Goal: Task Accomplishment & Management: Manage account settings

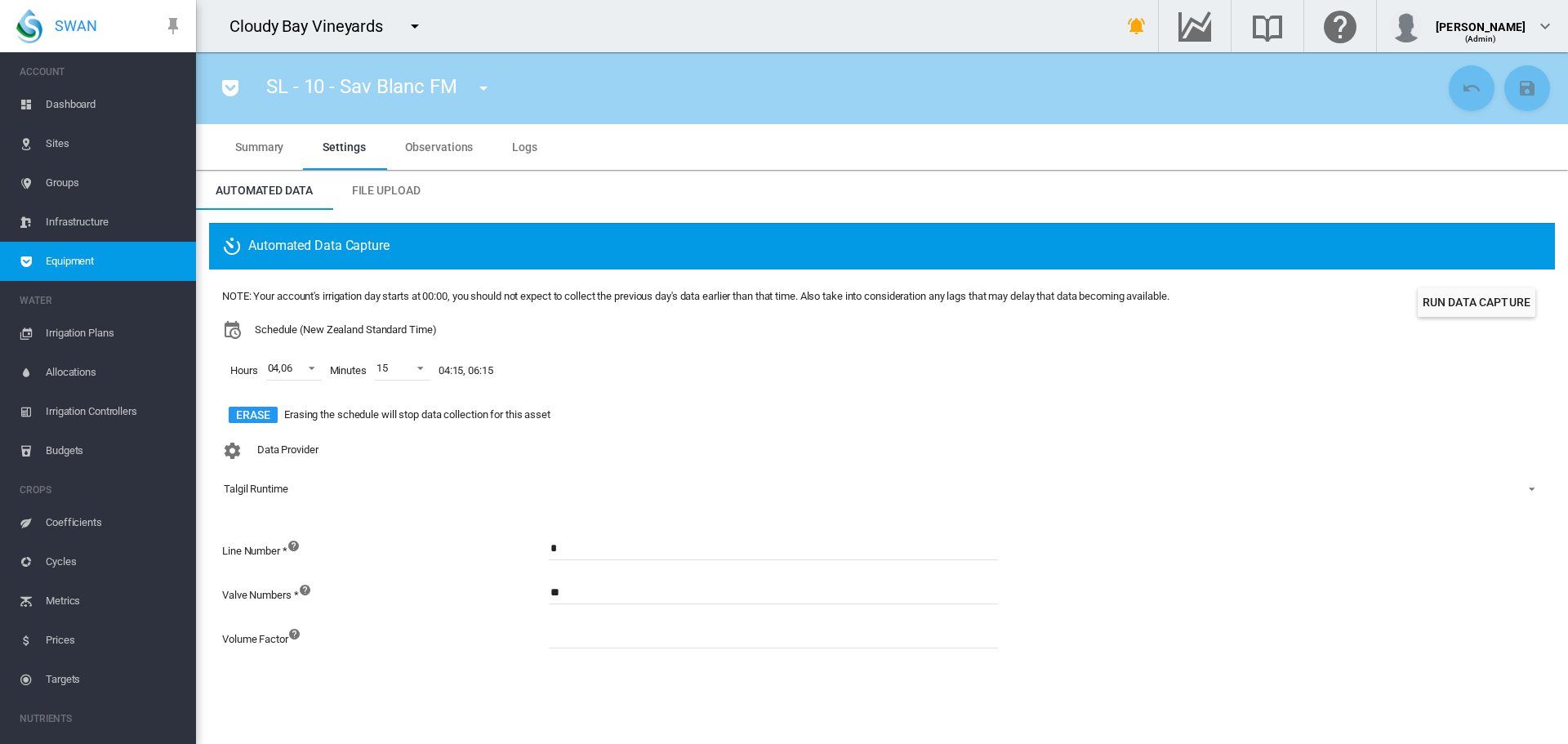
click at [418, 24] on md-icon "icon-menu-down" at bounding box center [415, 26] width 19 height 19
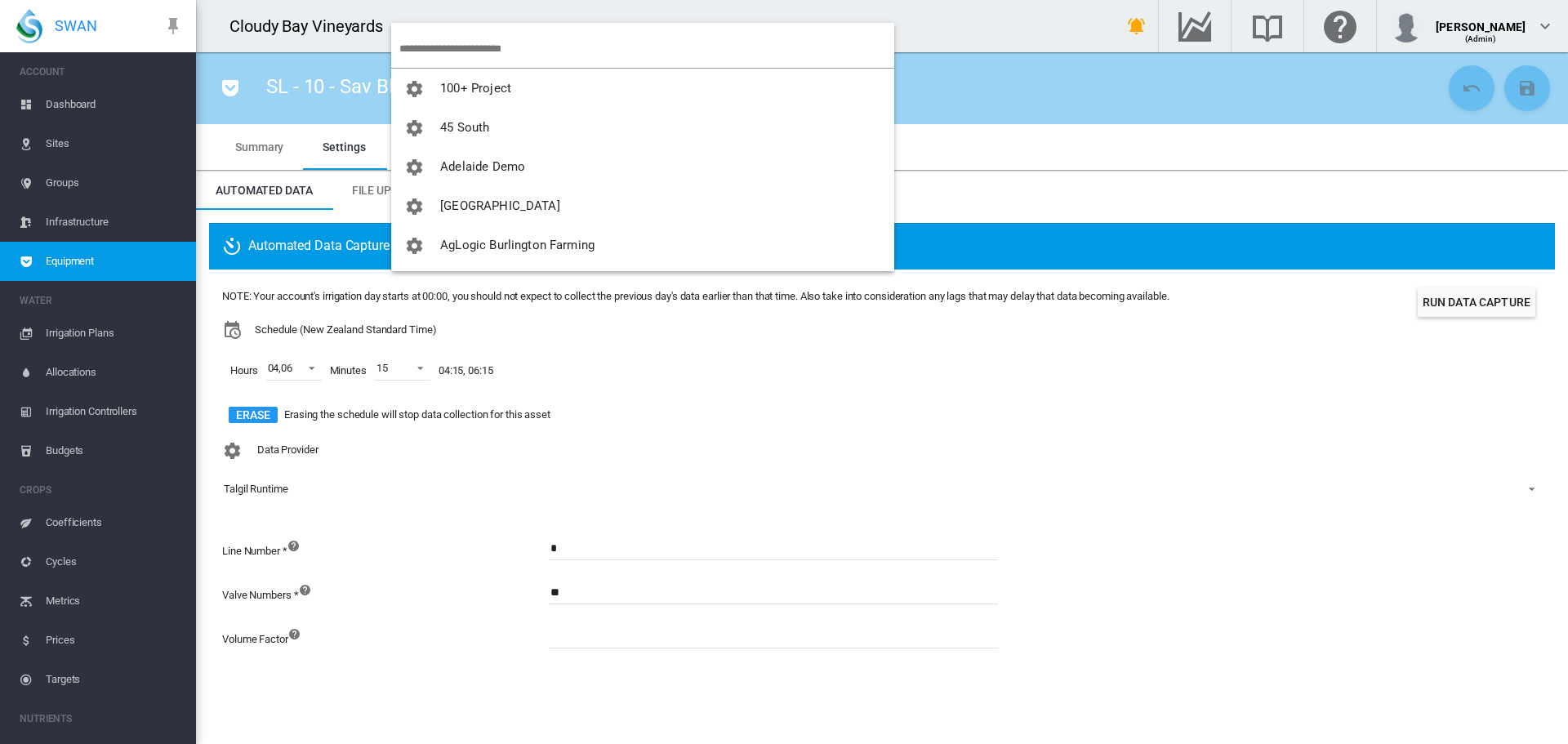
click at [439, 50] on input "search" at bounding box center [646, 48] width 495 height 39
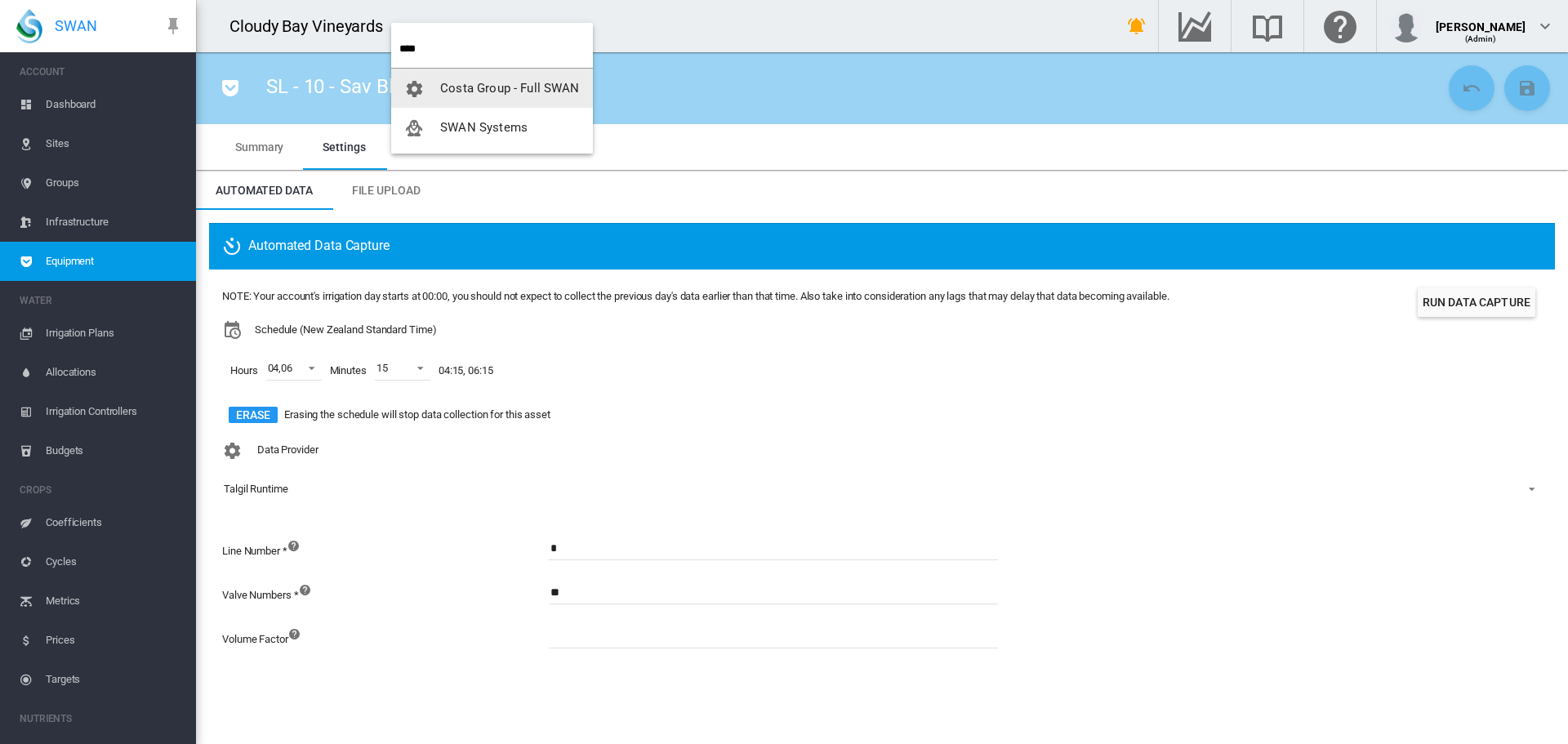
type input "****"
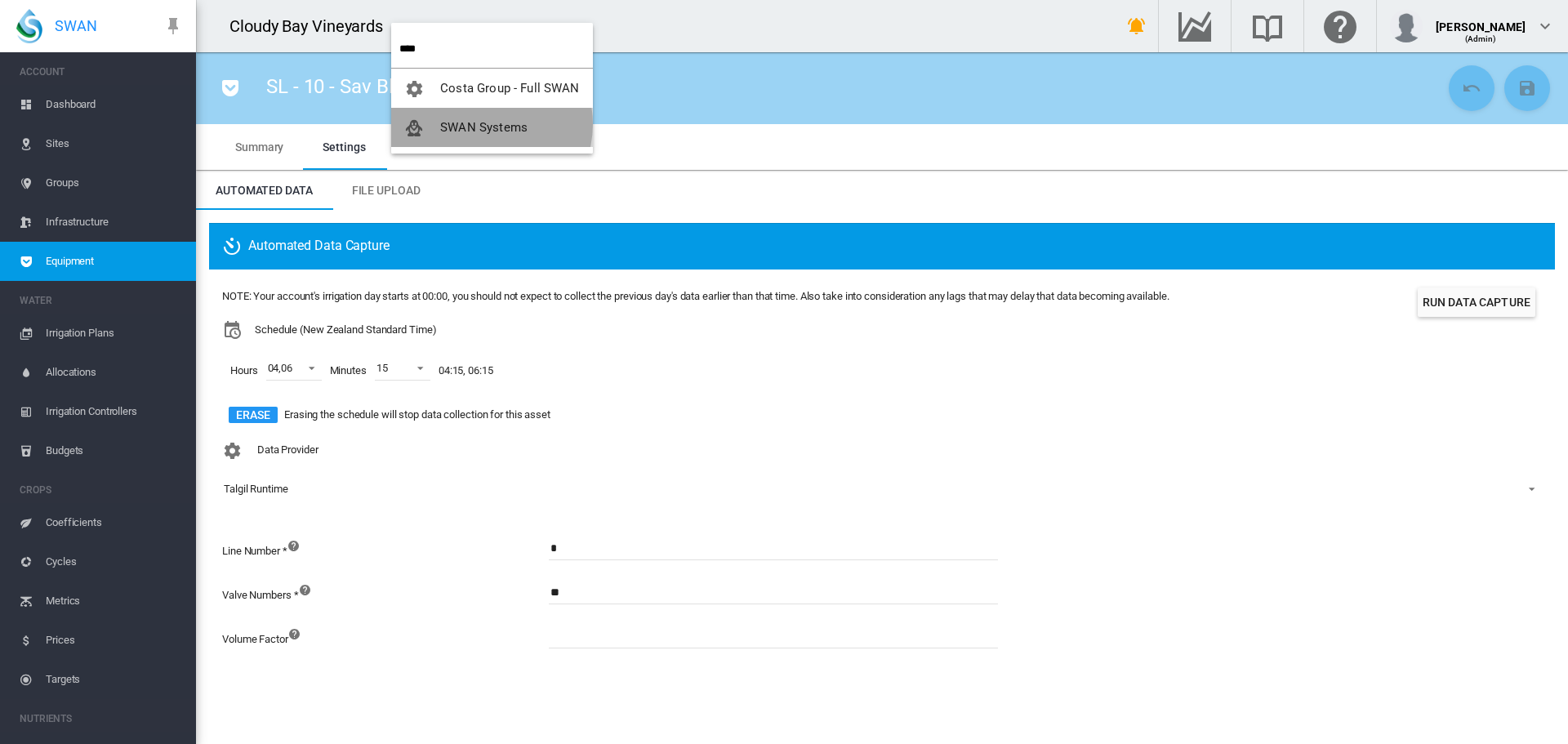
click at [485, 124] on span "SWAN Systems" at bounding box center [483, 126] width 88 height 14
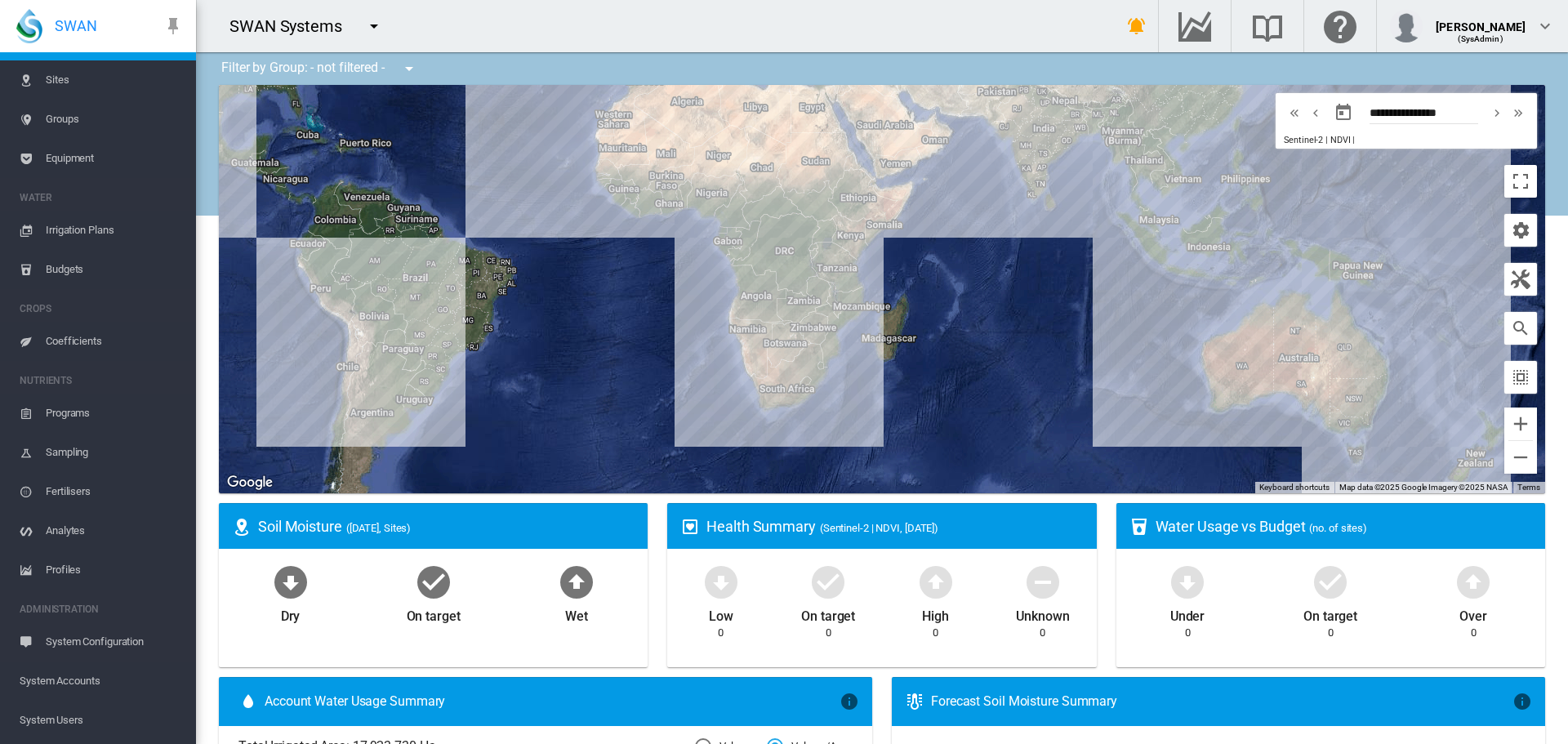
scroll to position [163, 0]
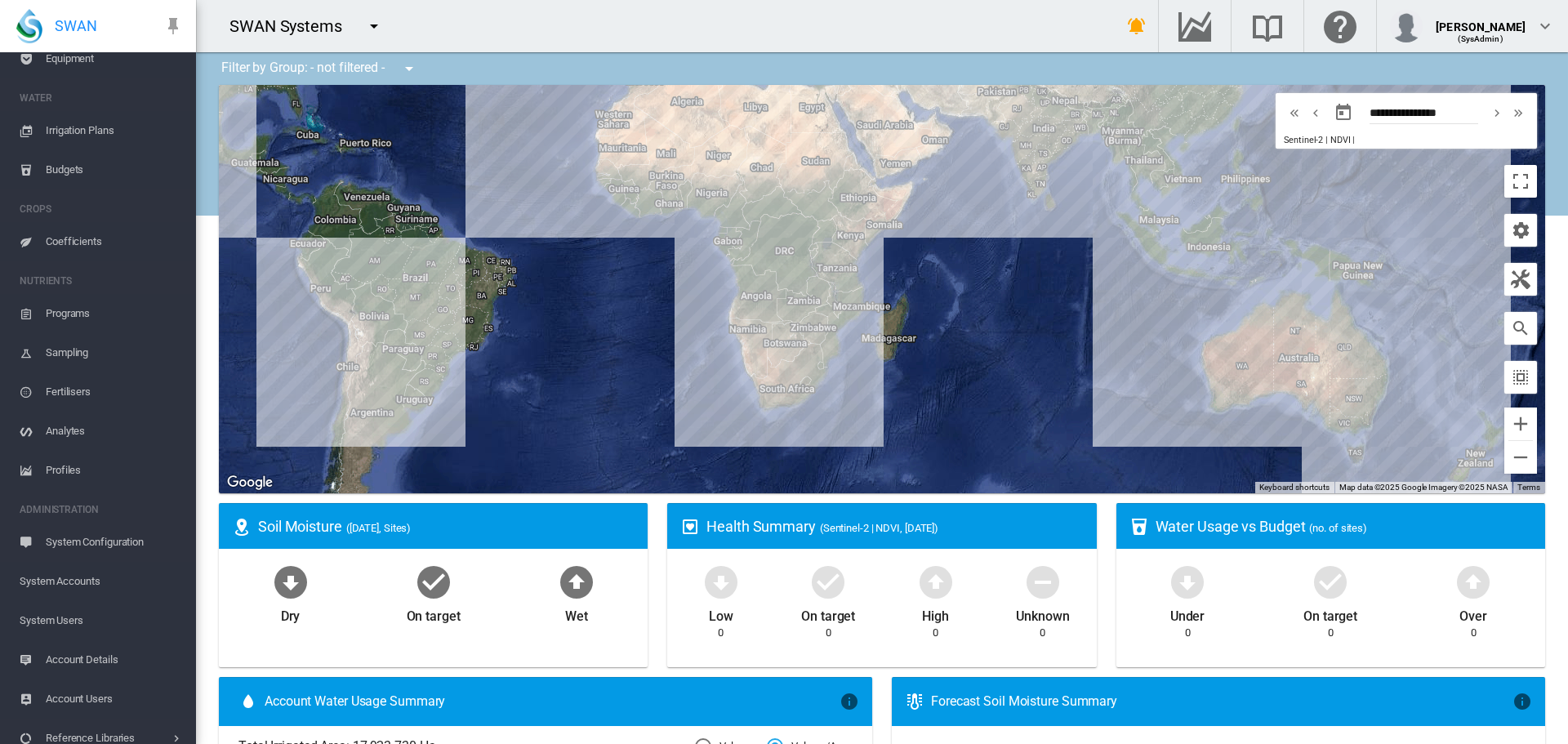
click at [75, 577] on span "System Accounts" at bounding box center [100, 581] width 163 height 40
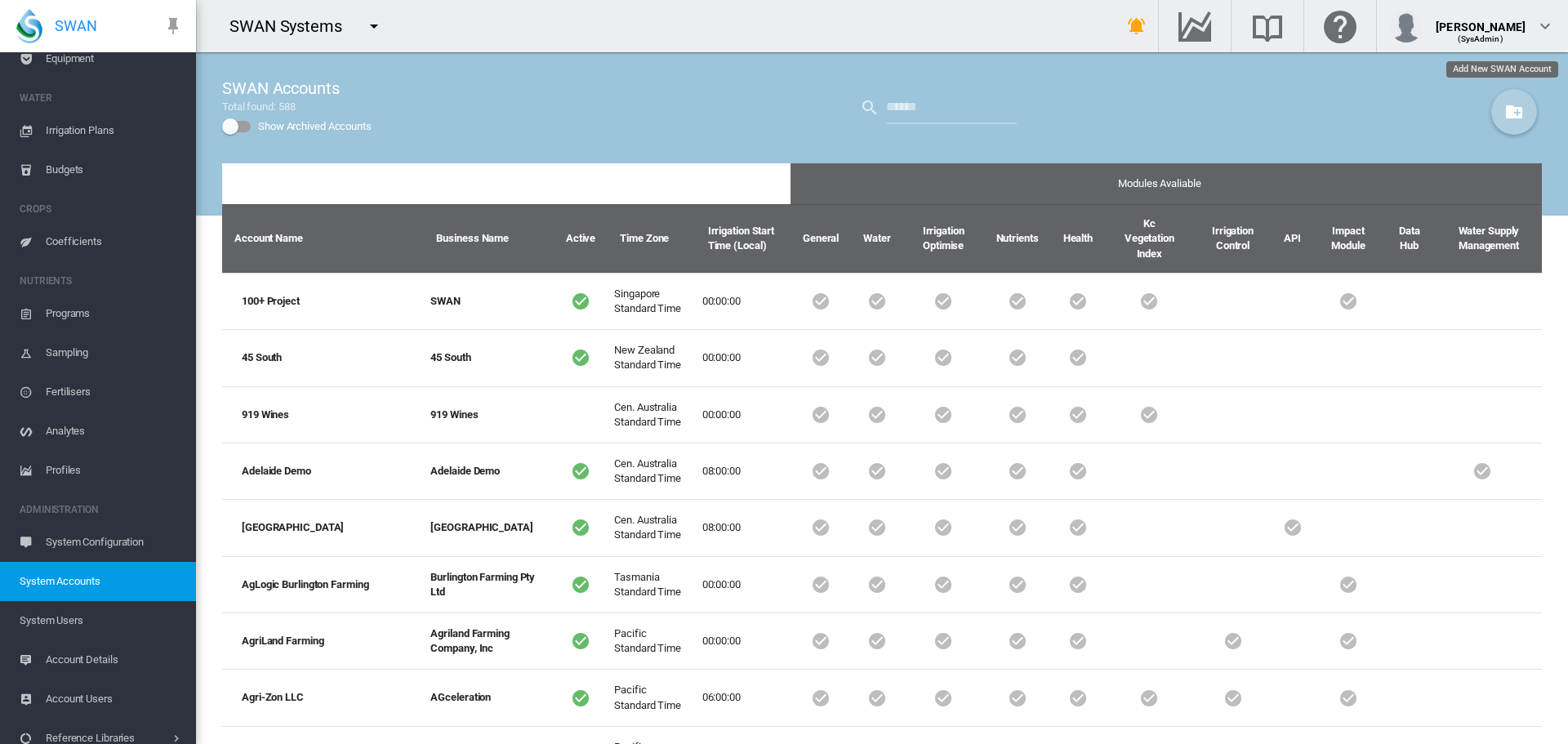
click at [1504, 117] on md-icon "icon-folder-plus" at bounding box center [1514, 112] width 19 height 19
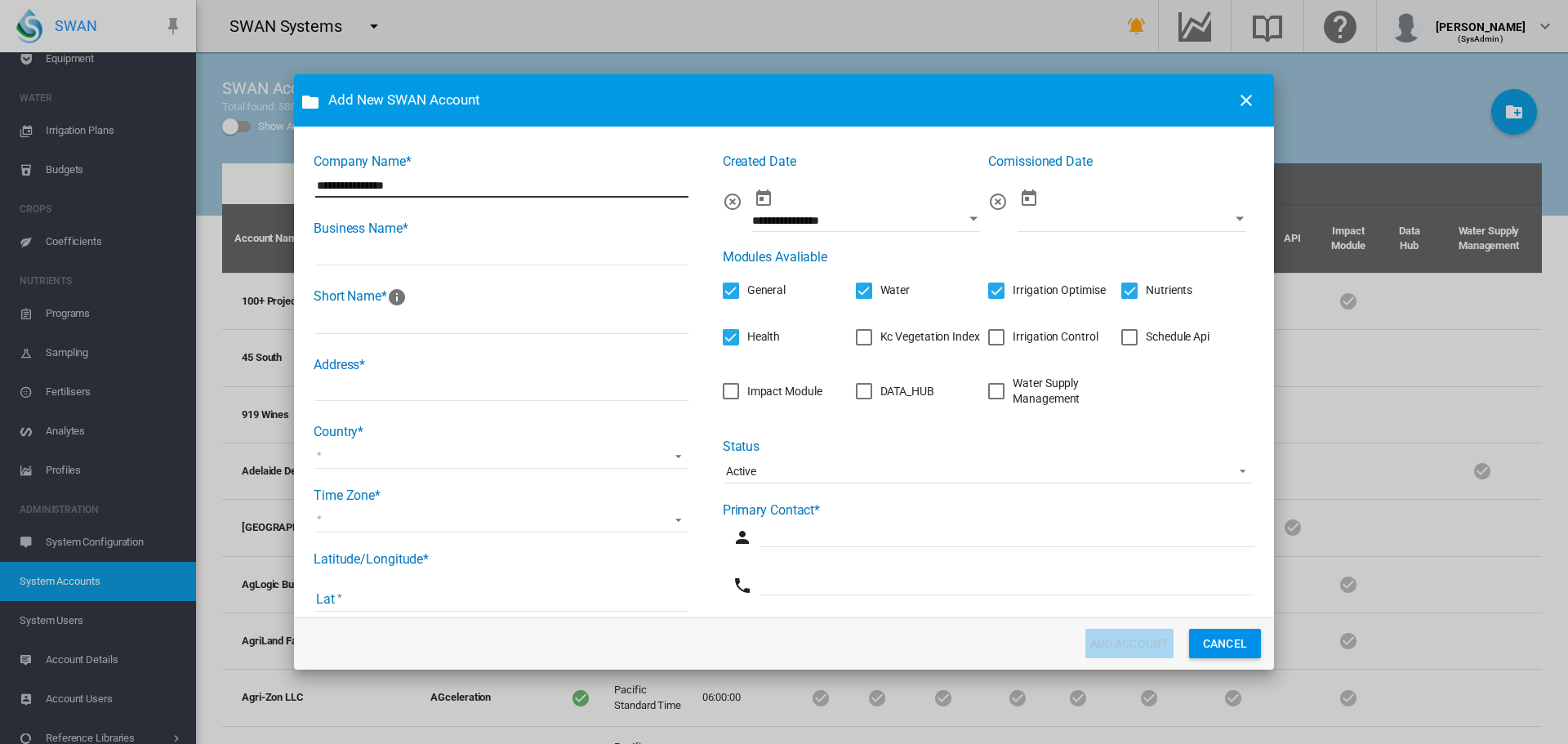
click at [370, 183] on input "**********" at bounding box center [502, 184] width 373 height 24
type input "**********"
click at [389, 245] on input "Company Name* ..." at bounding box center [502, 253] width 373 height 24
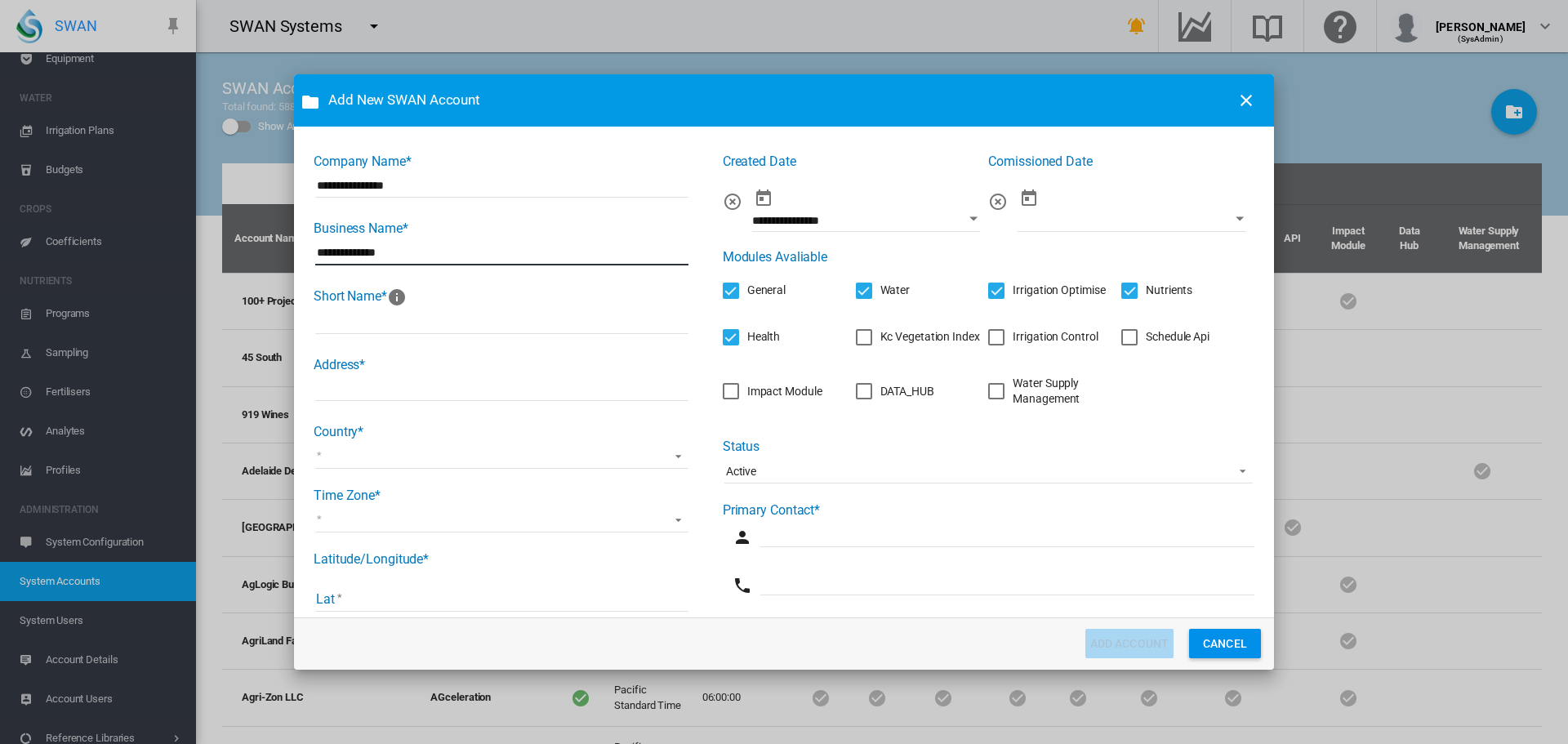
type input "**********"
click at [396, 315] on input "Company Name* ..." at bounding box center [502, 321] width 373 height 24
type input "********"
click at [386, 396] on input "Company Name* ..." at bounding box center [502, 388] width 373 height 24
type input "********"
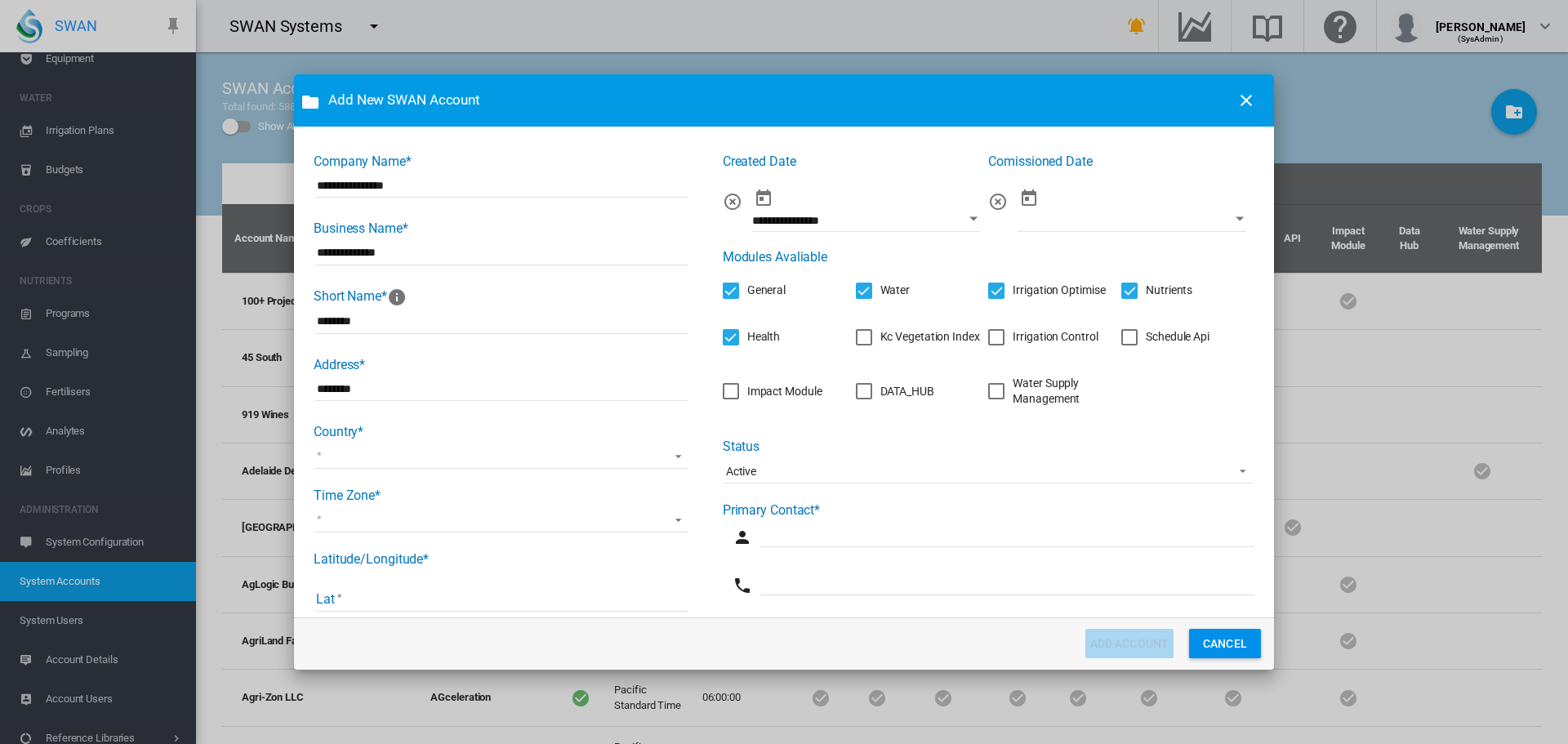
click at [367, 456] on md-select "Afghanistan Albania Algeria American Samoa Andorra Angola Anguilla Antigua and …" at bounding box center [502, 455] width 373 height 24
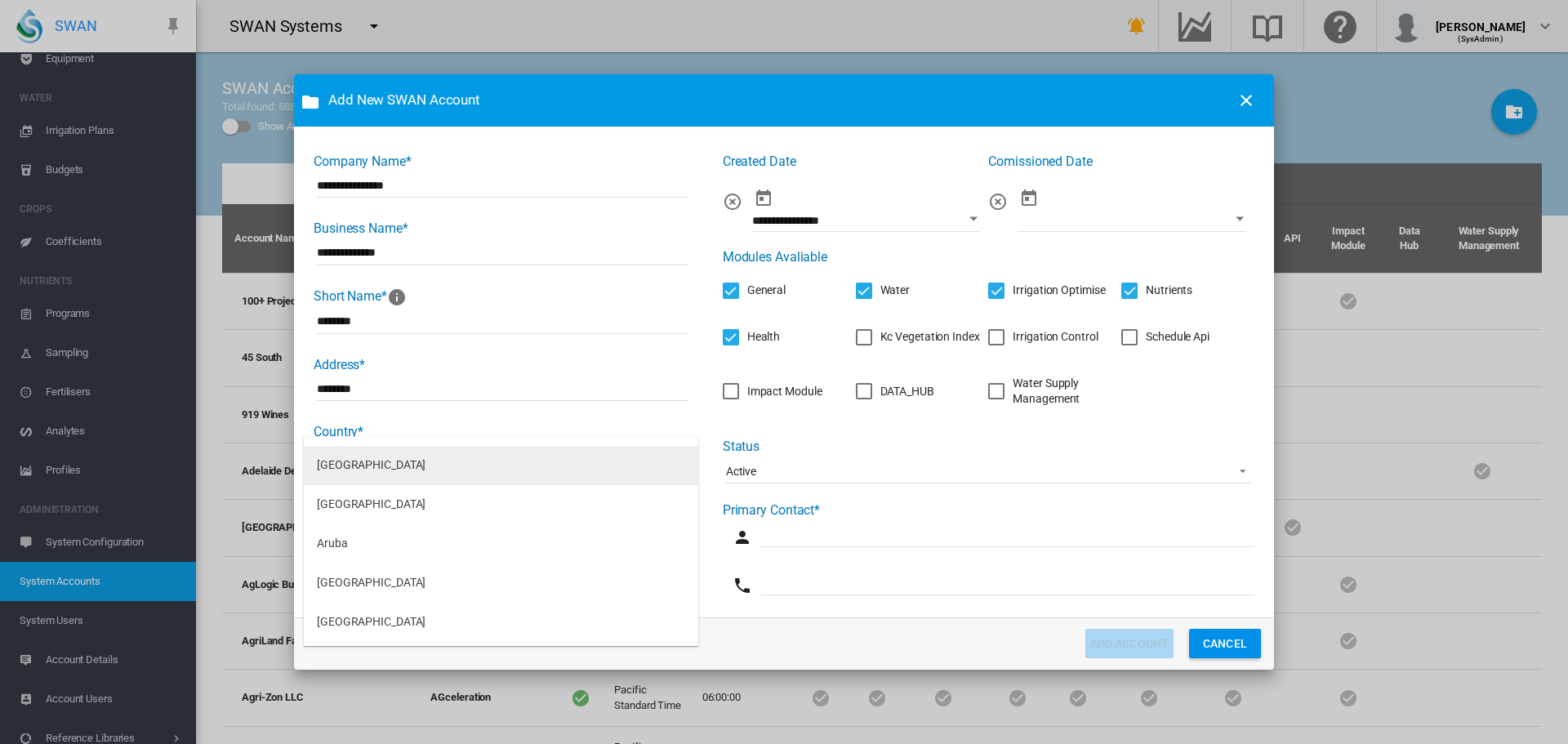
scroll to position [327, 0]
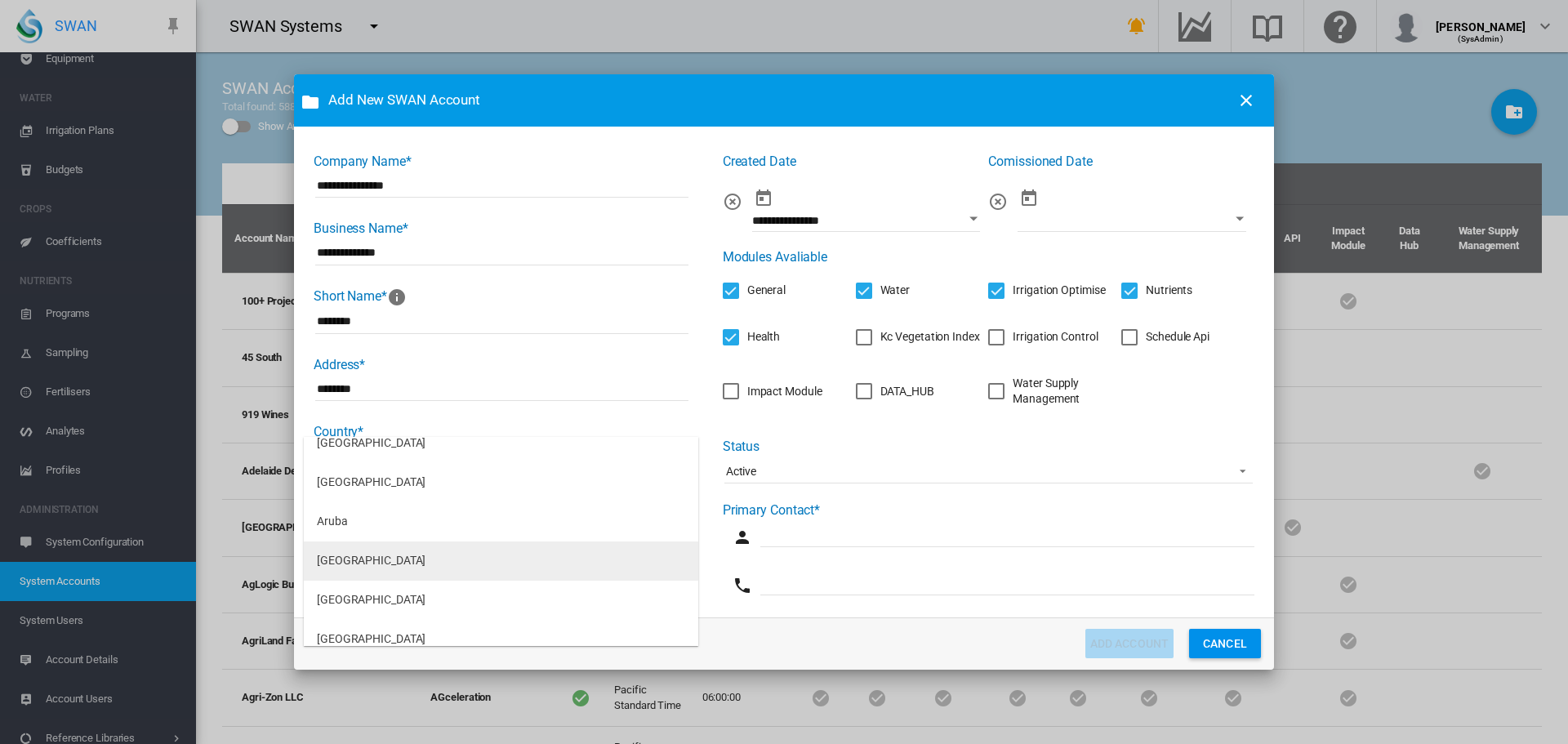
click at [344, 561] on div "Australia" at bounding box center [371, 561] width 109 height 16
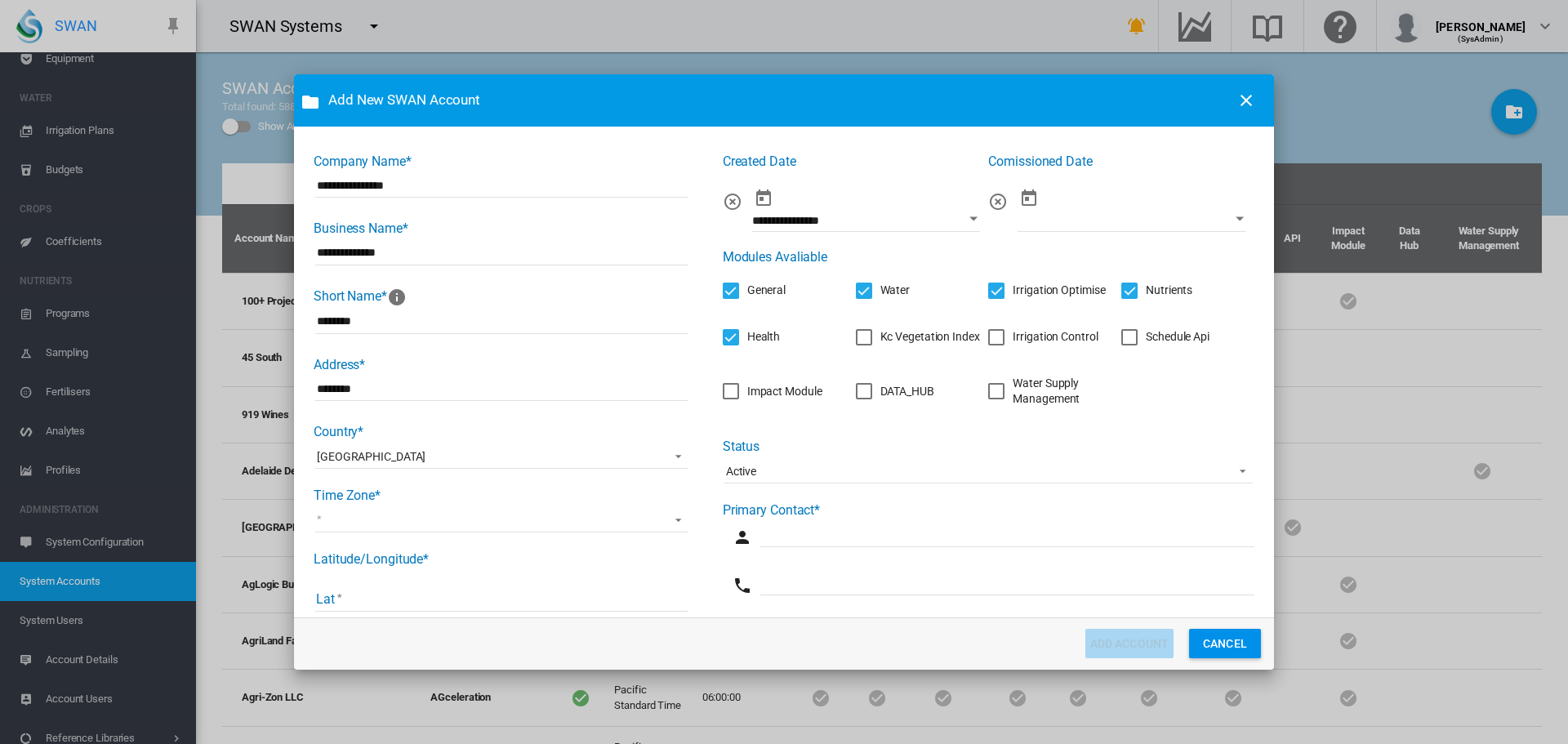
click at [344, 527] on md-select "(UTC-12:00) International Date Line West (UTC-11:00) Coordinated Universal Time…" at bounding box center [502, 520] width 373 height 24
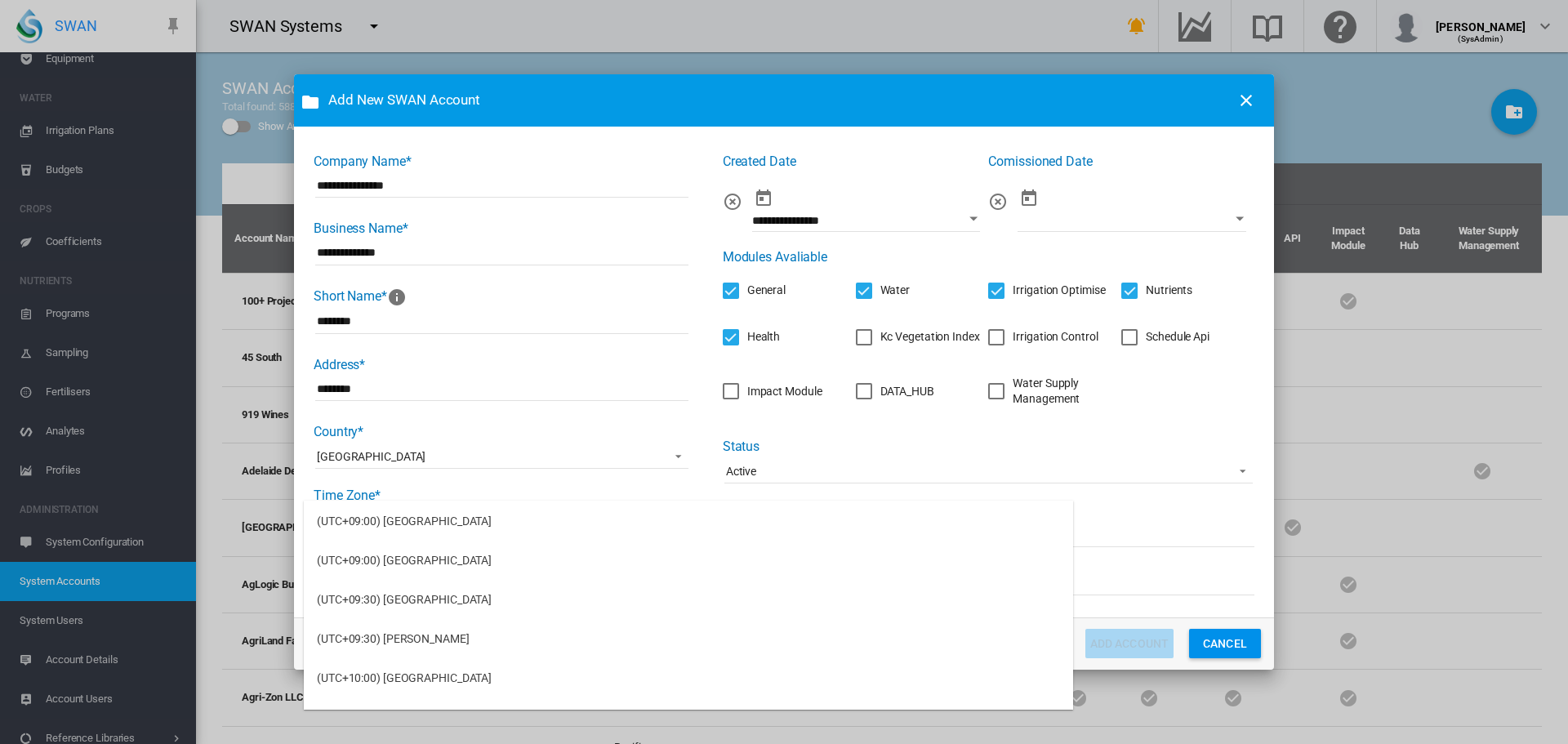
scroll to position [4578, 0]
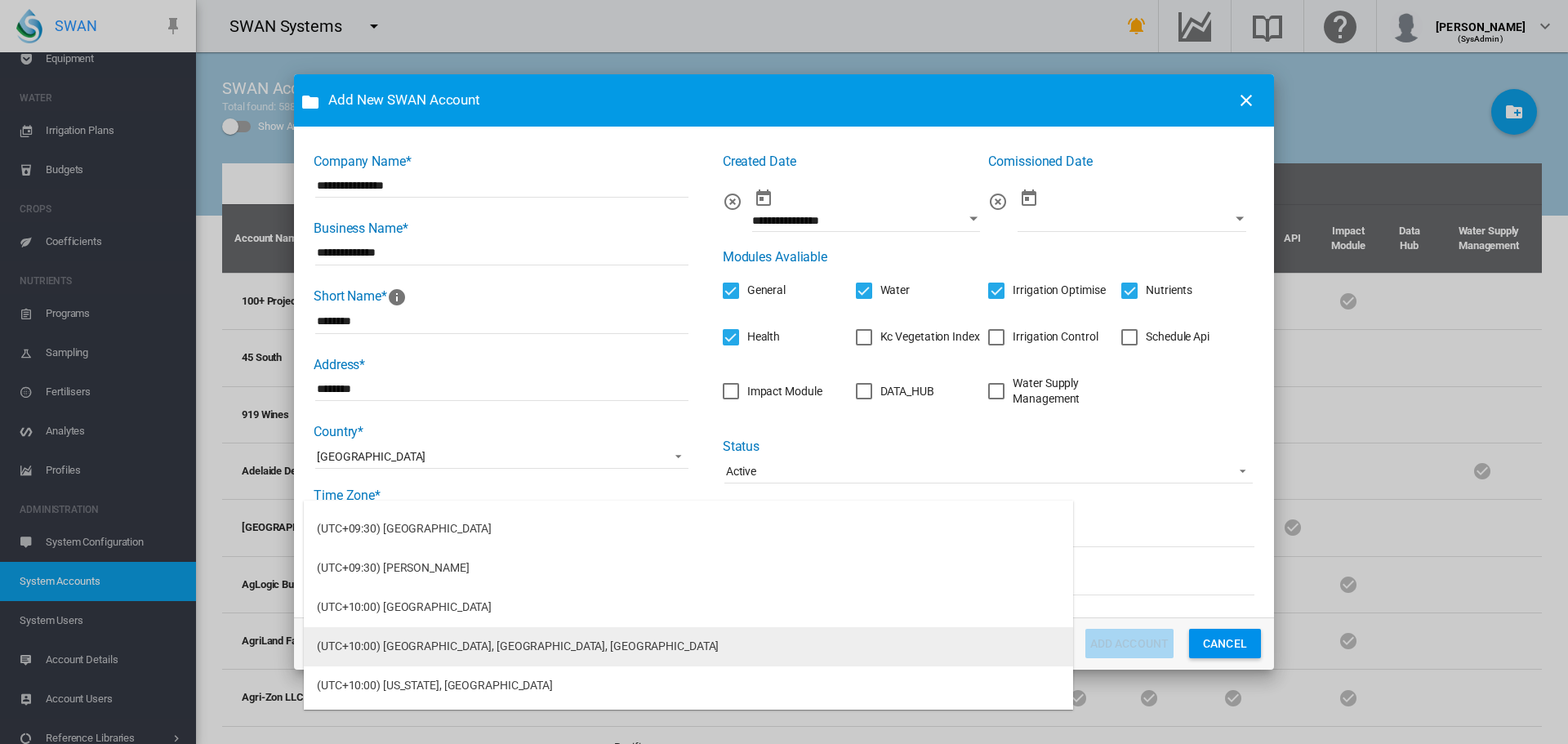
click at [471, 649] on div "(UTC+10:00) Canberra, Melbourne, Sydney" at bounding box center [517, 647] width 401 height 16
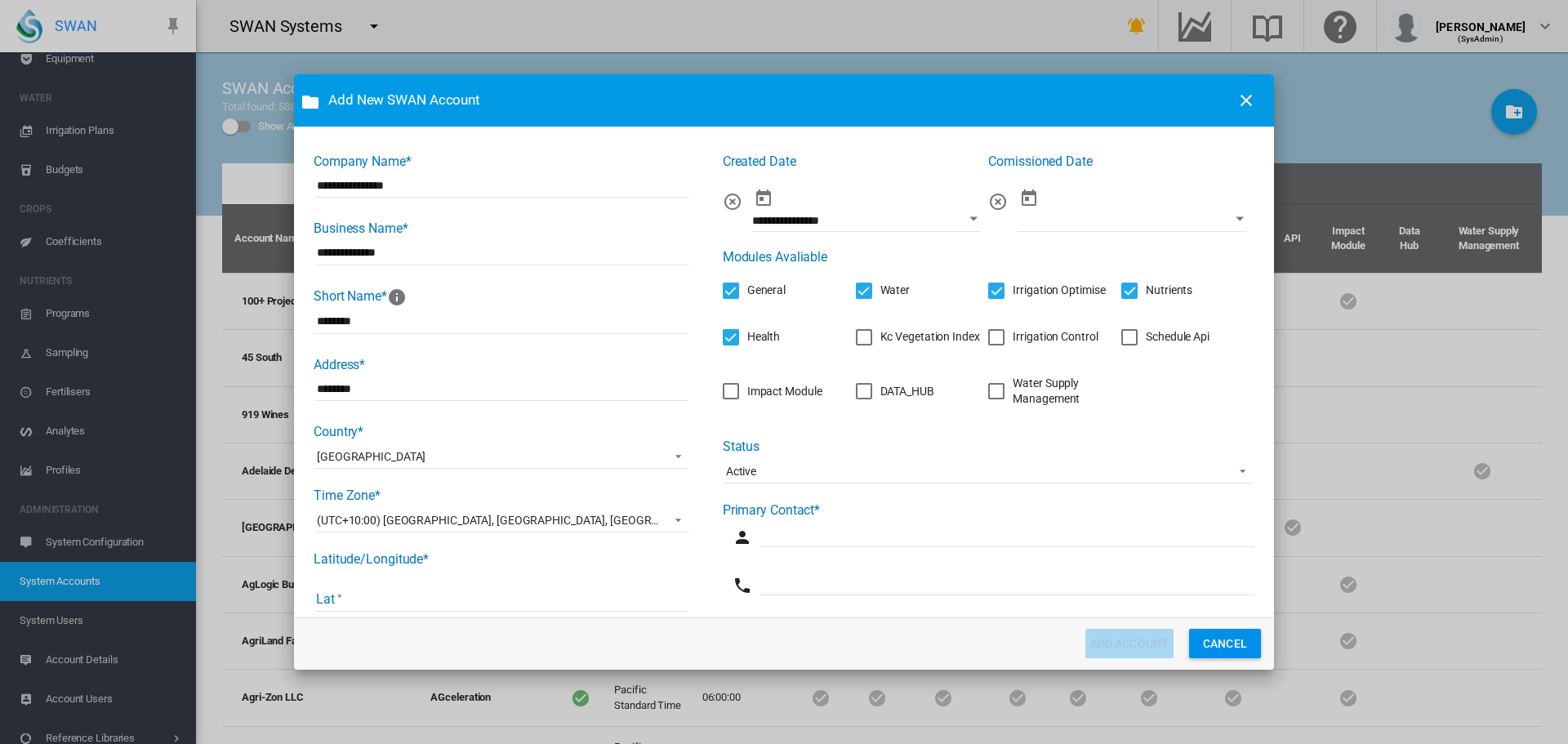
click at [392, 594] on input "Lat" at bounding box center [502, 599] width 373 height 24
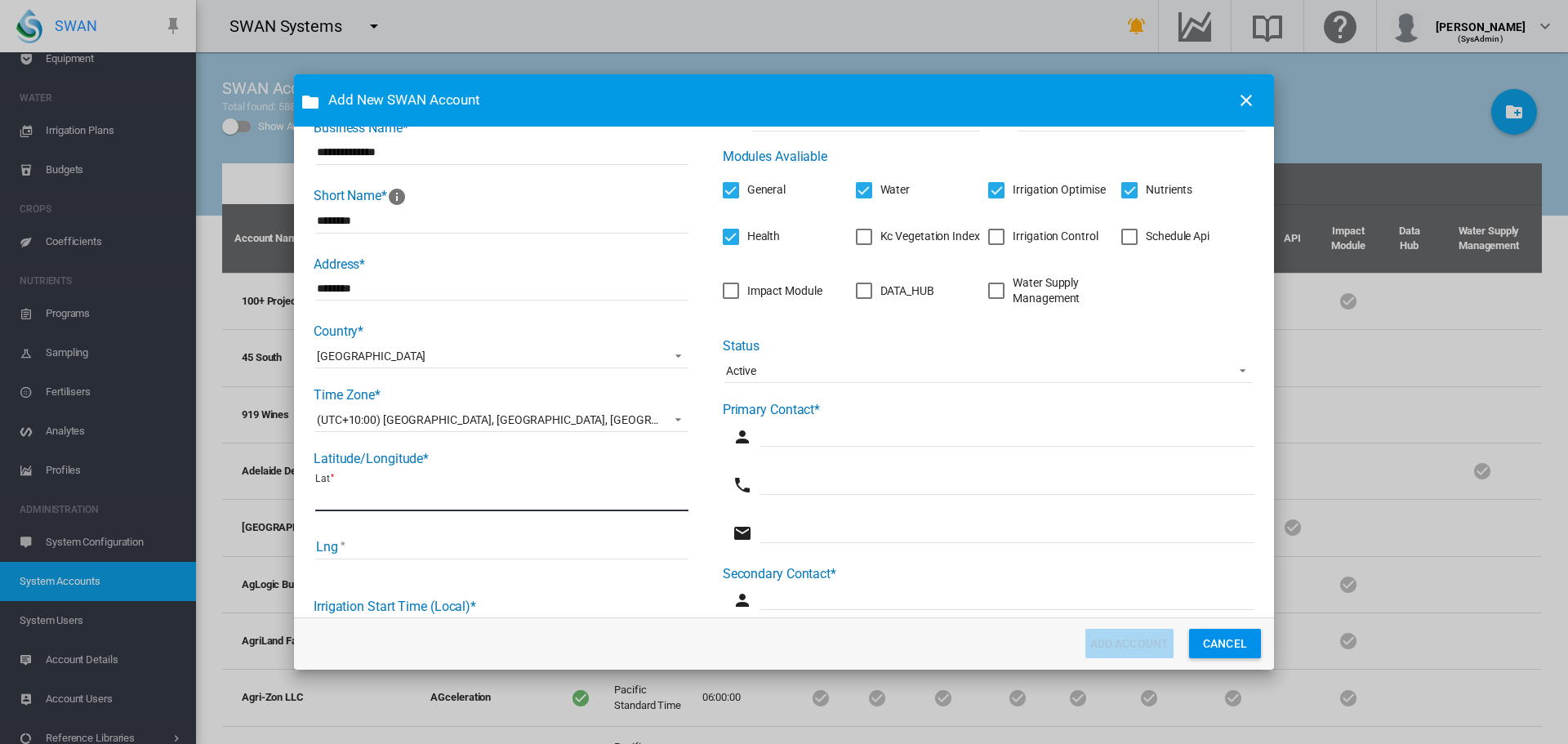
scroll to position [245, 0]
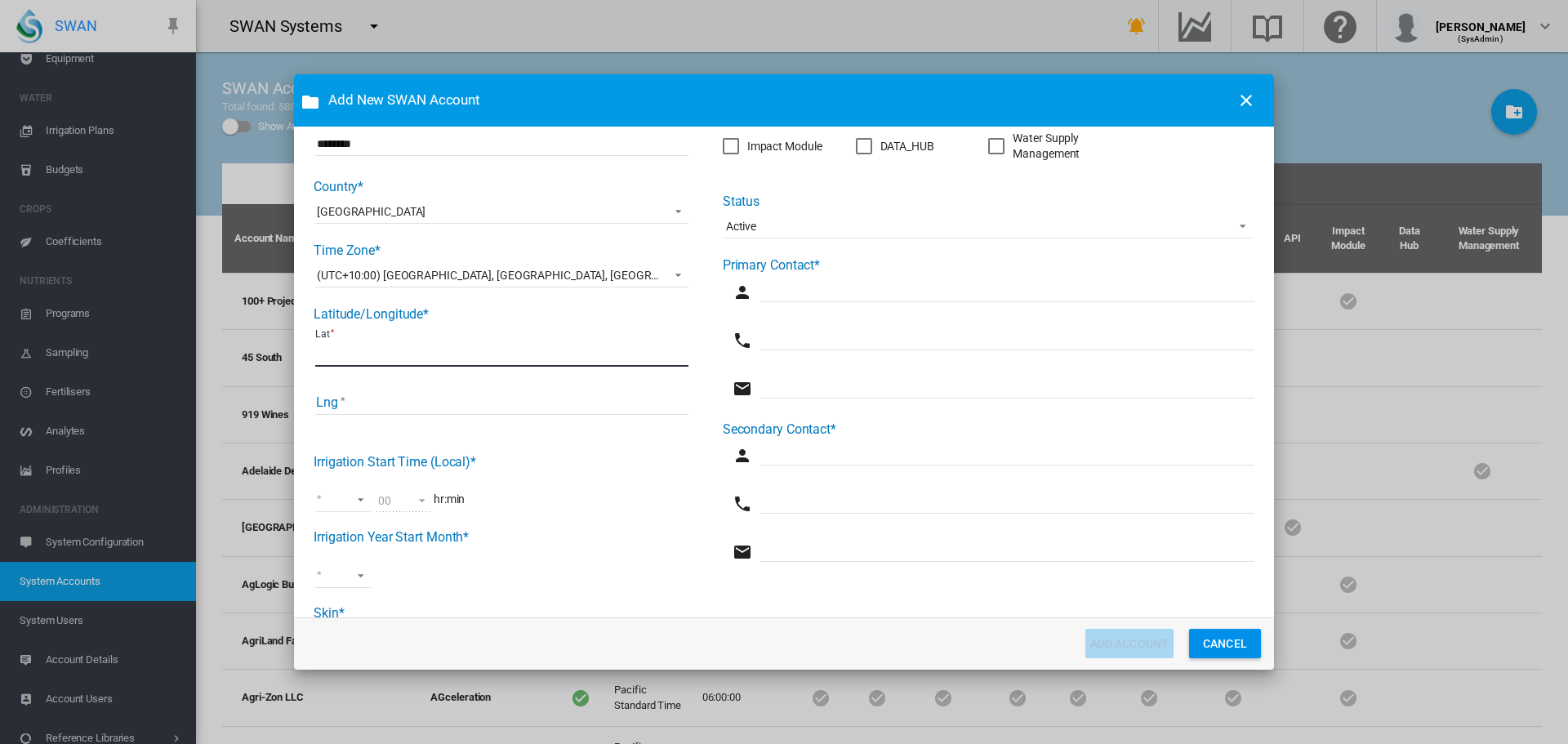
type input "******"
click at [370, 404] on input "Lng" at bounding box center [502, 402] width 373 height 24
type input "******"
click at [354, 499] on md-select "00 01 02 03 04 05 06 07 08 09 10 11 12 13 14 15 16 17 18 19 20 21 22 23" at bounding box center [344, 499] width 56 height 24
click at [356, 497] on md-option "00" at bounding box center [359, 501] width 111 height 40
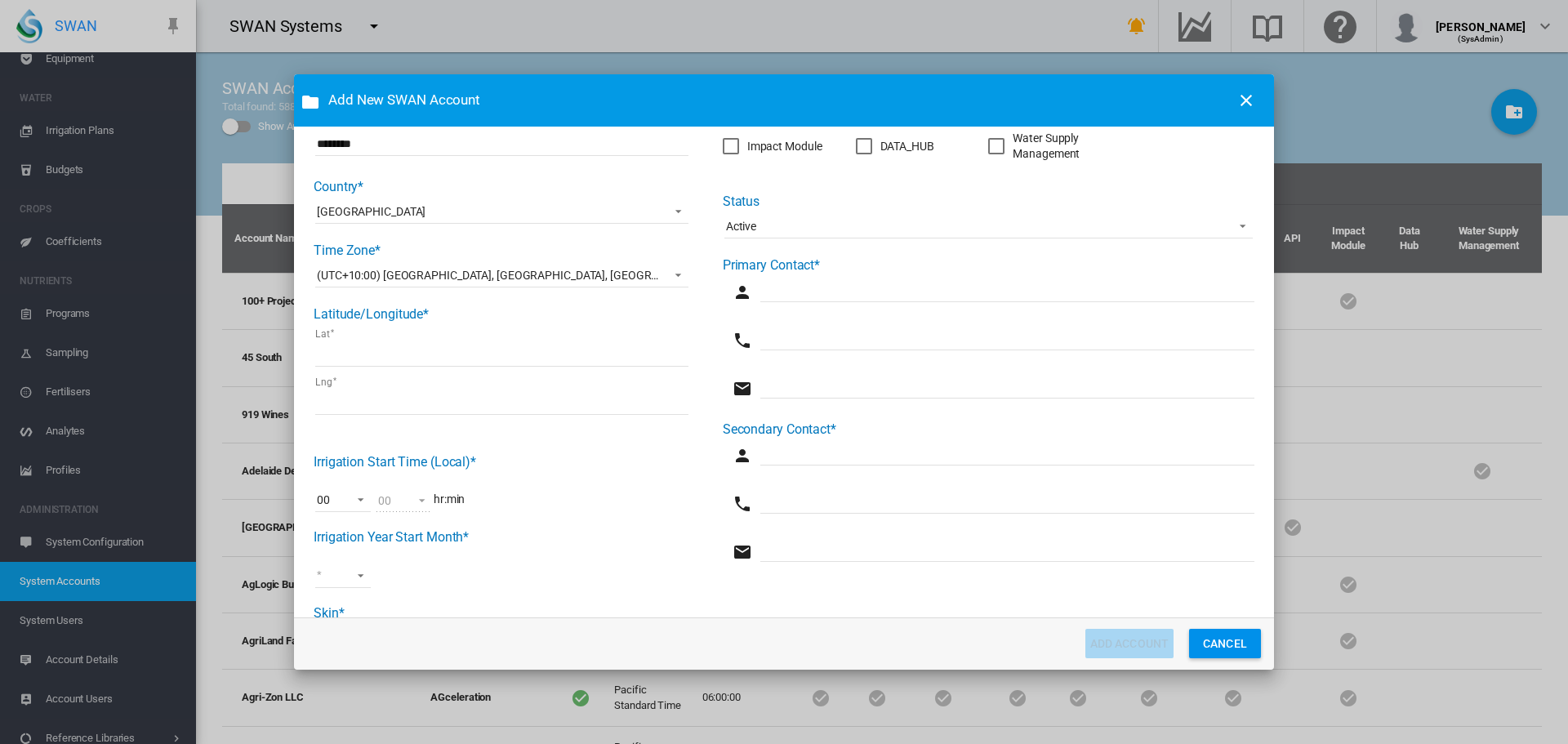
click at [359, 573] on md-select "Jan Feb Mar Apr May Jun Jul Aug Sept Oct Nov Dec" at bounding box center [344, 575] width 56 height 24
click at [350, 546] on md-option "[DATE]" at bounding box center [359, 537] width 111 height 40
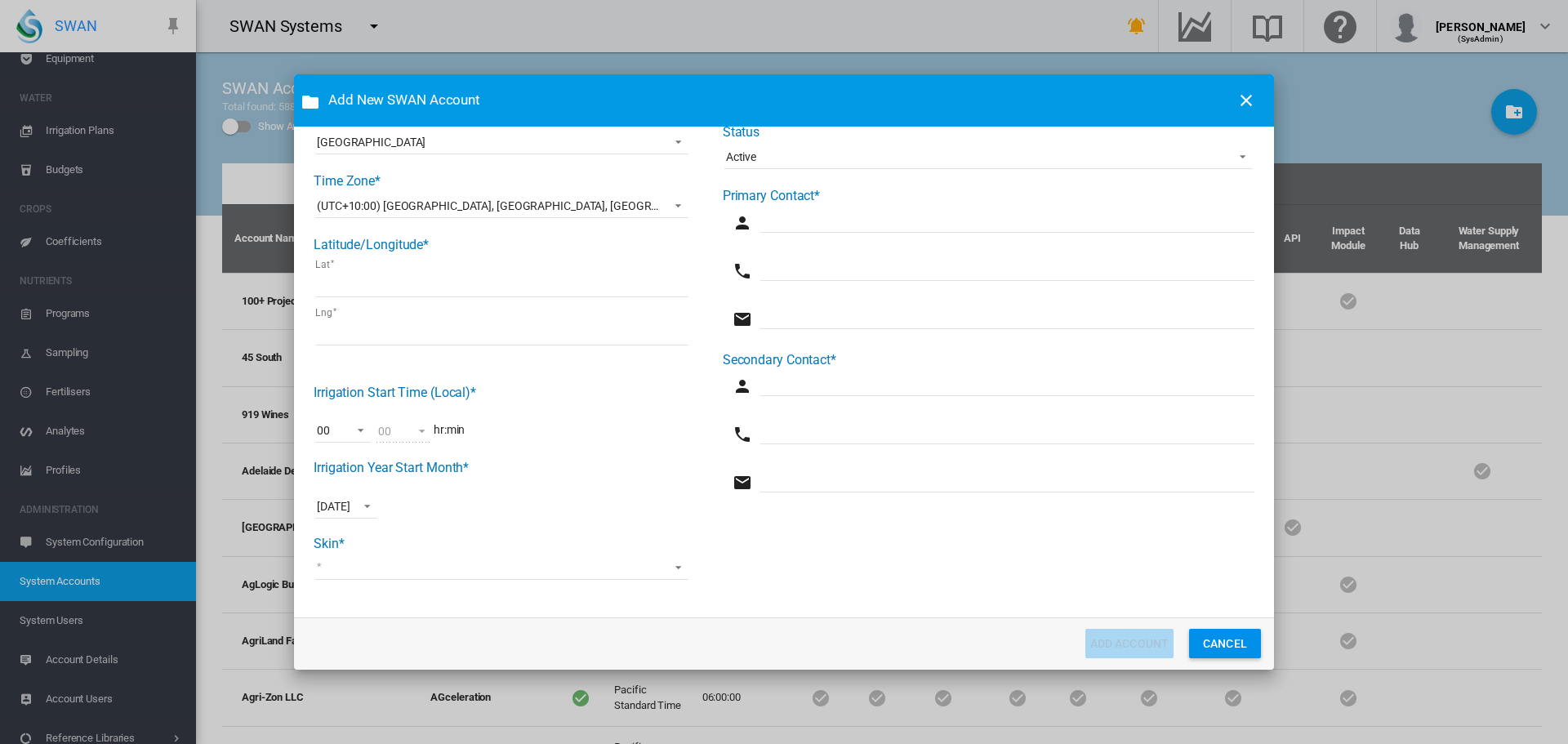
click at [391, 570] on md-select "Swan Precision Farming Water Logix iQ HydroSMART SA Water Matanuska" at bounding box center [502, 567] width 373 height 24
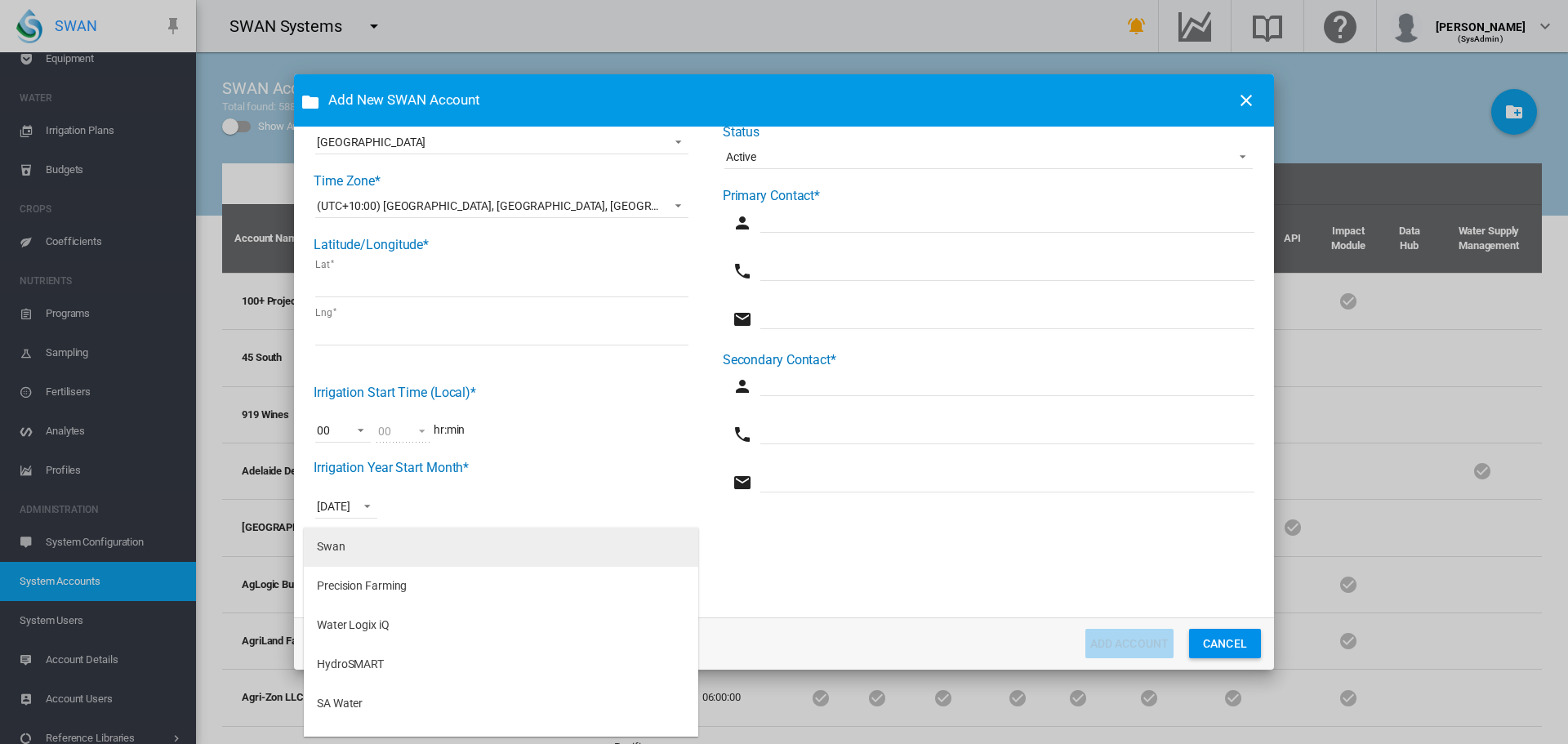
click at [390, 545] on md-option "Swan" at bounding box center [501, 547] width 395 height 40
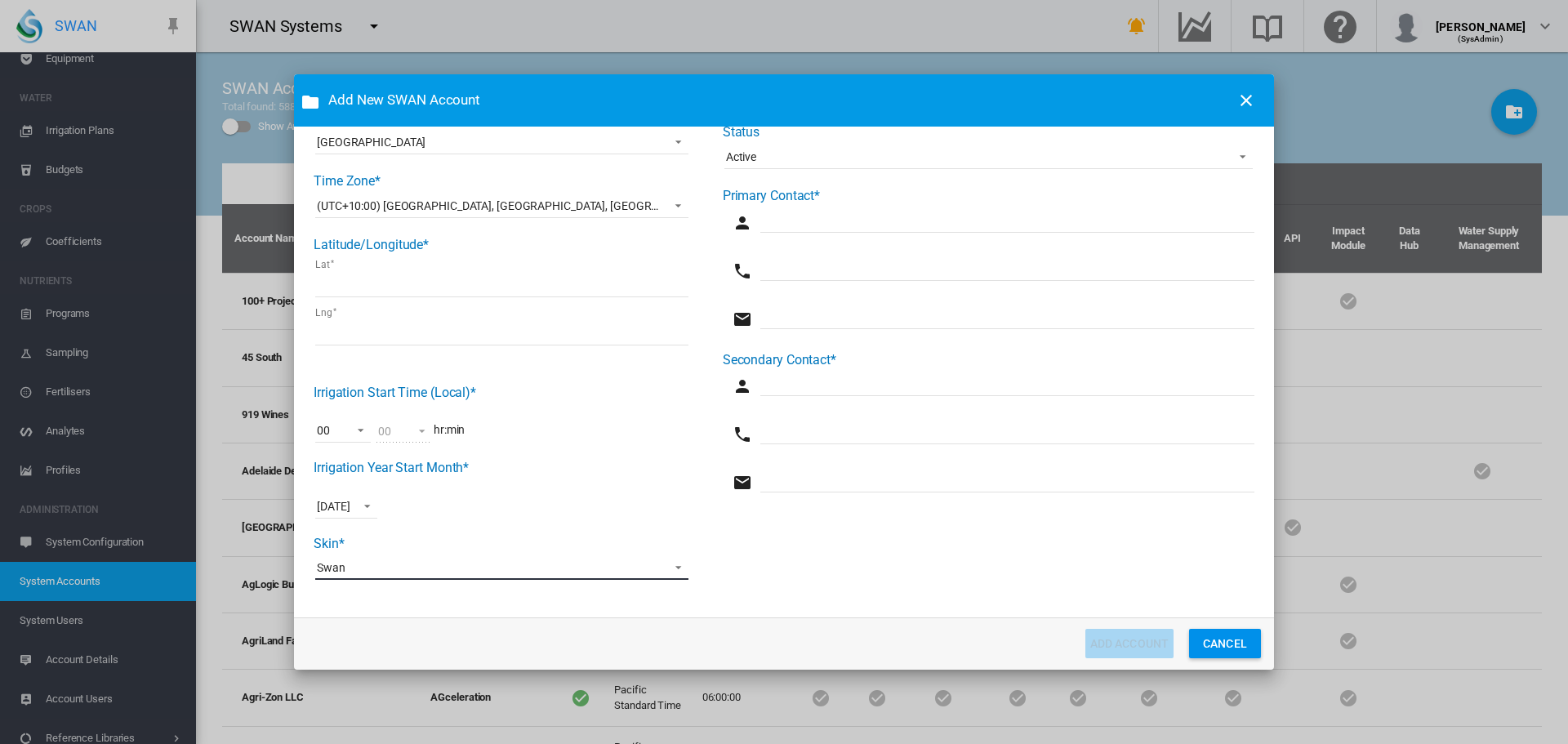
scroll to position [0, 0]
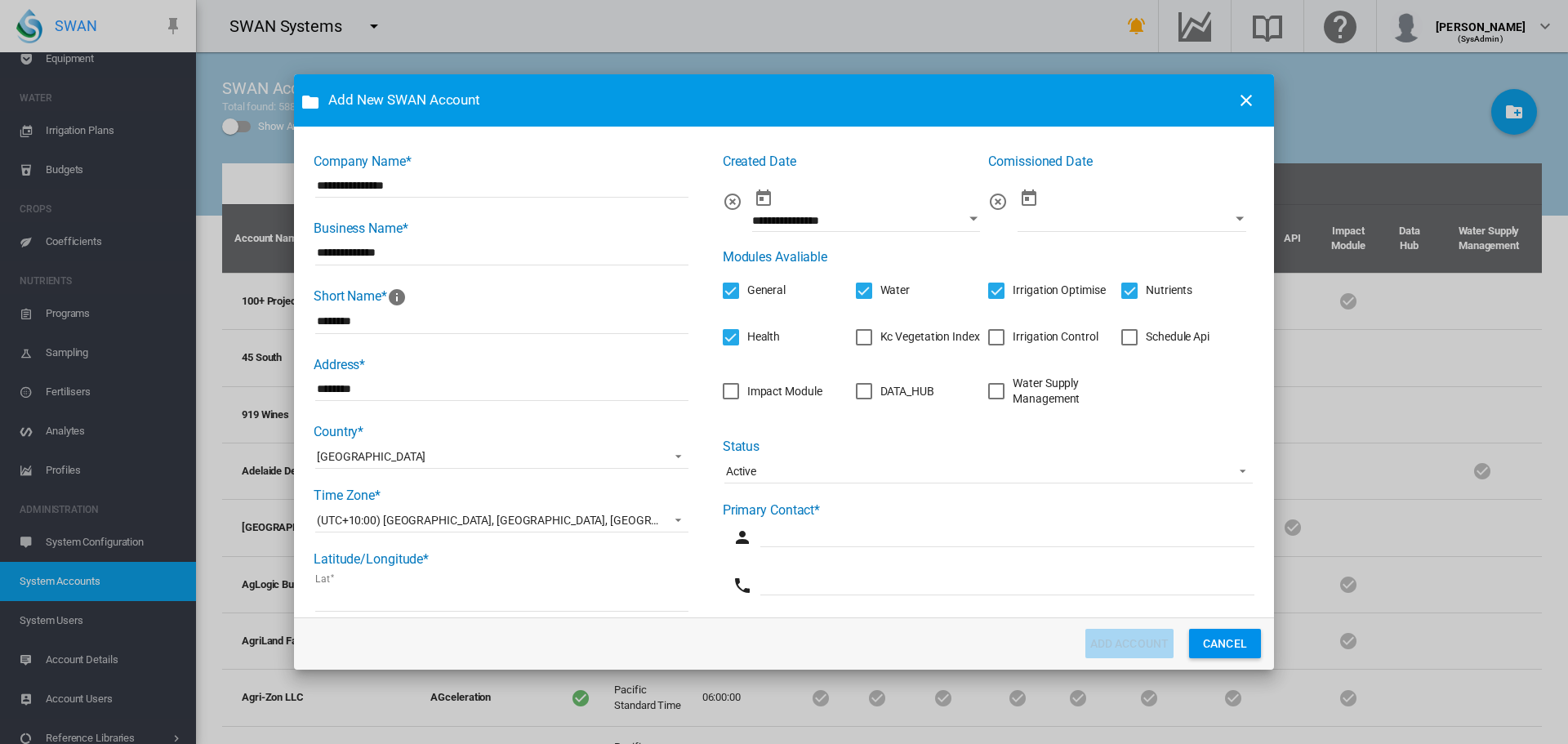
click at [801, 537] on input "Company Name* ..." at bounding box center [1007, 535] width 494 height 24
type input "**********"
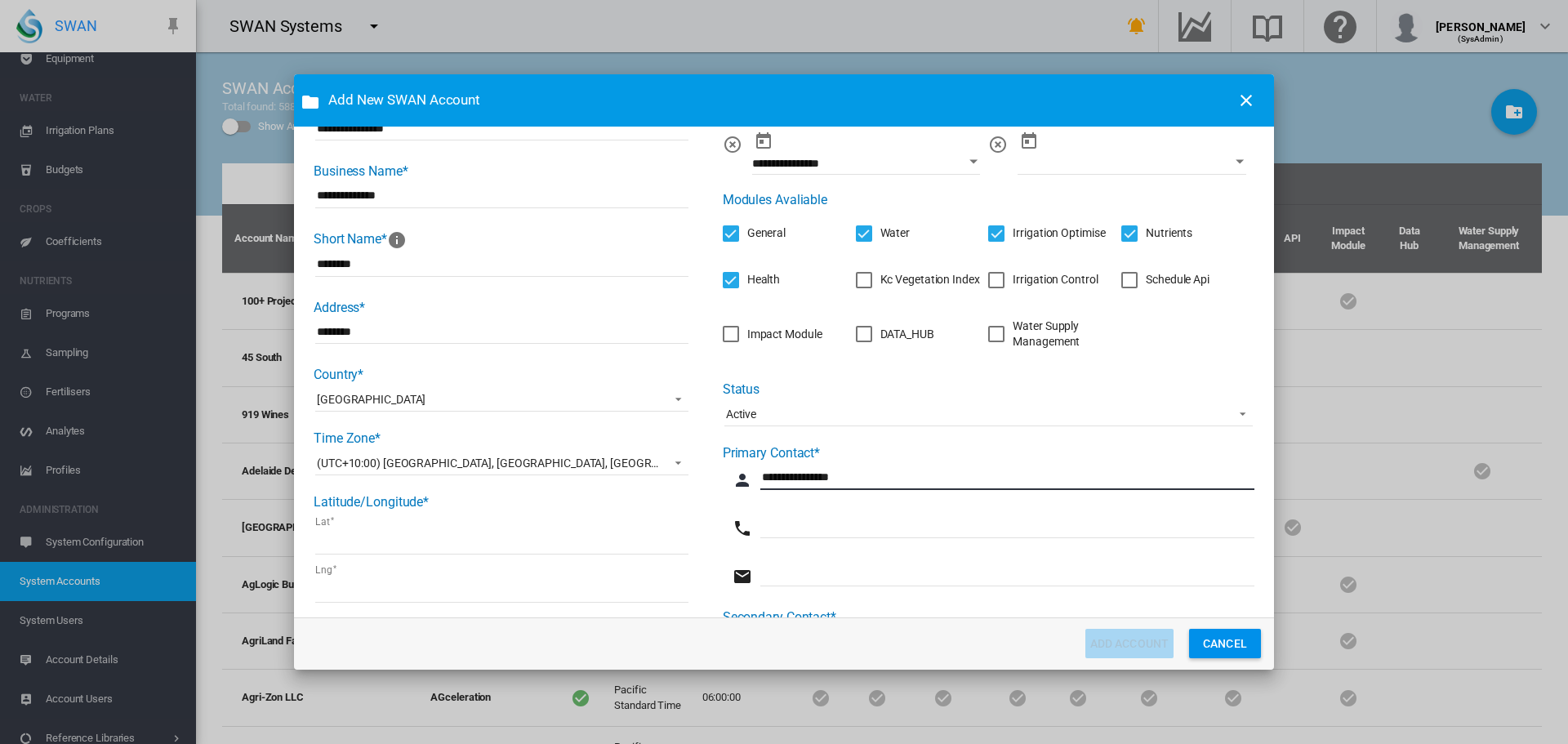
scroll to position [82, 0]
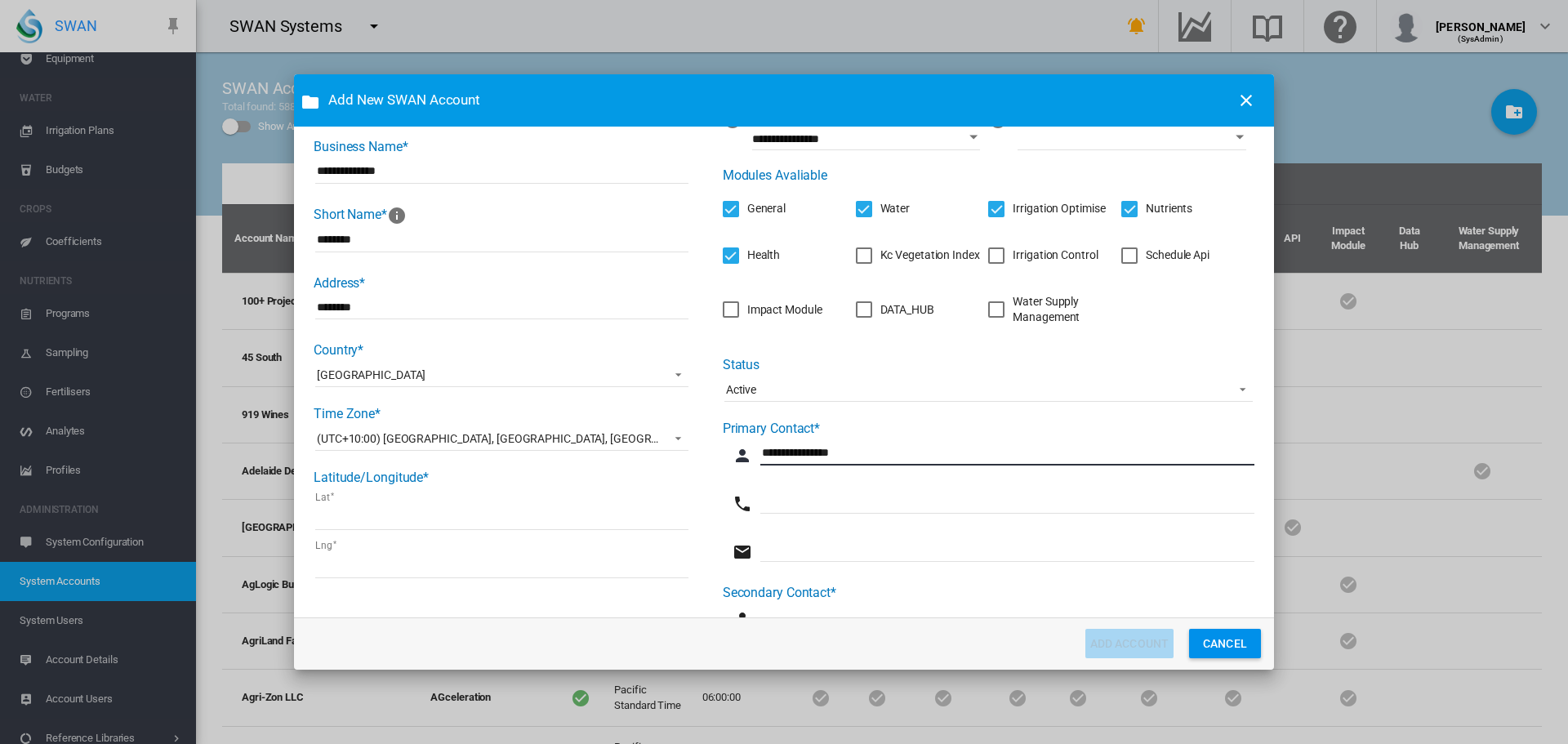
click at [802, 550] on input "Company Name* ..." at bounding box center [1007, 549] width 494 height 24
paste input "**********"
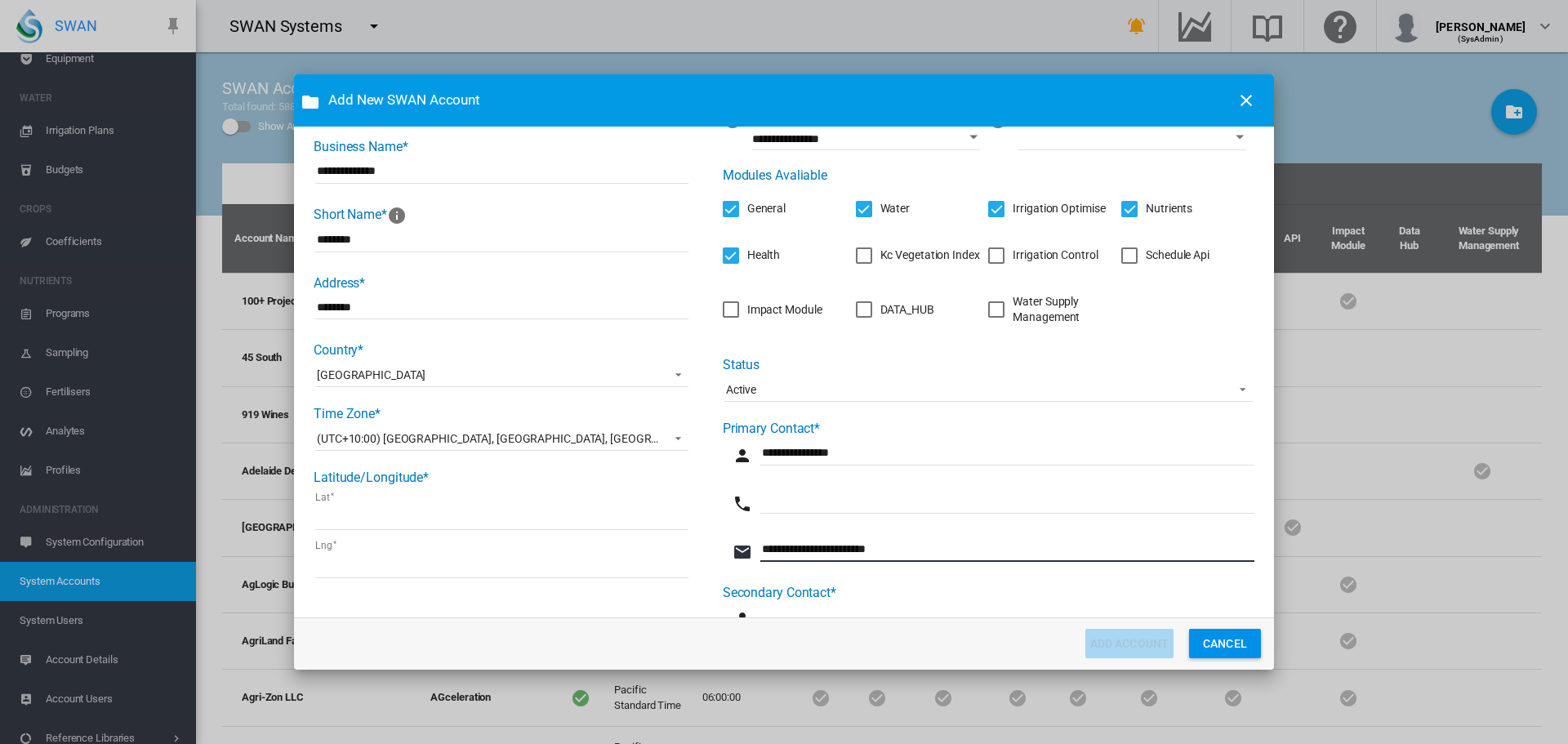
type input "**********"
click at [816, 504] on input "Company Name* ..." at bounding box center [1007, 501] width 494 height 24
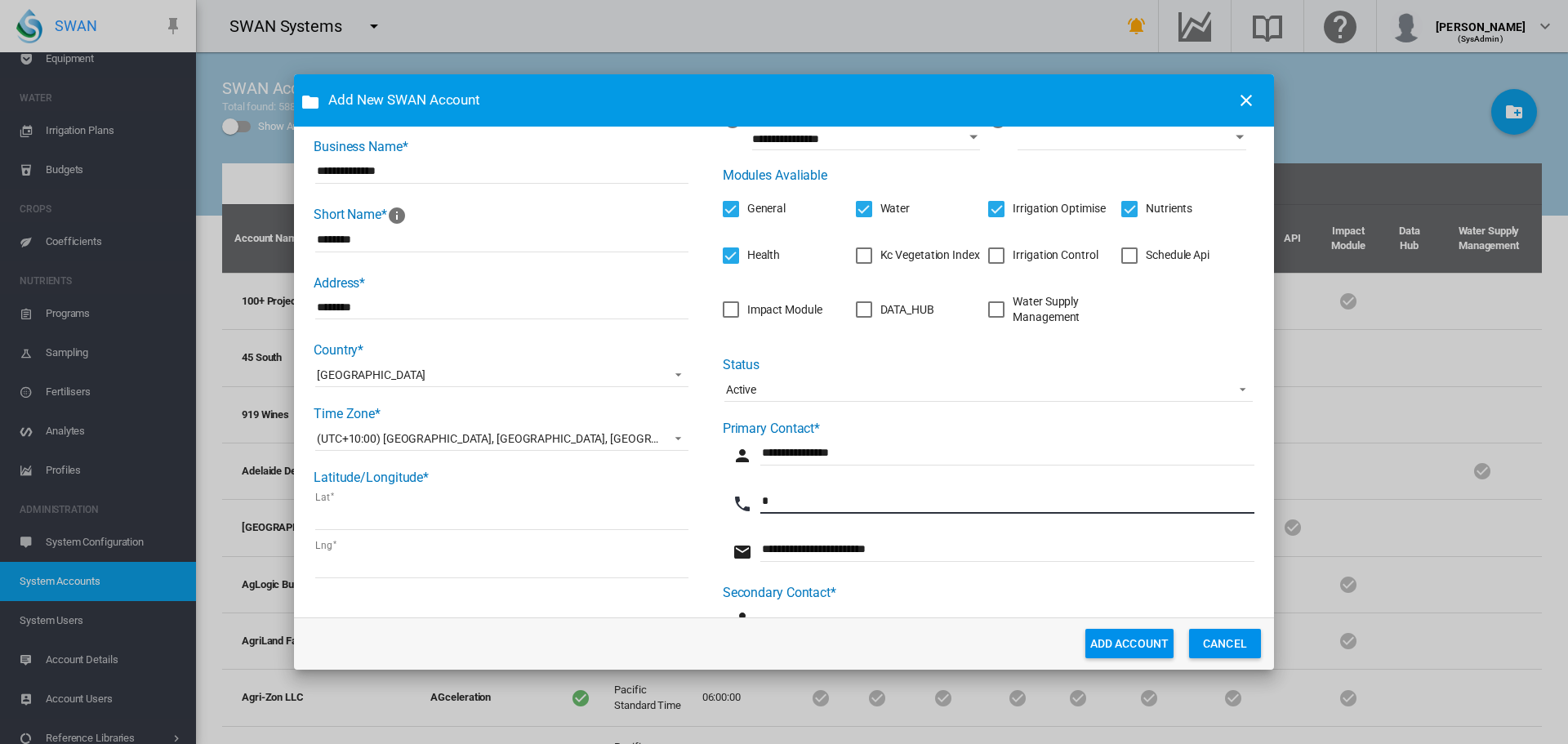
type input "*"
click at [1109, 647] on button "ADD ACCOUNT" at bounding box center [1130, 644] width 89 height 29
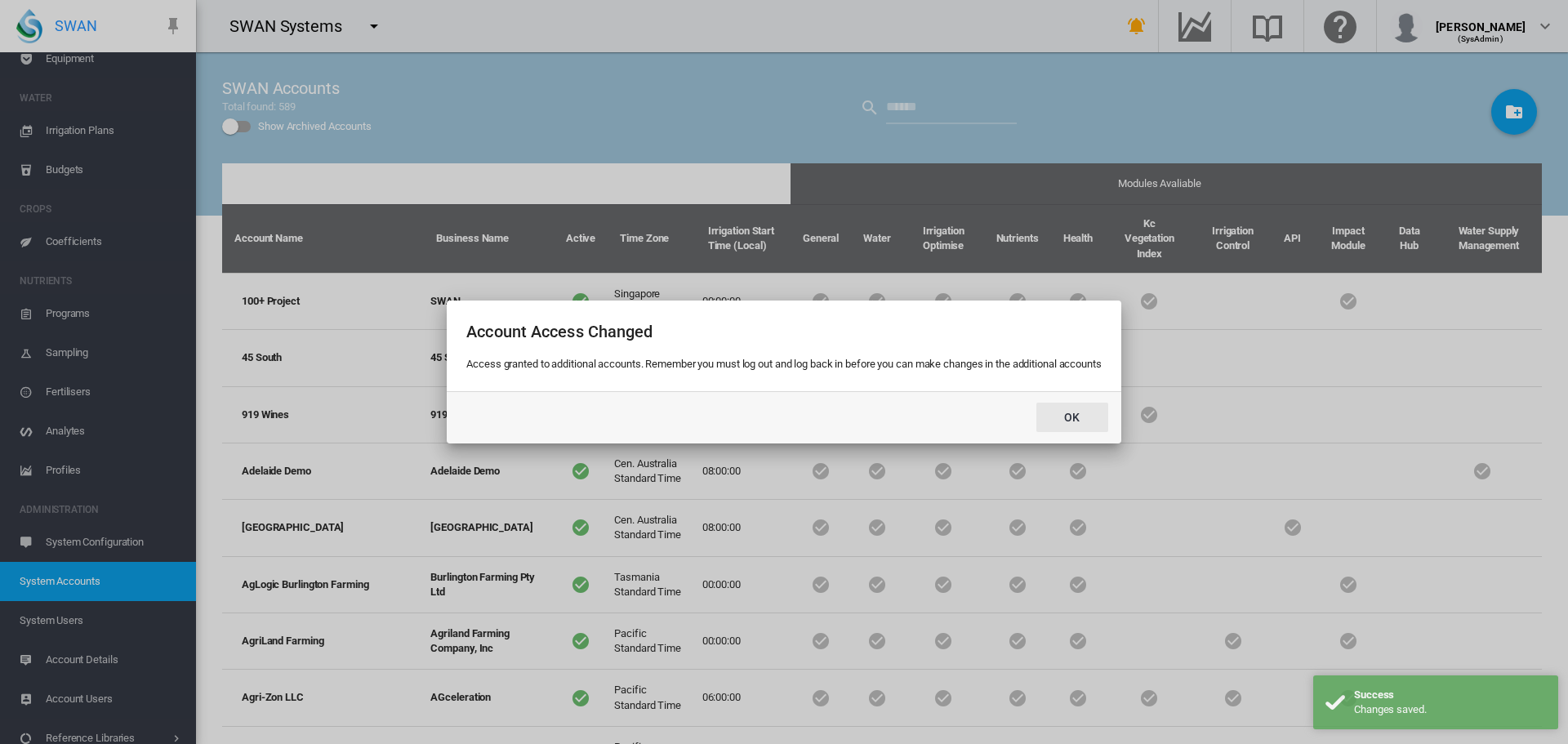
click at [1065, 414] on button "OK" at bounding box center [1072, 417] width 71 height 29
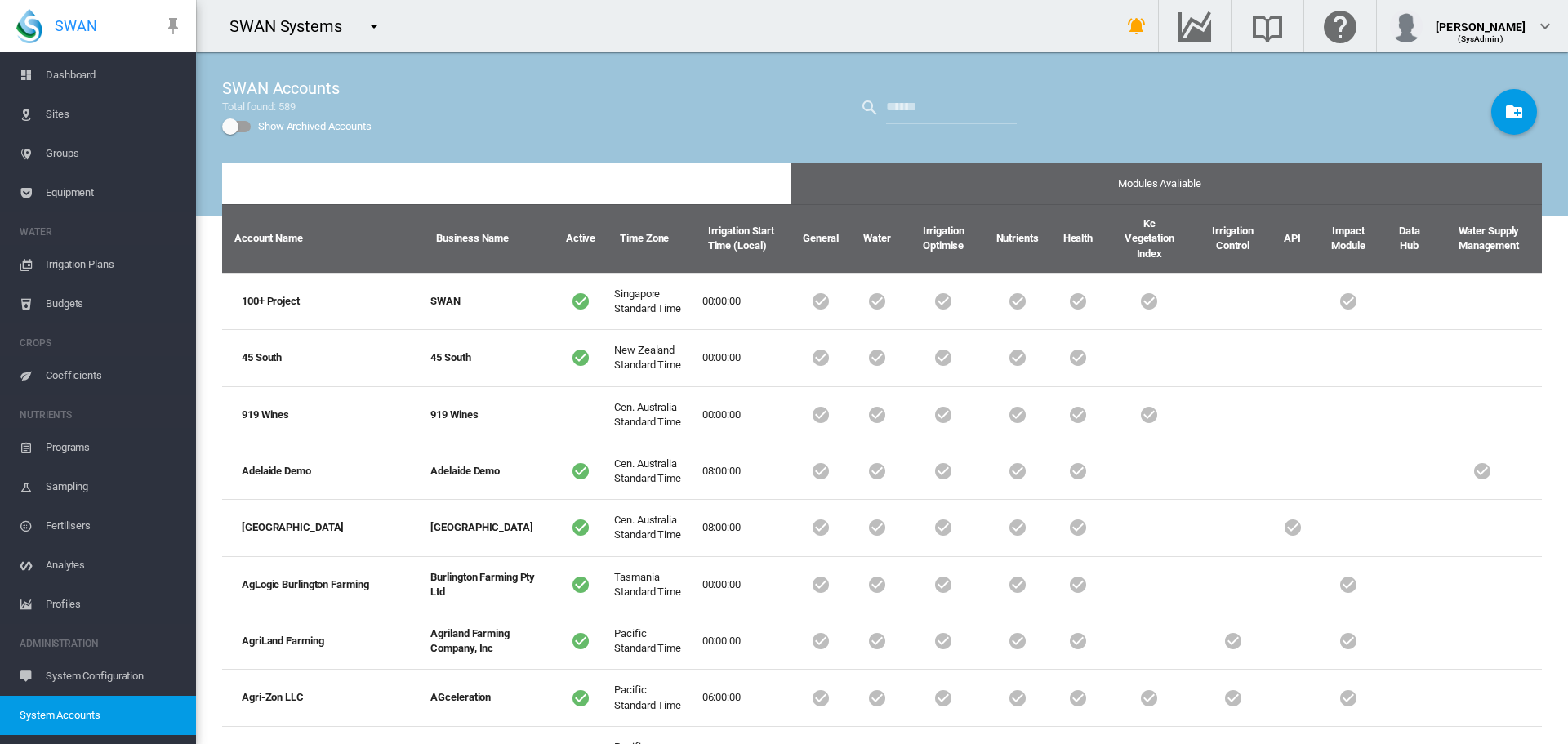
scroll to position [0, 0]
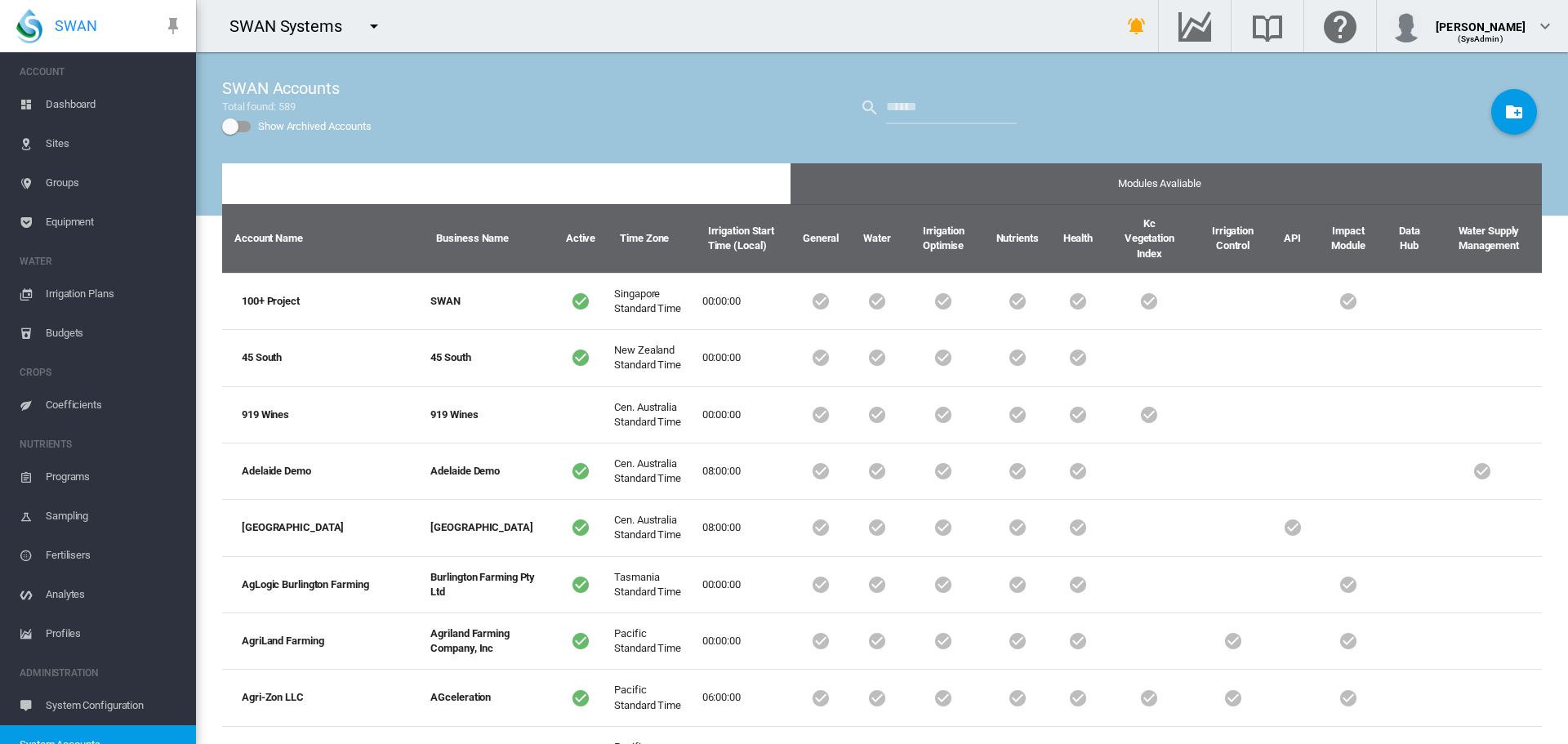
click at [61, 145] on span "Sites" at bounding box center [114, 144] width 137 height 40
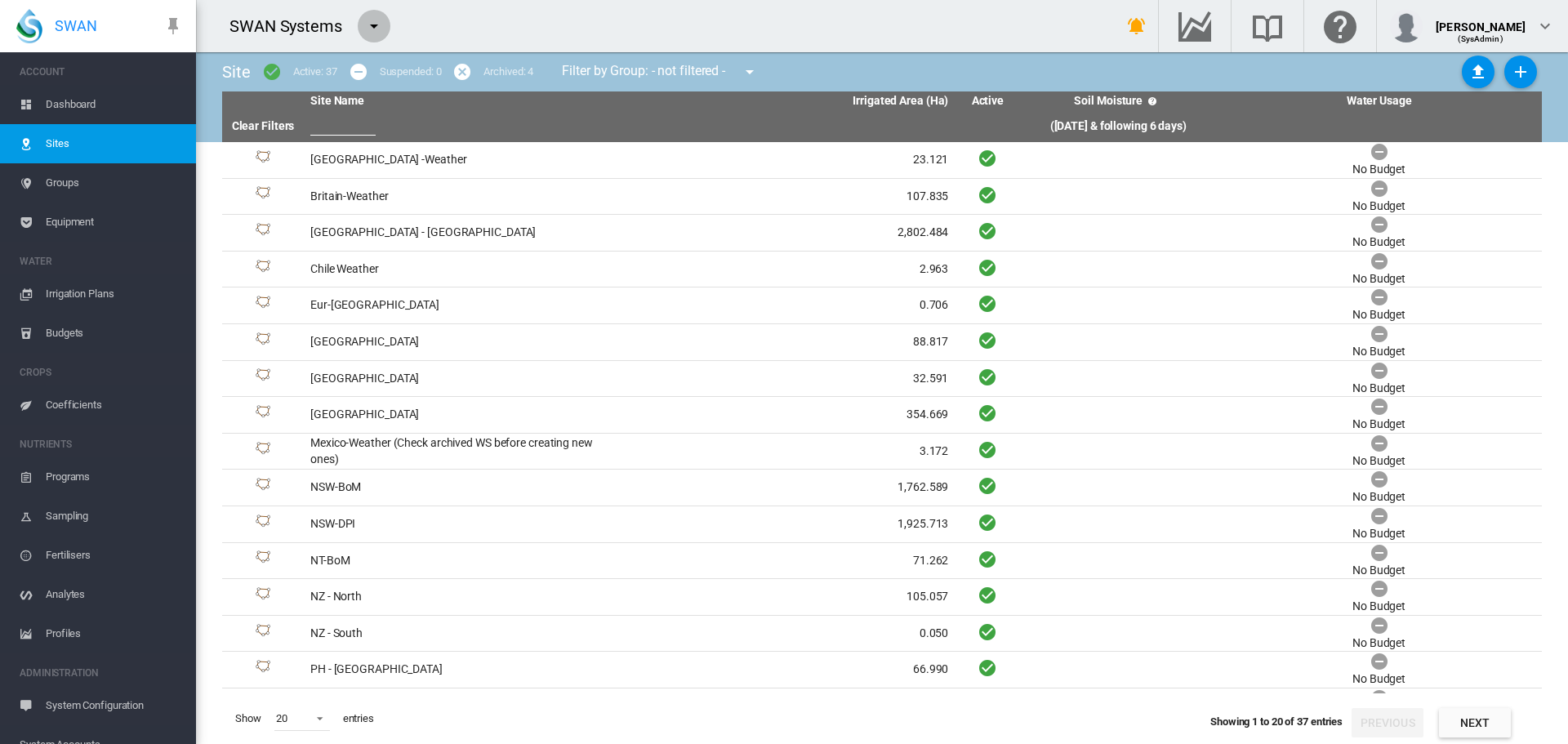
click at [371, 27] on md-icon "icon-menu-down" at bounding box center [374, 26] width 19 height 19
click at [375, 20] on md-icon "icon-menu-down" at bounding box center [375, 26] width 19 height 19
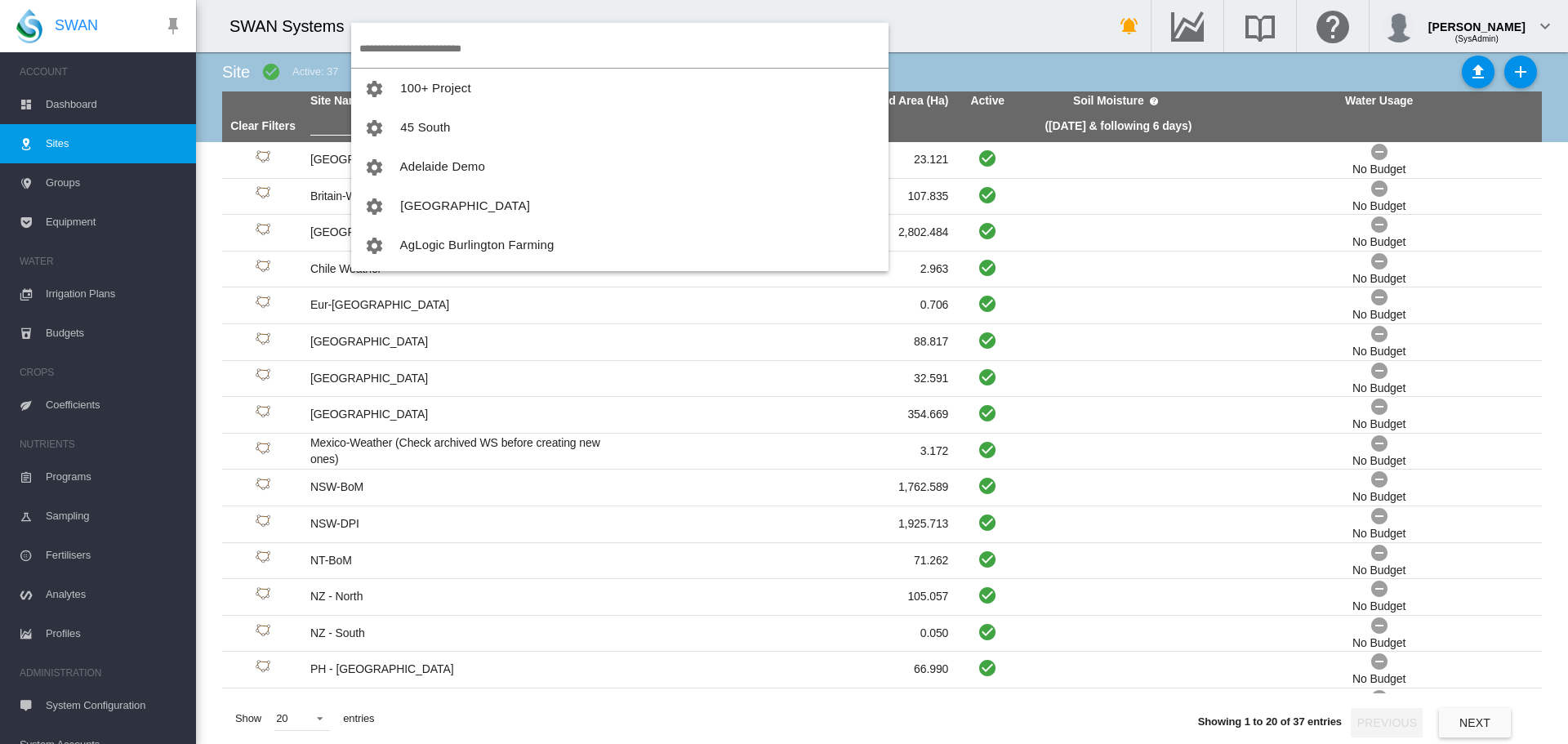
click at [426, 55] on input "search" at bounding box center [623, 48] width 530 height 39
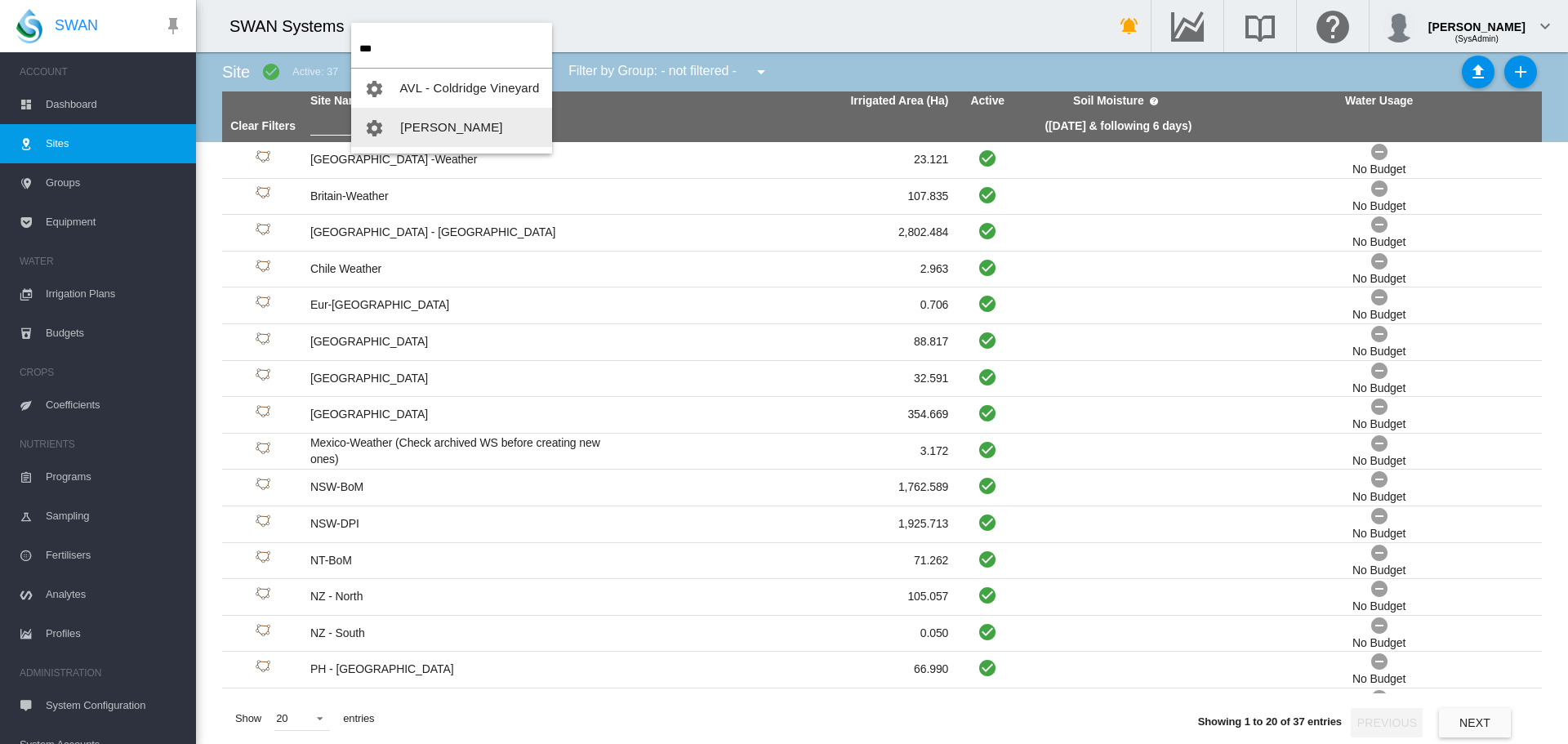
type input "***"
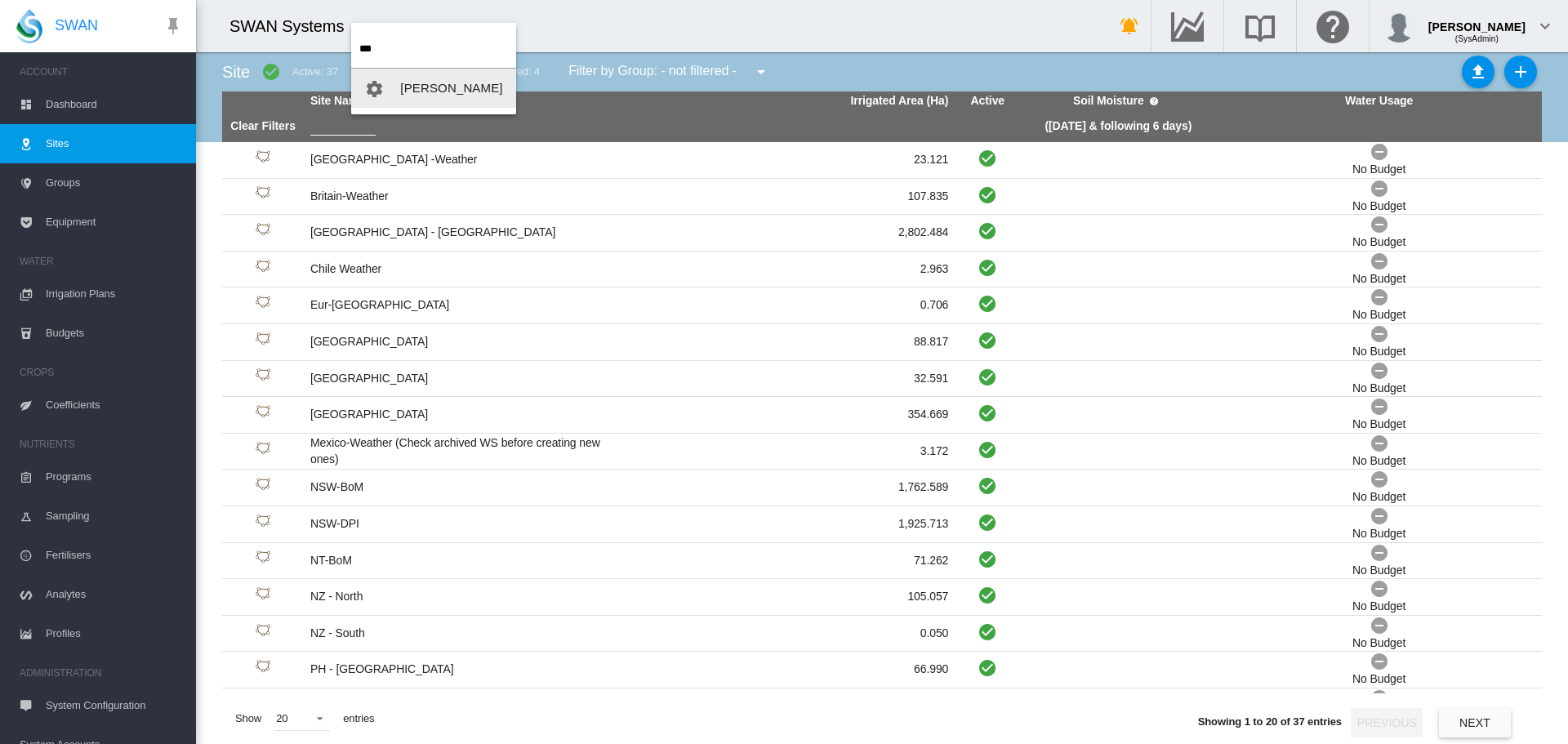
click at [439, 87] on span "[PERSON_NAME]" at bounding box center [452, 88] width 102 height 14
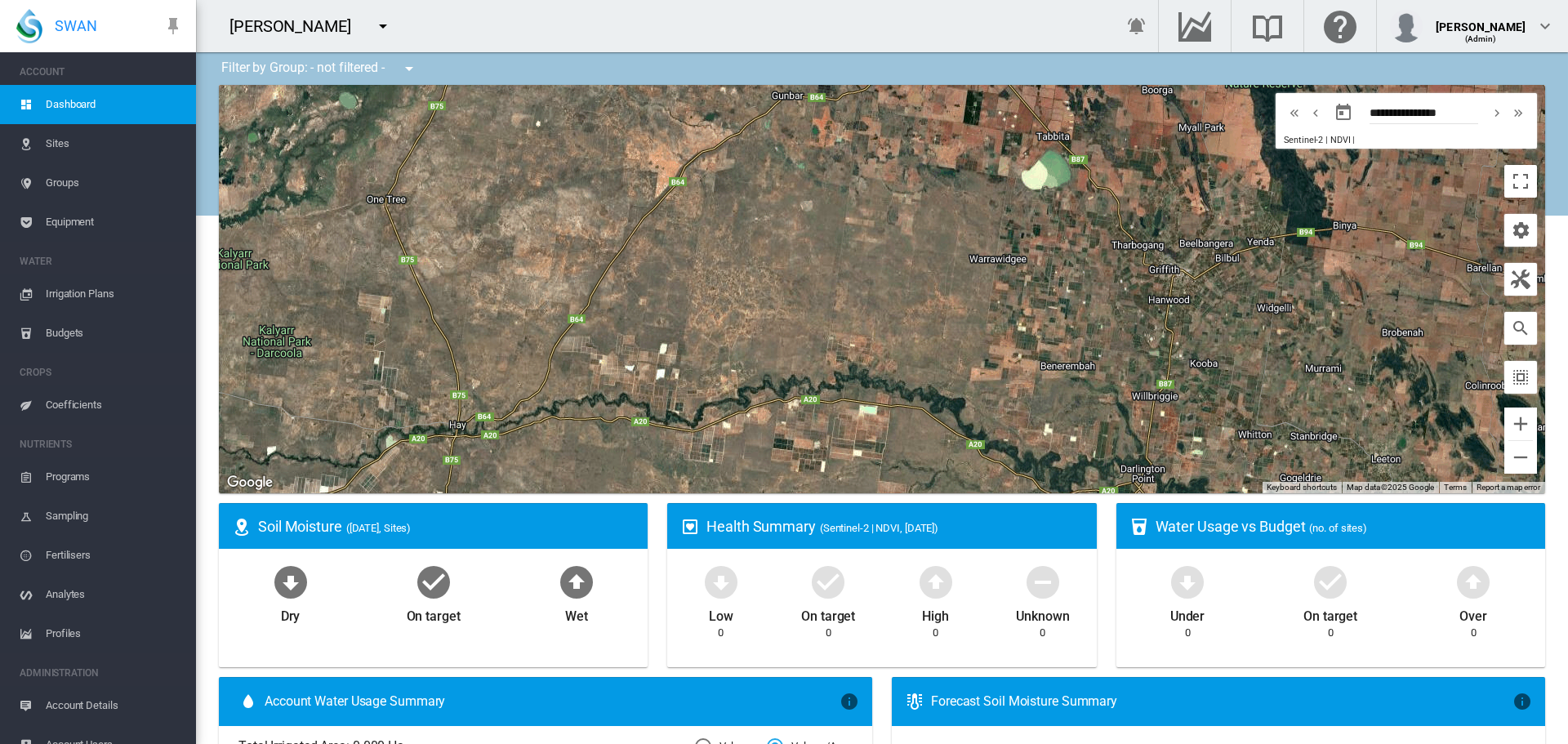
drag, startPoint x: 1020, startPoint y: 261, endPoint x: 975, endPoint y: 380, distance: 127.2
click at [975, 380] on div at bounding box center [882, 289] width 1327 height 408
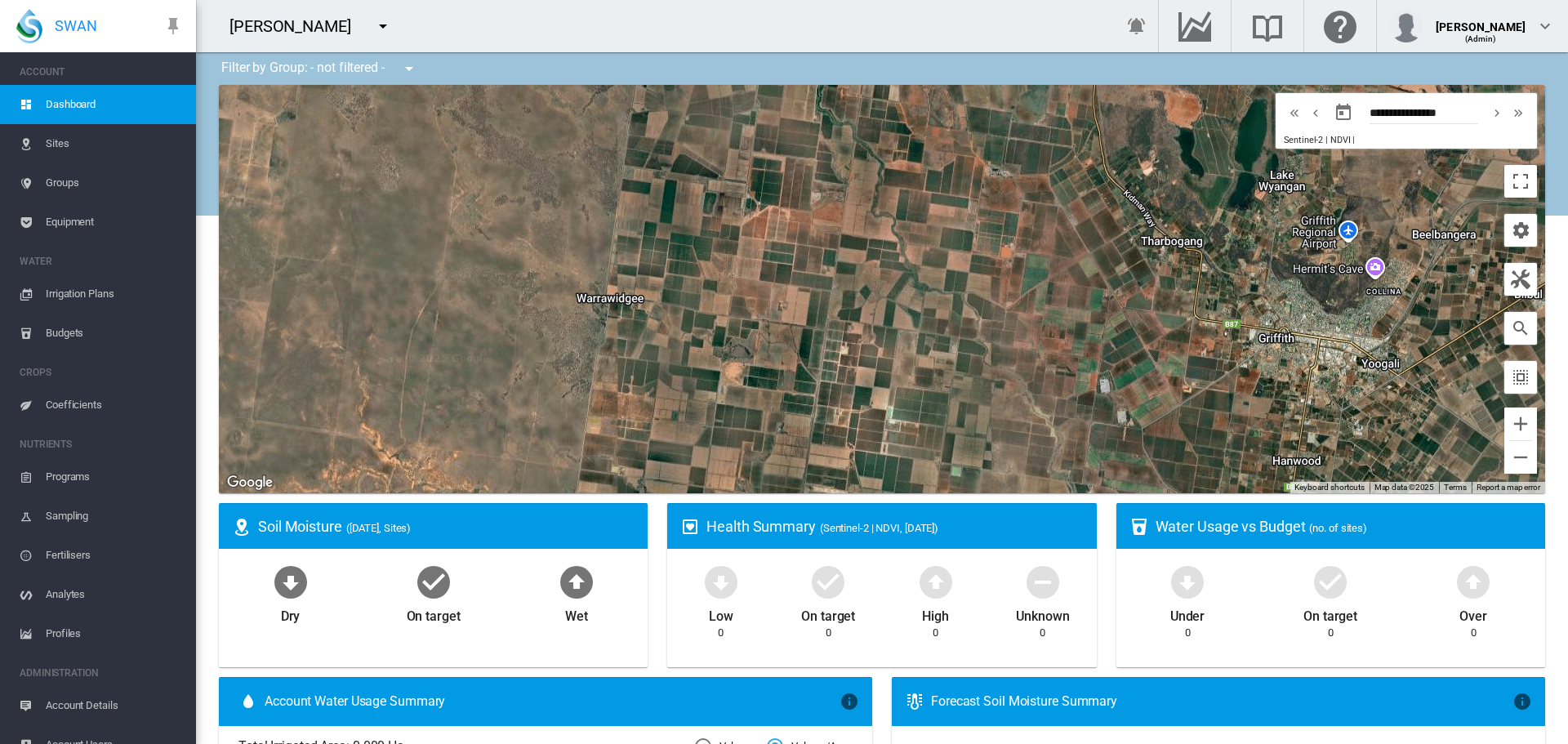
drag, startPoint x: 1098, startPoint y: 311, endPoint x: 677, endPoint y: 502, distance: 462.3
click at [692, 408] on div at bounding box center [882, 289] width 1327 height 408
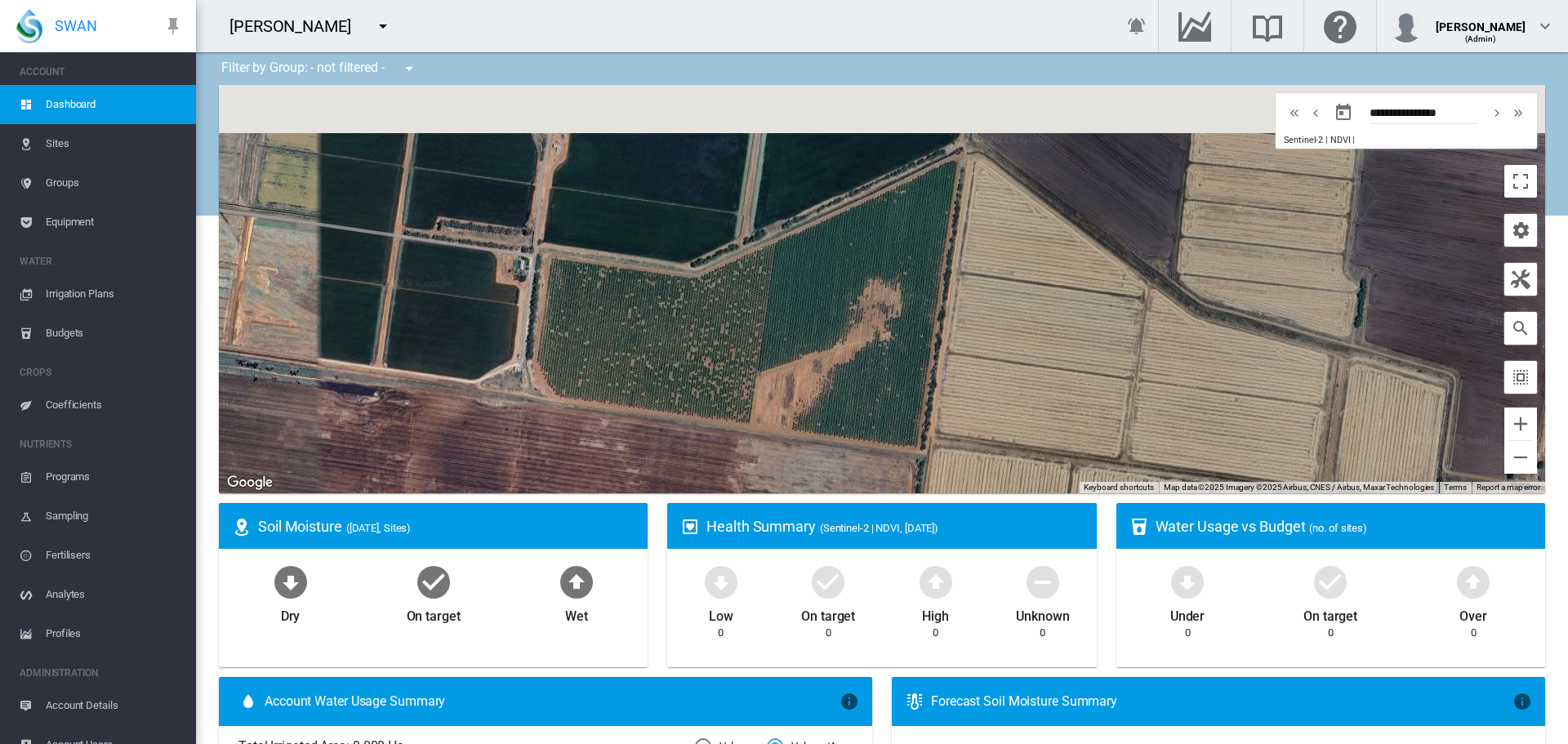
drag, startPoint x: 694, startPoint y: 270, endPoint x: 700, endPoint y: 523, distance: 253.1
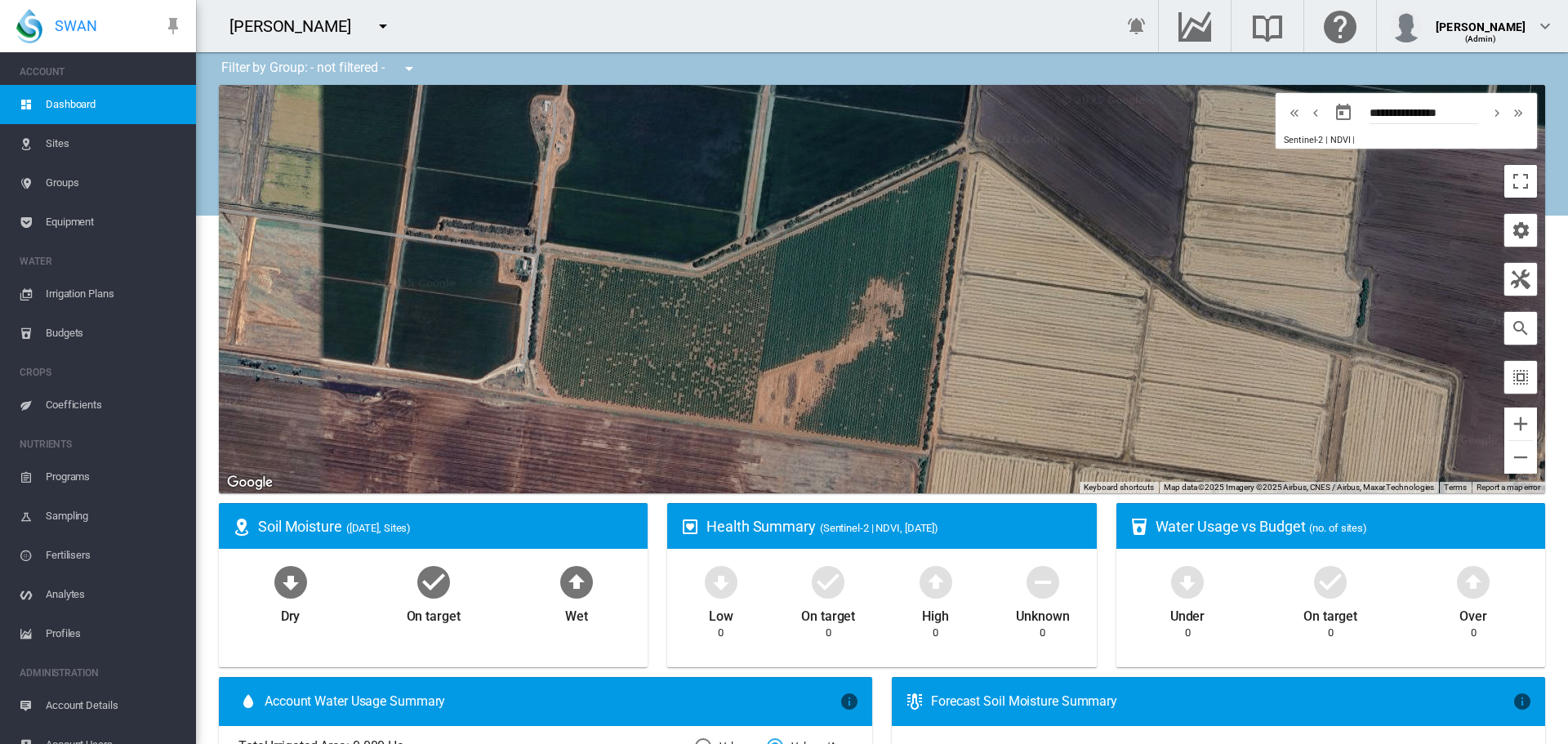
click at [57, 142] on span "Sites" at bounding box center [114, 144] width 137 height 40
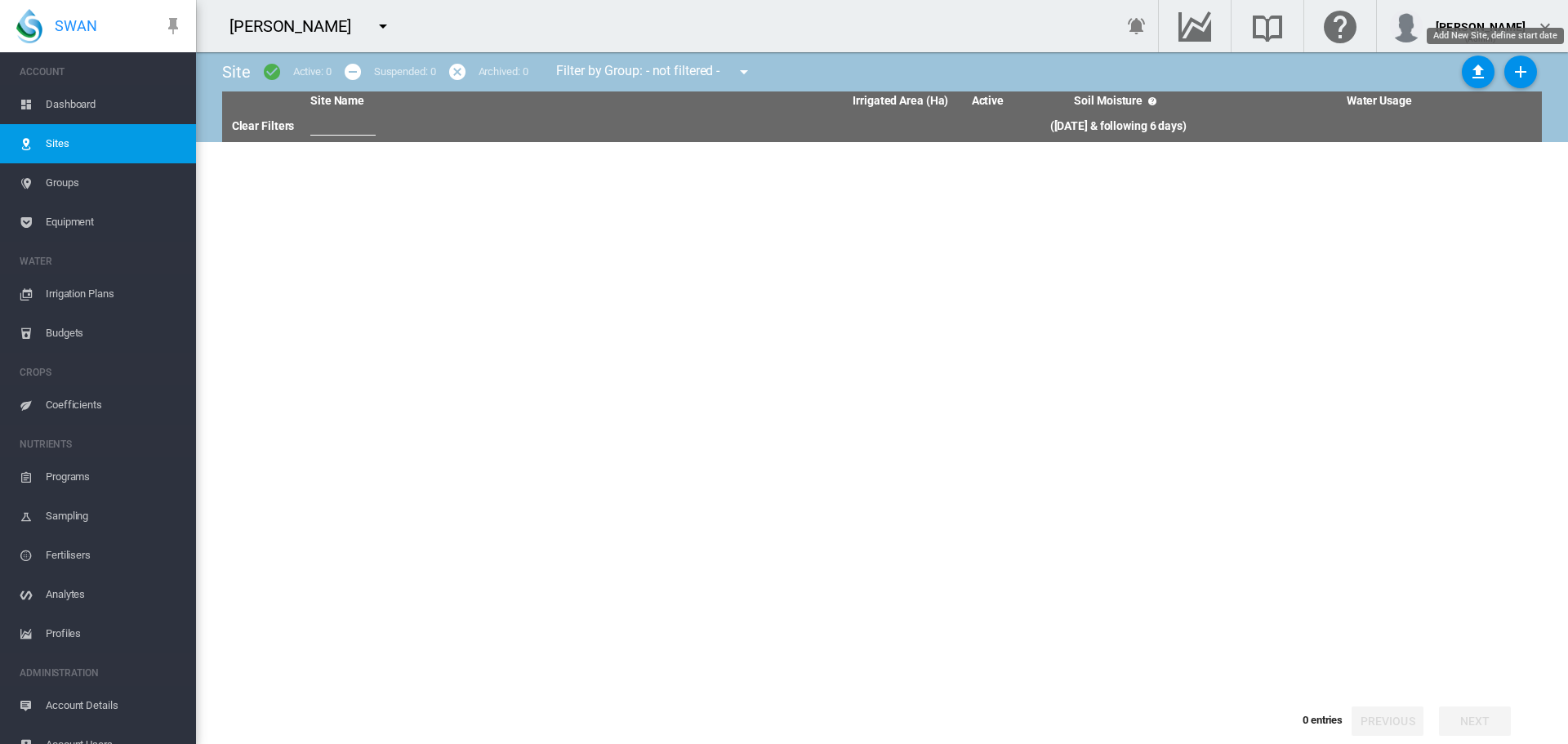
click at [1518, 71] on md-icon "icon-plus" at bounding box center [1521, 71] width 19 height 19
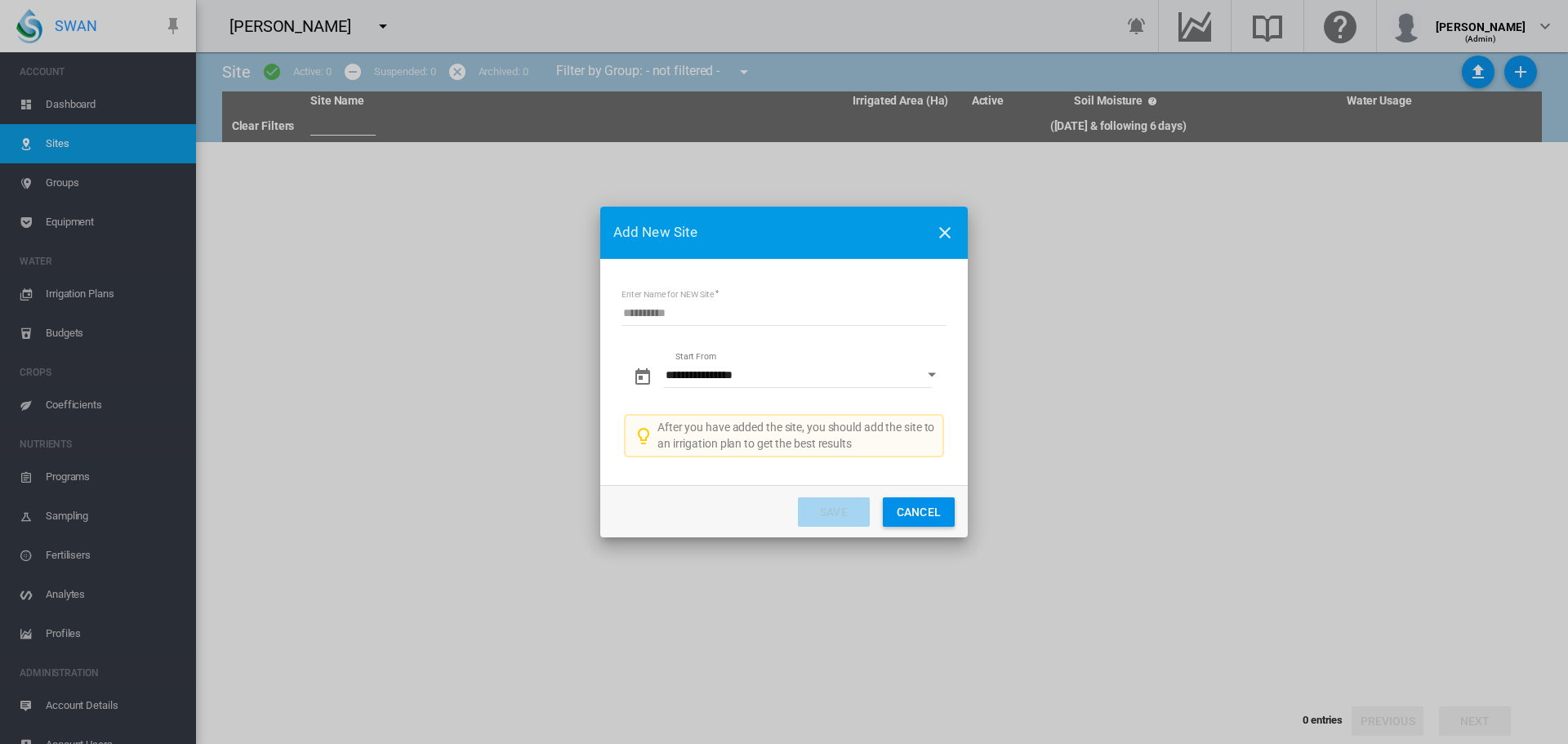
click at [678, 312] on input "Enter Name for NEW Site" at bounding box center [784, 313] width 325 height 24
type input "**********"
click at [933, 372] on button "Open calendar" at bounding box center [932, 374] width 29 height 29
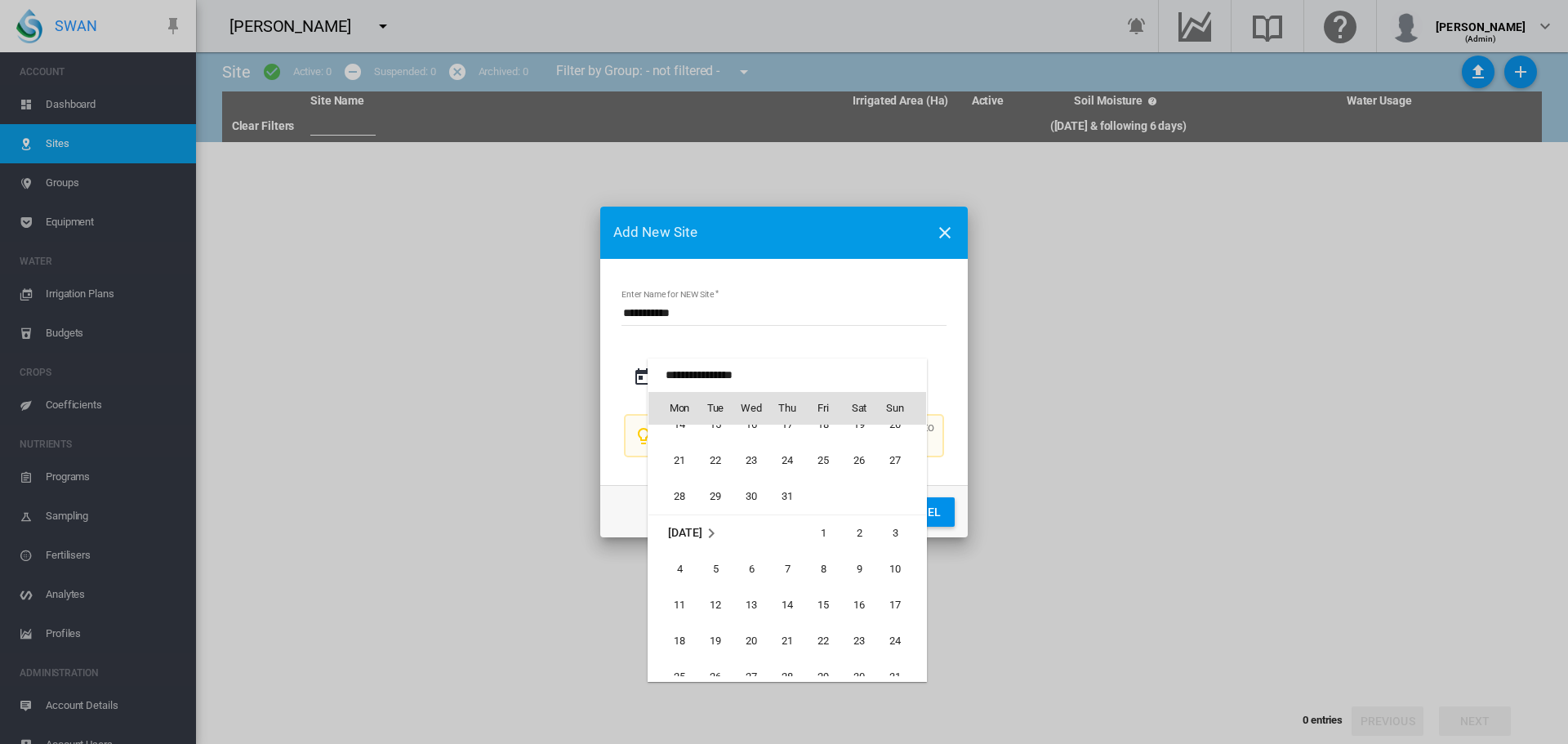
scroll to position [377881, 0]
click at [705, 537] on span "1" at bounding box center [716, 537] width 33 height 33
type input "**********"
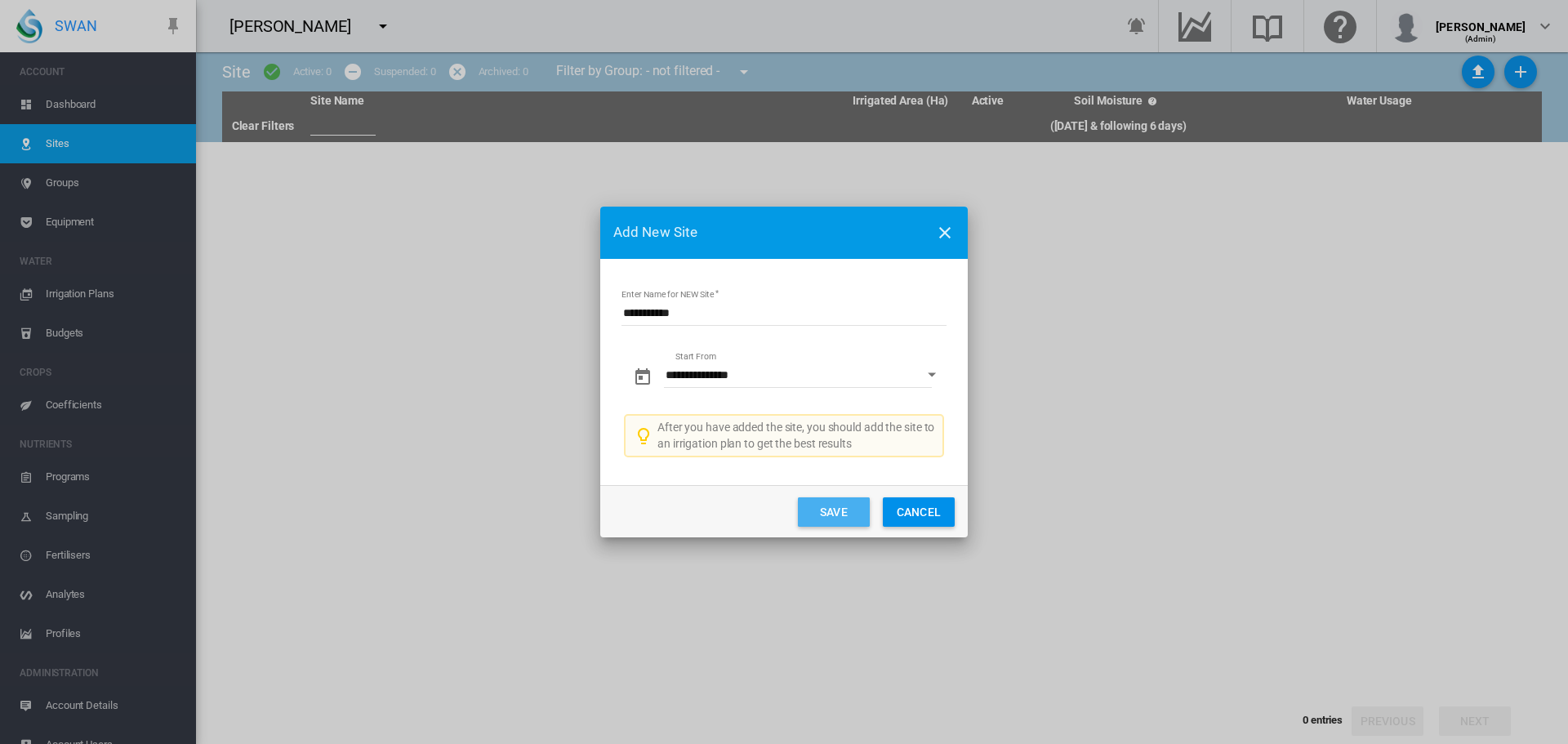
click at [830, 517] on button "Save" at bounding box center [834, 512] width 71 height 29
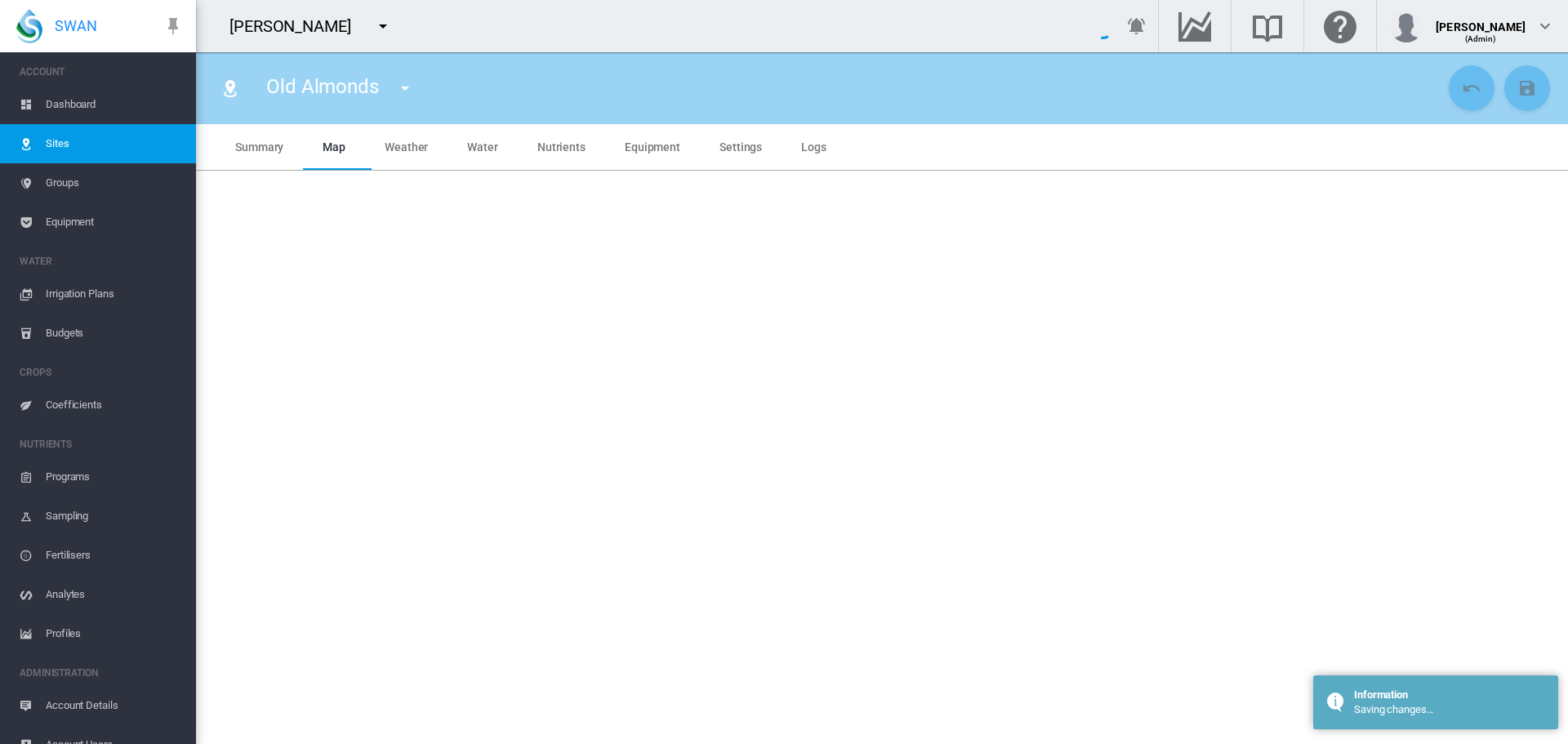
type input "**********"
type input "*********"
type input "*"
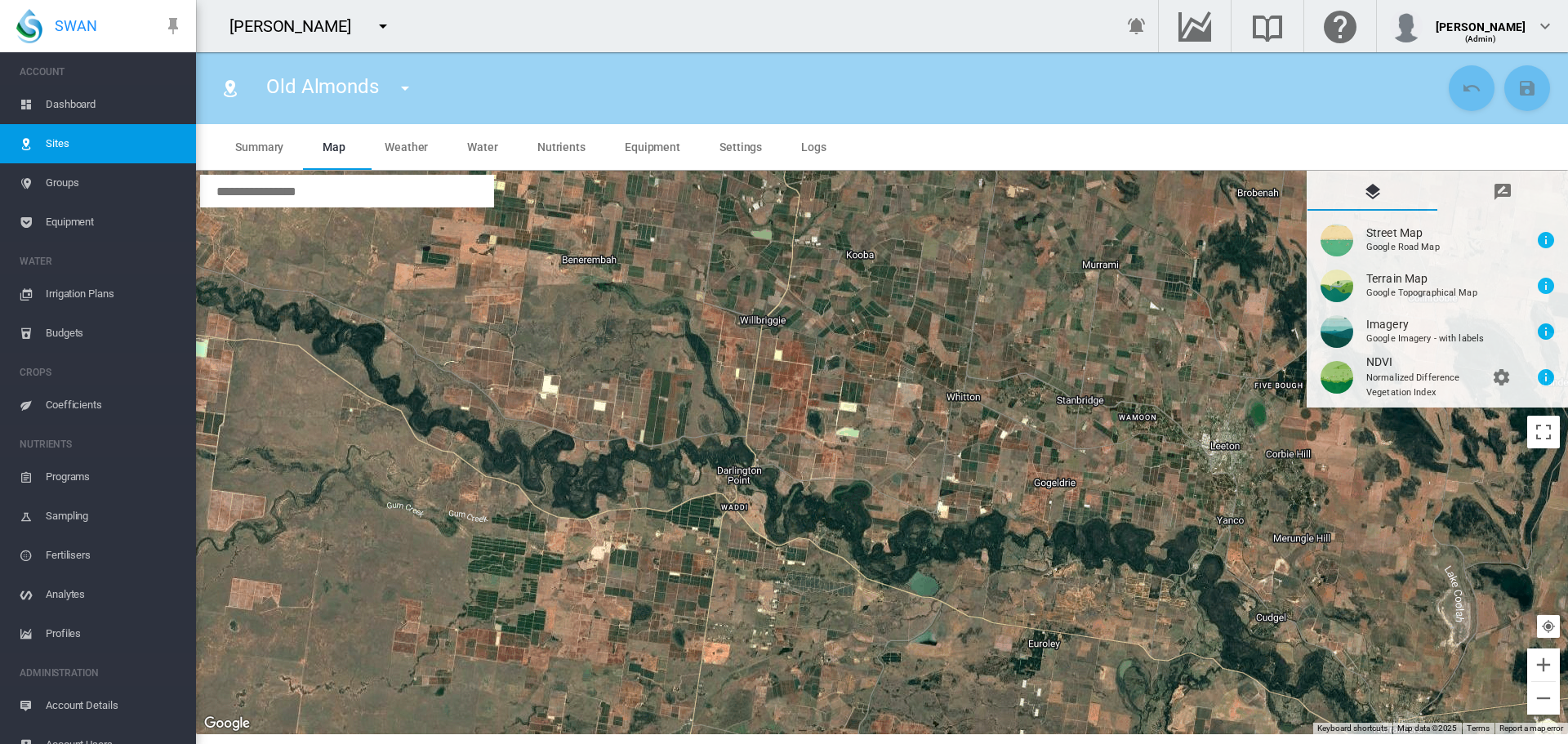
drag, startPoint x: 929, startPoint y: 513, endPoint x: 308, endPoint y: 469, distance: 622.6
click at [308, 469] on div at bounding box center [882, 453] width 1372 height 564
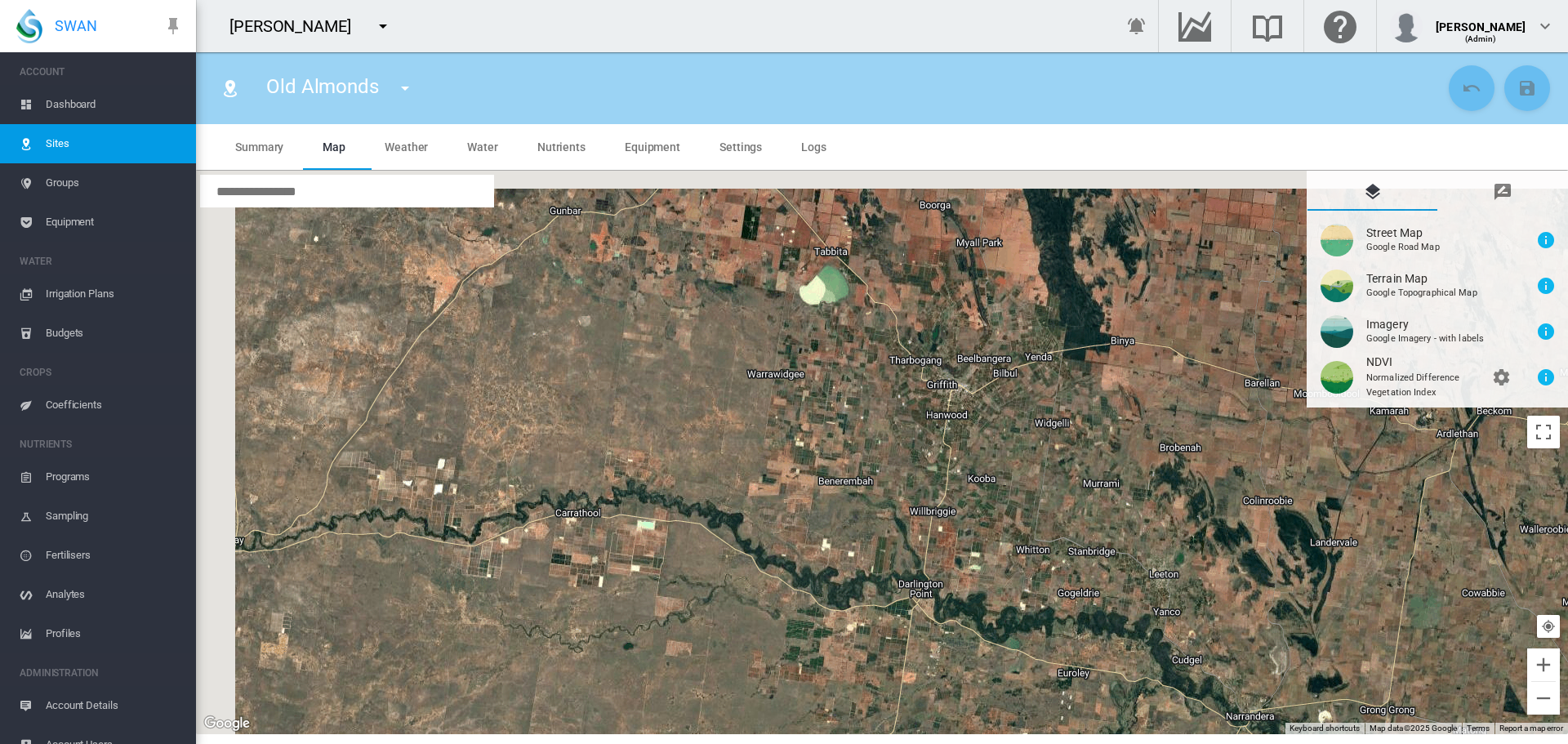
drag, startPoint x: 502, startPoint y: 344, endPoint x: 863, endPoint y: 486, distance: 387.9
click at [863, 486] on div at bounding box center [882, 453] width 1372 height 564
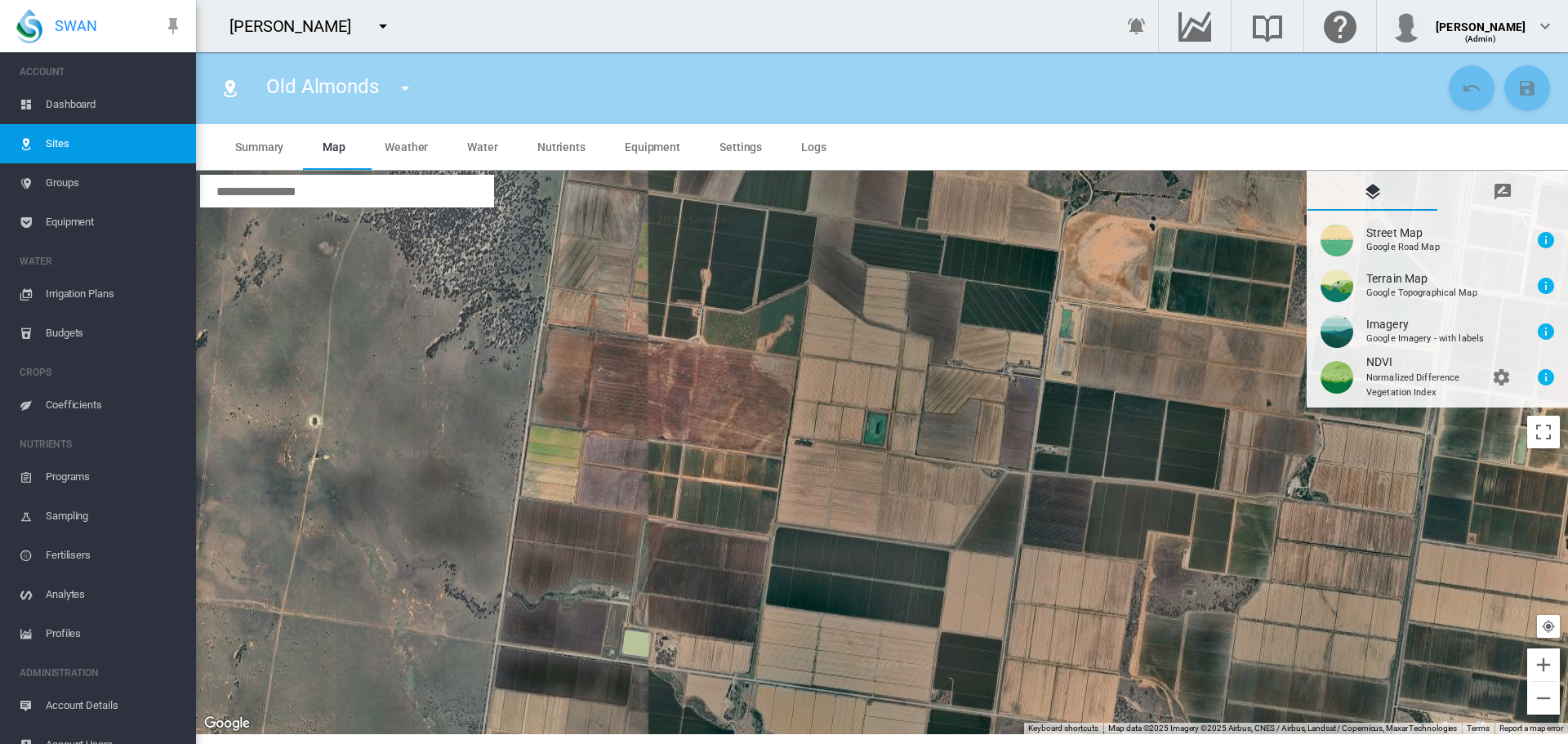
drag, startPoint x: 790, startPoint y: 310, endPoint x: 787, endPoint y: 394, distance: 84.1
click at [787, 394] on div at bounding box center [882, 453] width 1372 height 564
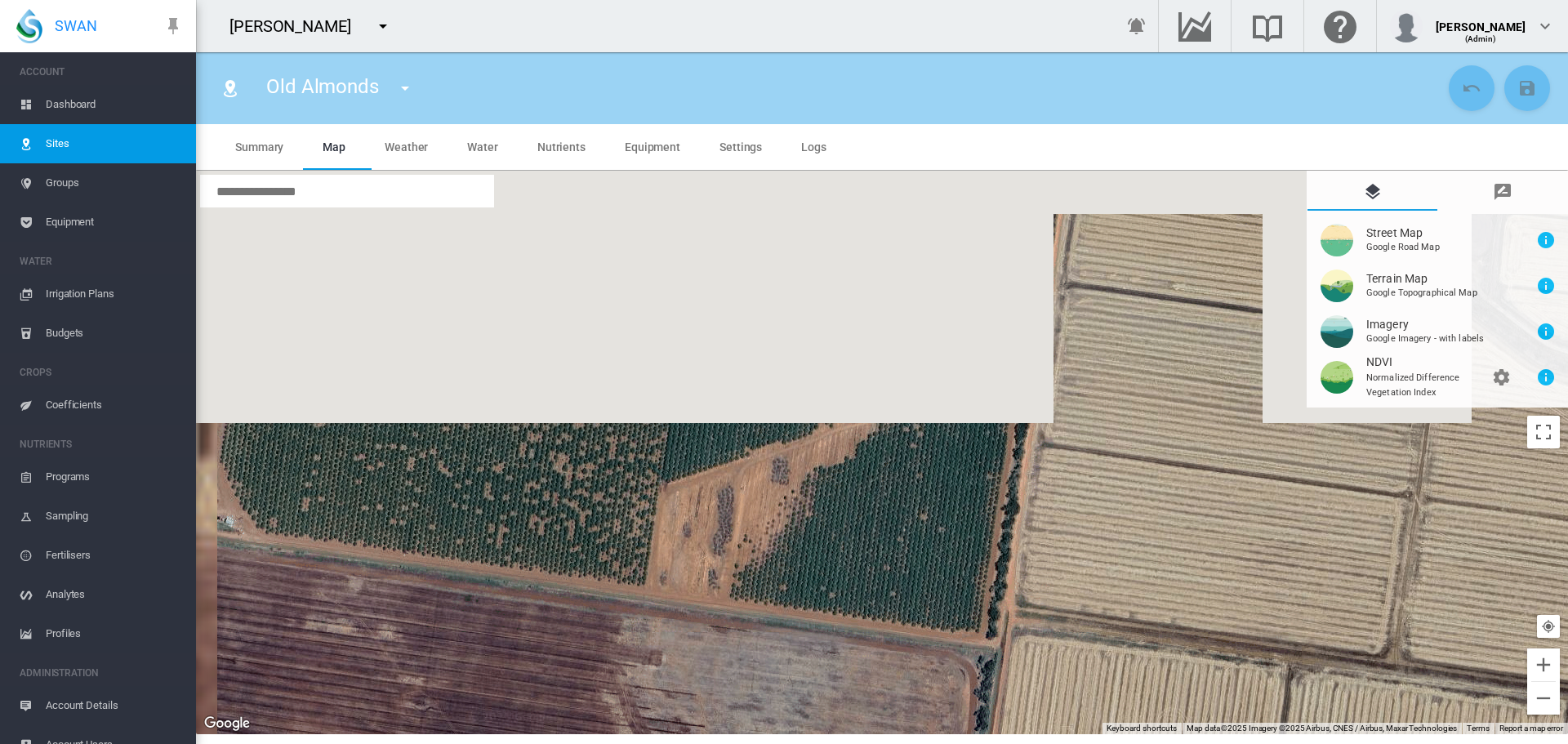
drag, startPoint x: 756, startPoint y: 363, endPoint x: 824, endPoint y: 662, distance: 306.6
click at [824, 669] on div at bounding box center [882, 453] width 1372 height 564
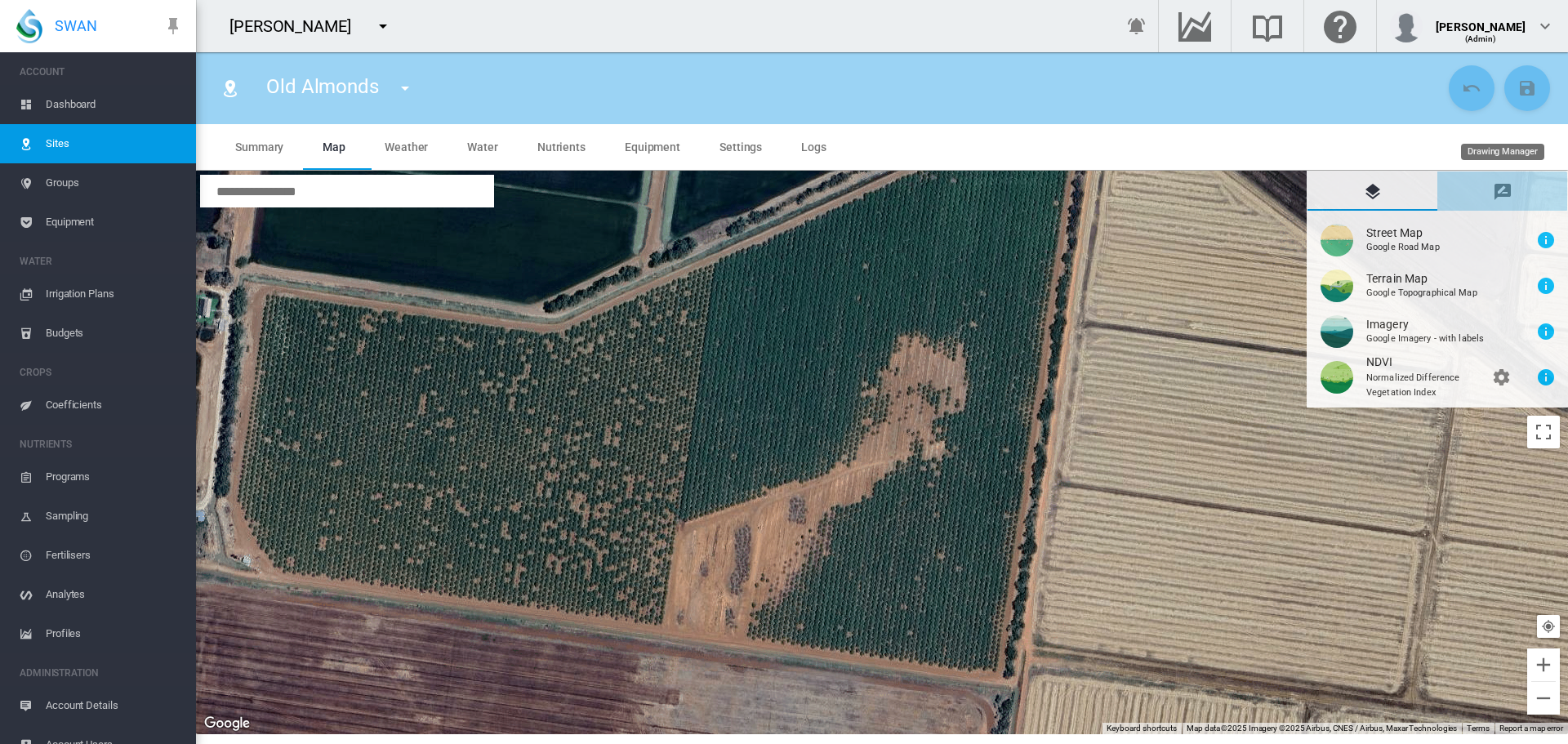
click at [1499, 190] on md-icon "icon-message-draw" at bounding box center [1502, 192] width 19 height 19
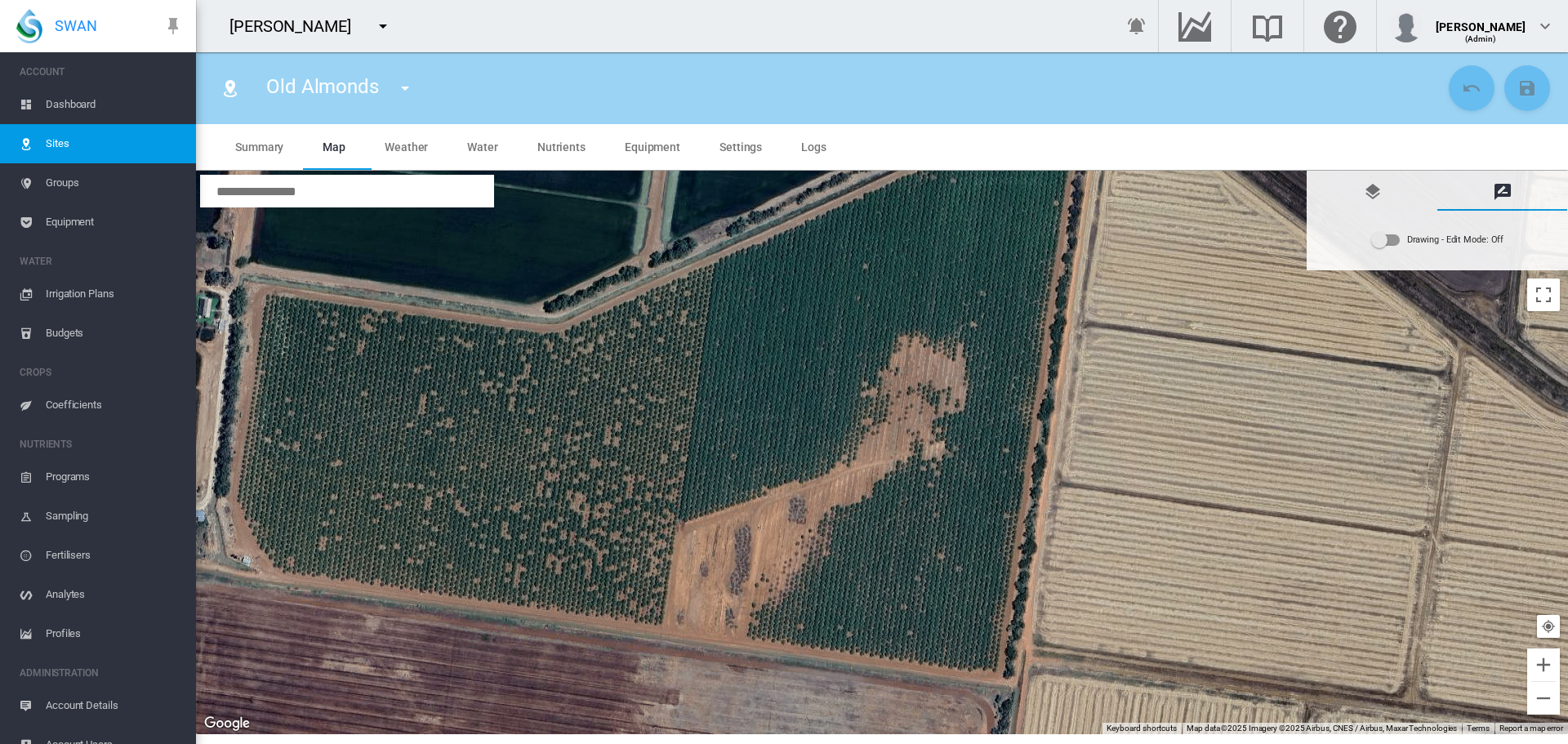
click at [1397, 241] on div "Drawing - Edit Mode:\a Off" at bounding box center [1386, 240] width 28 height 12
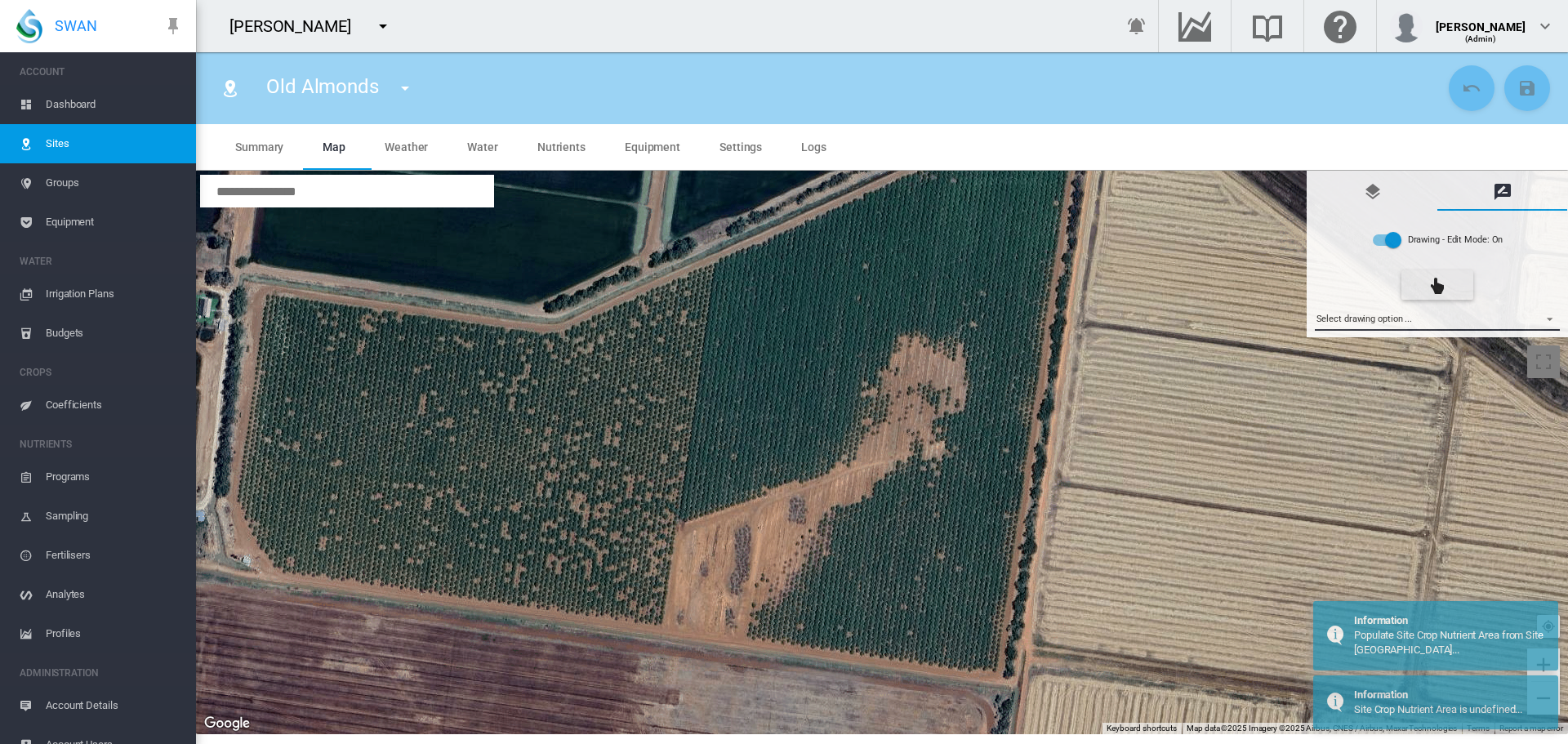
click at [1547, 315] on md-select "Select drawing option ... None Site (IMU) Site Health Area Flow Meter Weather S…" at bounding box center [1438, 317] width 246 height 24
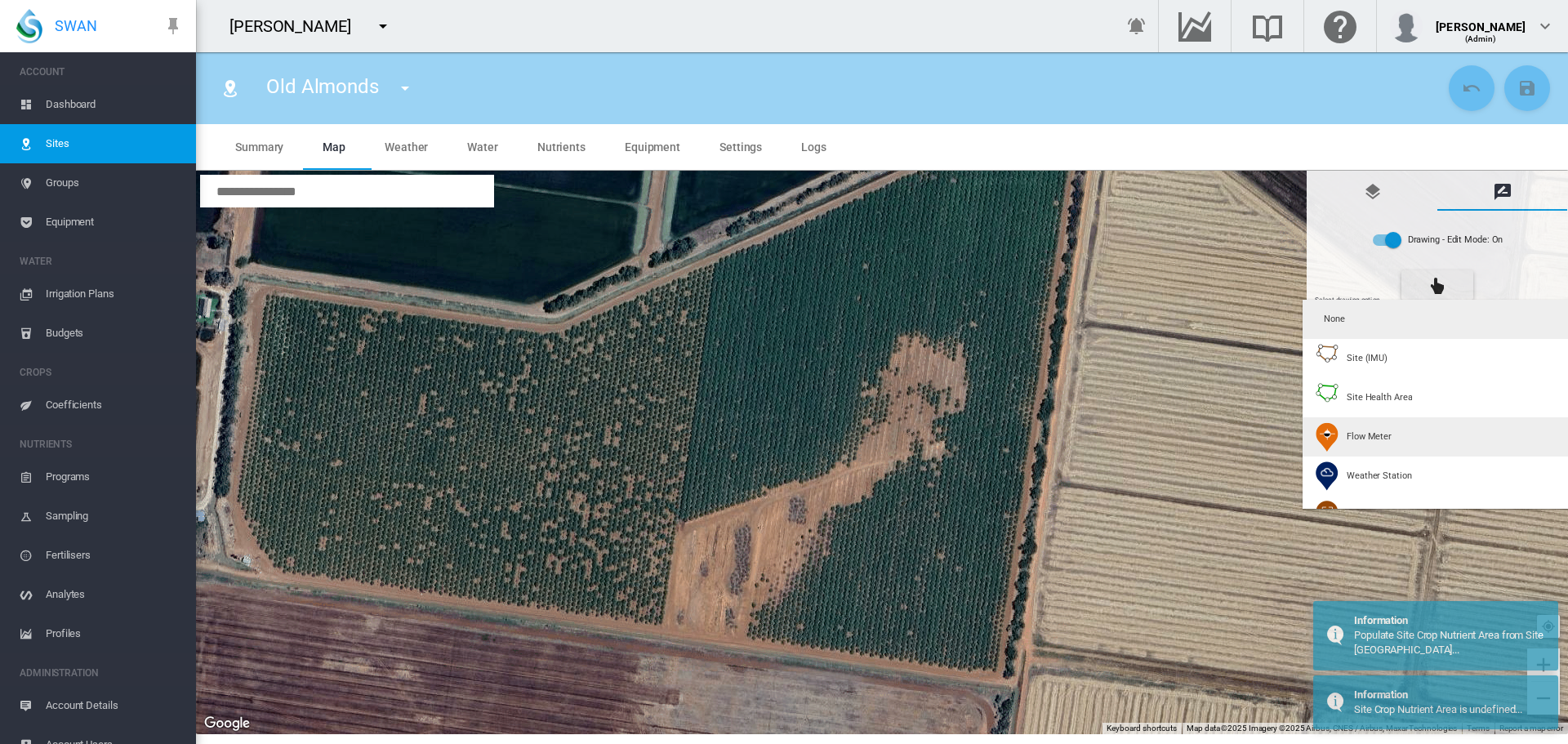
type input "*"
type input "**"
type input "***"
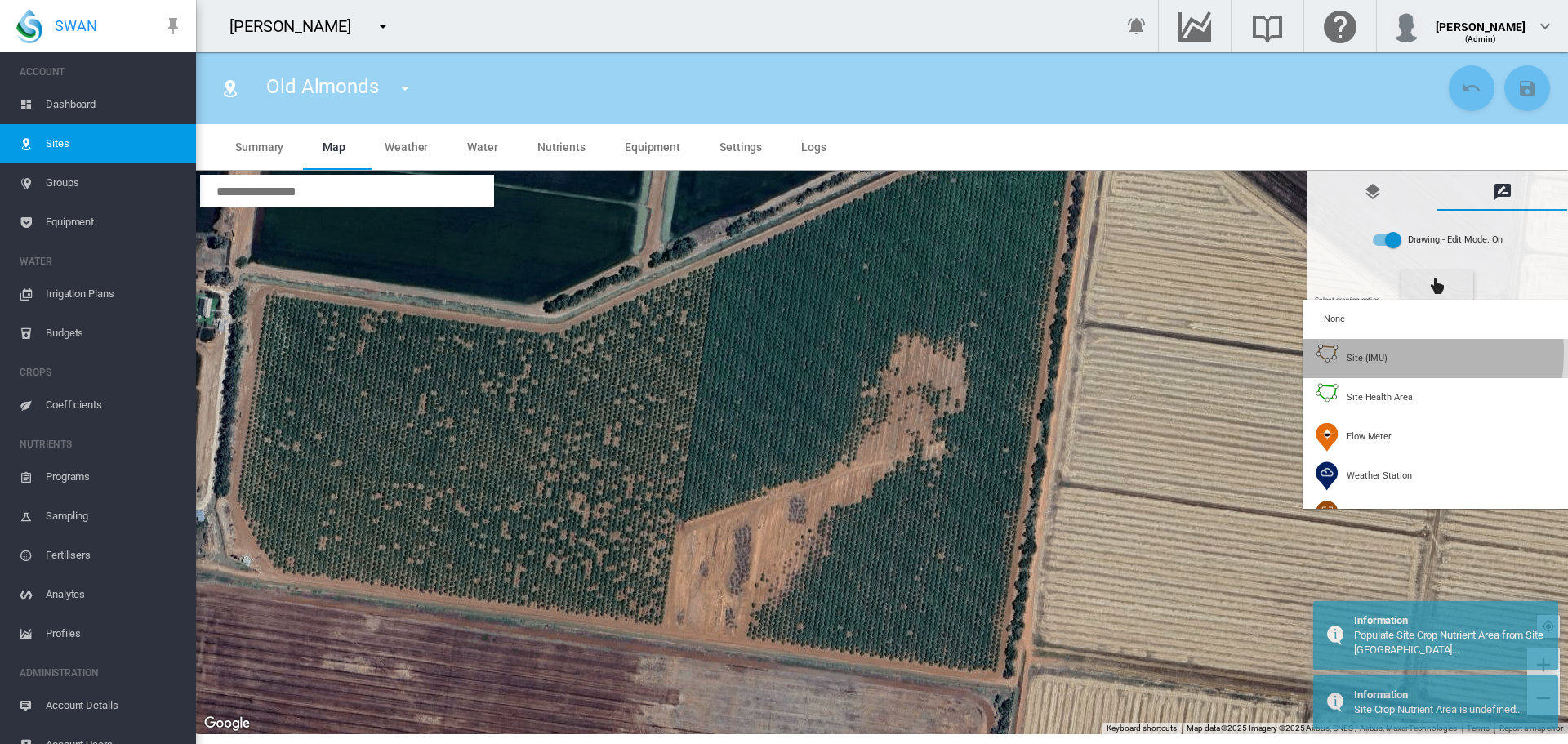
click at [1370, 353] on span "Site (IMU)" at bounding box center [1367, 358] width 41 height 13
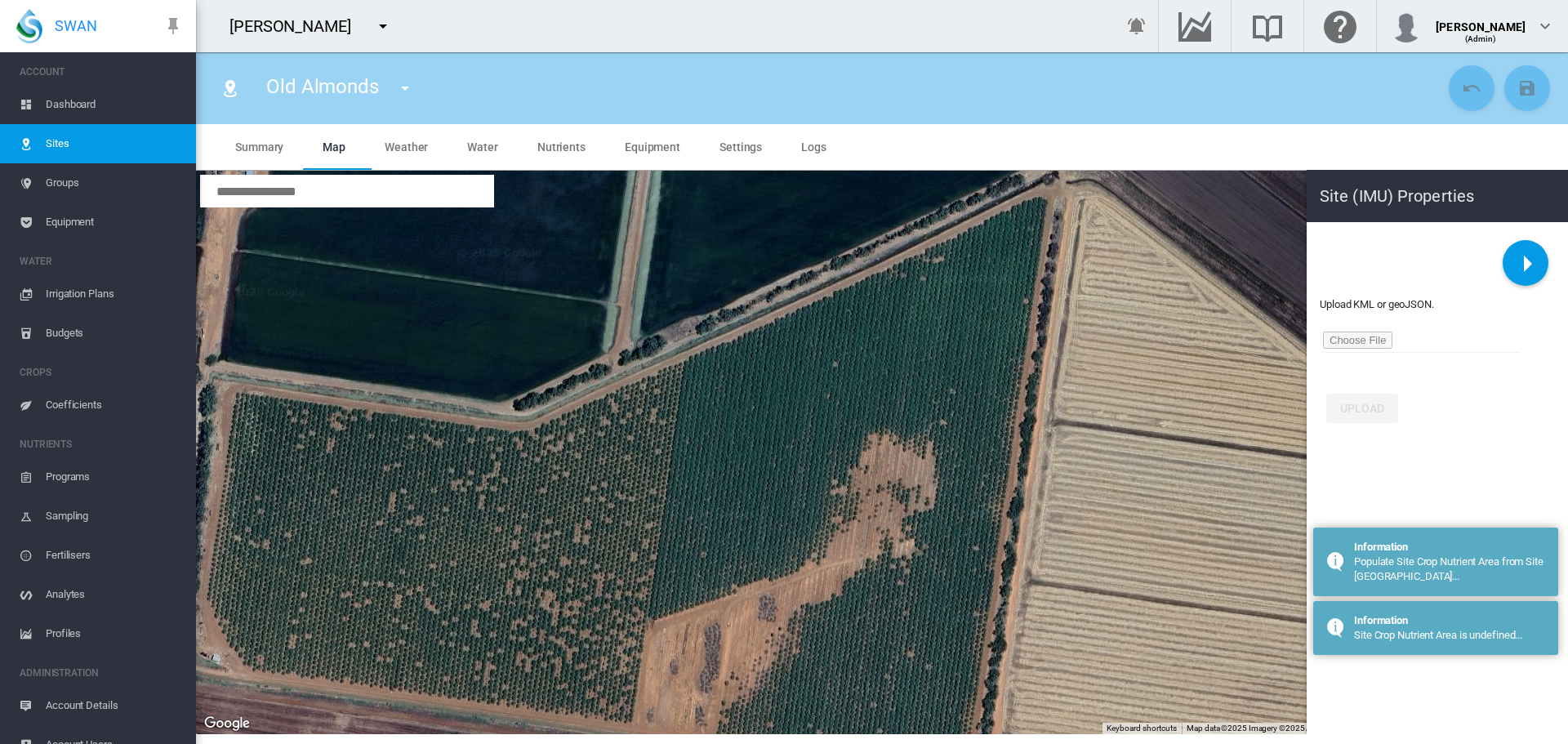
drag, startPoint x: 761, startPoint y: 321, endPoint x: 728, endPoint y: 419, distance: 103.4
click at [729, 423] on div at bounding box center [882, 453] width 1372 height 564
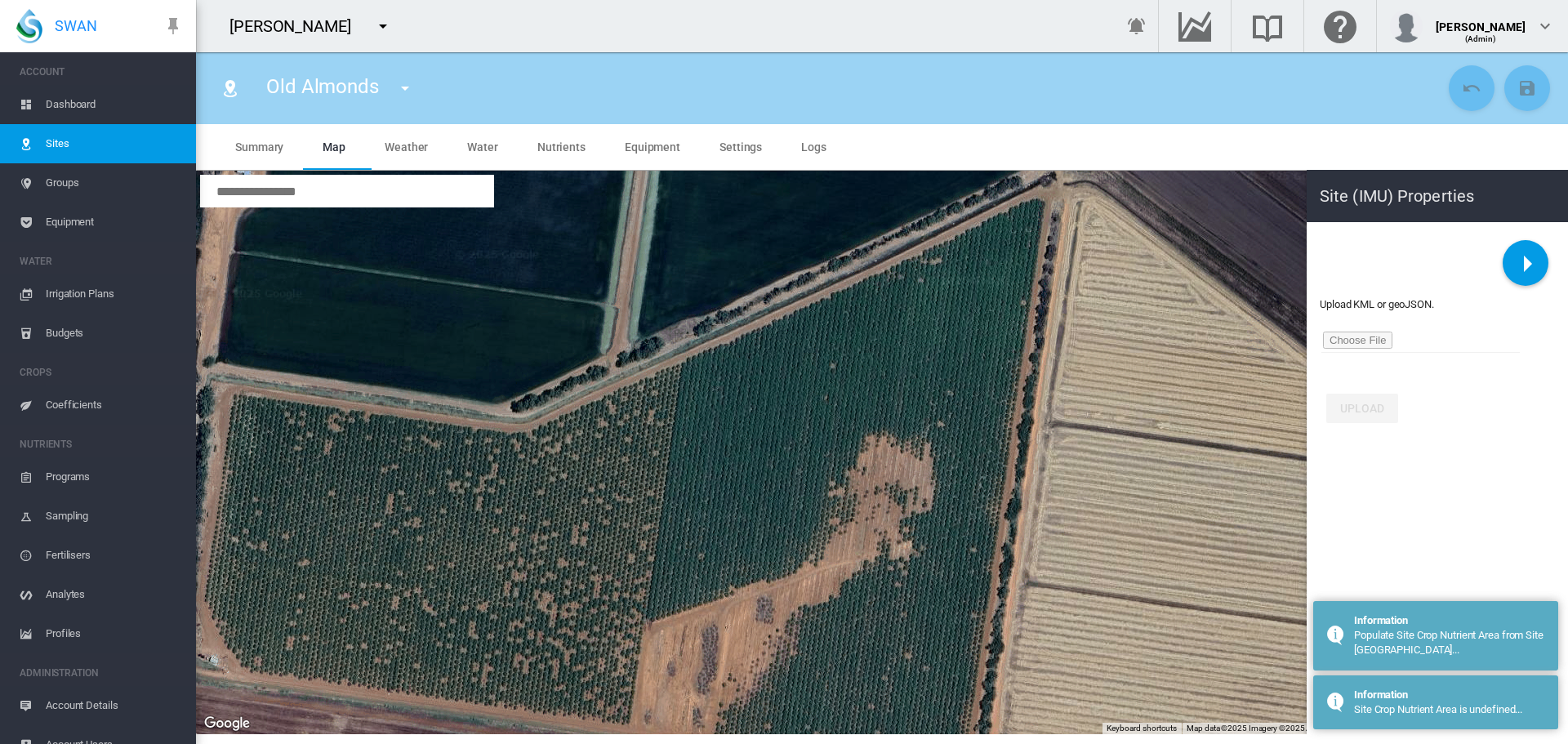
click at [681, 362] on div at bounding box center [882, 453] width 1372 height 564
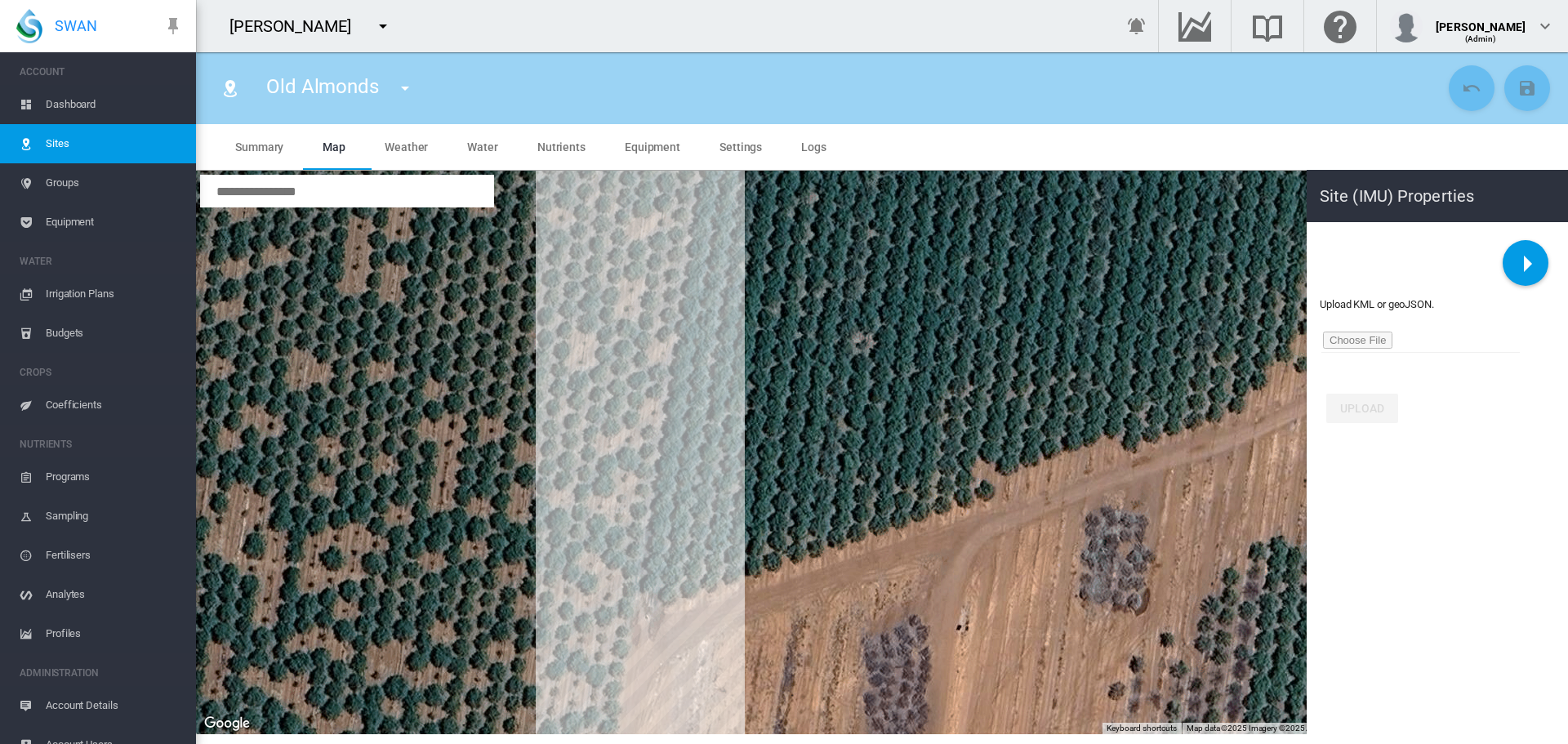
click at [644, 620] on div at bounding box center [882, 453] width 1372 height 564
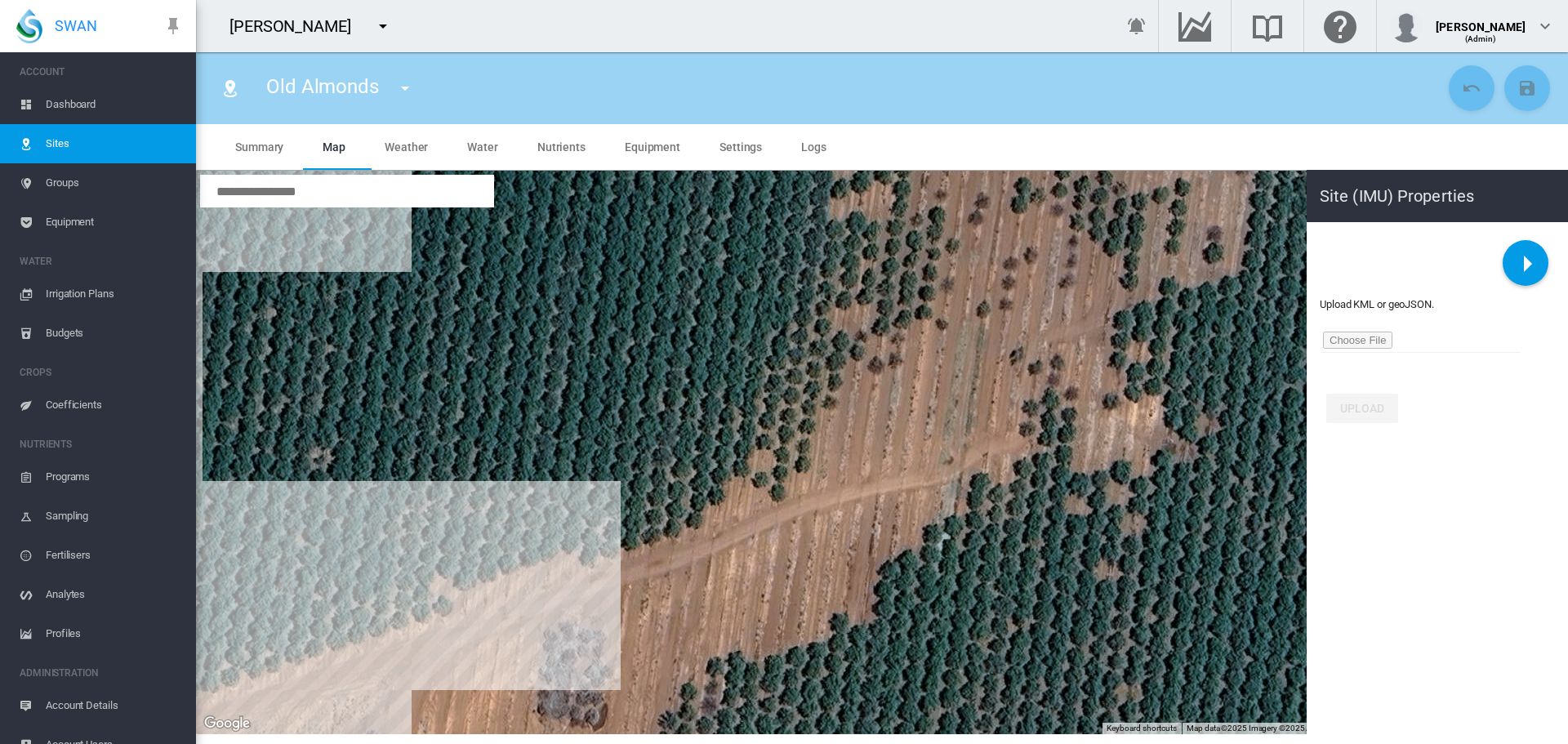
drag, startPoint x: 1120, startPoint y: 447, endPoint x: 573, endPoint y: 562, distance: 559.0
click at [573, 562] on div at bounding box center [882, 453] width 1372 height 564
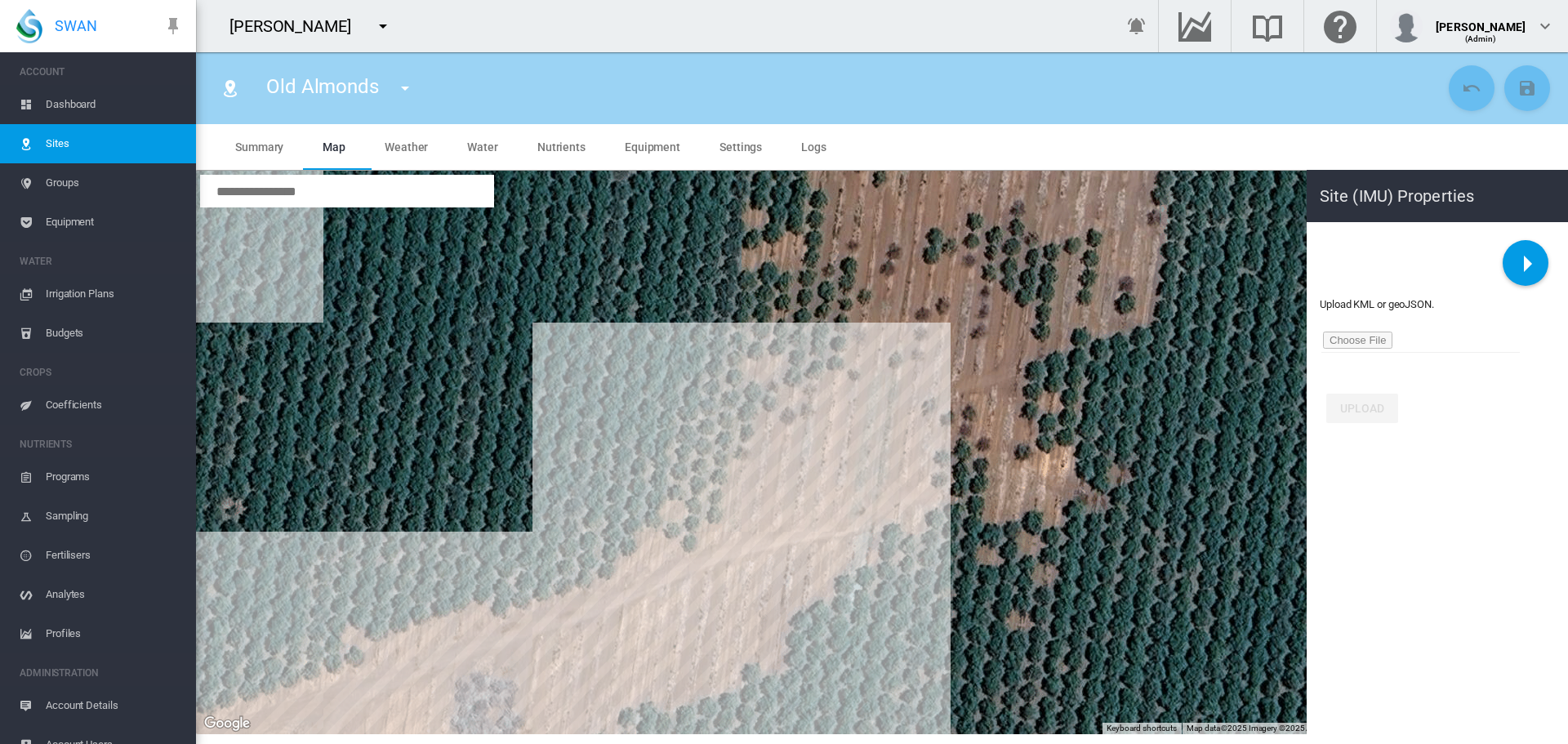
drag, startPoint x: 853, startPoint y: 460, endPoint x: 760, endPoint y: 522, distance: 111.8
click at [760, 522] on div at bounding box center [882, 453] width 1372 height 564
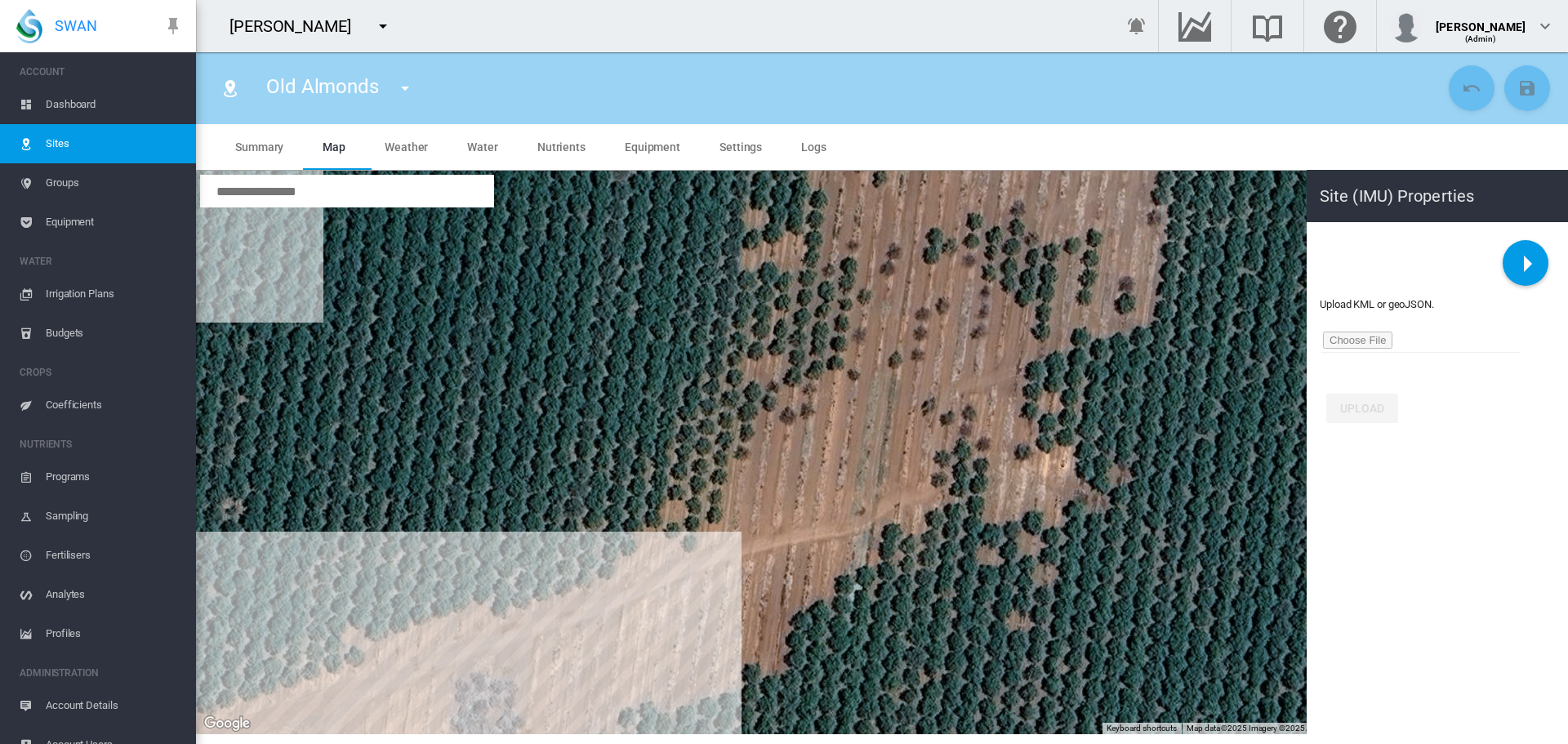
click at [694, 546] on div at bounding box center [882, 453] width 1372 height 564
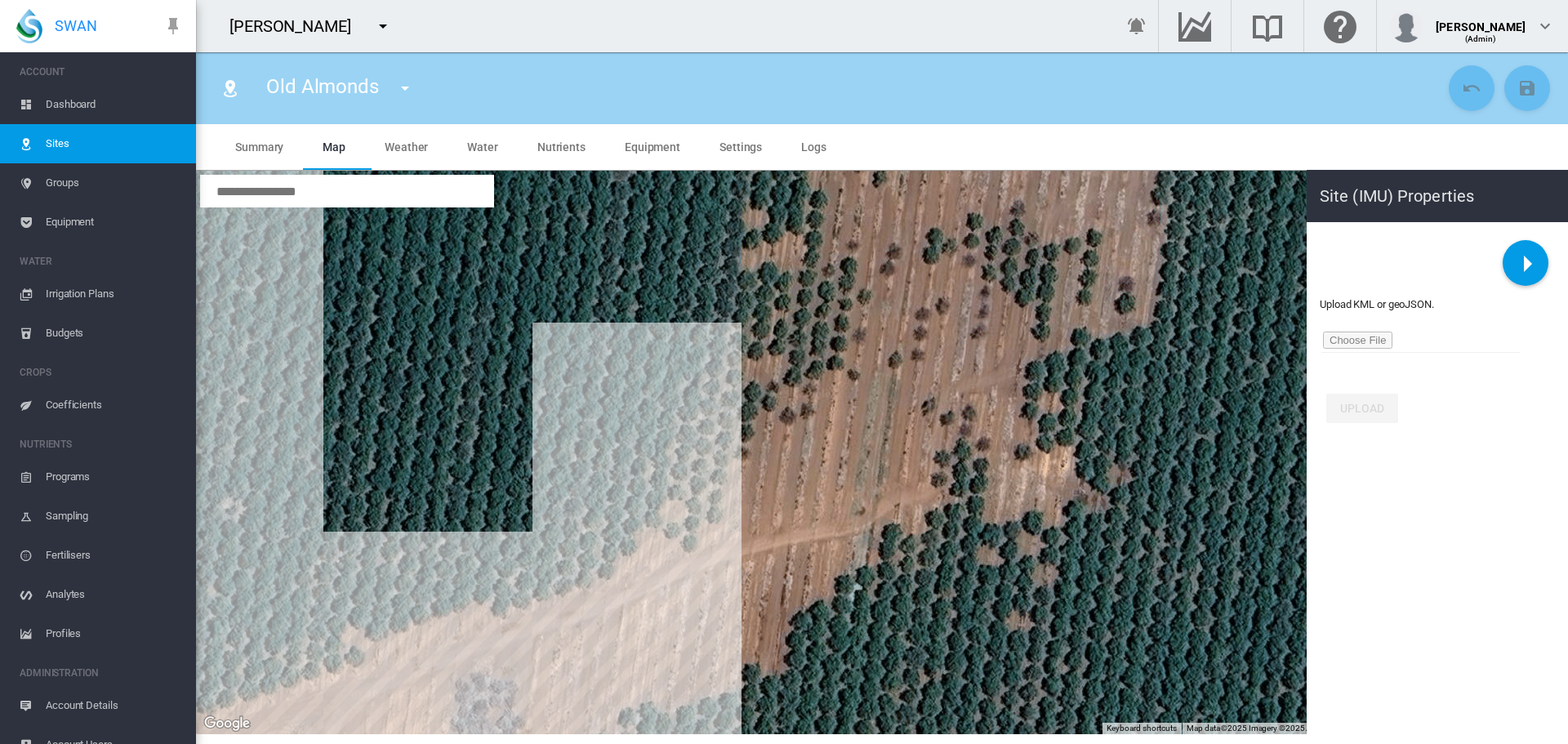
click at [716, 516] on div at bounding box center [882, 453] width 1372 height 564
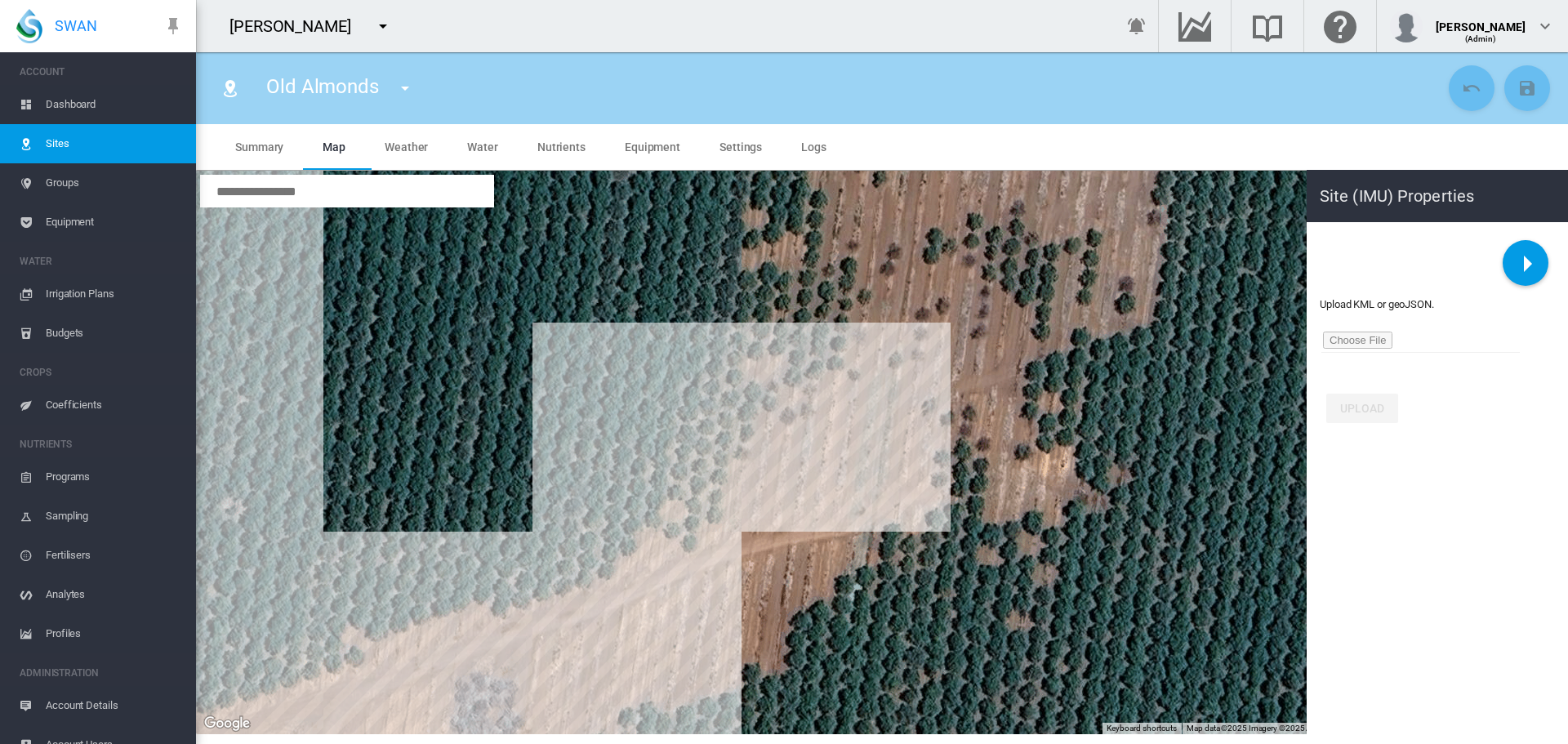
click at [746, 453] on div at bounding box center [882, 453] width 1372 height 564
click at [750, 433] on div at bounding box center [882, 453] width 1372 height 564
click at [900, 359] on div at bounding box center [882, 453] width 1372 height 564
click at [921, 355] on div at bounding box center [882, 453] width 1372 height 564
click at [929, 408] on div at bounding box center [882, 453] width 1372 height 564
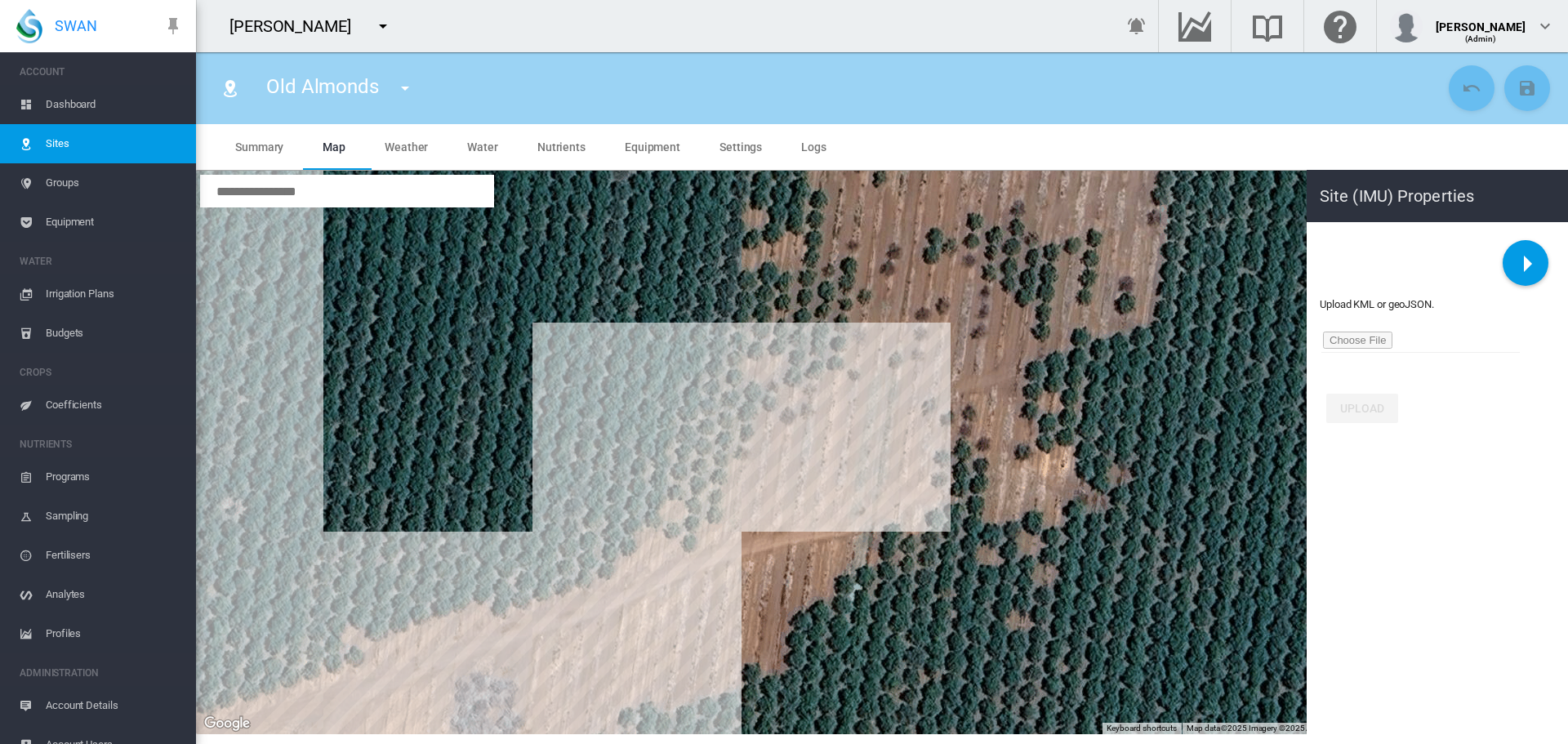
click at [937, 480] on div at bounding box center [882, 453] width 1372 height 564
click at [930, 517] on div at bounding box center [882, 453] width 1372 height 564
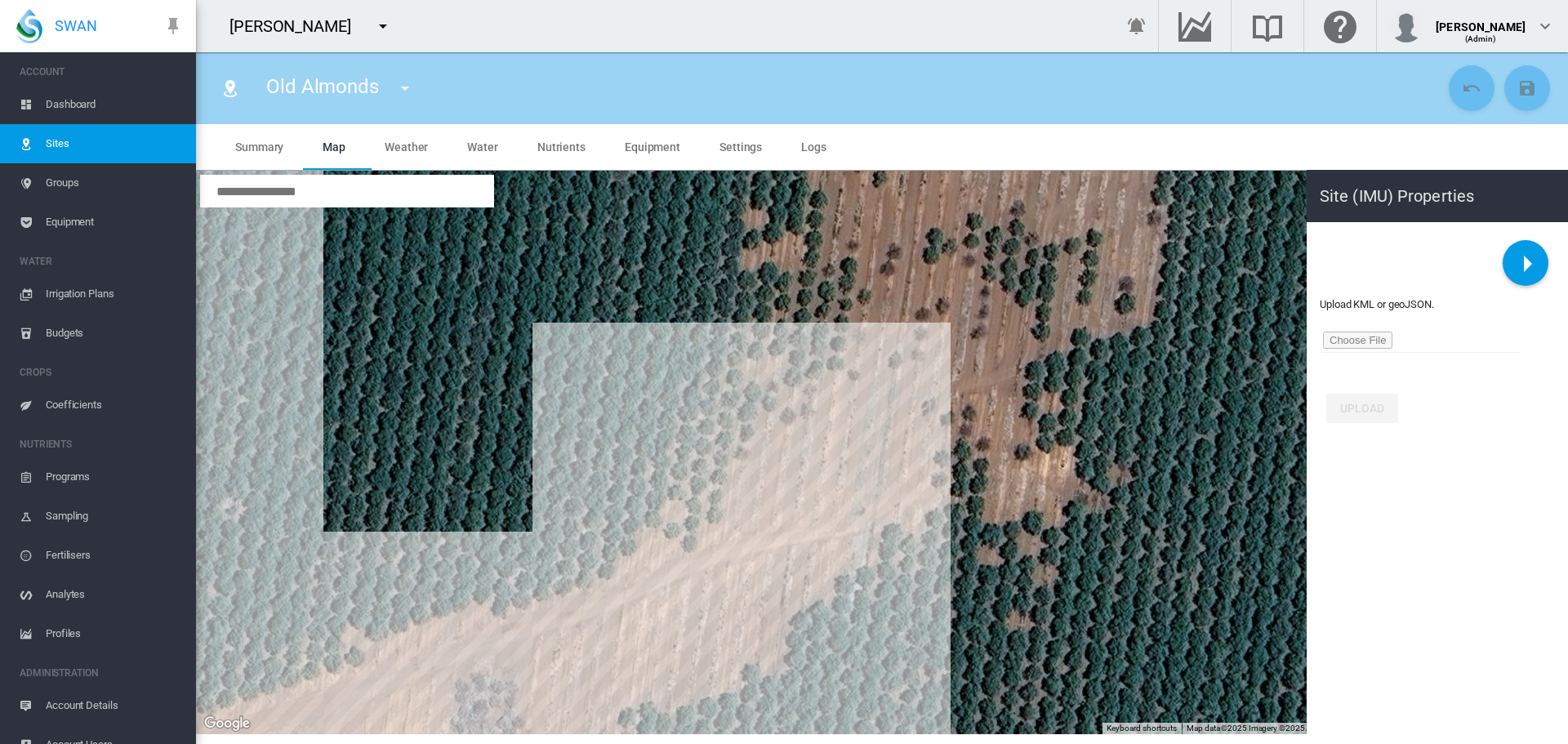
click at [889, 532] on div at bounding box center [882, 453] width 1372 height 564
click at [795, 620] on div at bounding box center [882, 453] width 1372 height 564
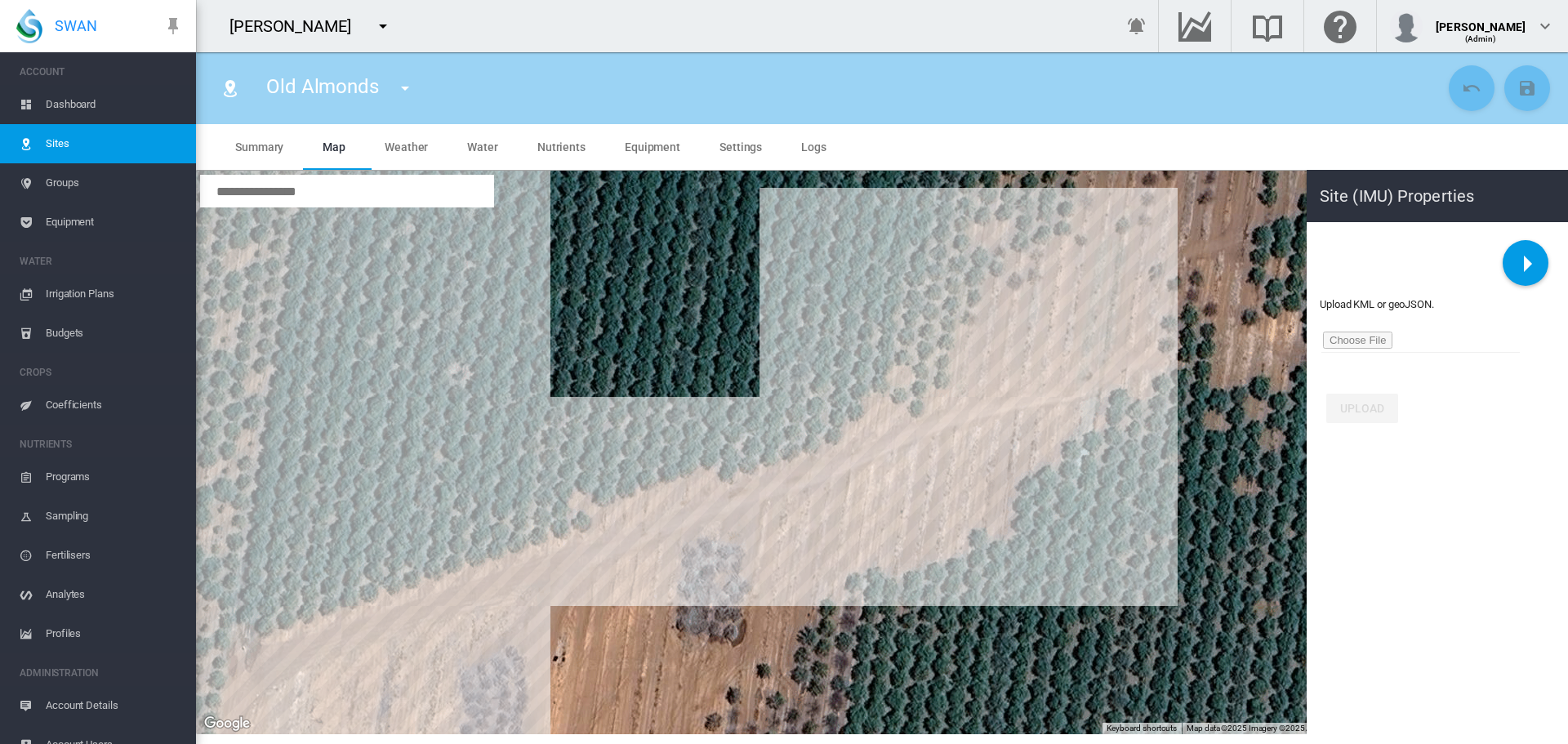
drag, startPoint x: 708, startPoint y: 665, endPoint x: 936, endPoint y: 531, distance: 264.5
click at [937, 531] on div at bounding box center [882, 453] width 1372 height 564
click at [846, 586] on div at bounding box center [882, 453] width 1372 height 564
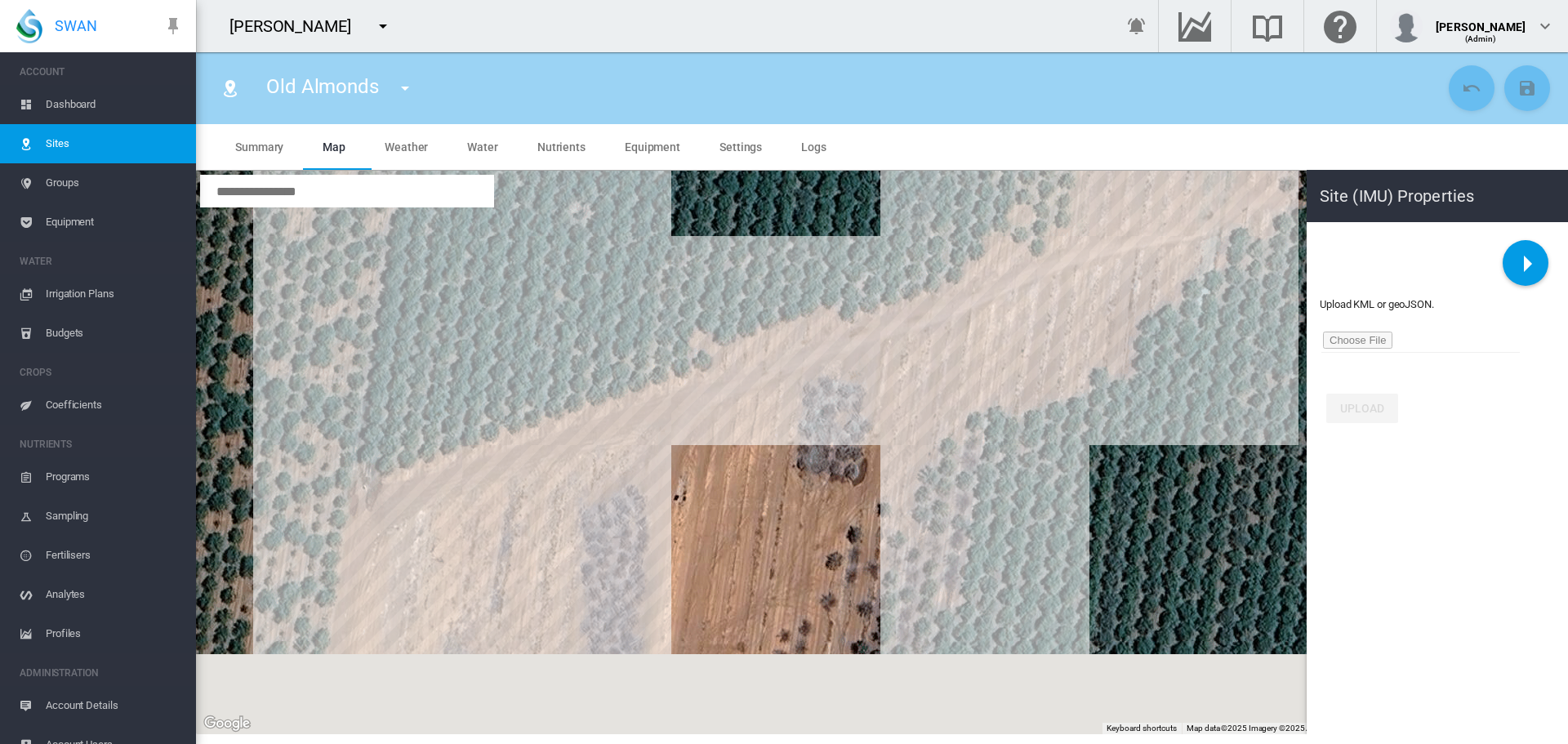
drag, startPoint x: 784, startPoint y: 609, endPoint x: 911, endPoint y: 444, distance: 208.2
click at [911, 444] on div at bounding box center [882, 453] width 1372 height 564
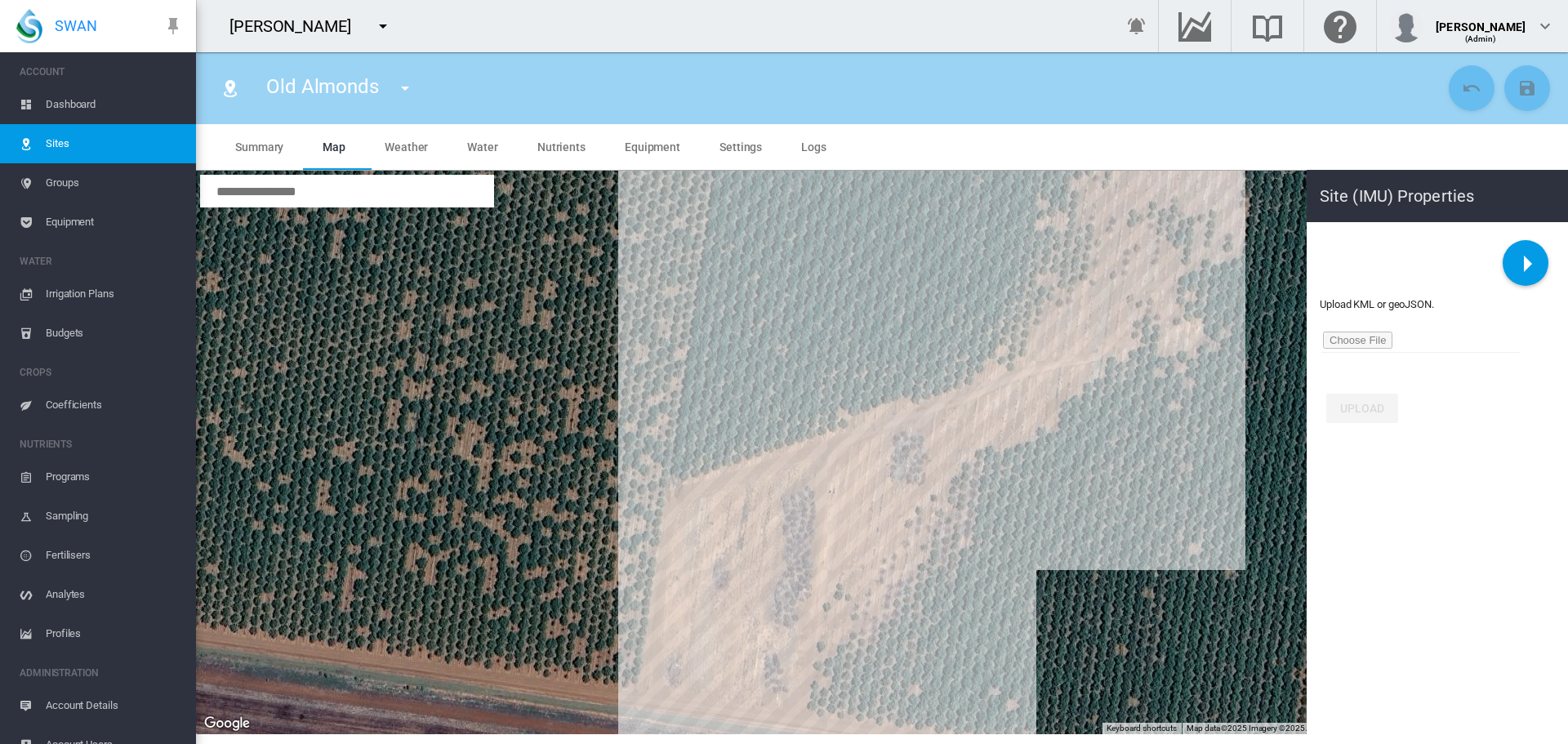
click at [823, 609] on div at bounding box center [882, 453] width 1372 height 564
click at [806, 714] on div at bounding box center [882, 453] width 1372 height 564
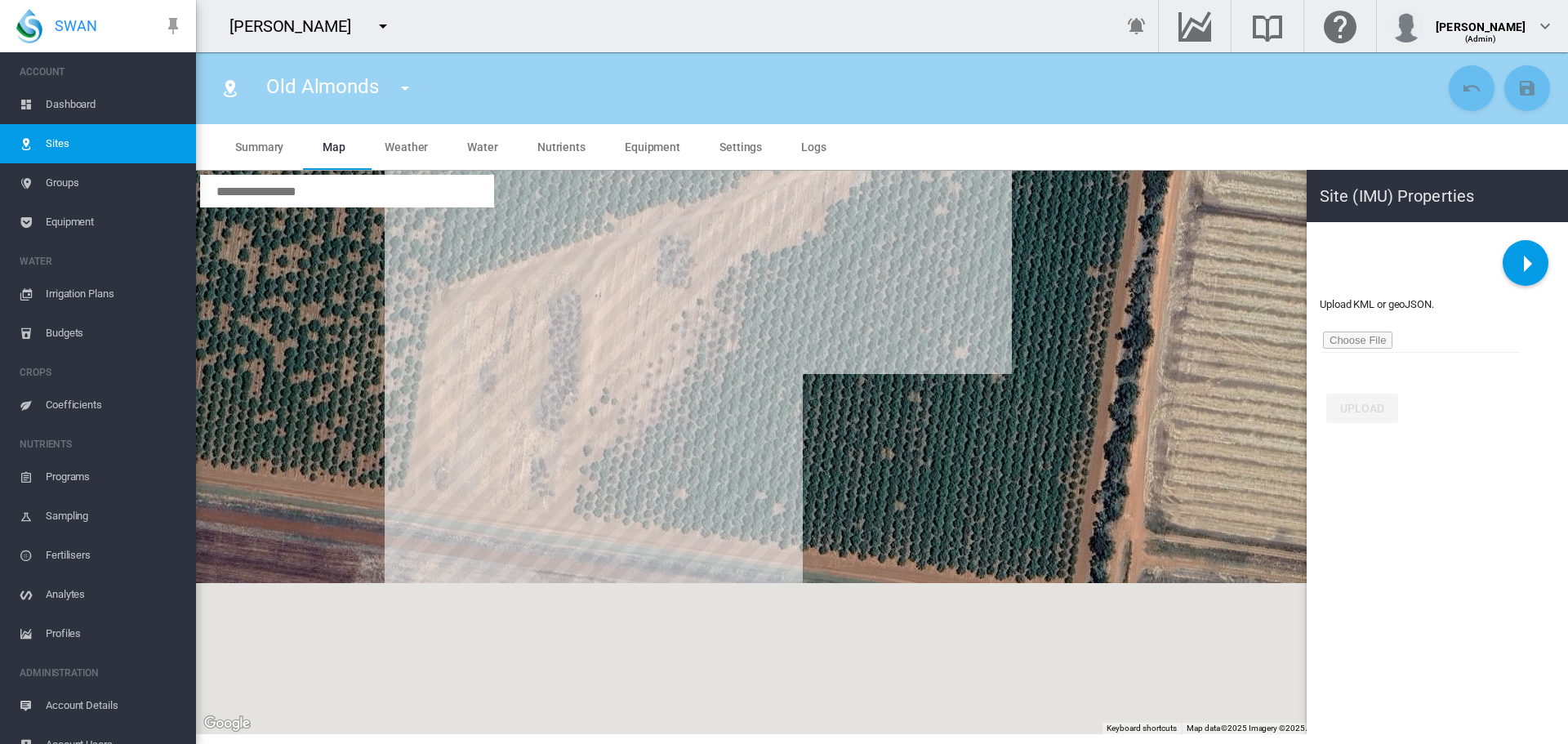
drag, startPoint x: 877, startPoint y: 690, endPoint x: 638, endPoint y: 482, distance: 316.8
click at [638, 483] on div at bounding box center [882, 453] width 1372 height 564
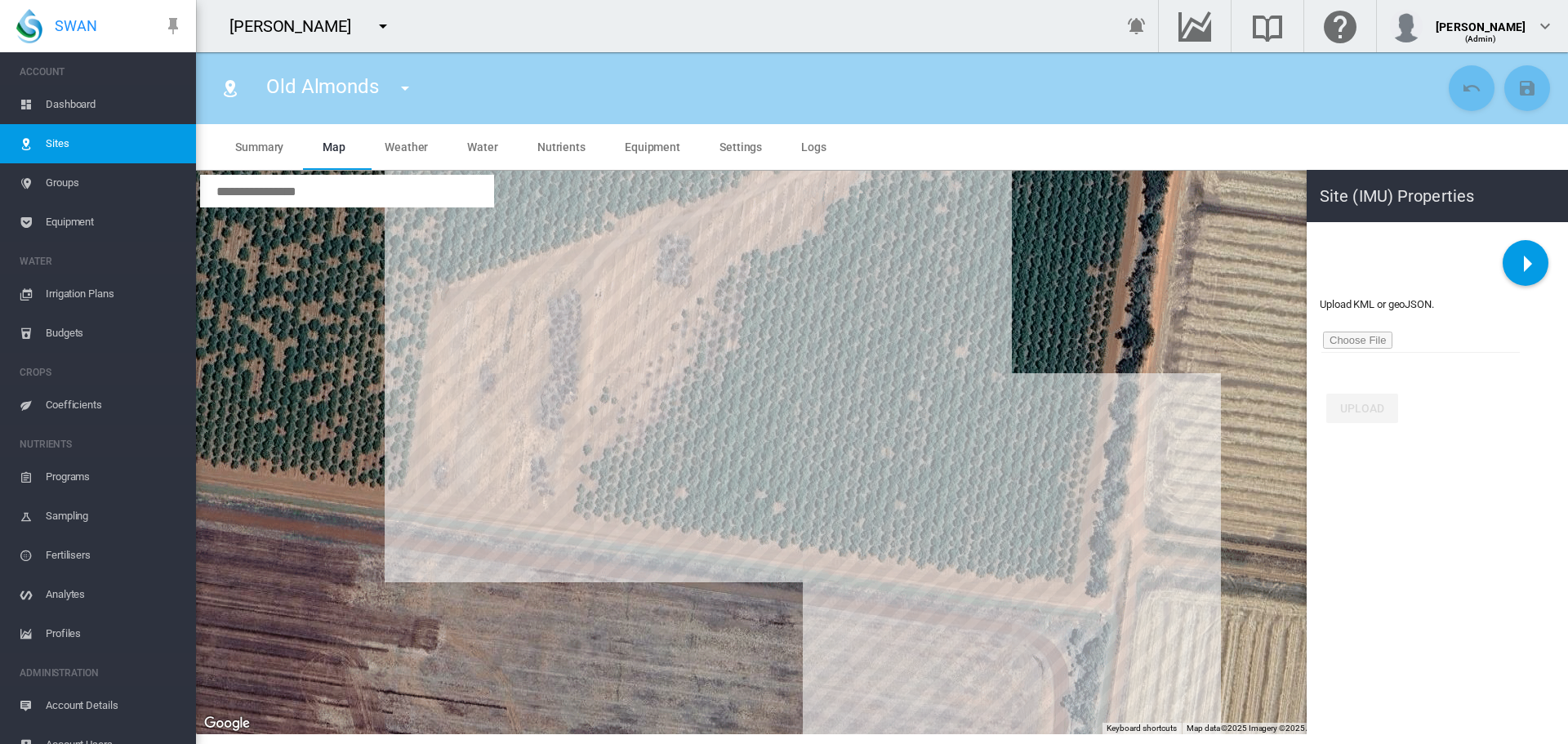
click at [1070, 588] on div at bounding box center [882, 453] width 1372 height 564
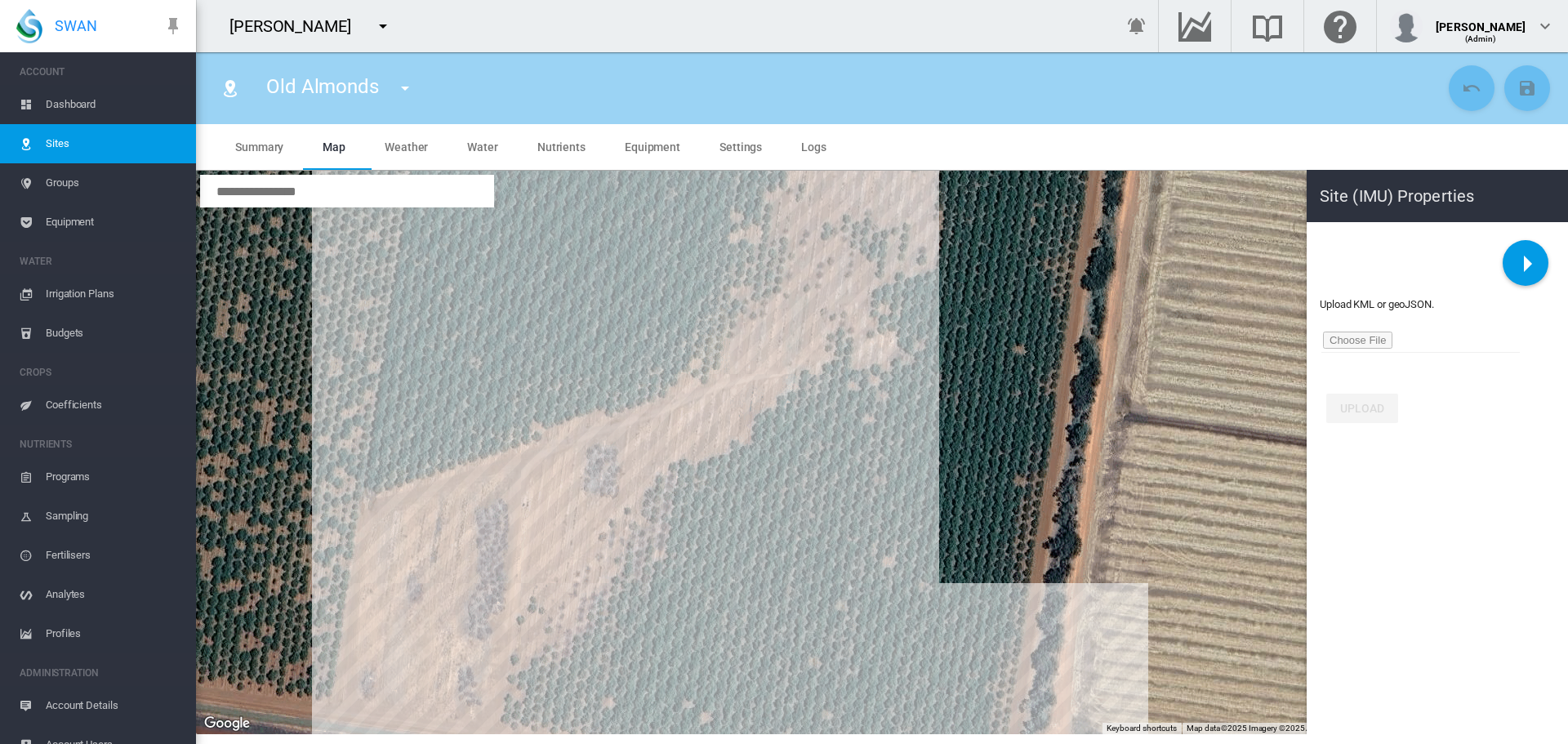
drag, startPoint x: 1076, startPoint y: 422, endPoint x: 1003, endPoint y: 599, distance: 191.5
click at [1003, 633] on div at bounding box center [882, 453] width 1372 height 564
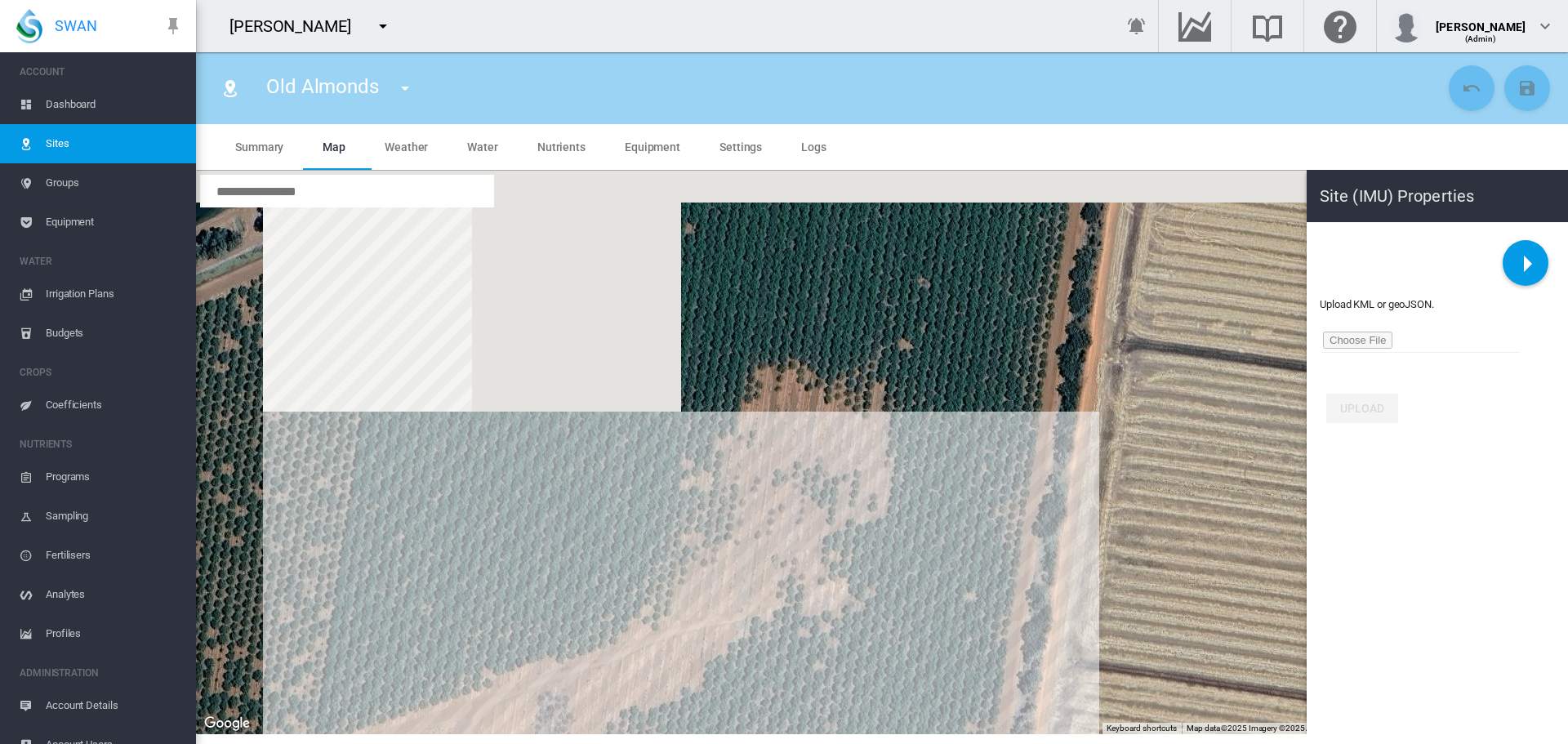
drag, startPoint x: 1017, startPoint y: 370, endPoint x: 963, endPoint y: 656, distance: 291.1
click at [963, 656] on div at bounding box center [882, 453] width 1372 height 564
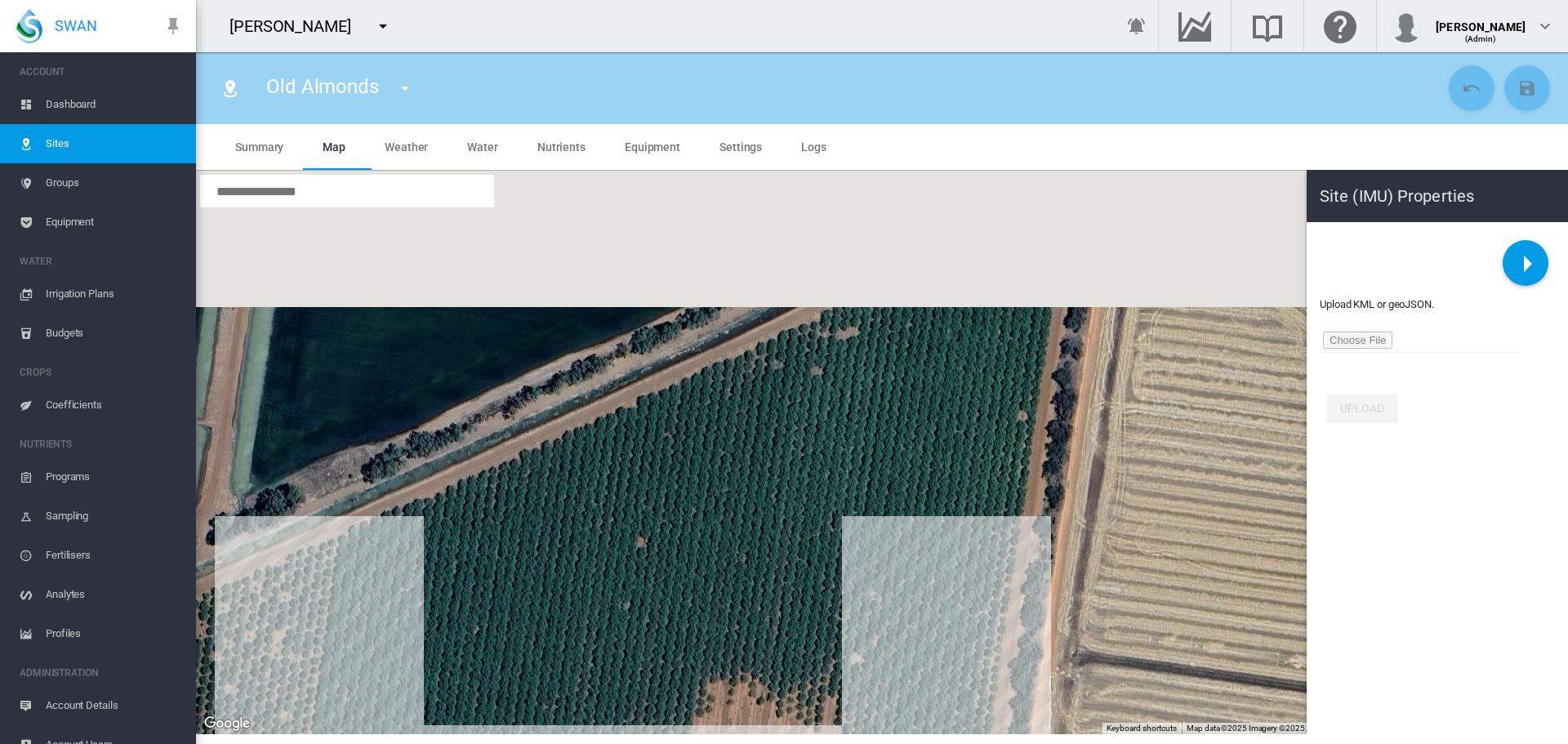
drag, startPoint x: 1004, startPoint y: 400, endPoint x: 958, endPoint y: 675, distance: 278.8
click at [958, 678] on div at bounding box center [882, 453] width 1372 height 564
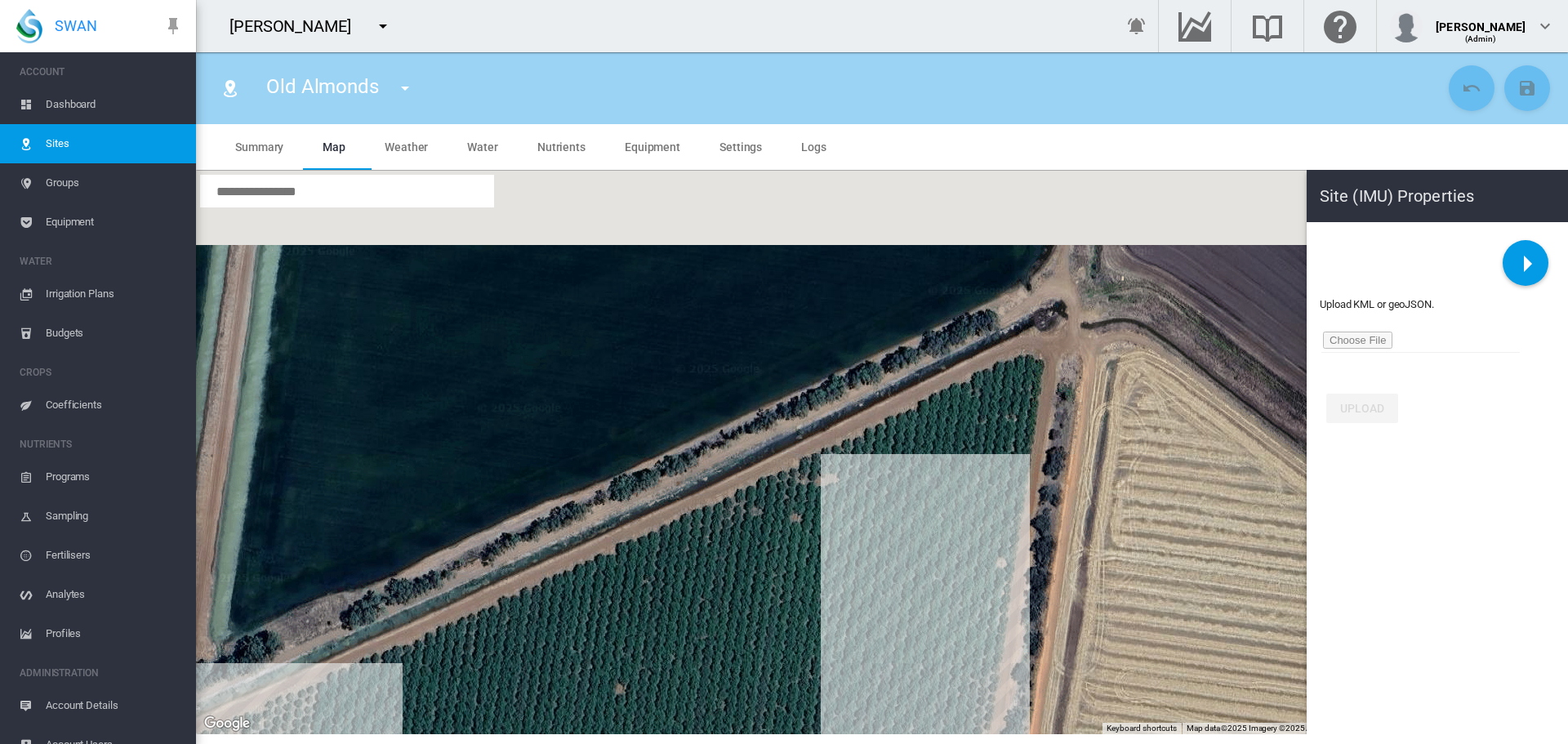
drag, startPoint x: 980, startPoint y: 440, endPoint x: 963, endPoint y: 553, distance: 114.3
click at [963, 553] on div at bounding box center [882, 453] width 1372 height 564
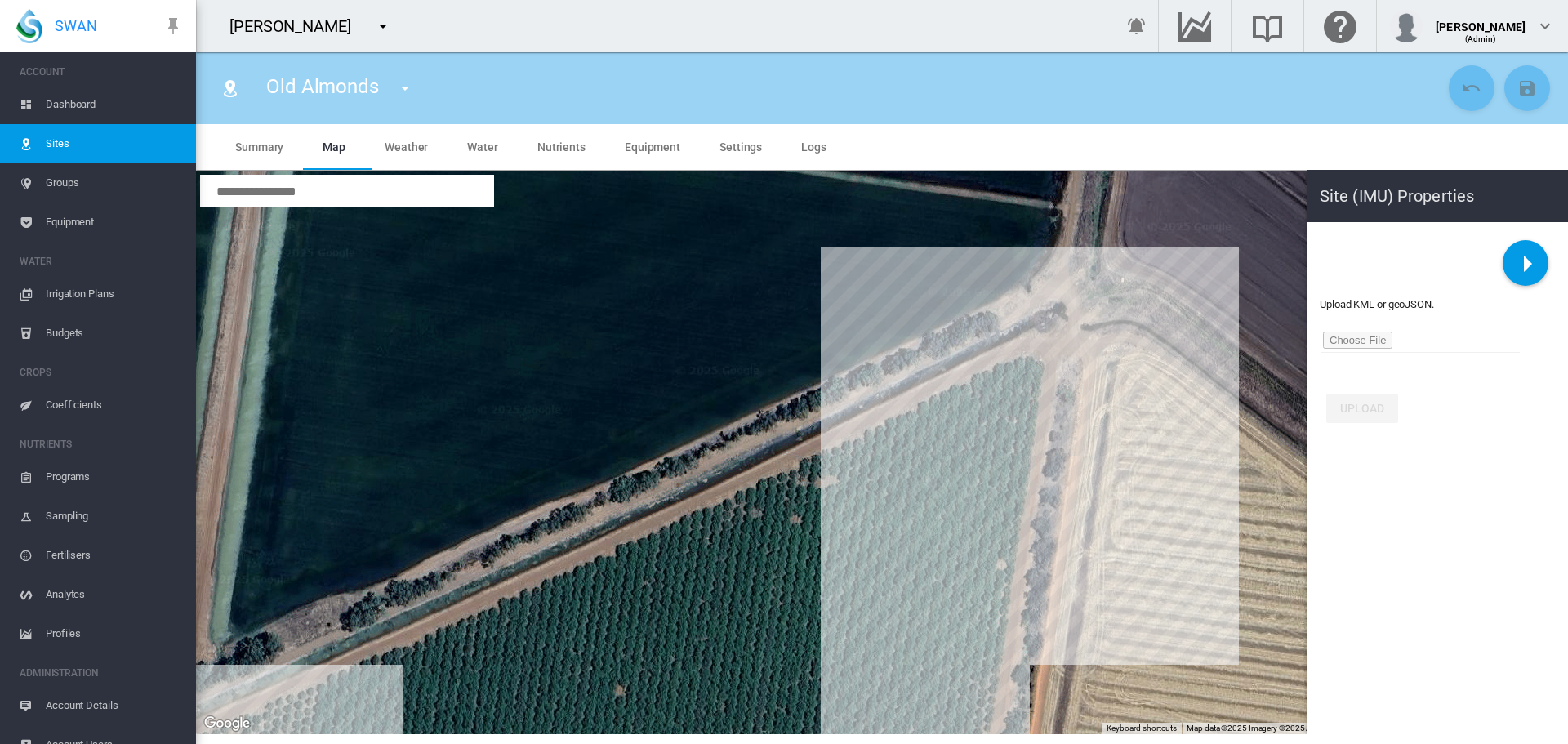
click at [1045, 359] on div at bounding box center [882, 453] width 1372 height 564
click at [1025, 351] on div at bounding box center [882, 453] width 1372 height 564
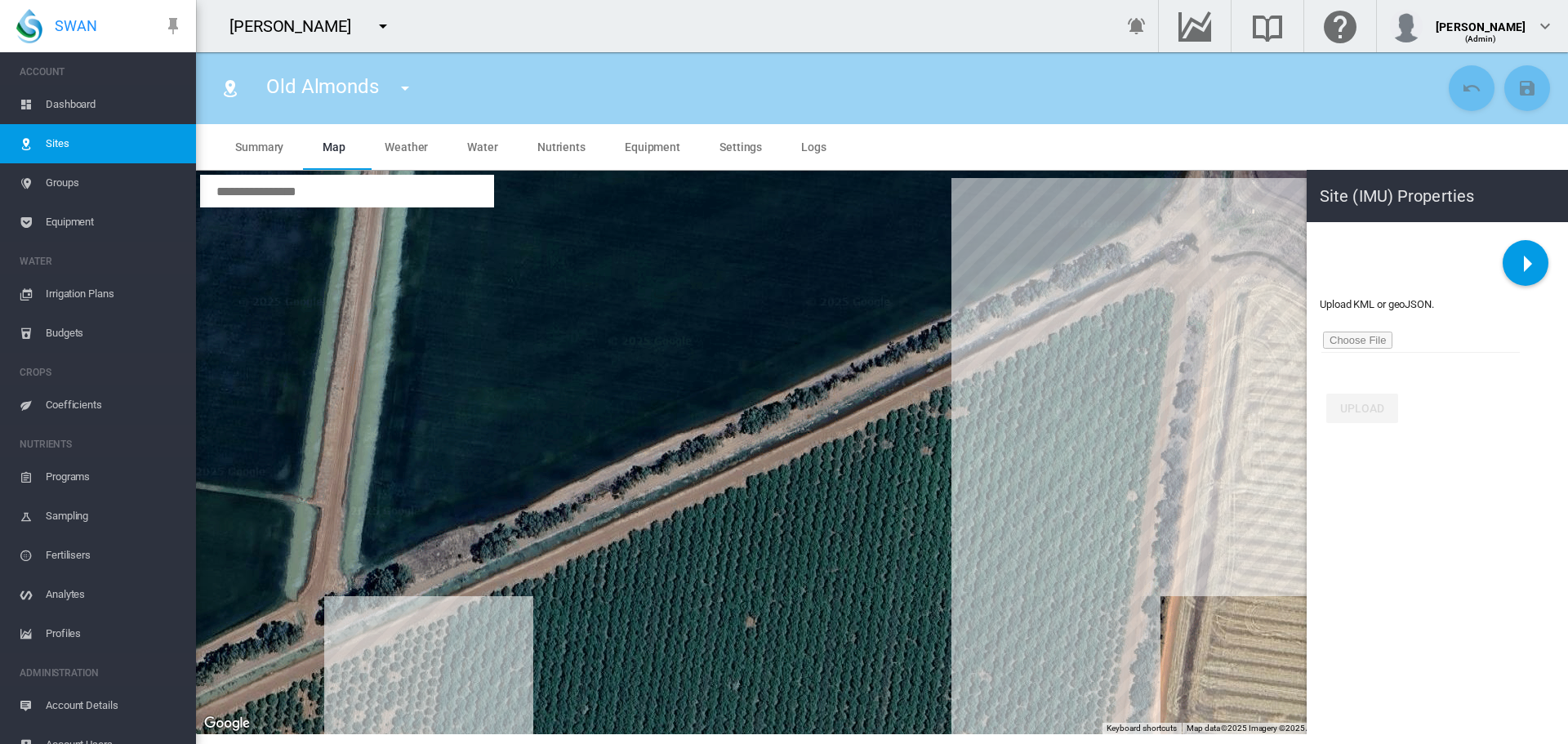
drag, startPoint x: 961, startPoint y: 428, endPoint x: 1060, endPoint y: 374, distance: 112.8
click at [1060, 374] on div at bounding box center [882, 453] width 1372 height 564
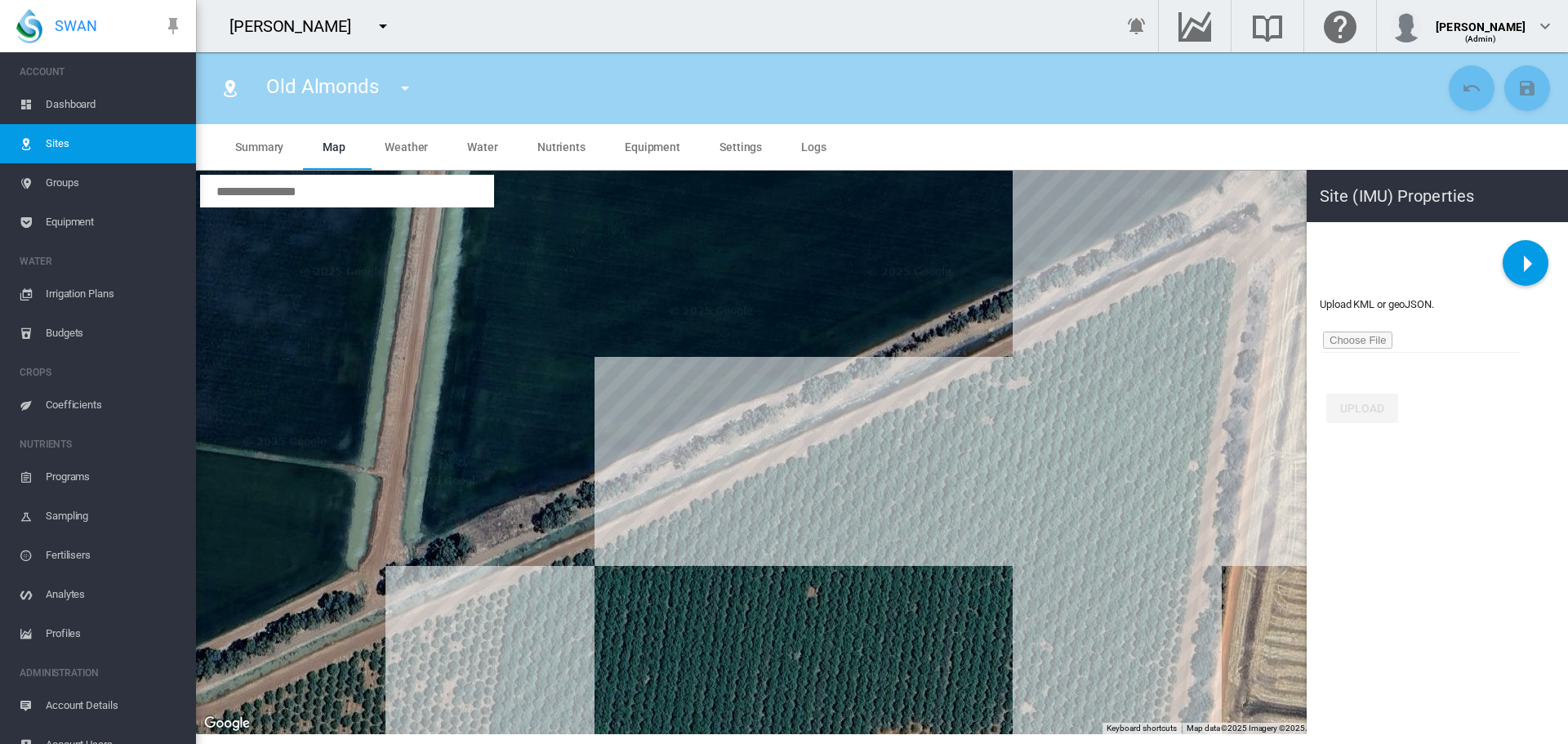
drag, startPoint x: 719, startPoint y: 562, endPoint x: 765, endPoint y: 540, distance: 51.0
click at [818, 516] on div at bounding box center [882, 453] width 1372 height 564
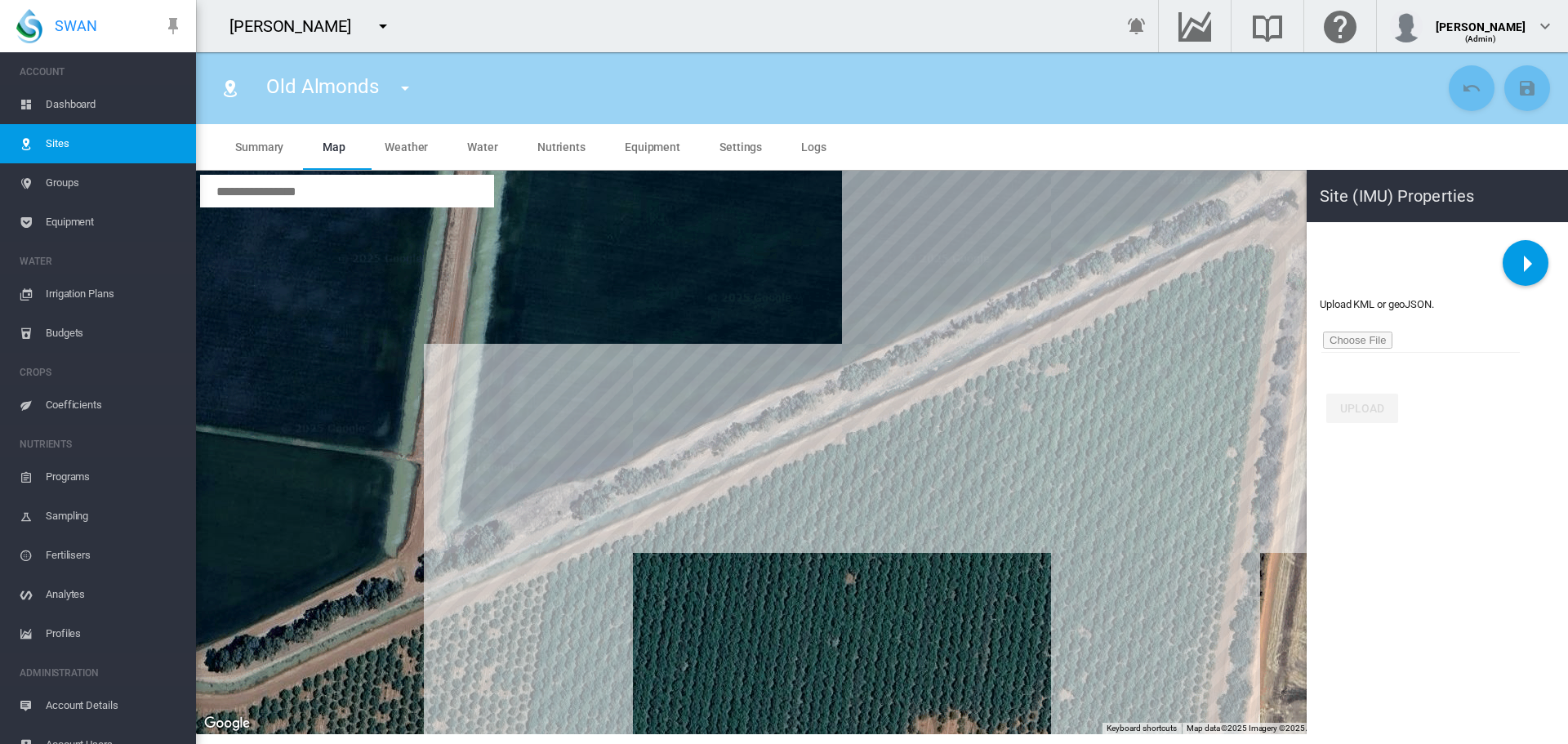
click at [547, 572] on div at bounding box center [882, 453] width 1372 height 564
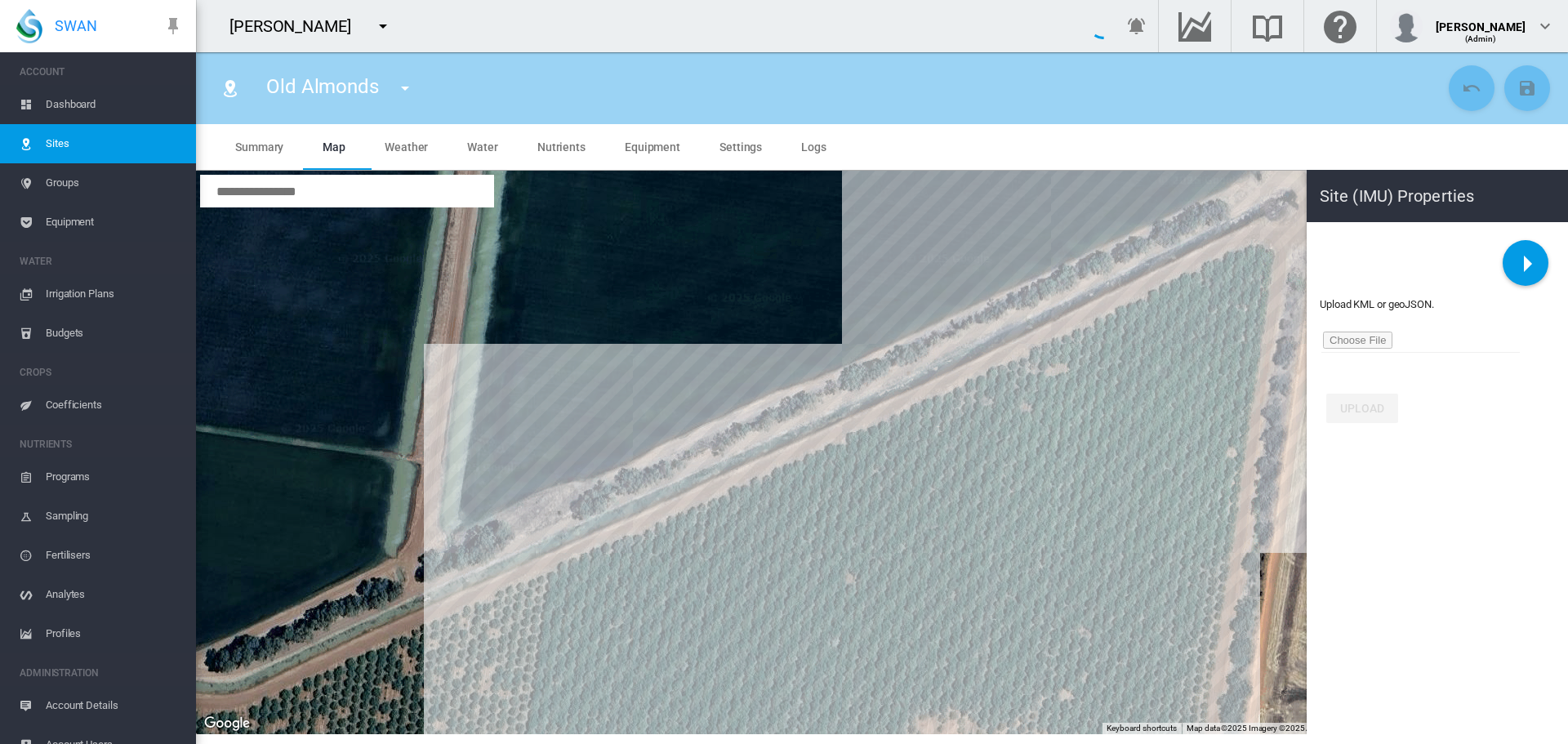
type input "******"
type input "*********"
type input "******"
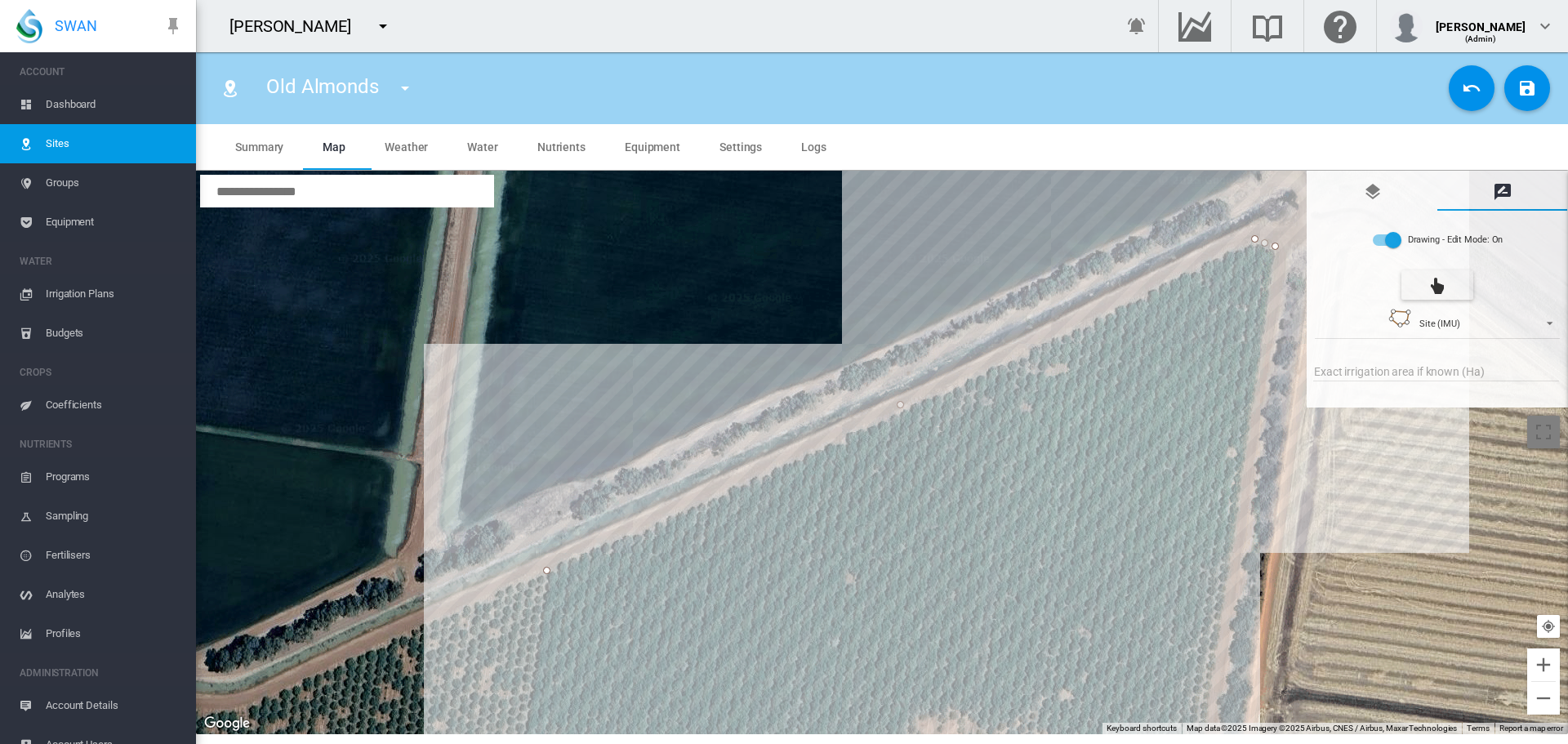
type input "***"
click at [1529, 89] on md-icon "icon-content-save" at bounding box center [1527, 88] width 19 height 19
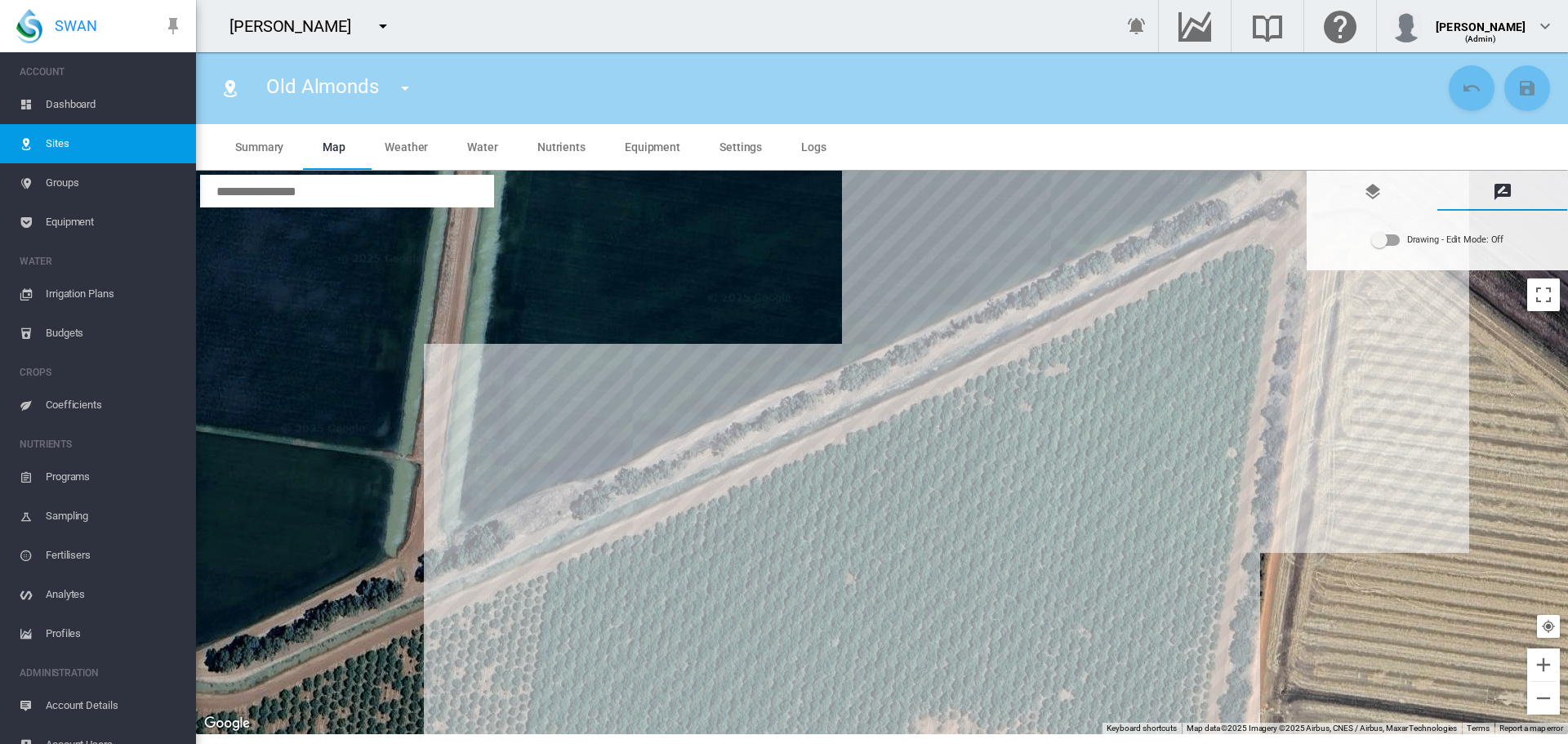
click at [56, 142] on span "Sites" at bounding box center [114, 144] width 137 height 40
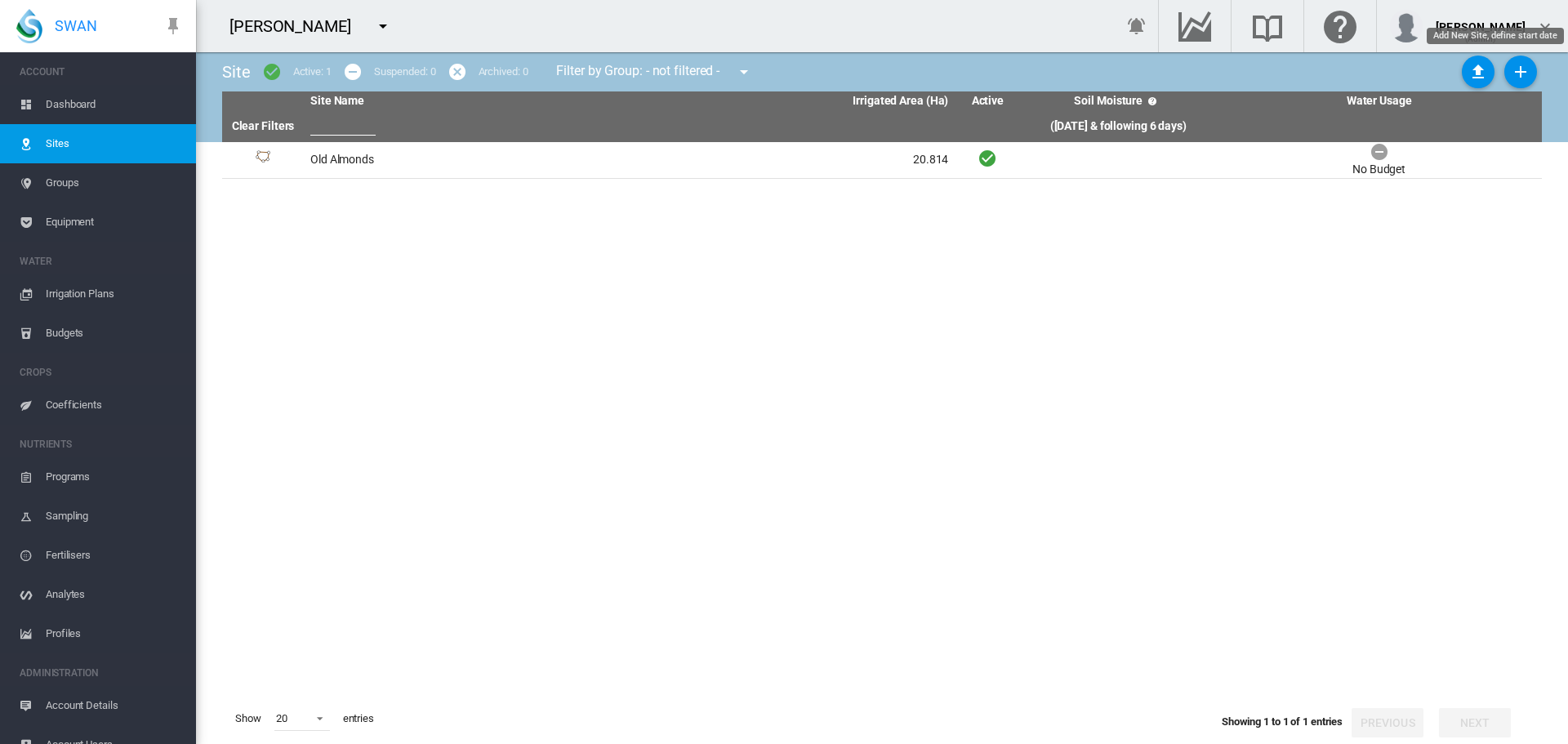
click at [1519, 75] on md-icon "icon-plus" at bounding box center [1521, 71] width 19 height 19
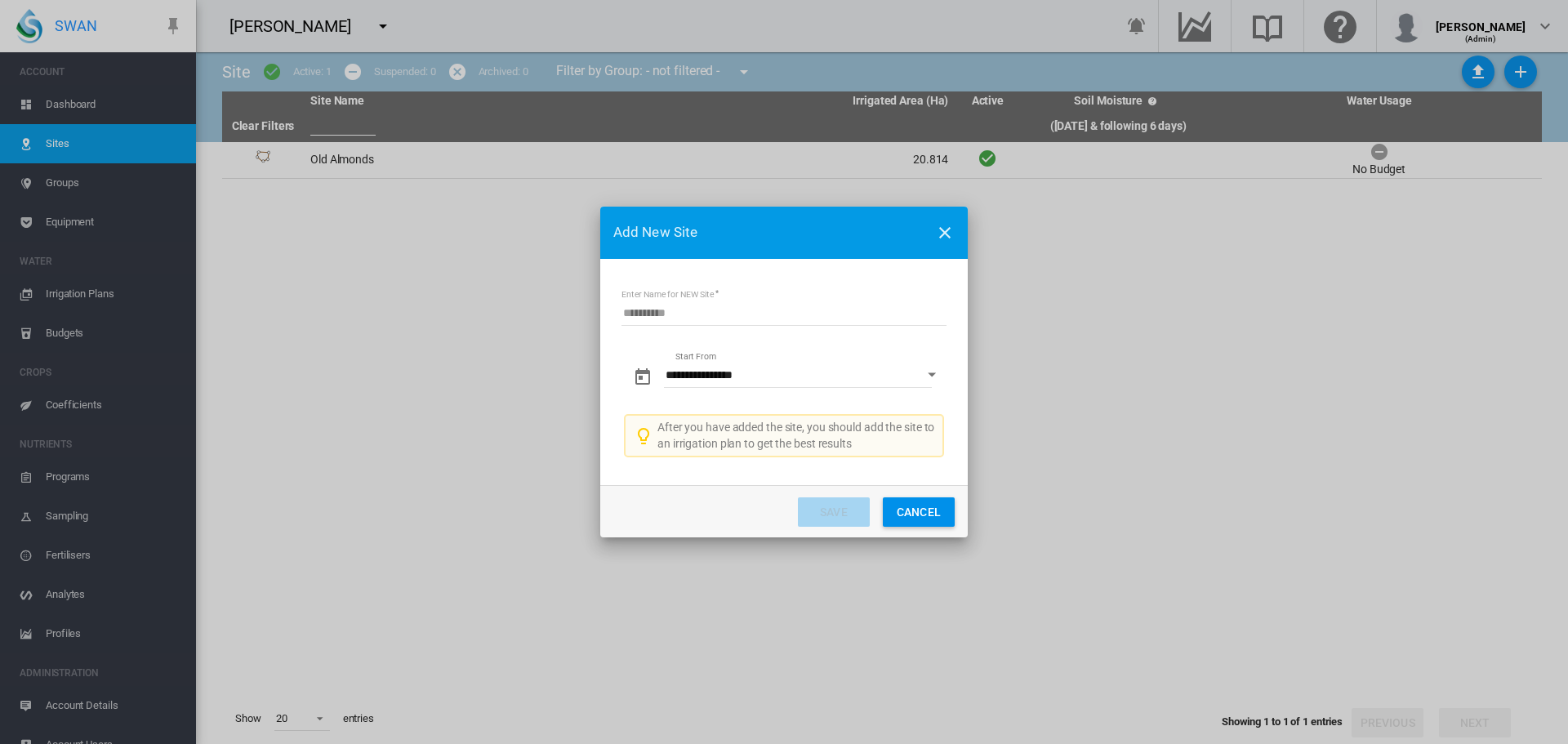
click at [934, 377] on button "Open calendar" at bounding box center [932, 374] width 29 height 29
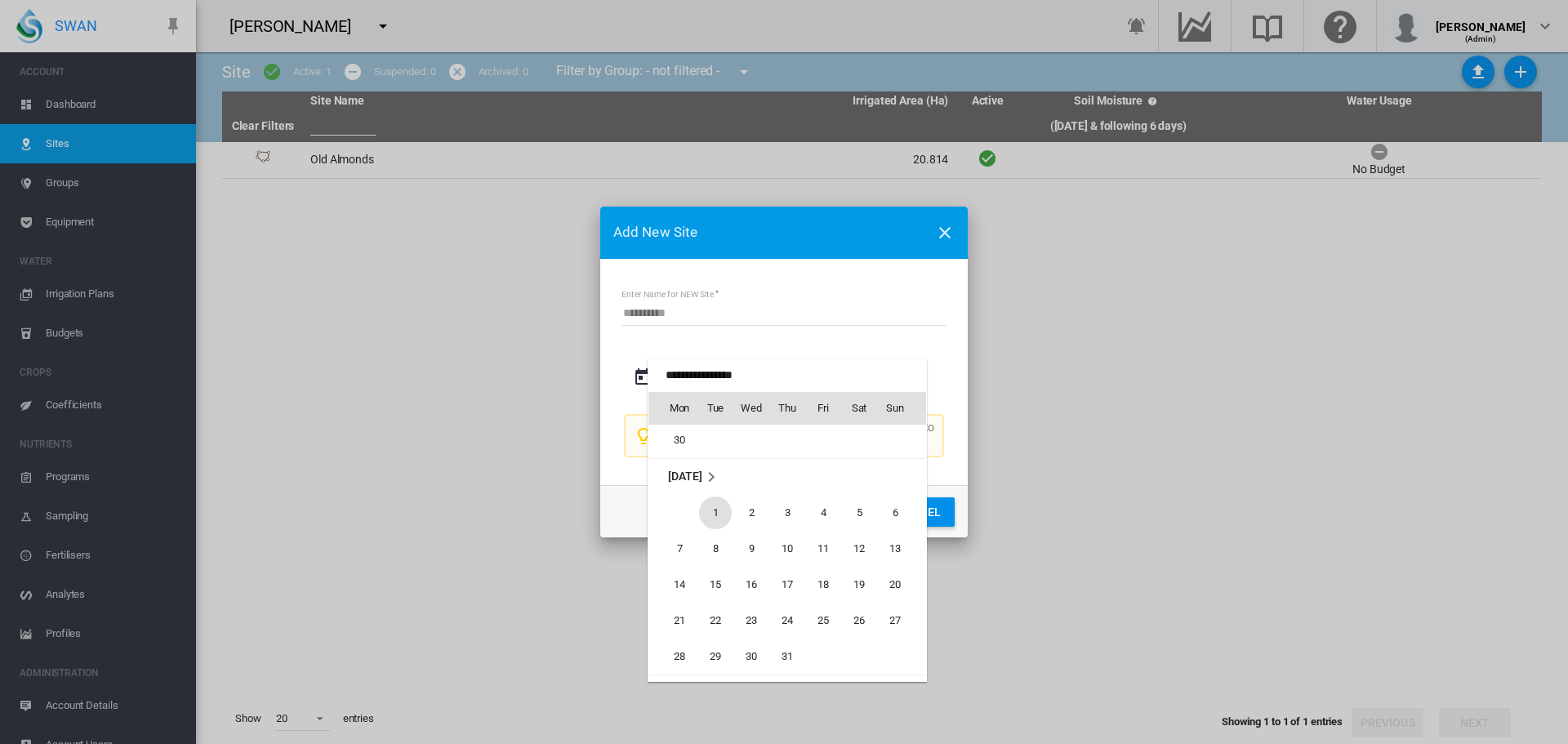
scroll to position [377881, 0]
click at [717, 530] on span "1" at bounding box center [716, 537] width 33 height 33
type input "**********"
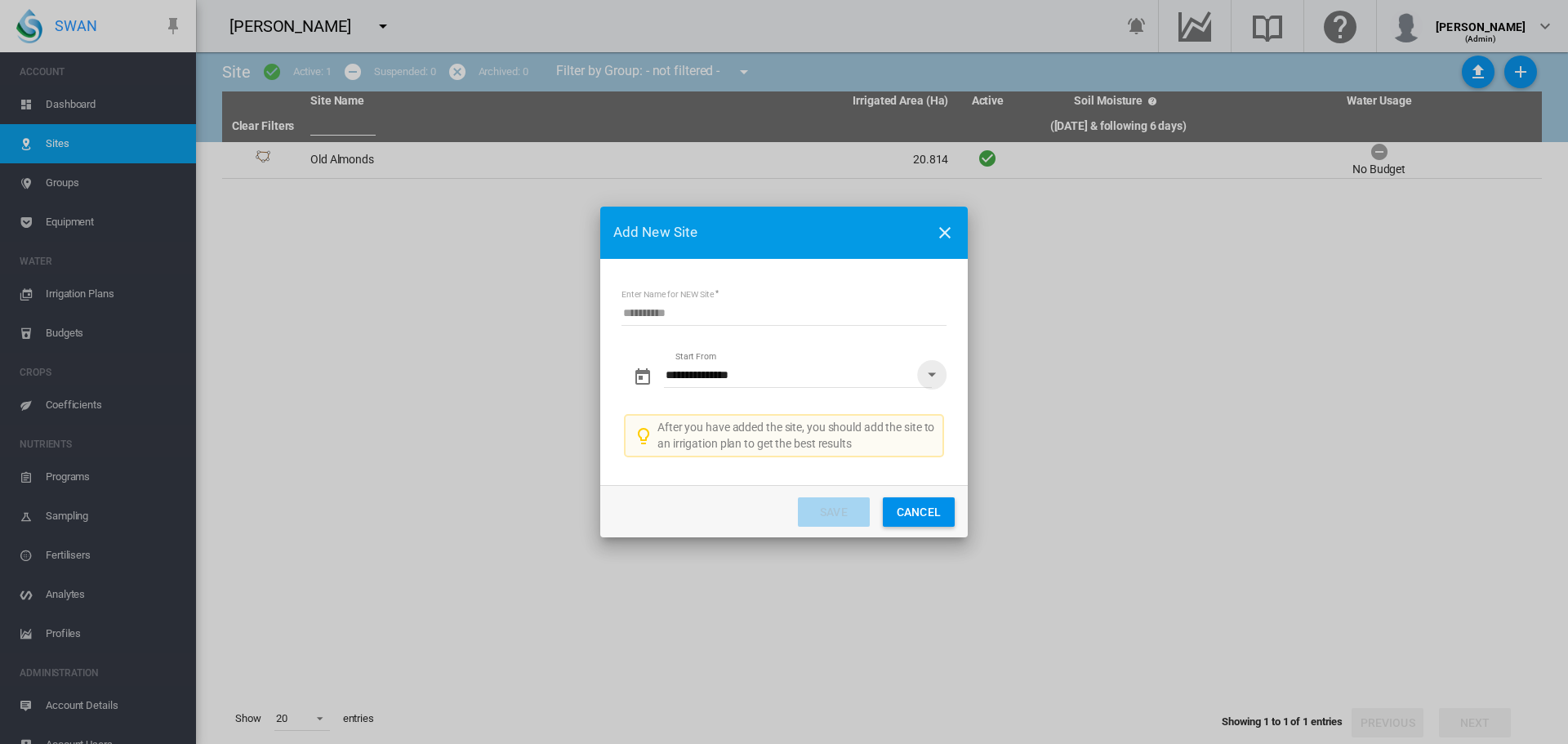
click at [674, 318] on input "Enter Name for NEW Site" at bounding box center [784, 313] width 325 height 24
type input "**********"
click at [839, 509] on button "Save" at bounding box center [834, 512] width 71 height 29
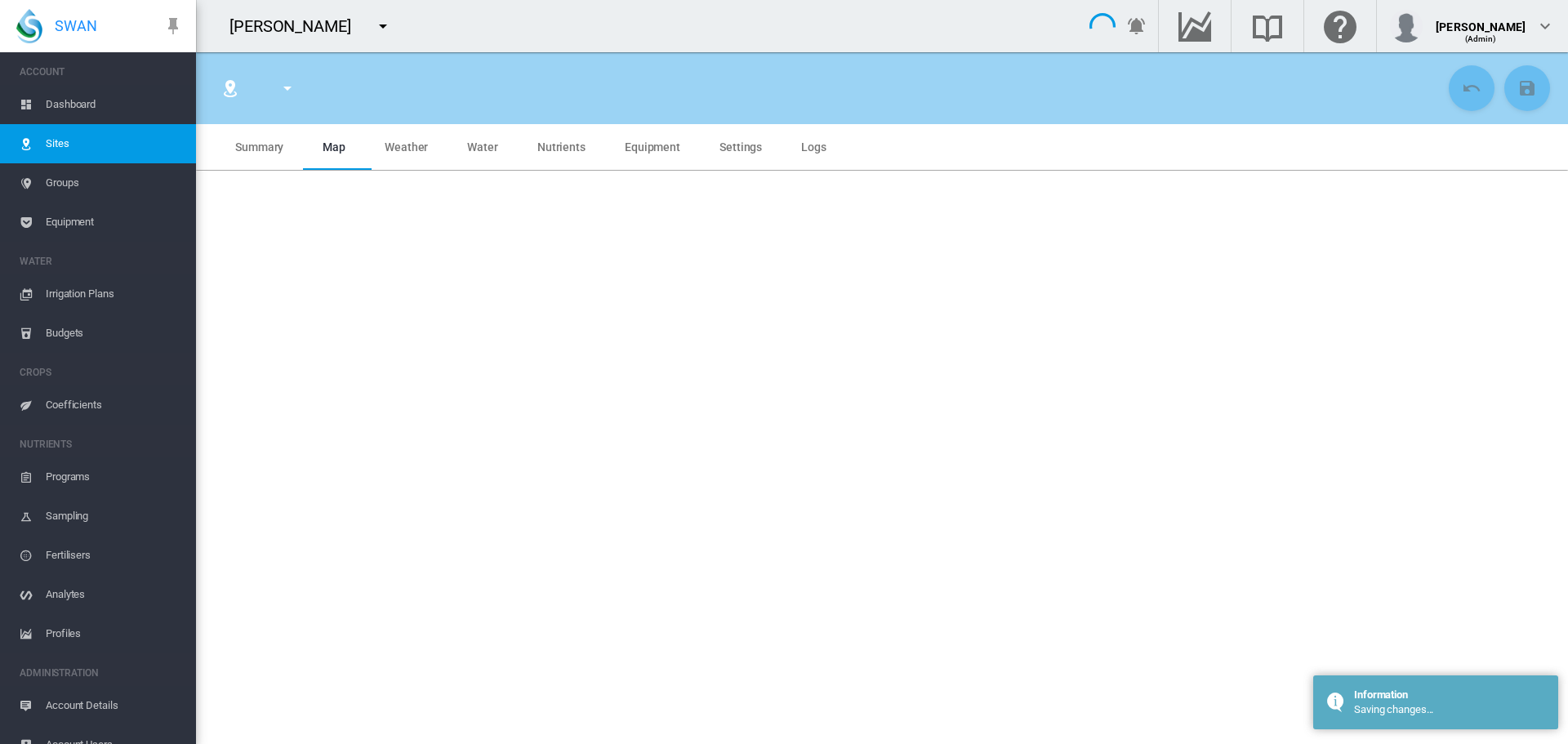
type input "**********"
type input "*********"
type input "*"
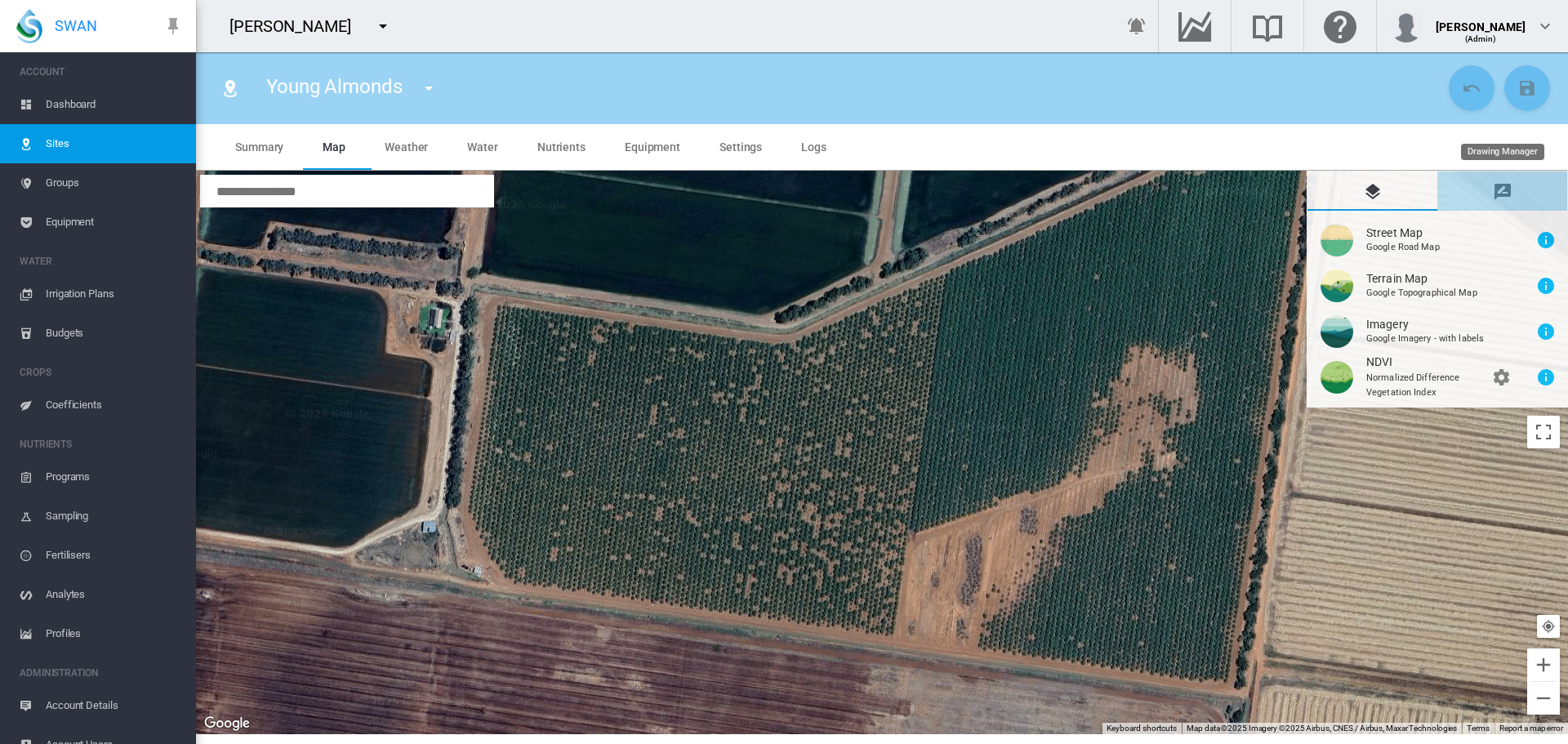
click at [1504, 193] on md-icon "icon-message-draw" at bounding box center [1502, 192] width 19 height 19
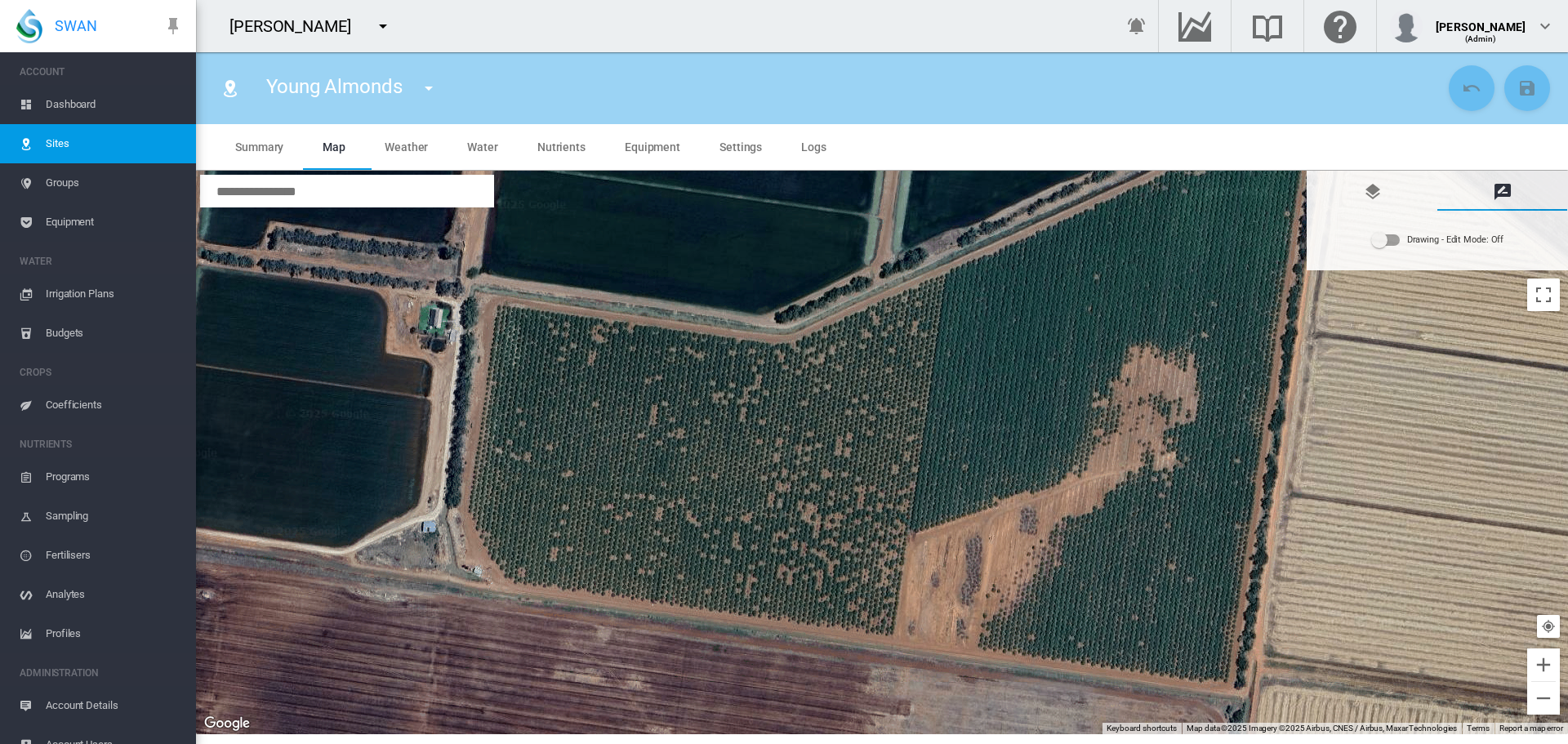
click at [1395, 242] on div "Drawing - Edit Mode:\a Off" at bounding box center [1386, 240] width 28 height 12
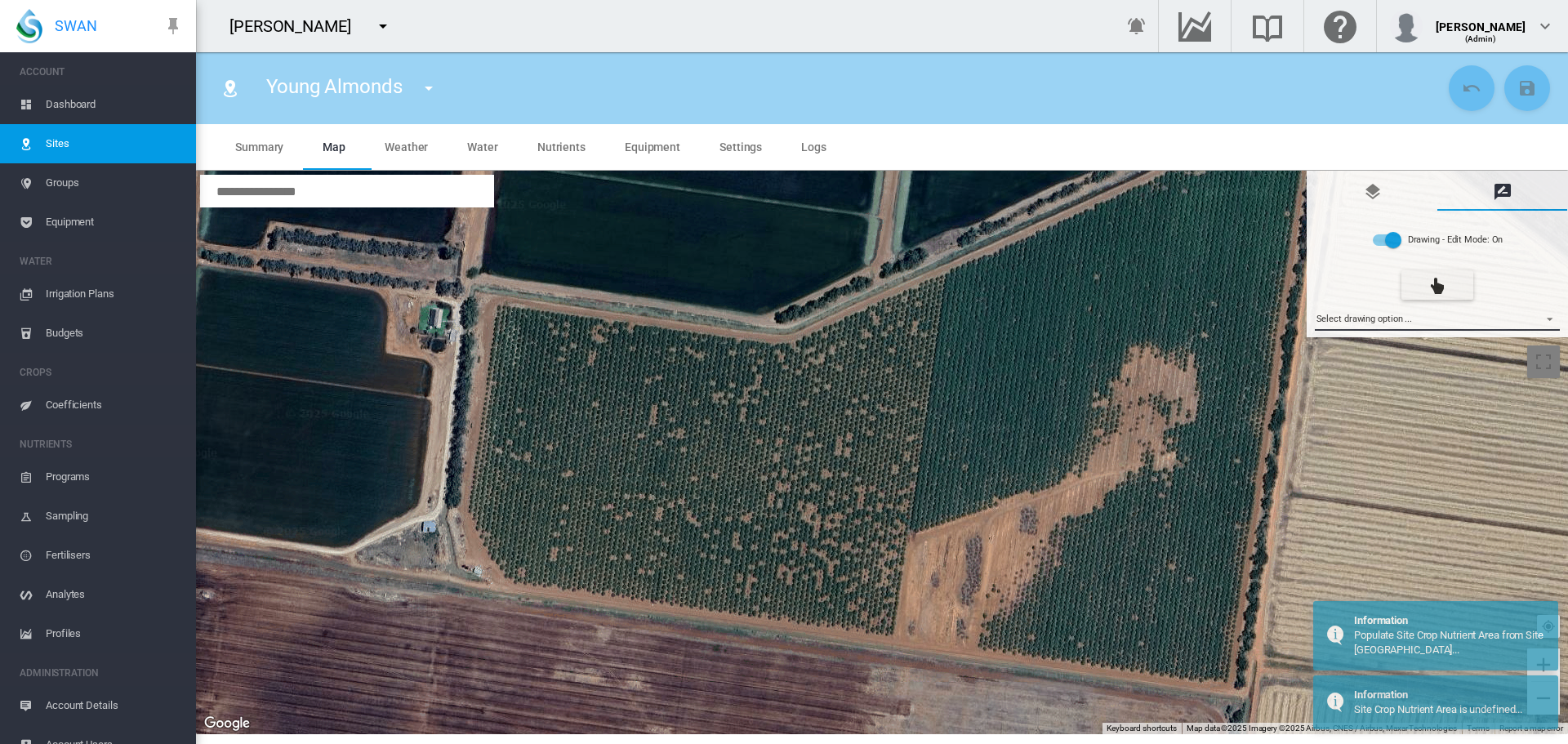
click at [1547, 313] on md-select "Select drawing option ... None Site (IMU) Site Health Area Flow Meter Weather S…" at bounding box center [1438, 317] width 246 height 24
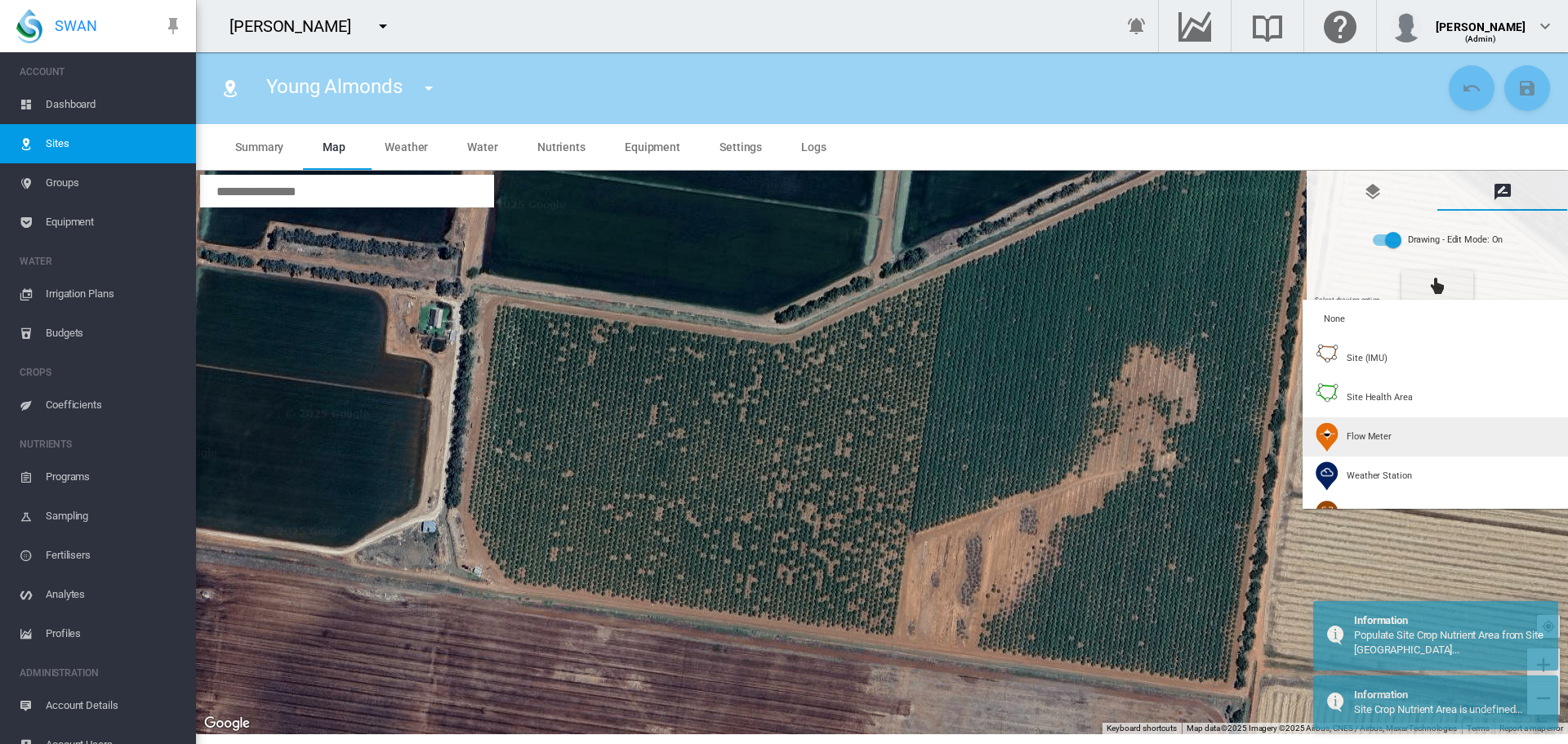
type input "*"
type input "**"
click at [1360, 357] on span "Site (IMU)" at bounding box center [1367, 358] width 41 height 13
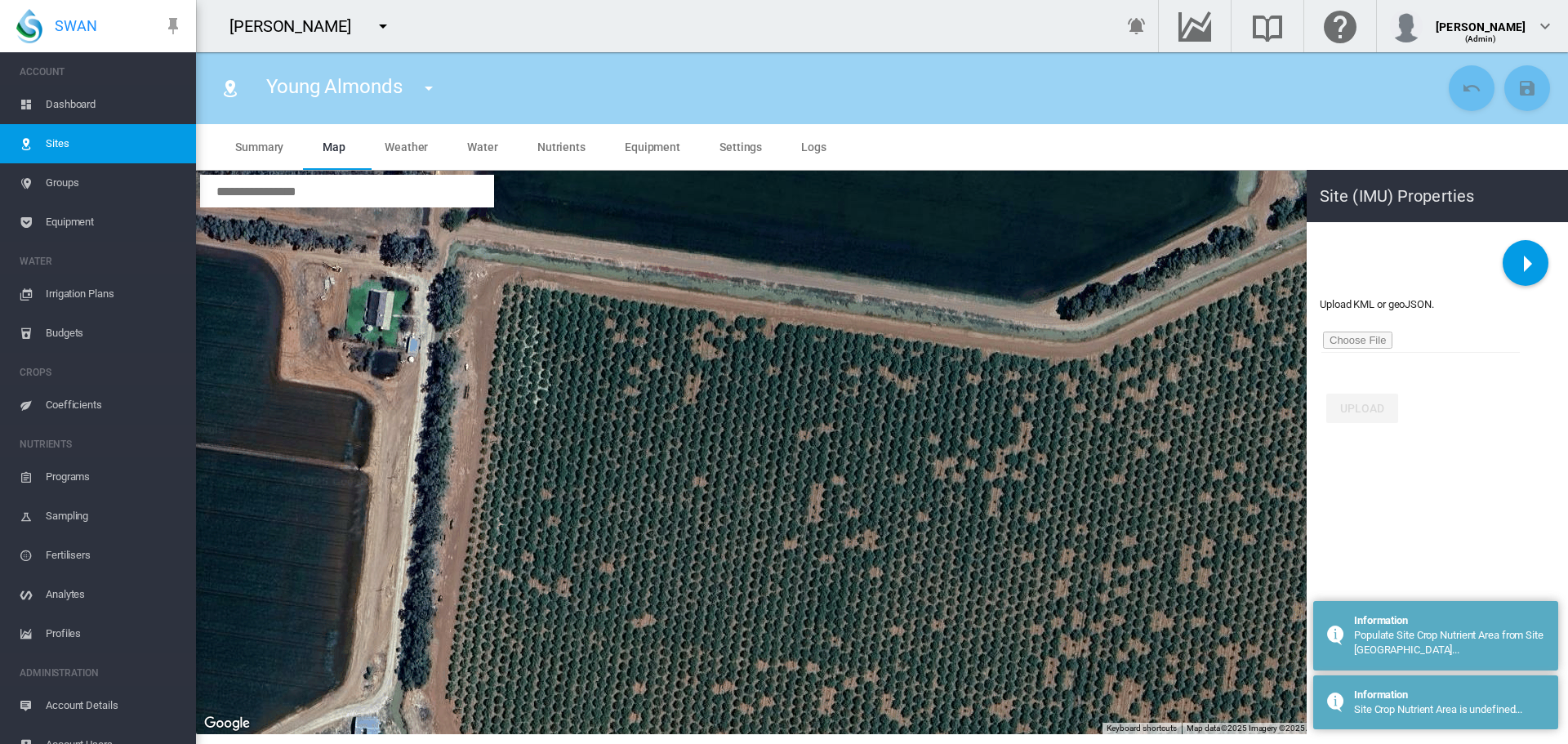
click at [505, 285] on div at bounding box center [882, 453] width 1372 height 564
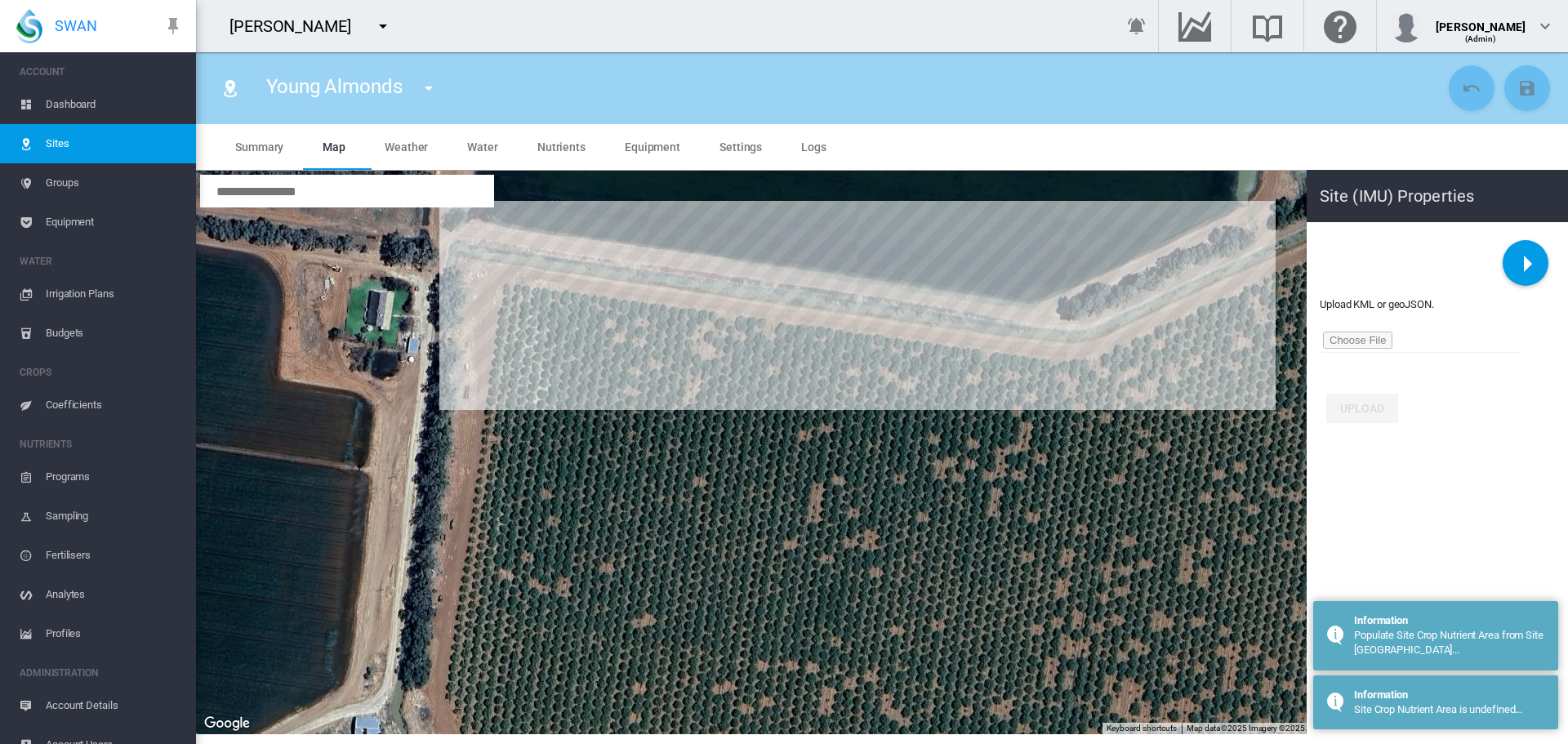
click at [1080, 362] on div at bounding box center [882, 453] width 1372 height 564
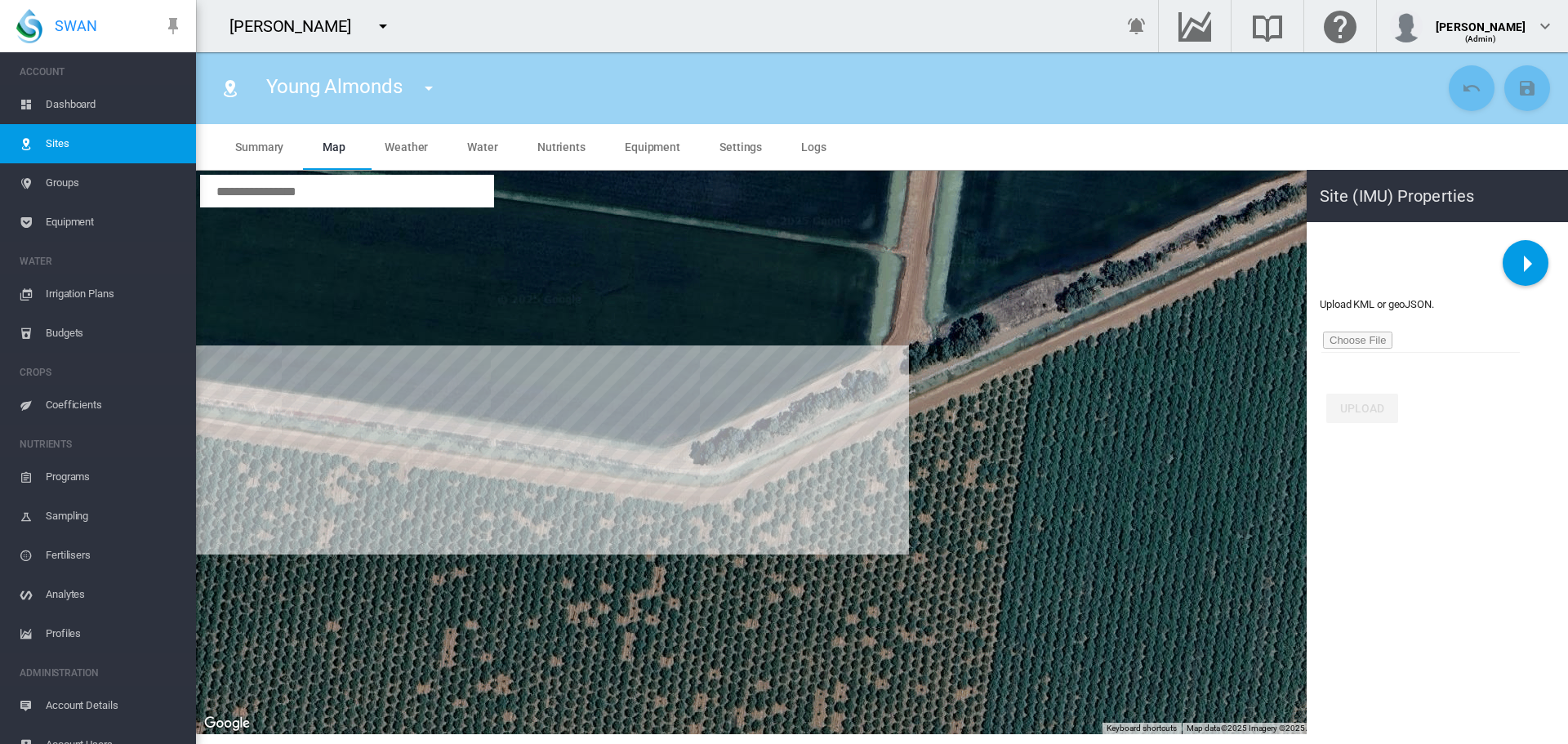
drag, startPoint x: 1183, startPoint y: 370, endPoint x: 769, endPoint y: 537, distance: 446.4
click at [769, 537] on div at bounding box center [882, 453] width 1372 height 564
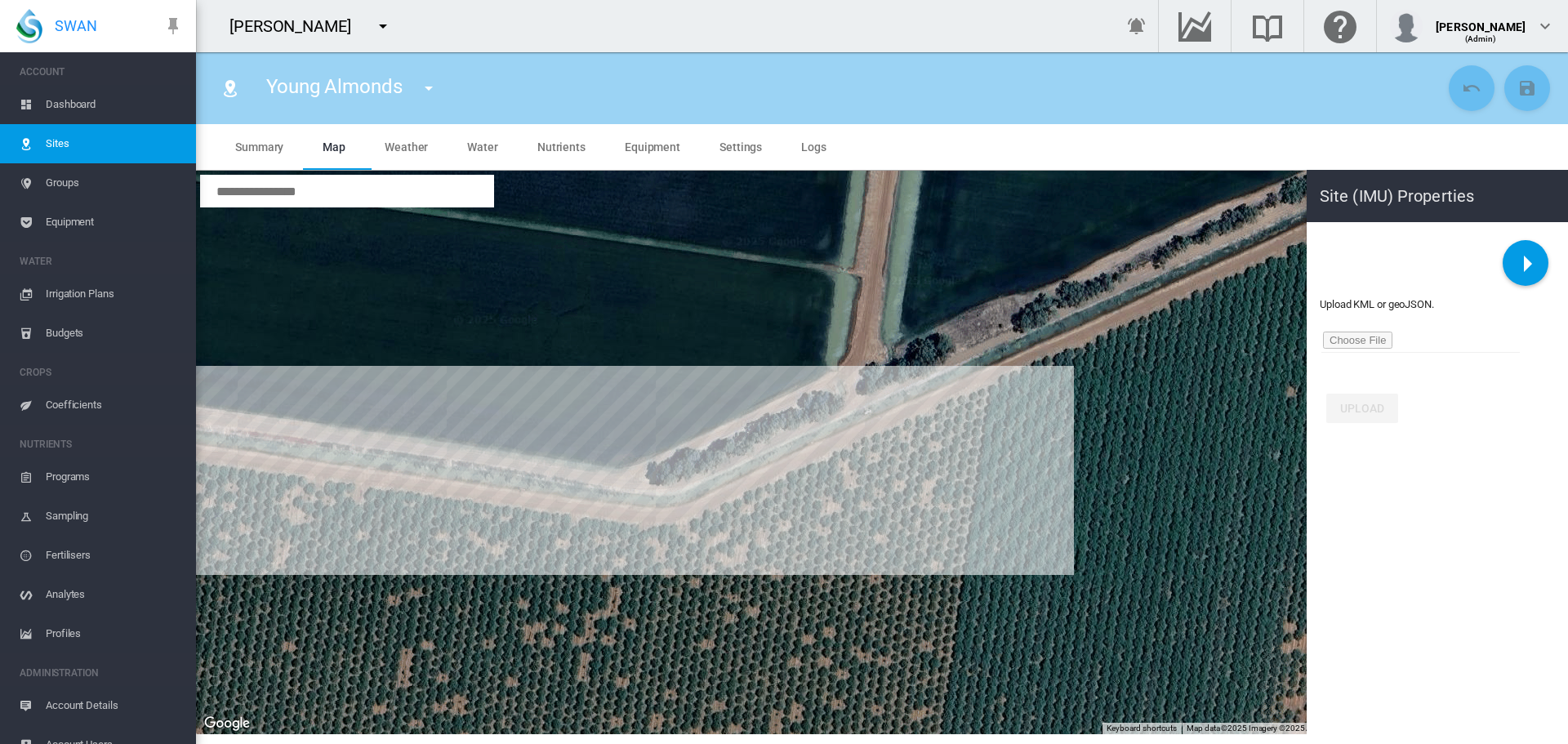
click at [988, 388] on div at bounding box center [882, 453] width 1372 height 564
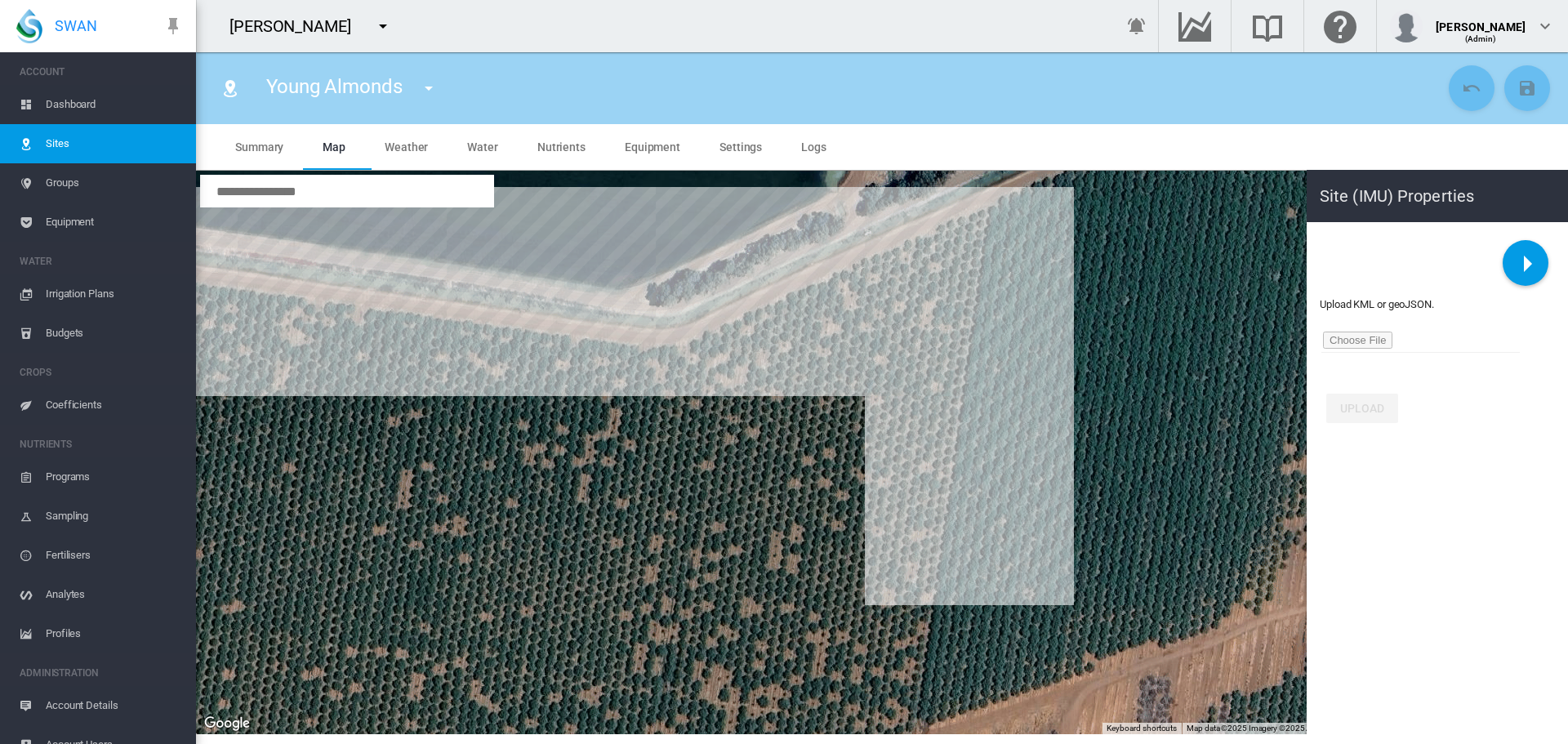
drag, startPoint x: 917, startPoint y: 473, endPoint x: 929, endPoint y: 377, distance: 96.7
click at [929, 370] on div at bounding box center [882, 453] width 1372 height 564
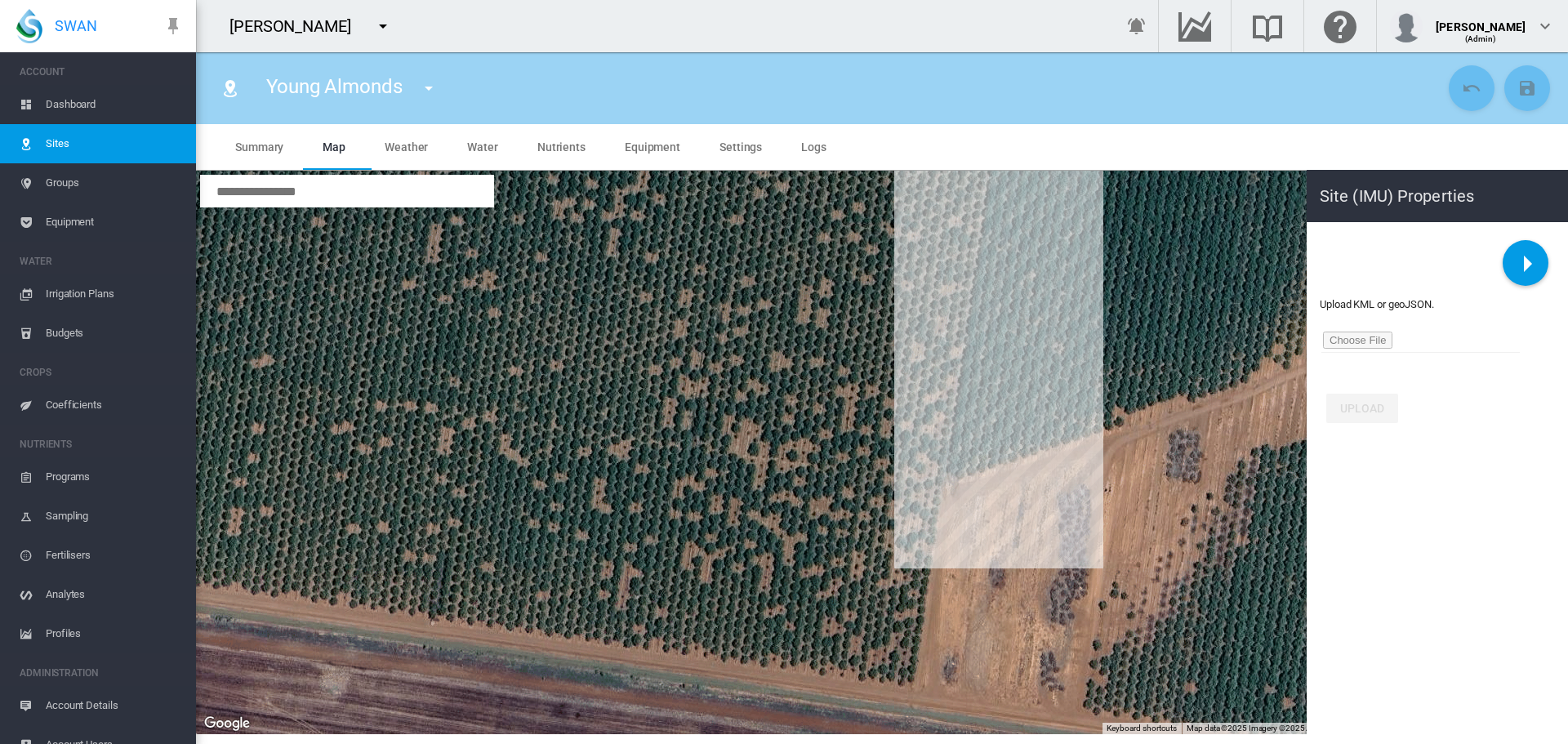
drag, startPoint x: 925, startPoint y: 598, endPoint x: 954, endPoint y: 316, distance: 283.5
click at [954, 316] on div at bounding box center [882, 453] width 1372 height 564
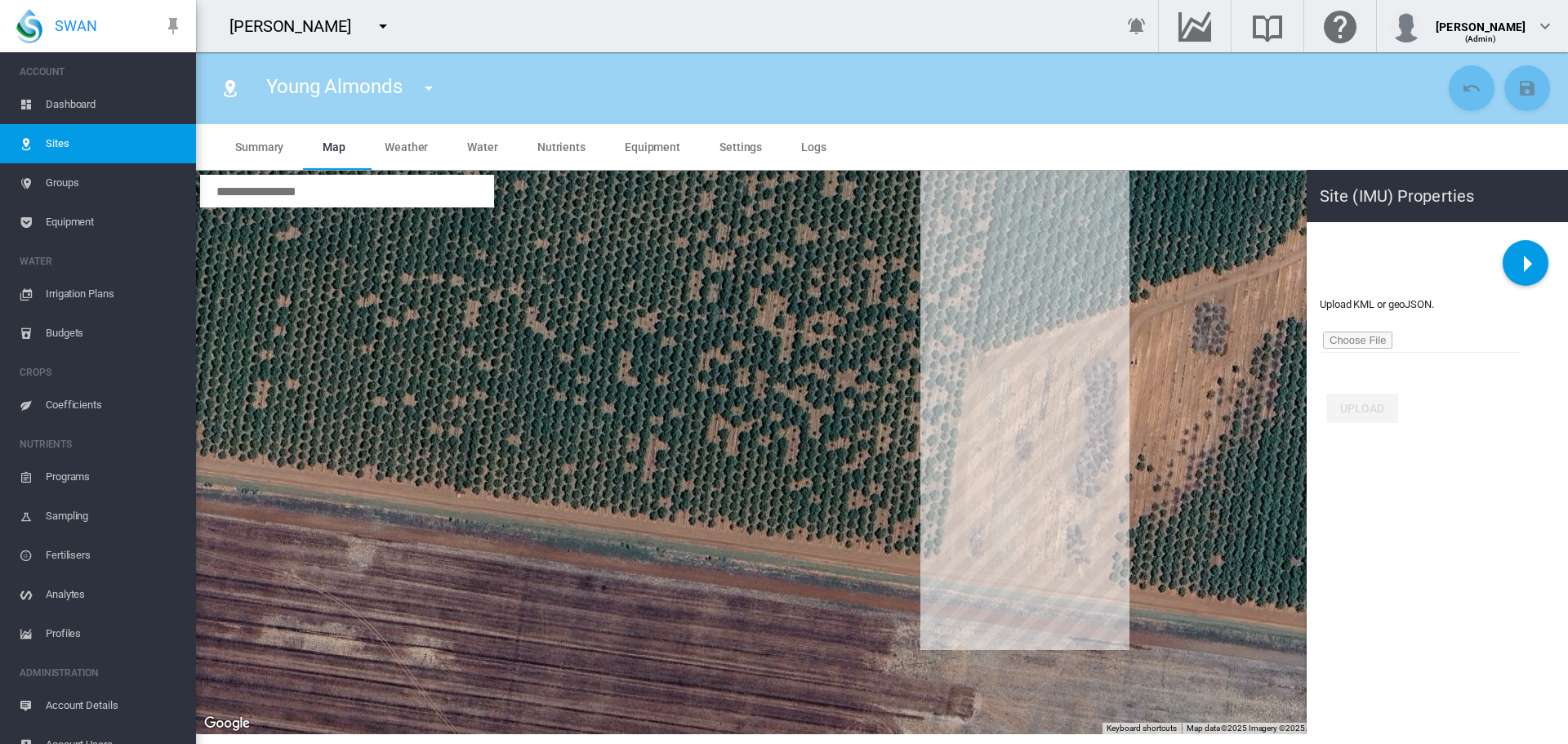
click at [938, 558] on div at bounding box center [882, 453] width 1372 height 564
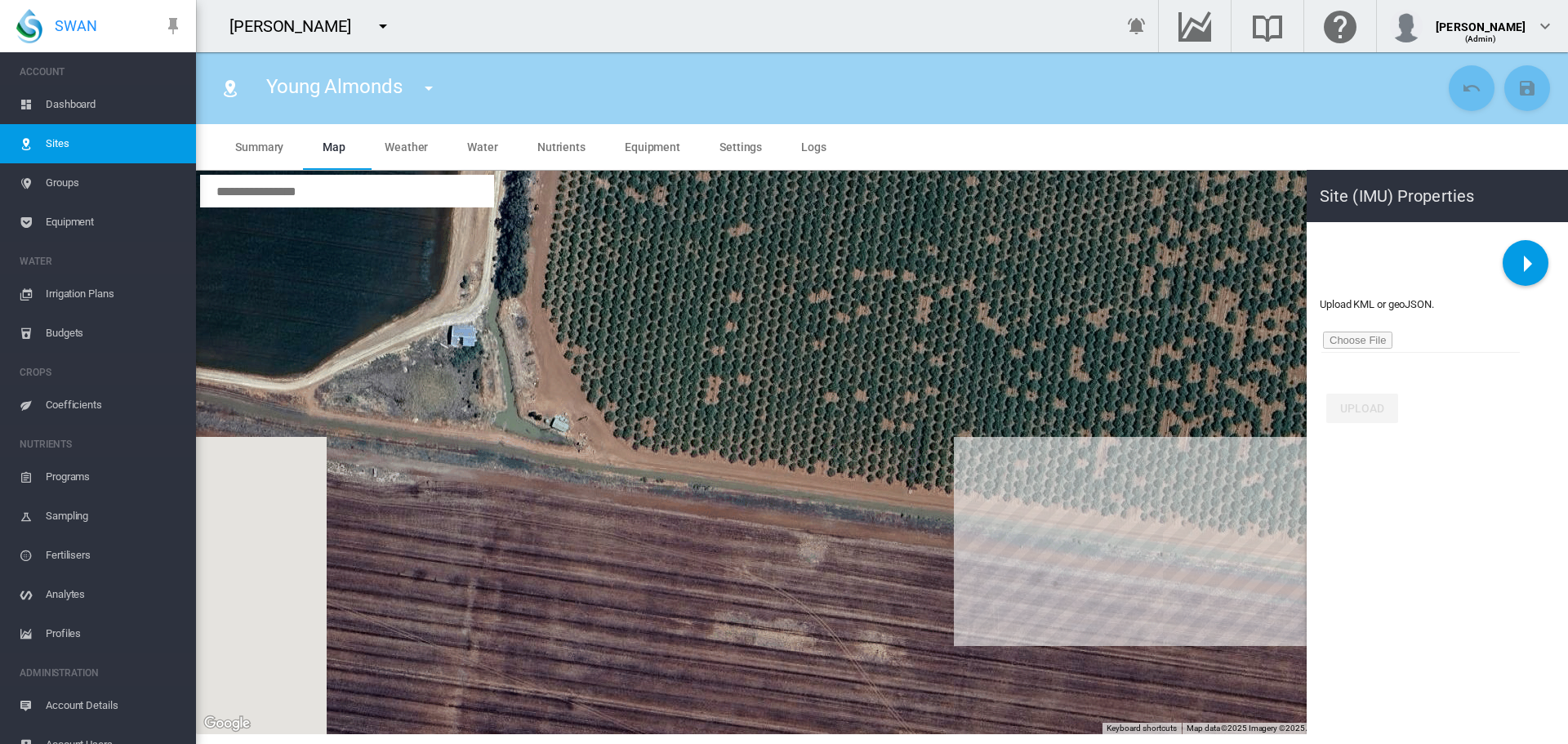
drag, startPoint x: 706, startPoint y: 508, endPoint x: 967, endPoint y: 485, distance: 262.0
click at [1144, 506] on div at bounding box center [882, 453] width 1372 height 564
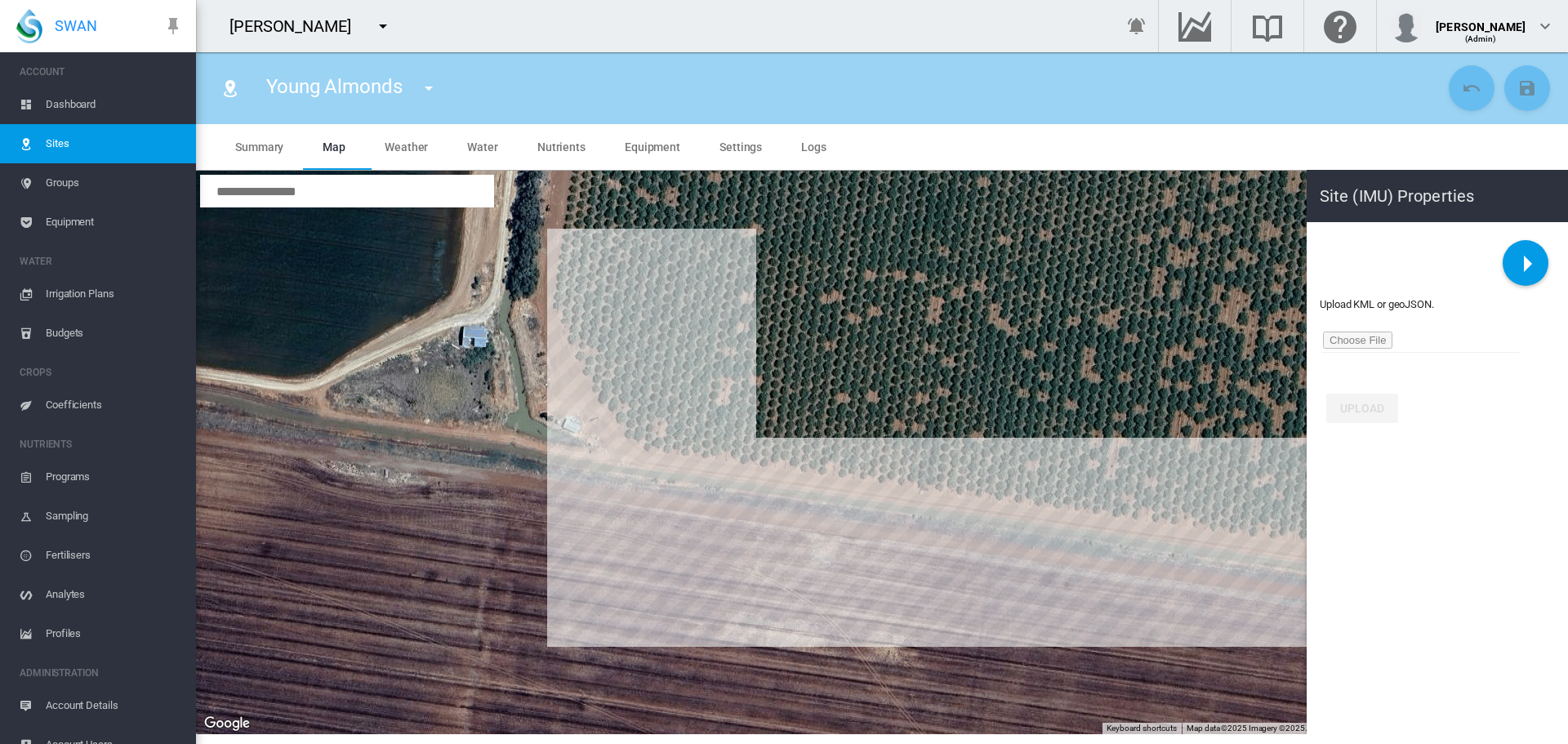
click at [644, 450] on div at bounding box center [882, 453] width 1372 height 564
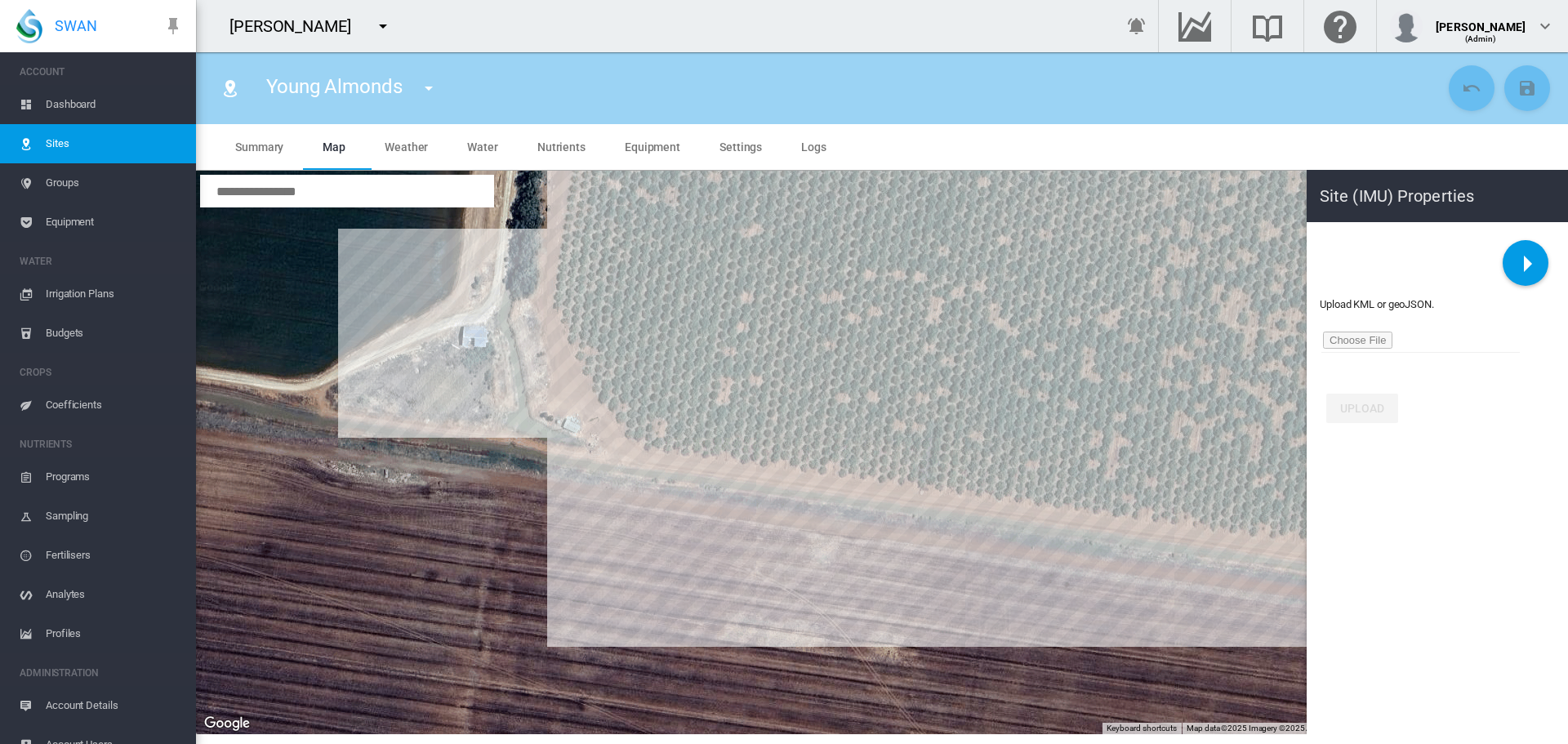
click at [551, 316] on div at bounding box center [882, 453] width 1372 height 564
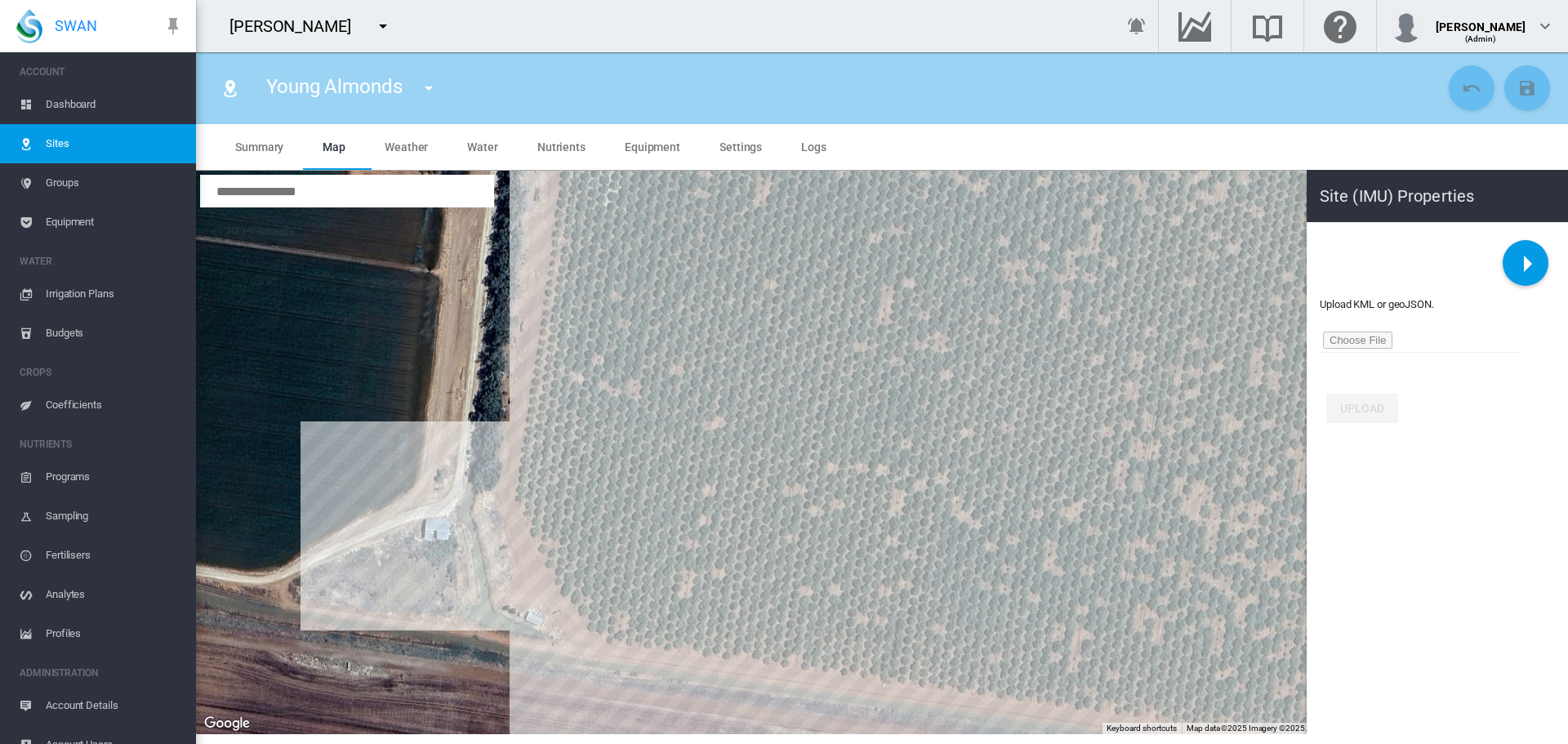
drag, startPoint x: 593, startPoint y: 274, endPoint x: 549, endPoint y: 482, distance: 212.6
click at [551, 507] on div at bounding box center [882, 453] width 1372 height 564
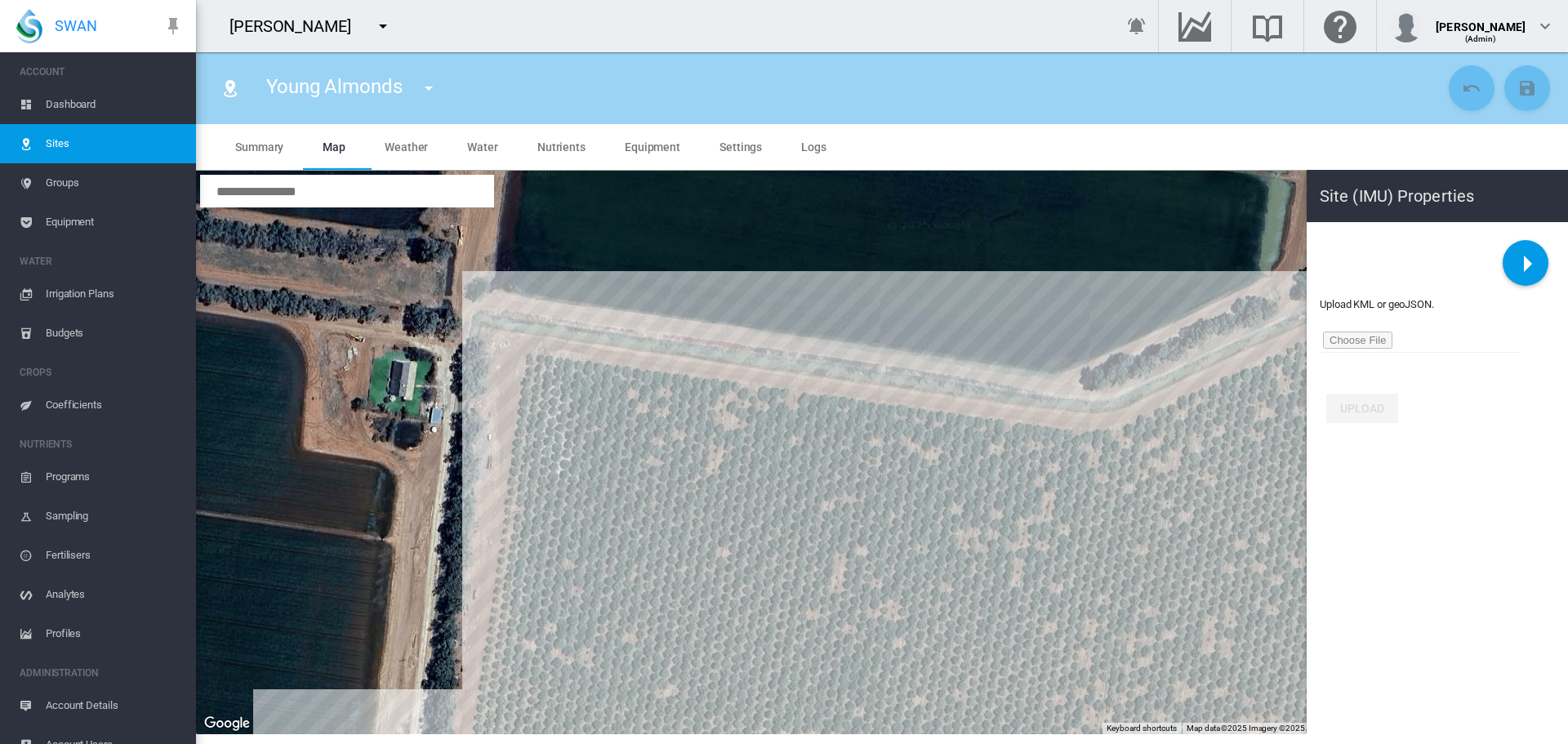
drag, startPoint x: 583, startPoint y: 296, endPoint x: 537, endPoint y: 403, distance: 116.5
click at [551, 492] on div at bounding box center [882, 453] width 1372 height 564
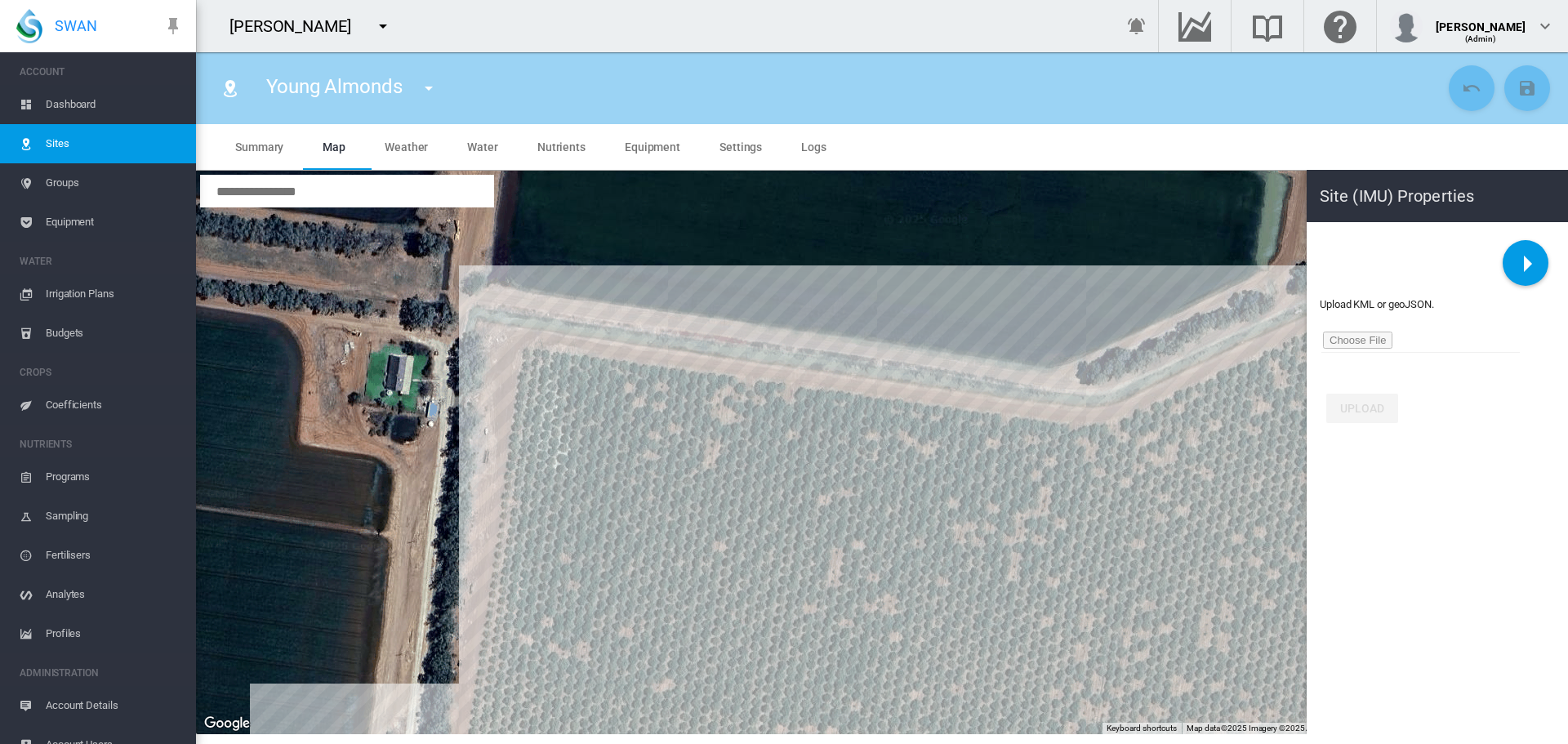
click at [525, 348] on div at bounding box center [882, 453] width 1372 height 564
type input "******"
type input "*********"
type input "******"
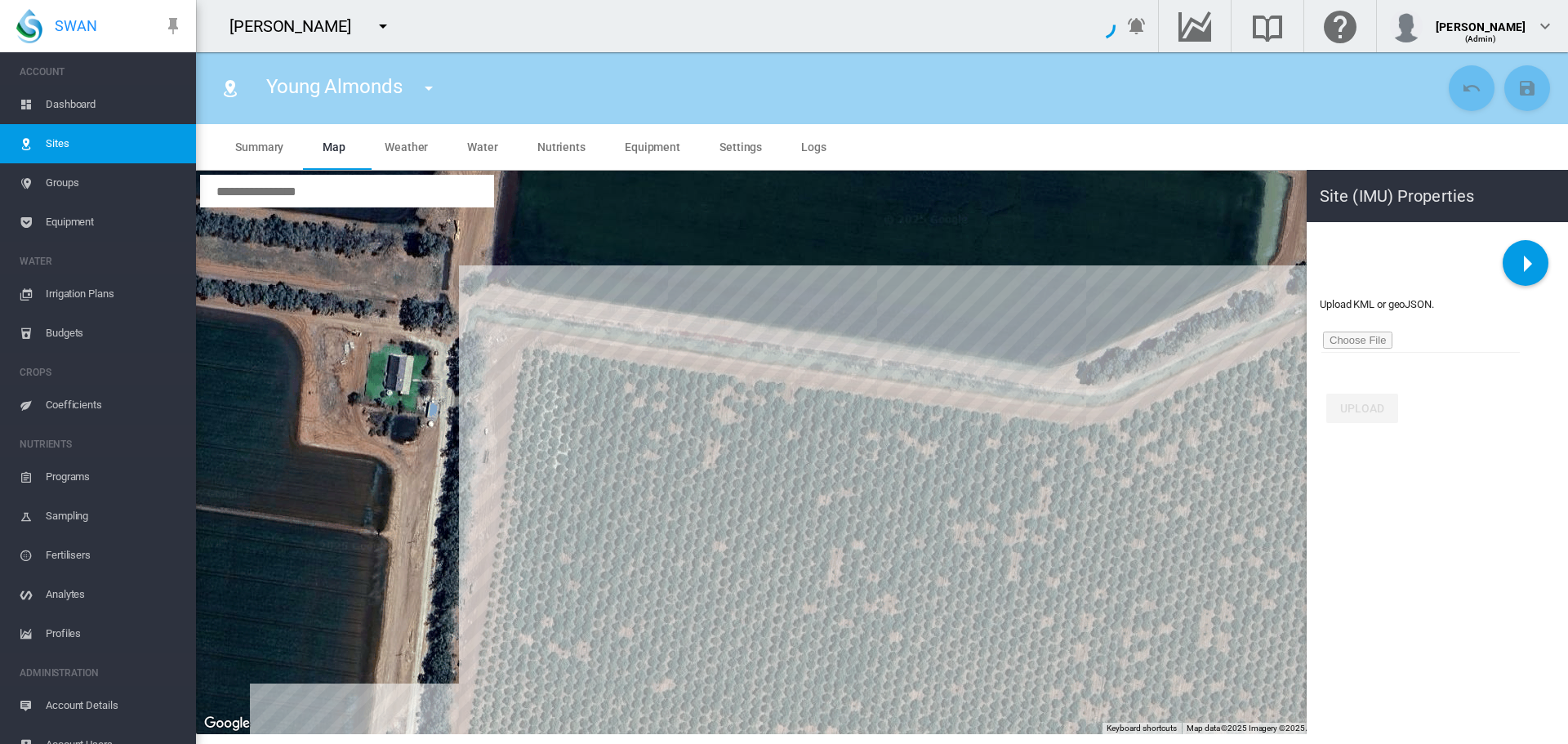
type input "******"
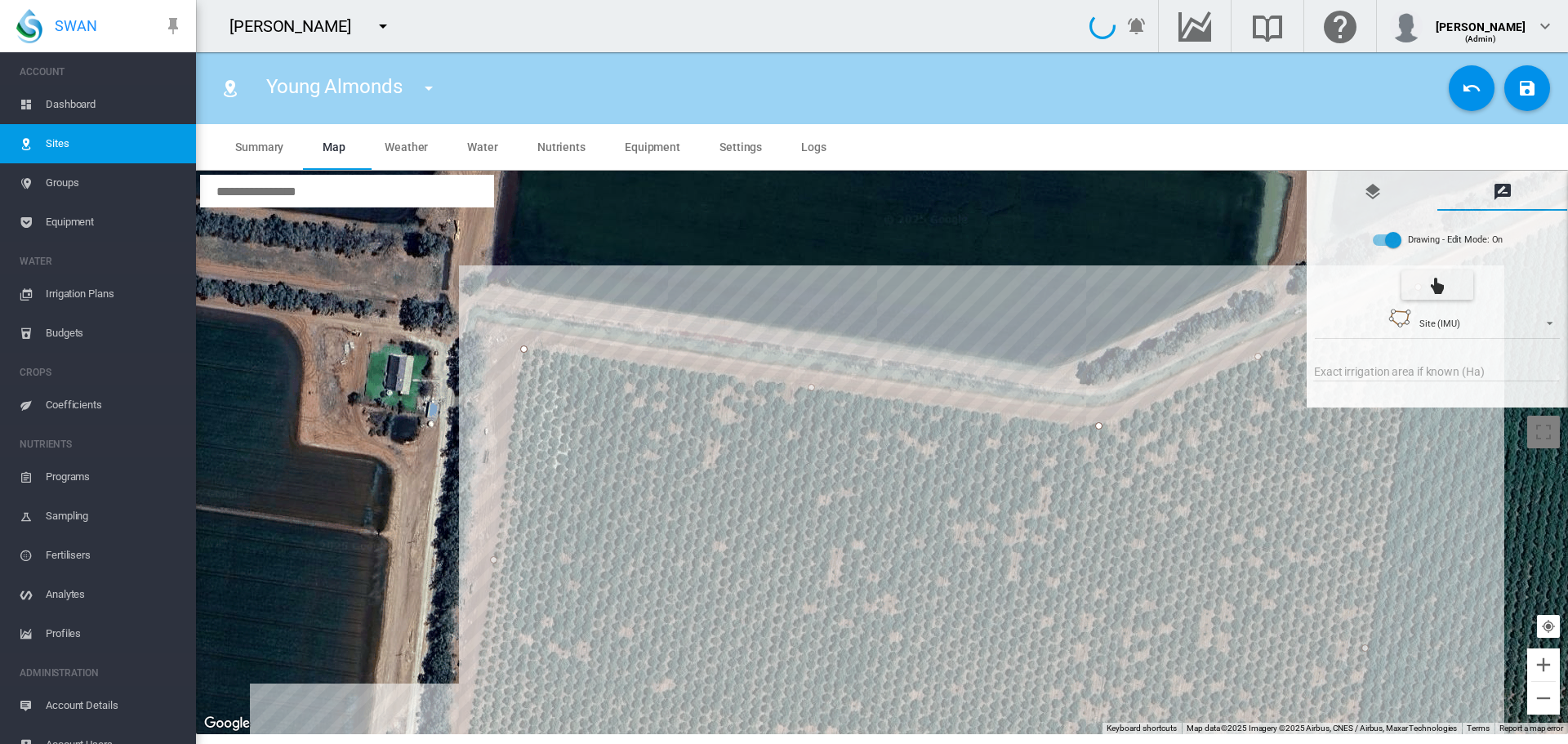
type input "***"
click at [1529, 102] on button "Save Changes" at bounding box center [1527, 88] width 45 height 45
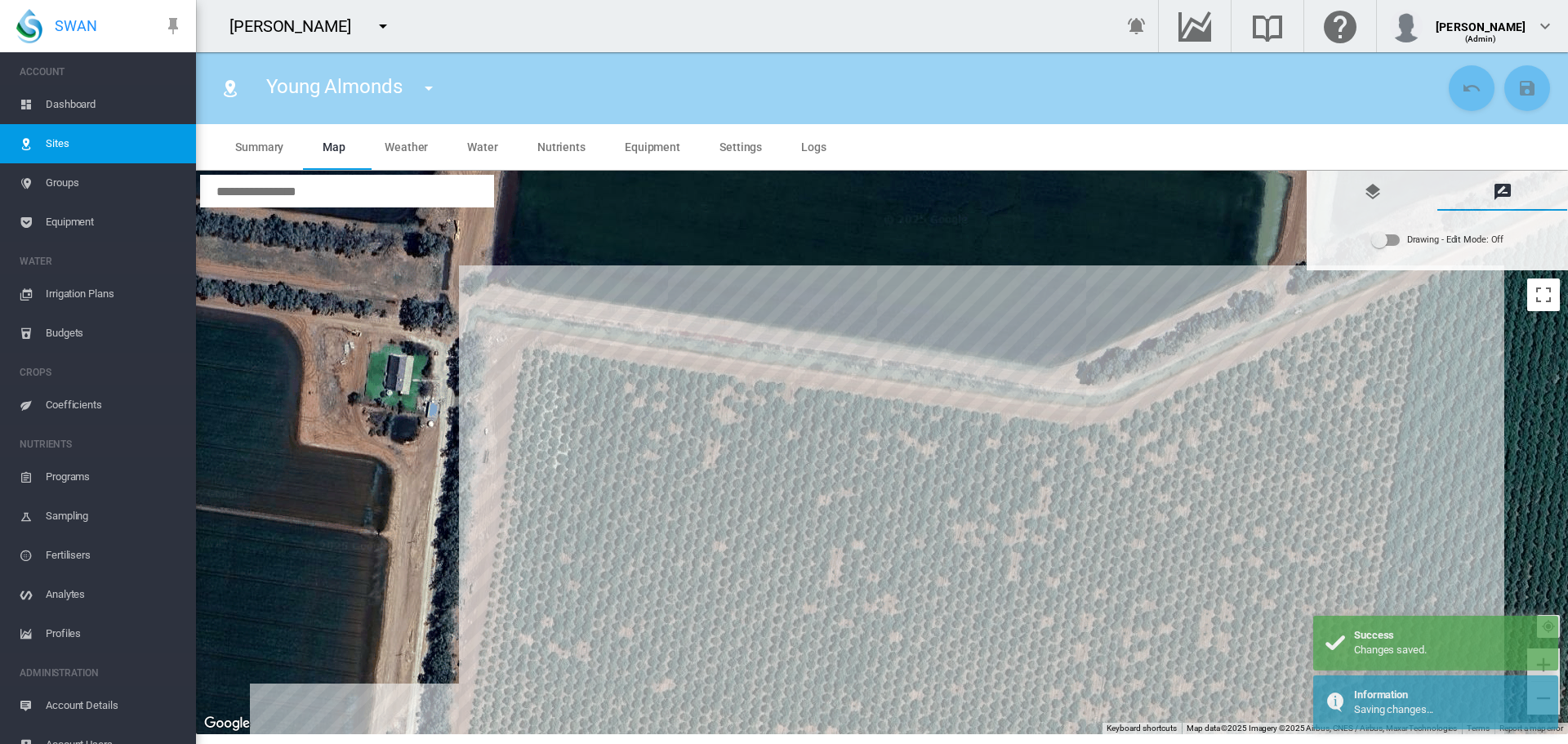
click at [1395, 243] on div "Drawing - Edit Mode:\a Off" at bounding box center [1386, 240] width 28 height 12
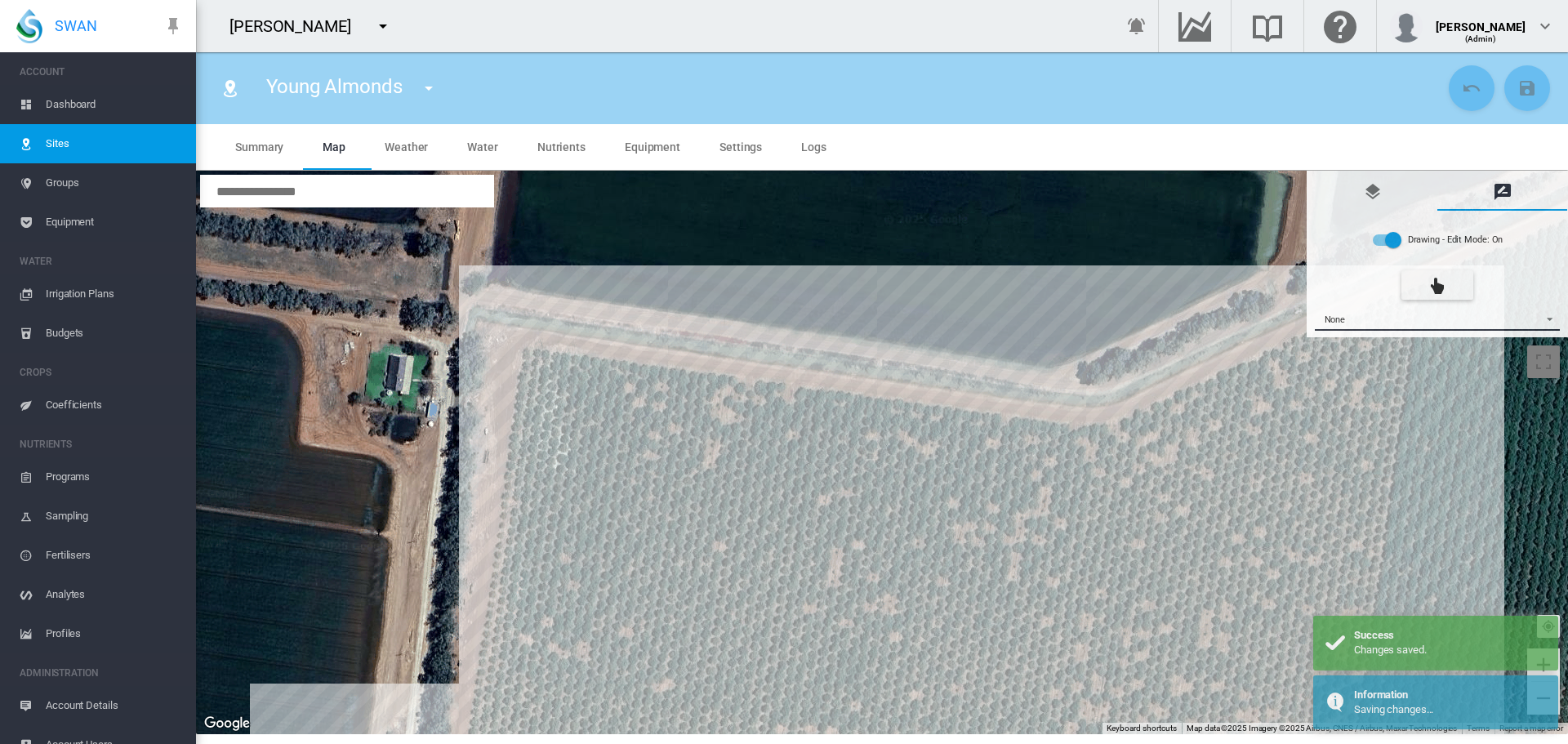
click at [1553, 319] on span "{{'AC.MAP.SELECT_DRAWING_OPTION' | i18next}} ...: \a None\a" at bounding box center [1545, 317] width 19 height 13
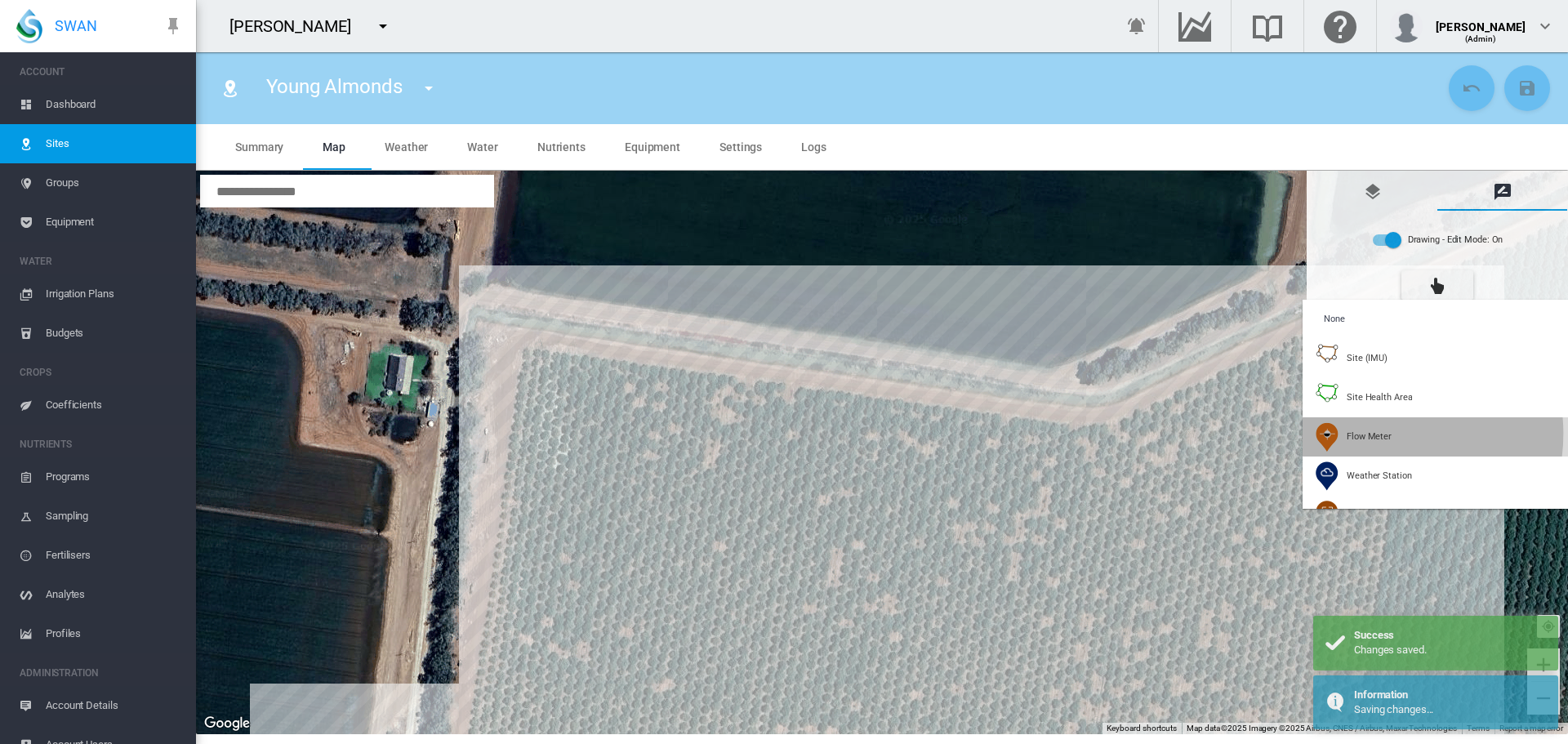
click at [1370, 433] on span "Flow Meter" at bounding box center [1369, 436] width 45 height 13
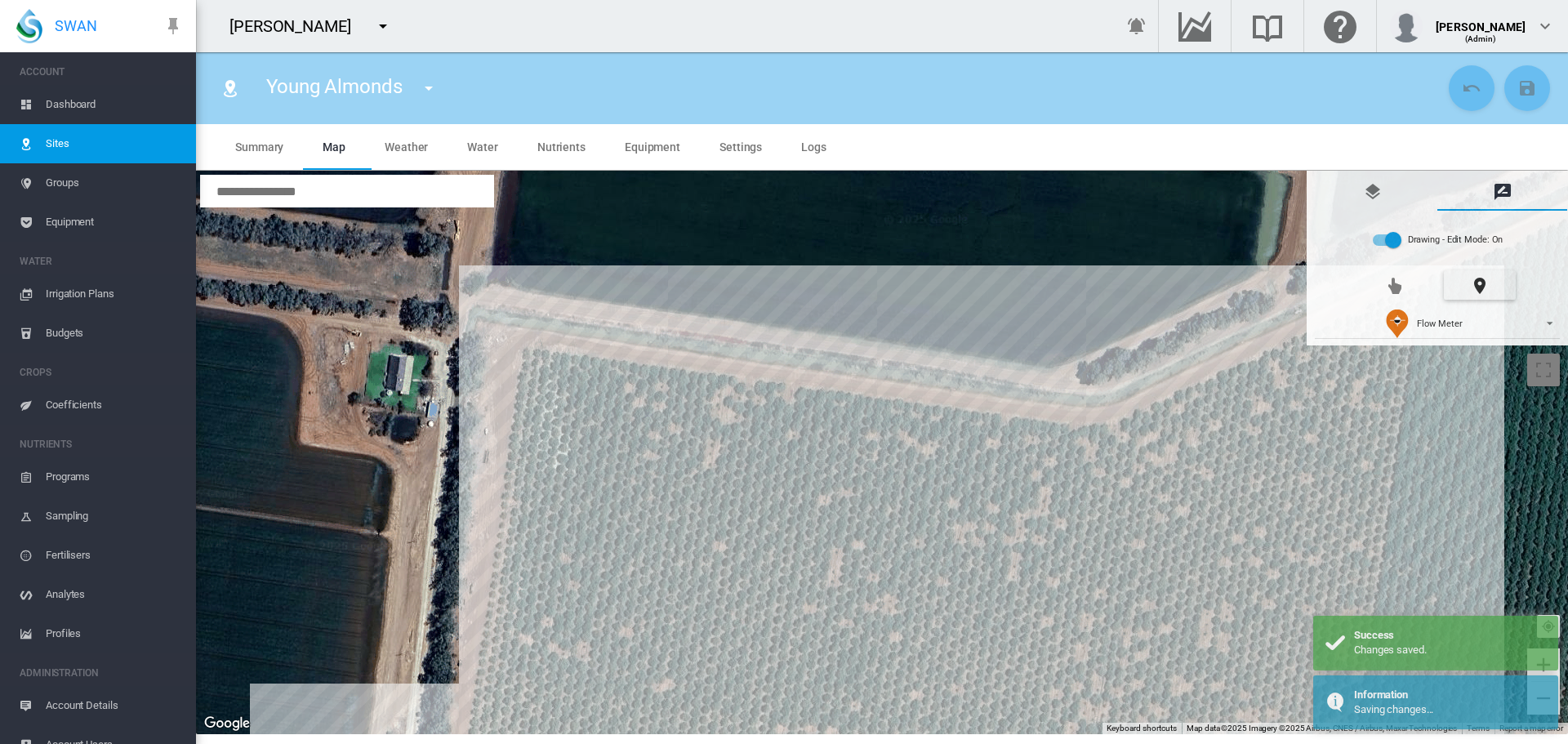
click at [1119, 545] on div at bounding box center [882, 453] width 1372 height 564
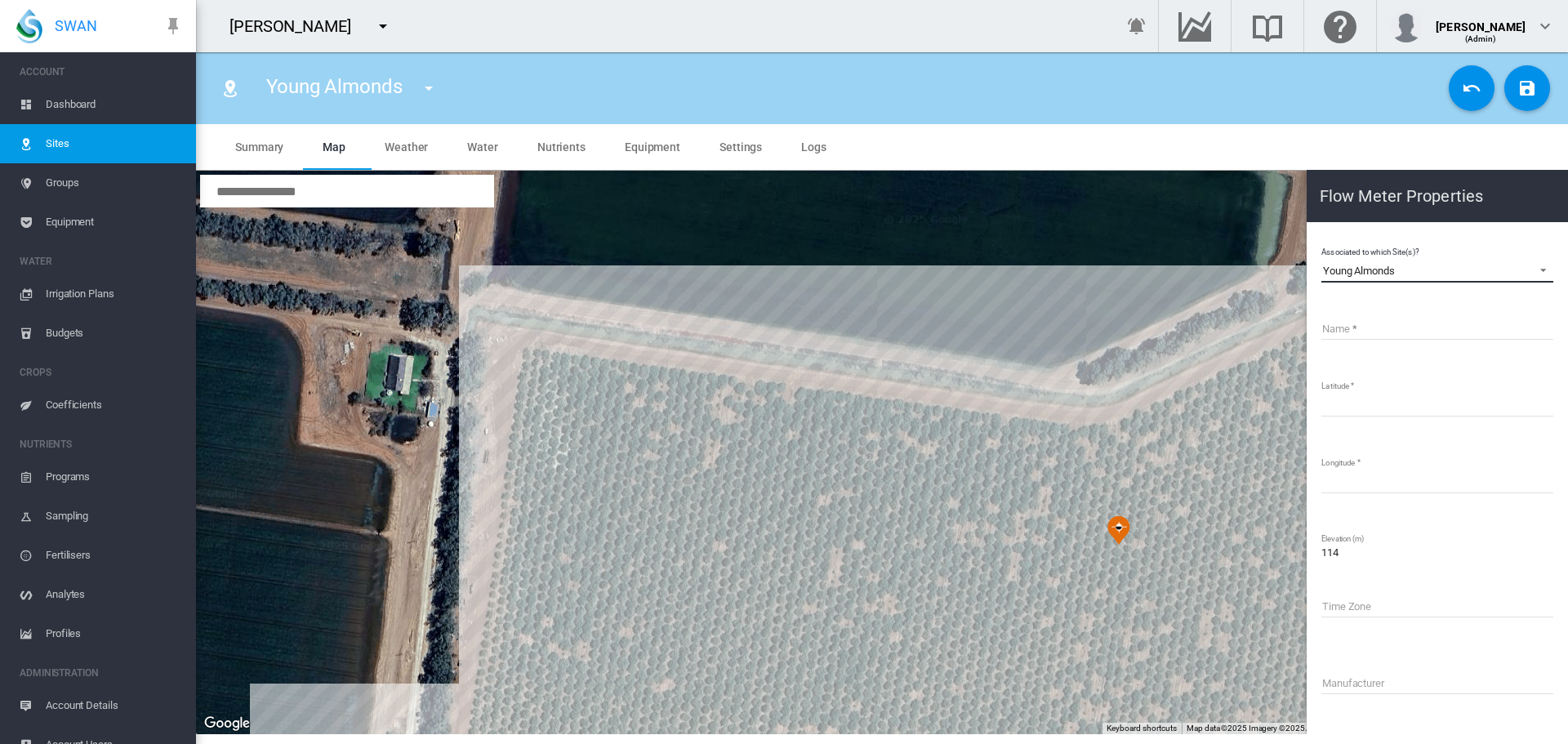
drag, startPoint x: 1417, startPoint y: 268, endPoint x: 1317, endPoint y: 243, distance: 103.1
click at [1317, 243] on md-content "Associated to which Site(s)? Young Almonds Old Almonds Young Almonds Name Latit…" at bounding box center [1437, 549] width 248 height 642
copy div "Young Almonds"
click at [1338, 333] on input "Name" at bounding box center [1438, 327] width 232 height 24
paste input "**********"
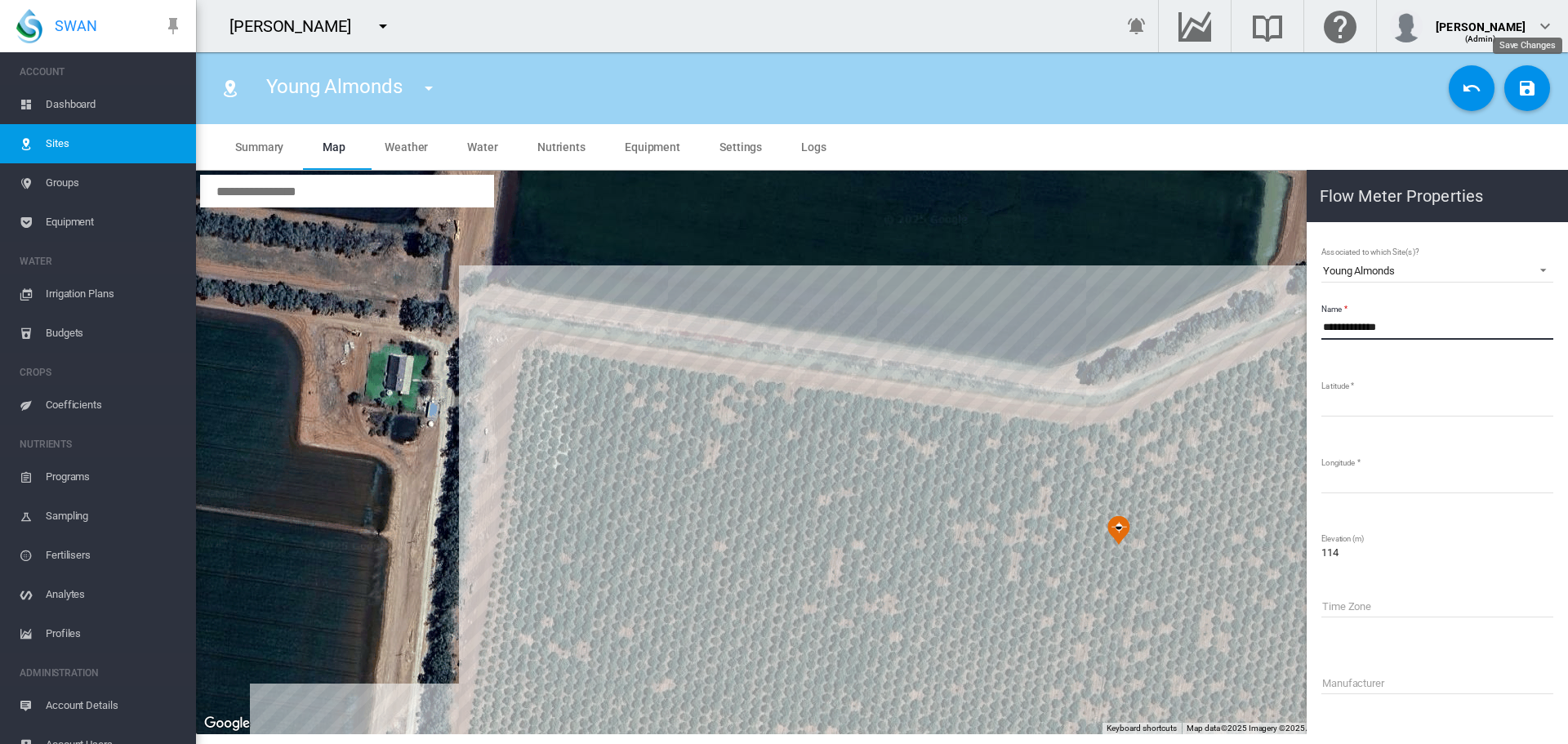
type input "**********"
click at [1542, 86] on button "Save Changes" at bounding box center [1527, 88] width 45 height 45
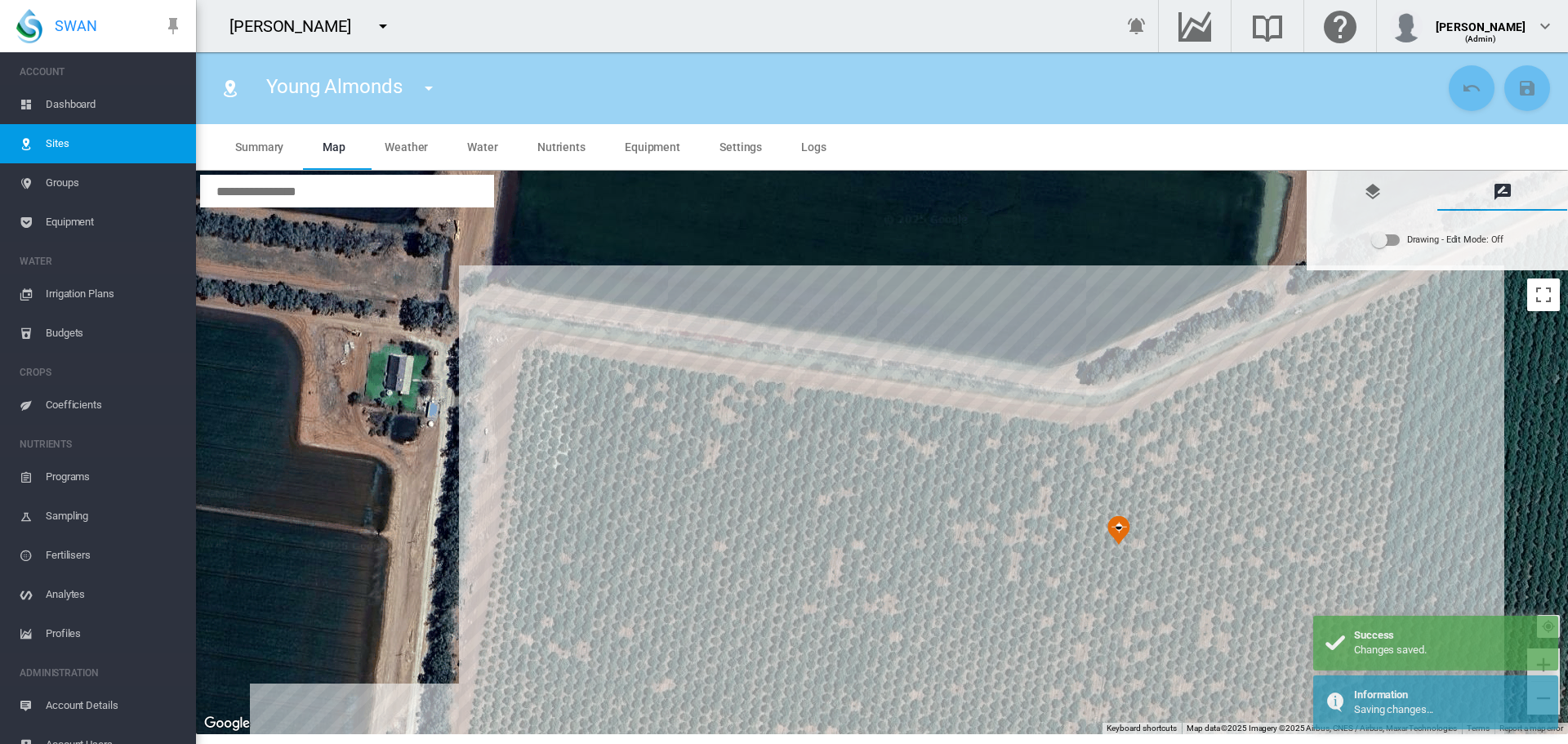
click at [426, 87] on md-icon "icon-menu-down" at bounding box center [428, 88] width 19 height 19
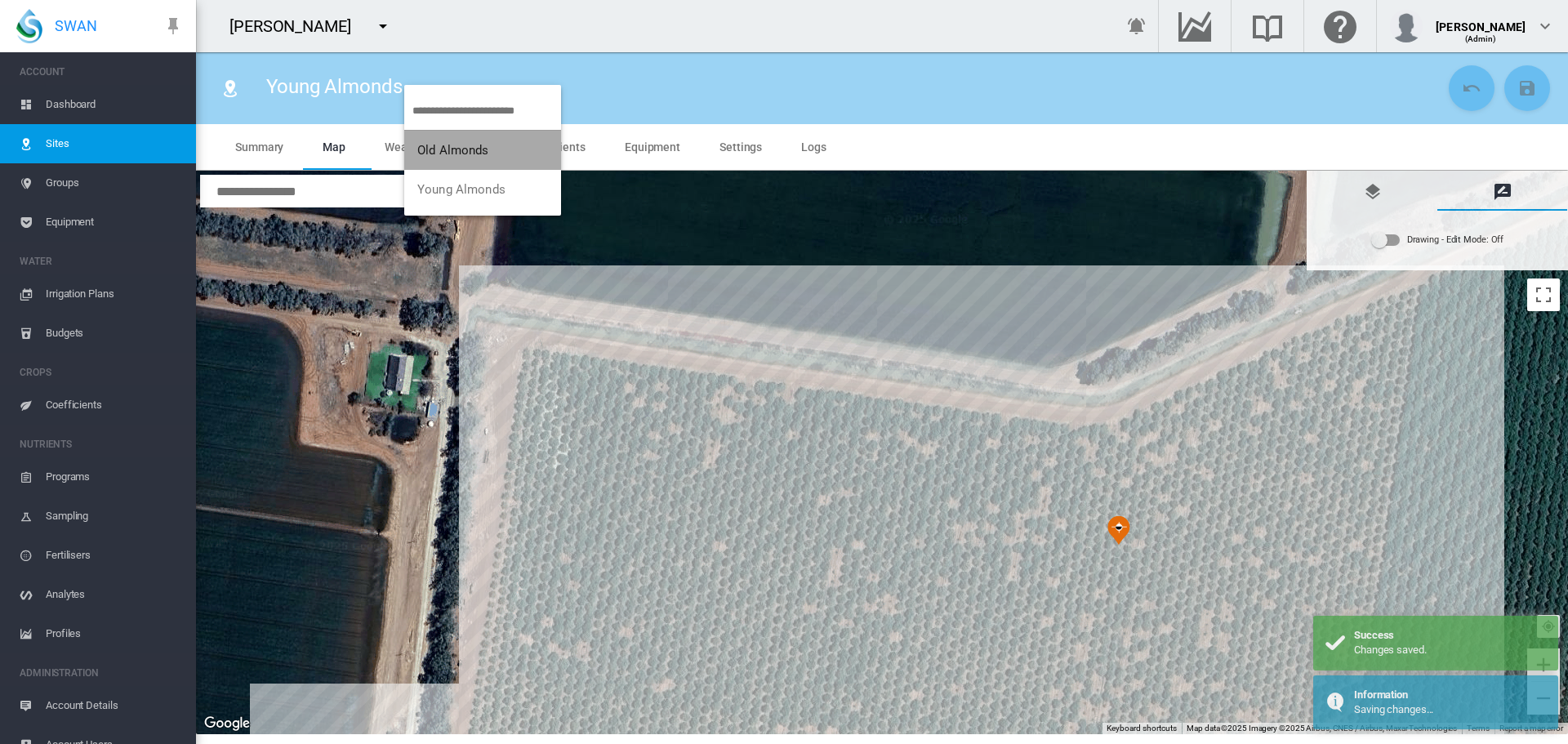
click at [443, 152] on span "Old Almonds" at bounding box center [454, 150] width 71 height 14
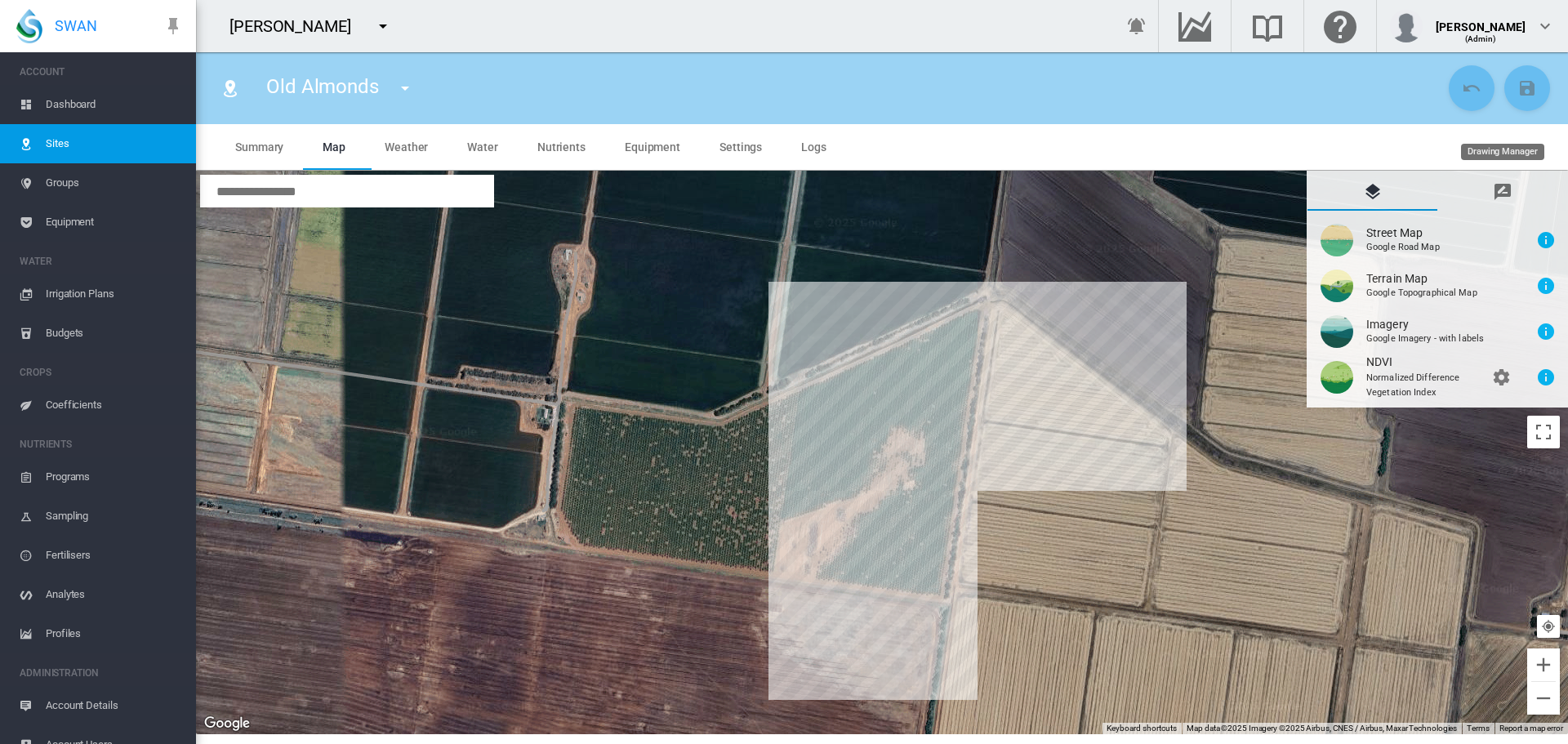
click at [1500, 186] on md-icon "icon-message-draw" at bounding box center [1502, 192] width 19 height 19
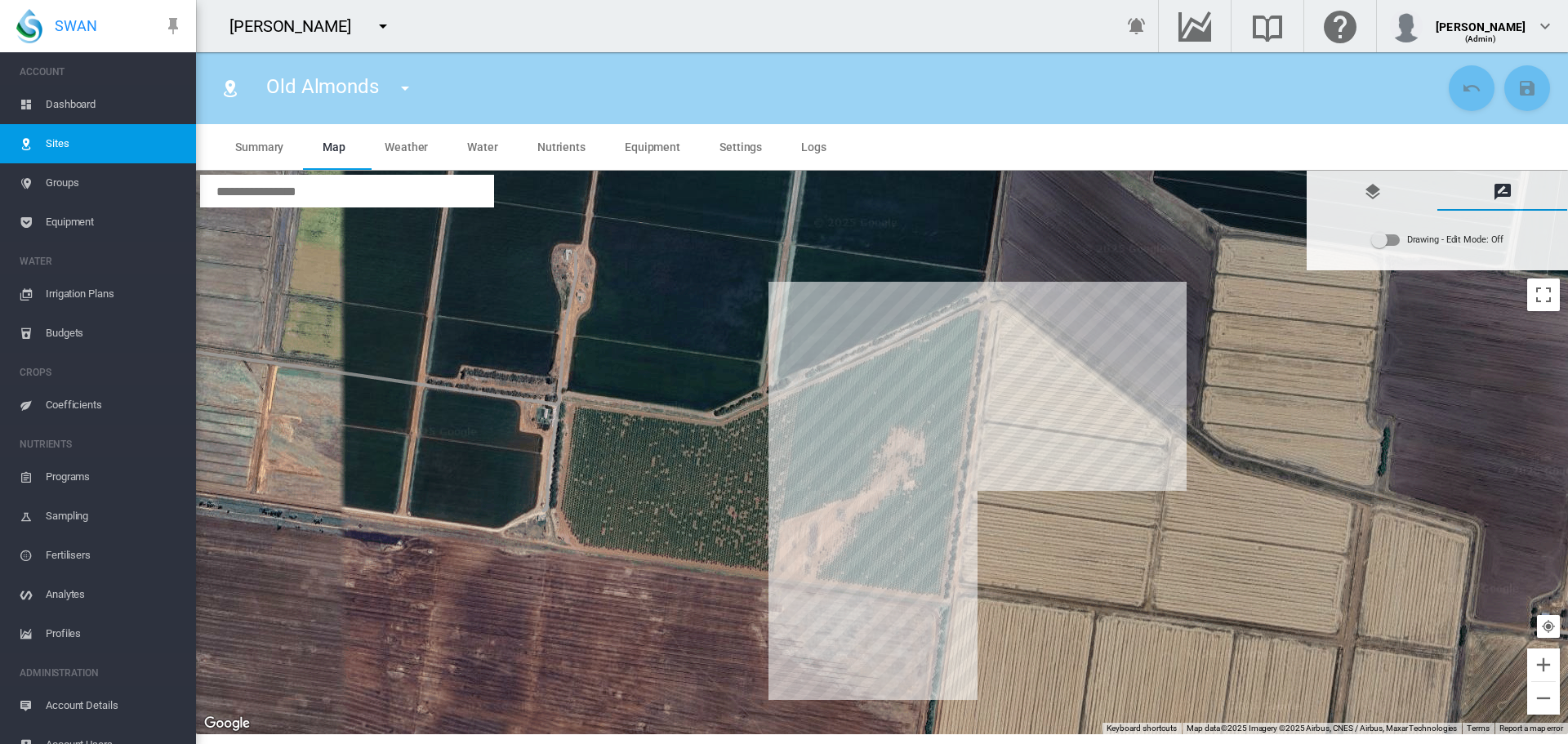
click at [1391, 244] on div "Drawing - Edit Mode:\a Off" at bounding box center [1386, 240] width 28 height 12
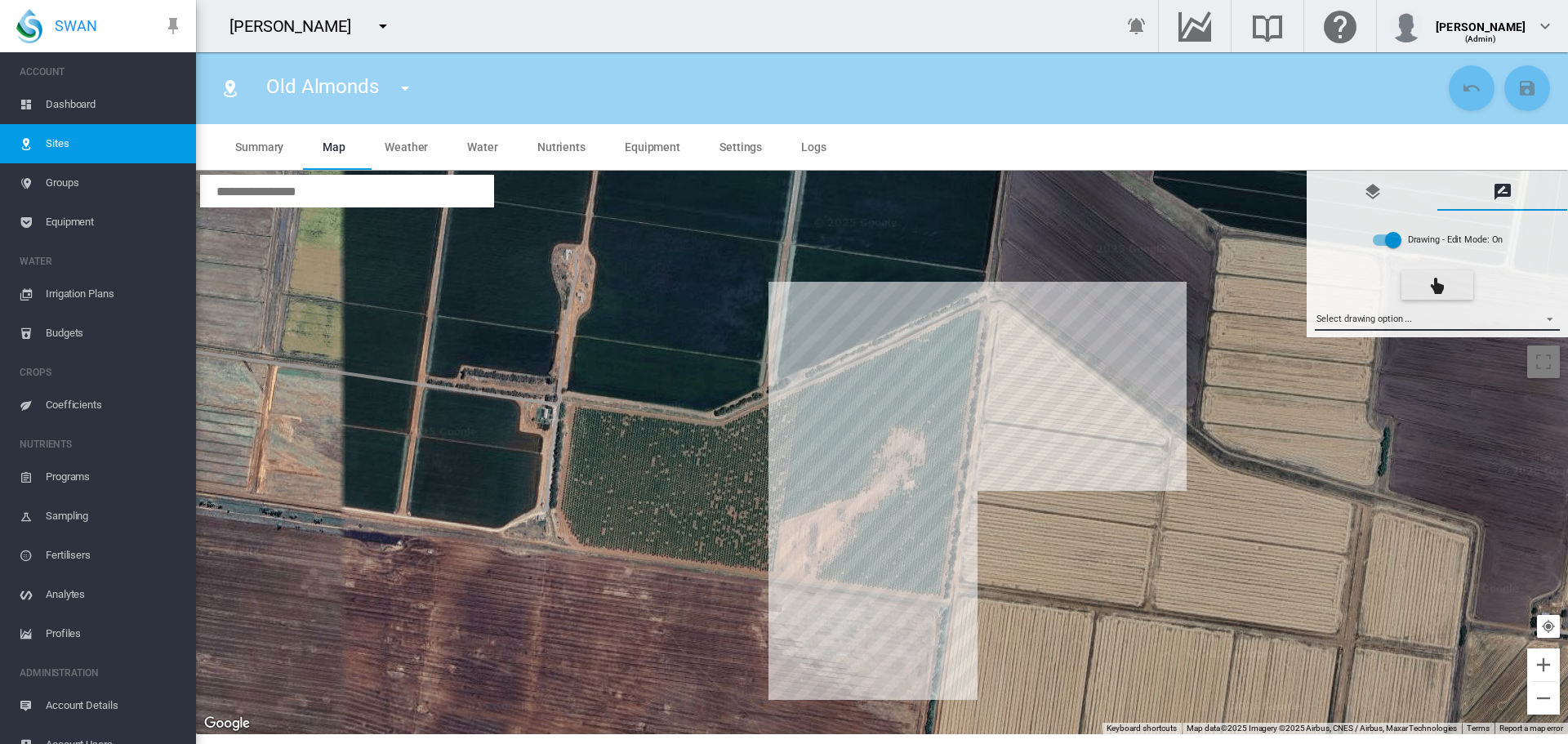
click at [1546, 312] on md-select "Select drawing option ... None Site (IMU) Site Health Area Flow Meter Weather S…" at bounding box center [1438, 317] width 246 height 24
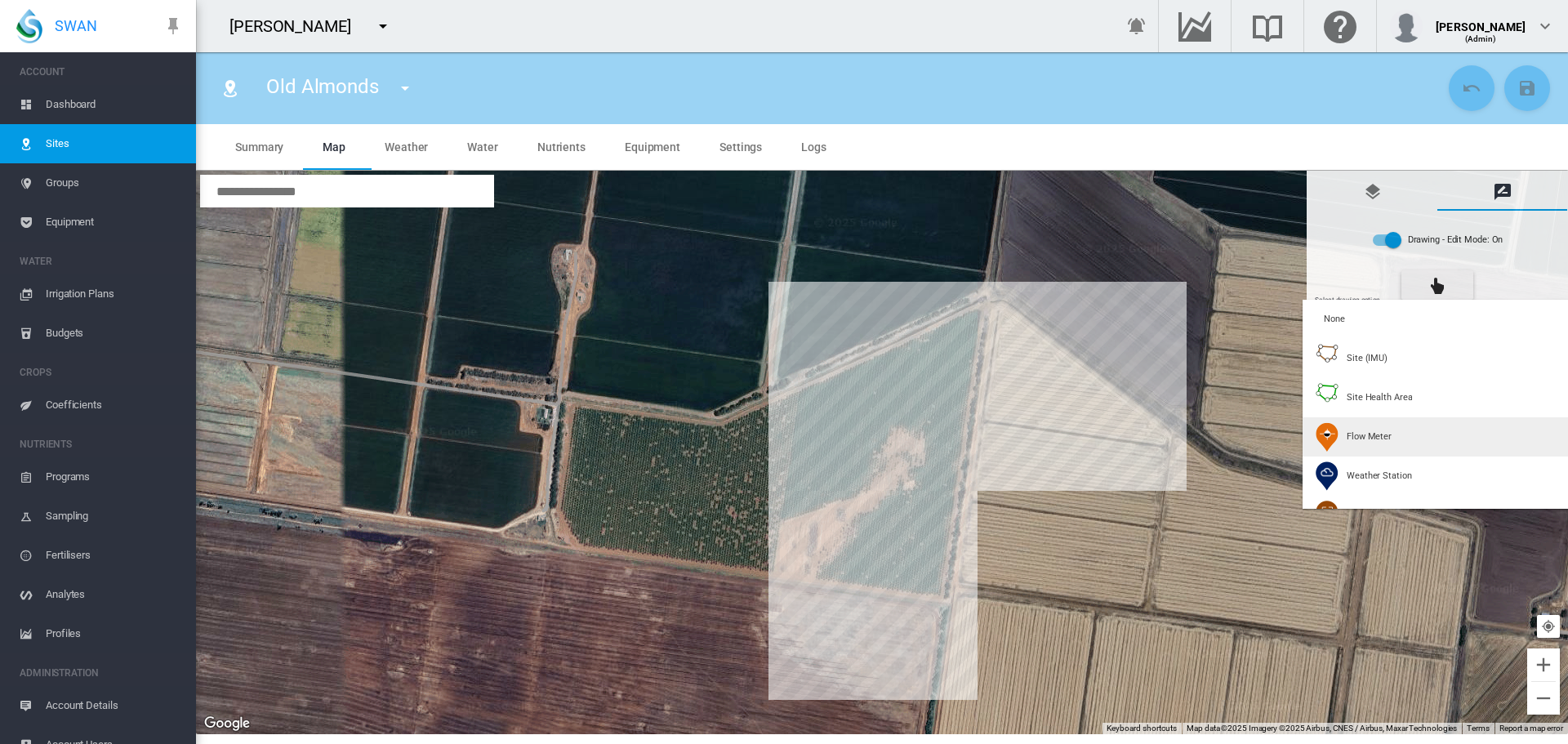
type input "*"
type input "**"
type input "******"
click at [1350, 432] on span "Flow Meter" at bounding box center [1369, 436] width 45 height 13
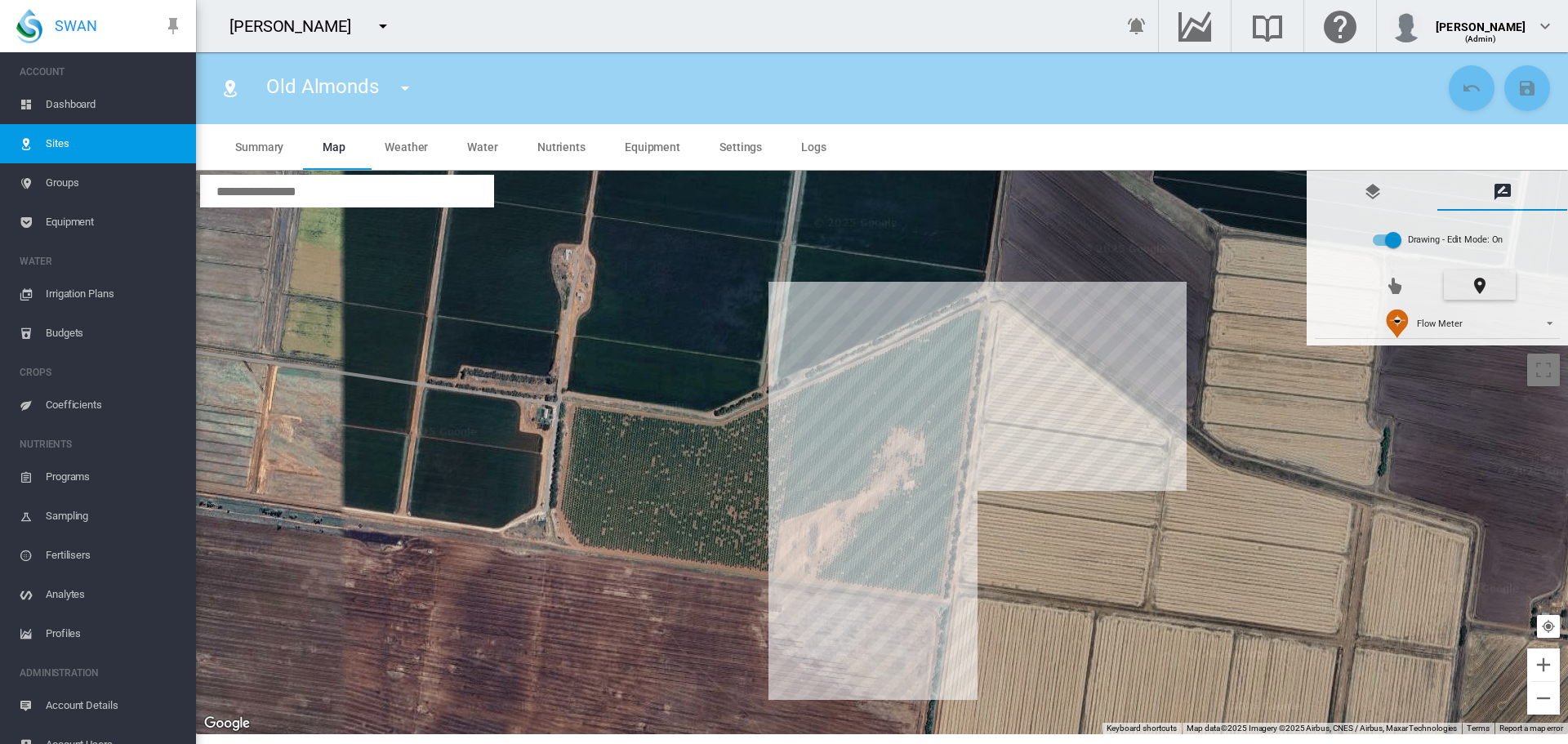
click at [909, 400] on div at bounding box center [882, 453] width 1372 height 564
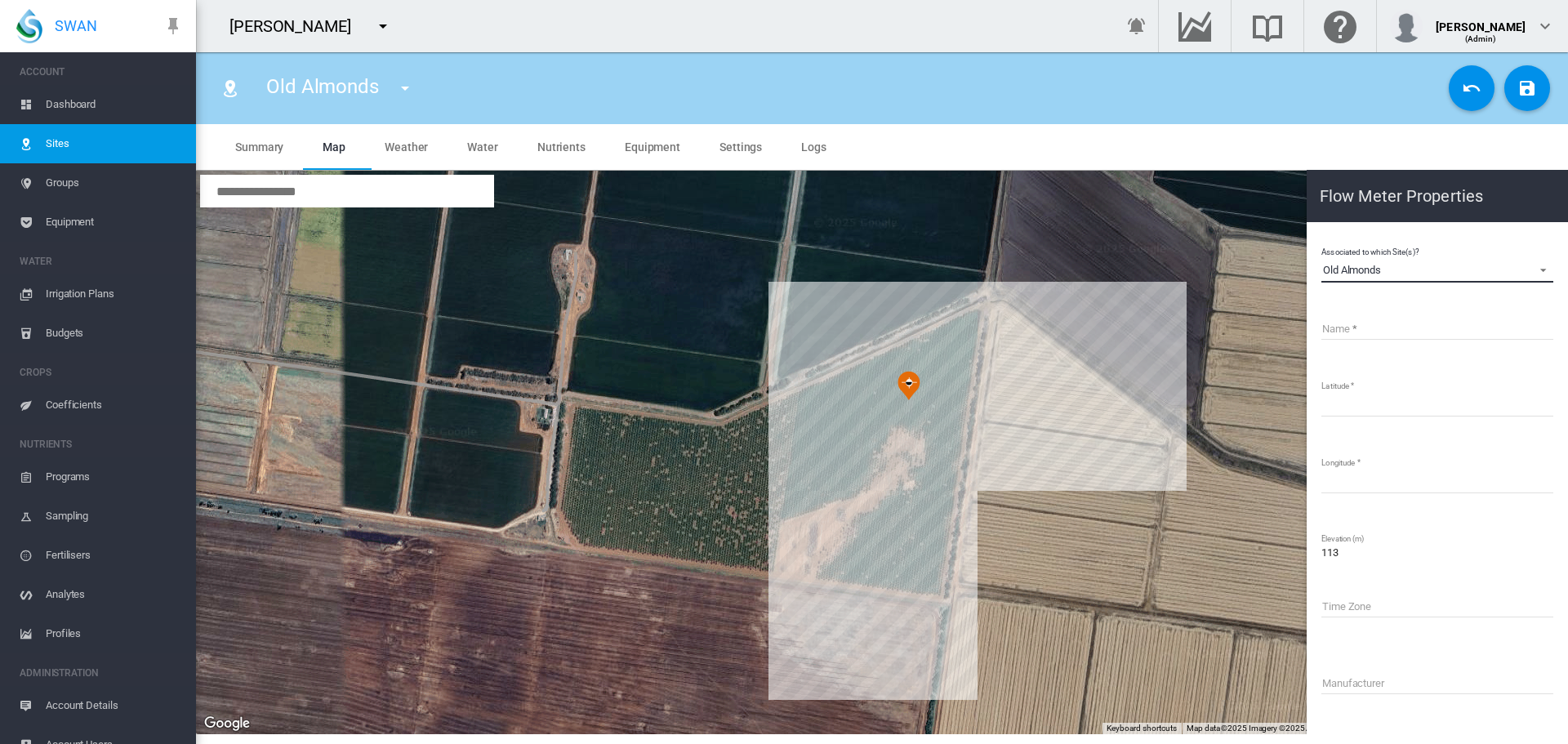
drag, startPoint x: 1390, startPoint y: 270, endPoint x: 1322, endPoint y: 240, distance: 74.3
click at [1322, 240] on md-content "Associated to which Site(s)? Old Almonds Old Almonds Young Almonds Name Latitud…" at bounding box center [1437, 549] width 248 height 642
copy div "Old Almonds"
click at [1340, 332] on input "Name" at bounding box center [1438, 327] width 232 height 24
paste input "**********"
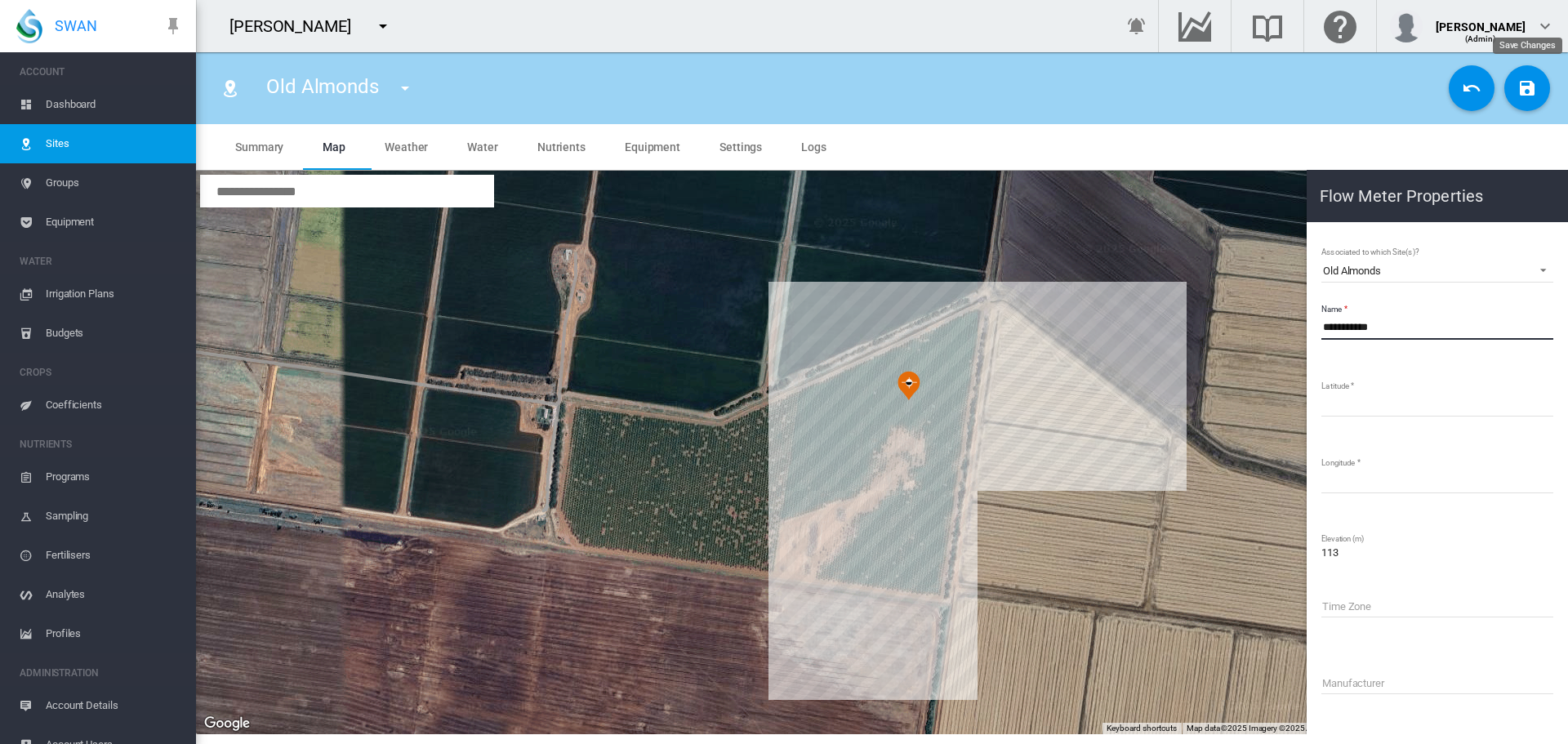
type input "**********"
click at [1529, 96] on md-icon "icon-content-save" at bounding box center [1527, 88] width 19 height 19
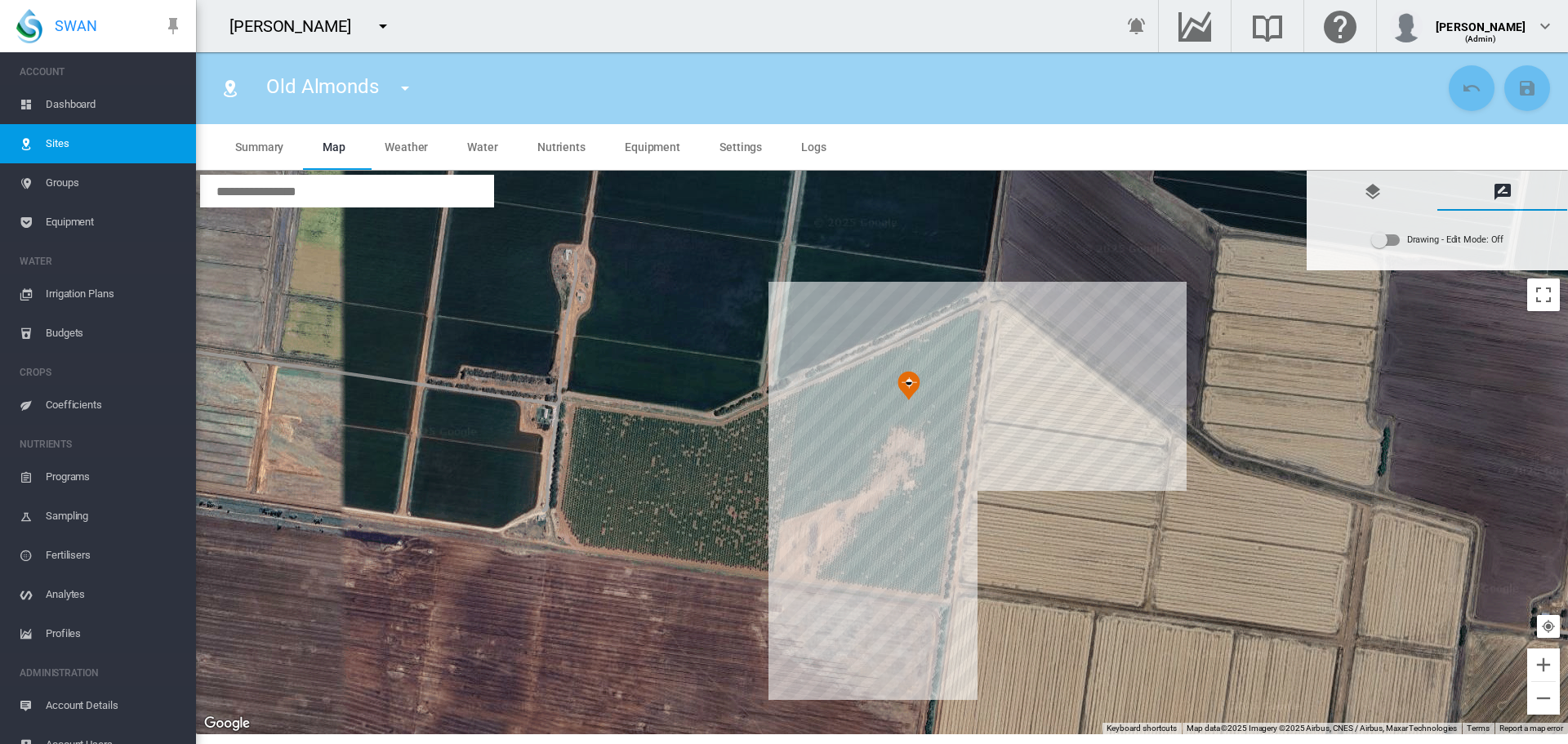
click at [59, 101] on span "Dashboard" at bounding box center [114, 104] width 137 height 40
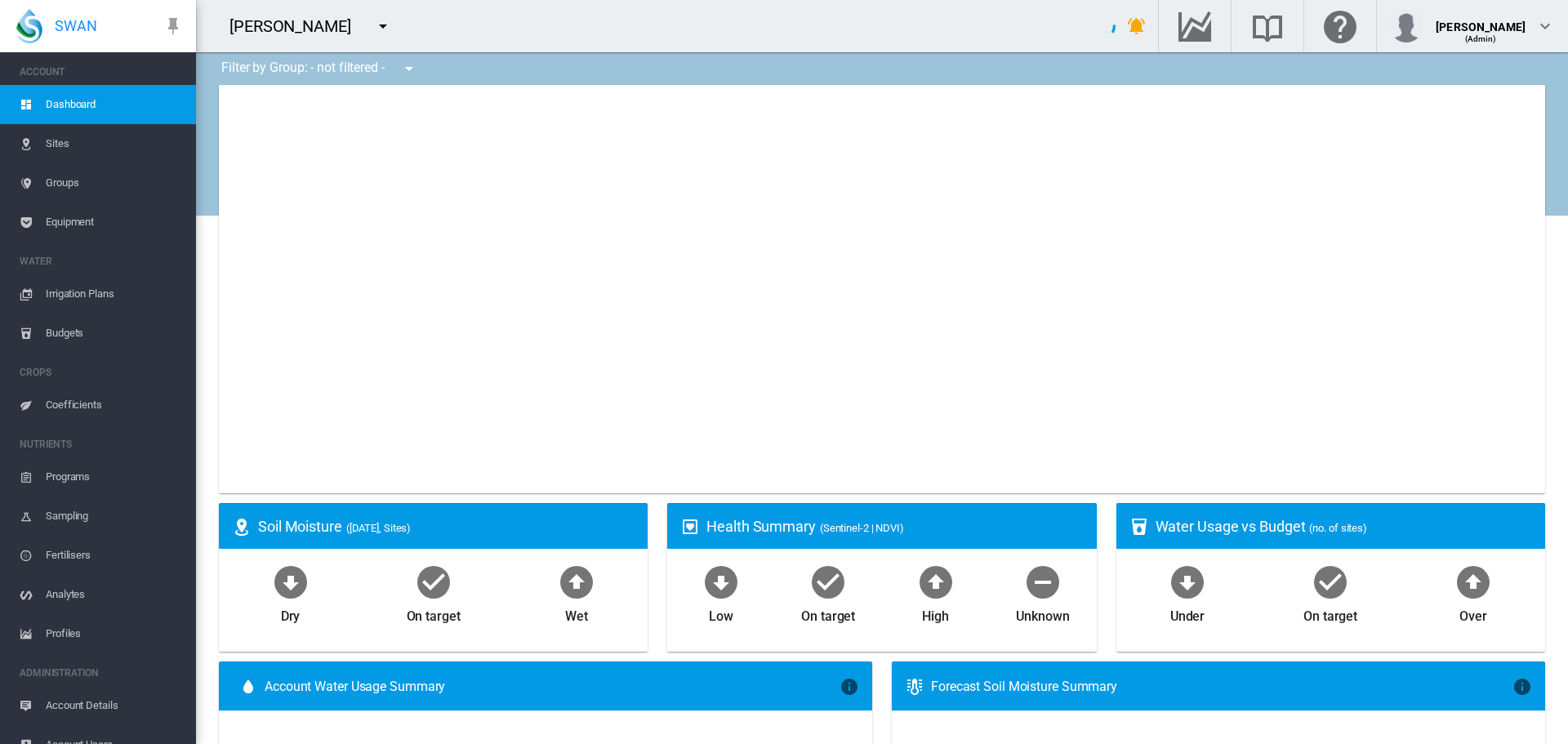
type input "**********"
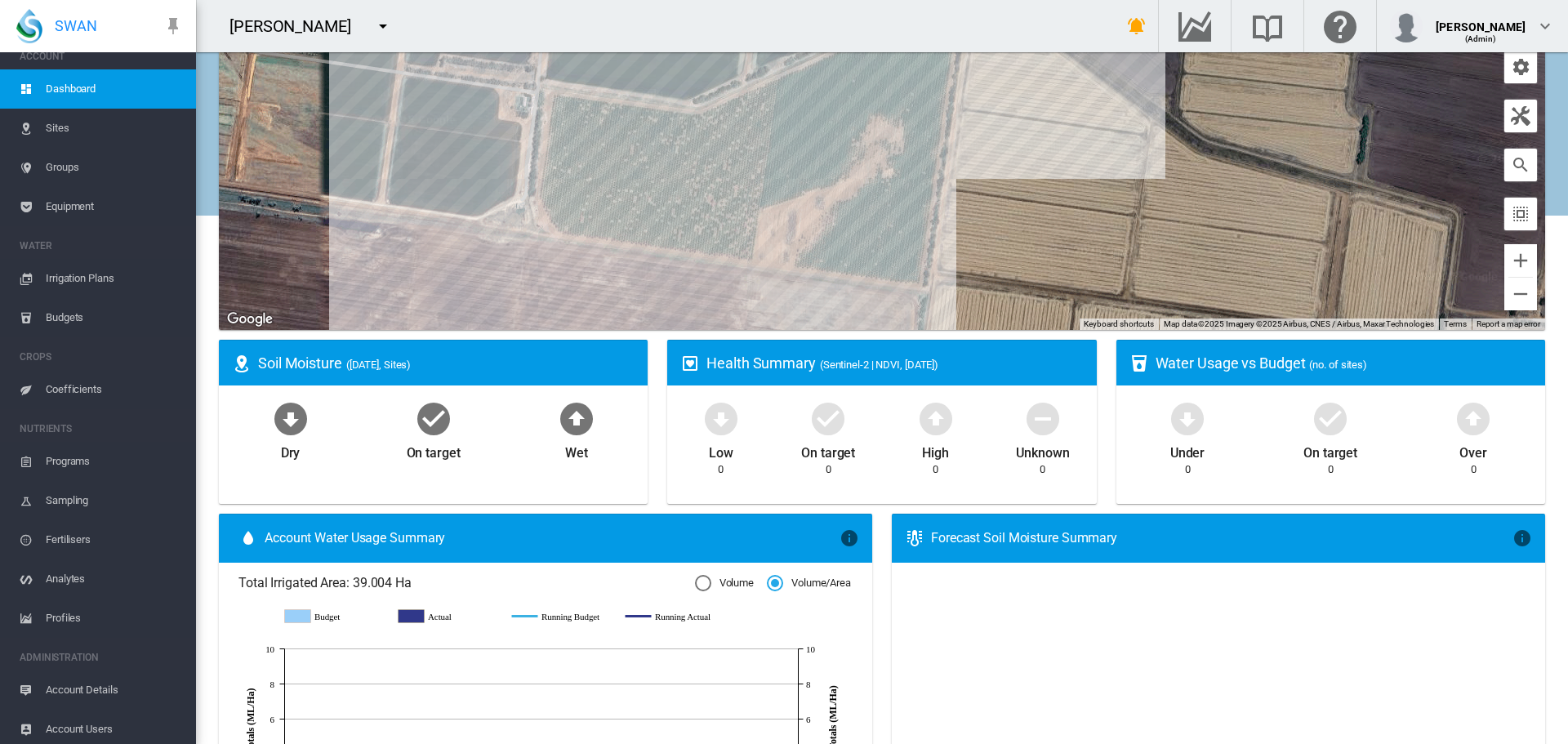
scroll to position [20, 0]
click at [94, 684] on span "Account Details" at bounding box center [114, 685] width 137 height 40
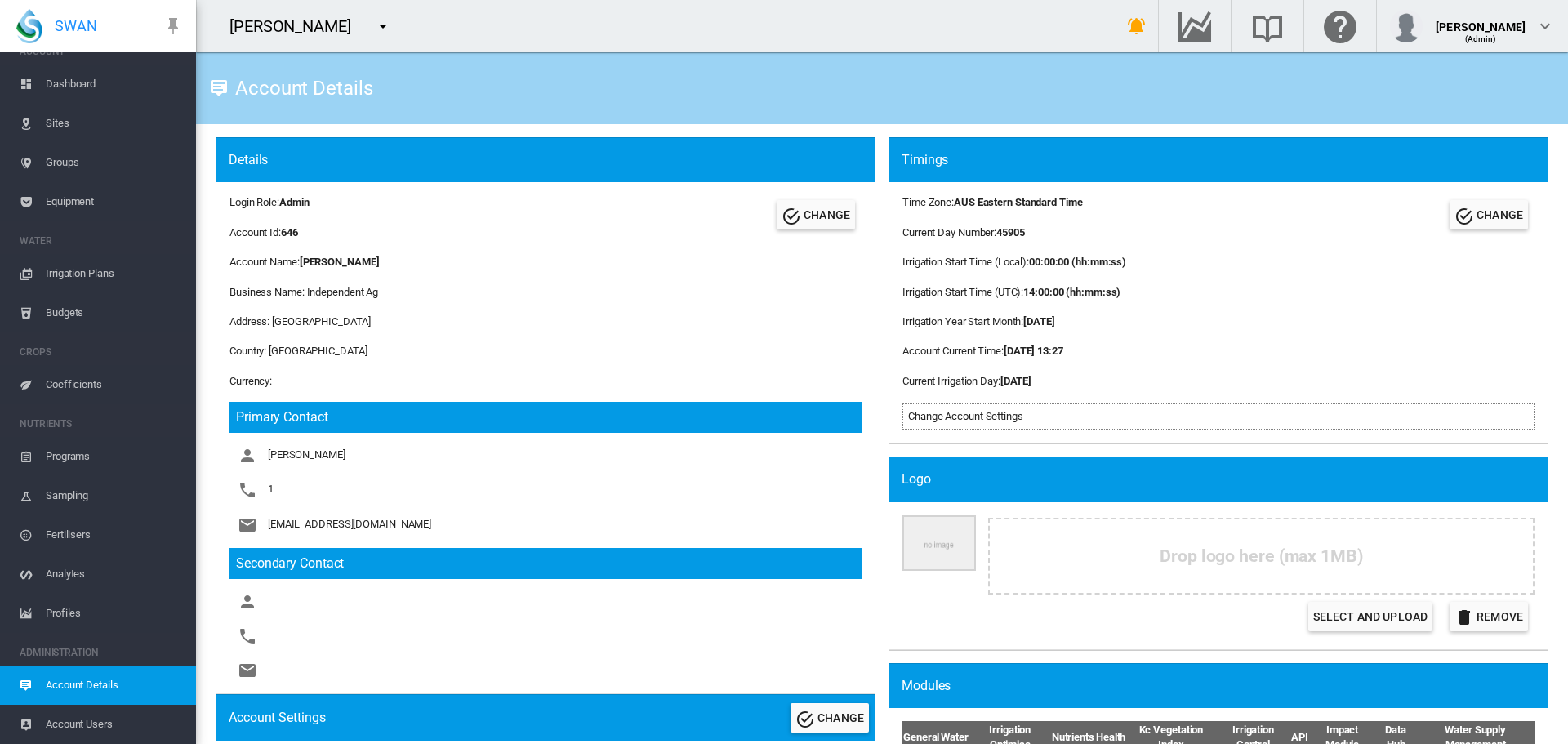
click at [56, 128] on span "Sites" at bounding box center [114, 124] width 137 height 40
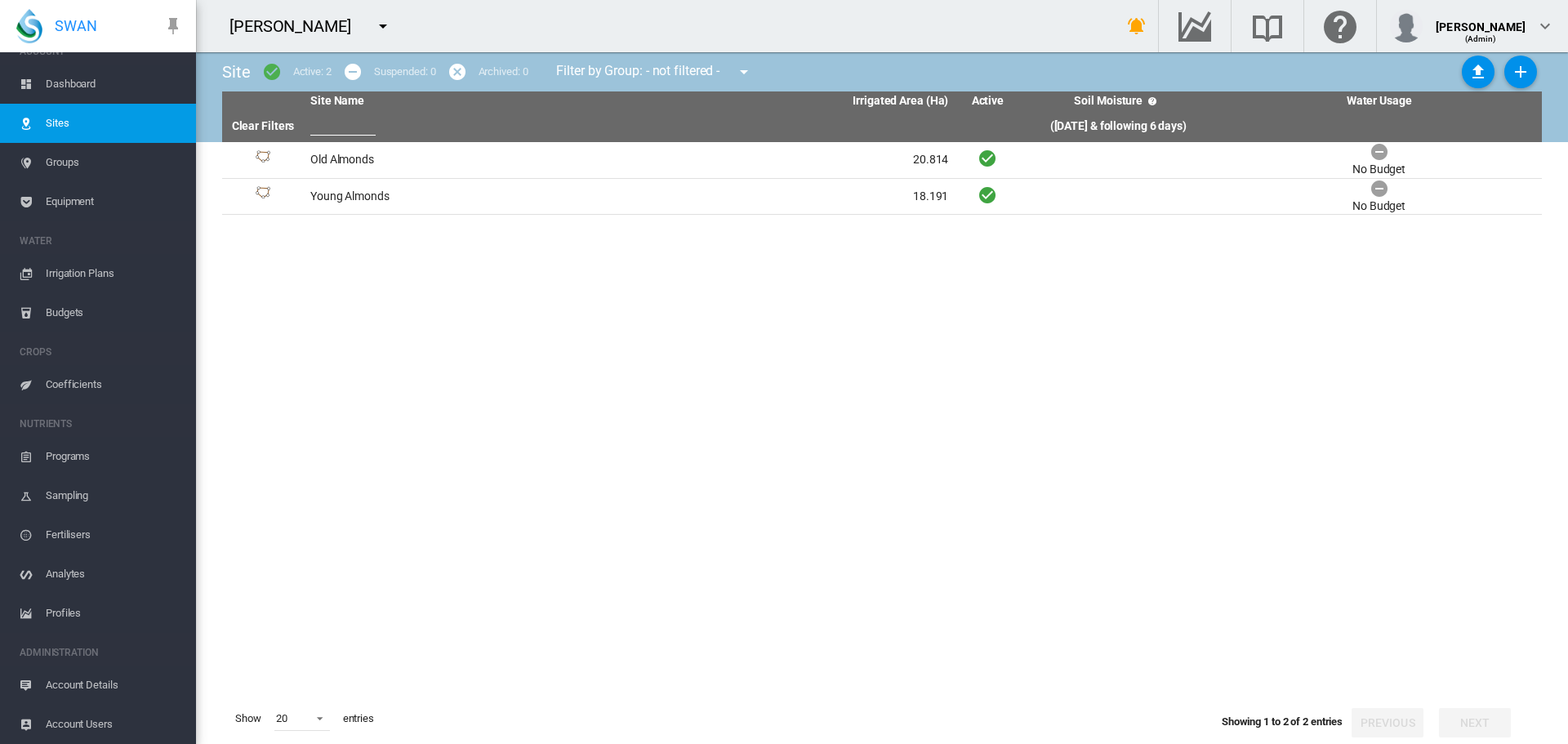
click at [81, 81] on span "Dashboard" at bounding box center [114, 84] width 137 height 40
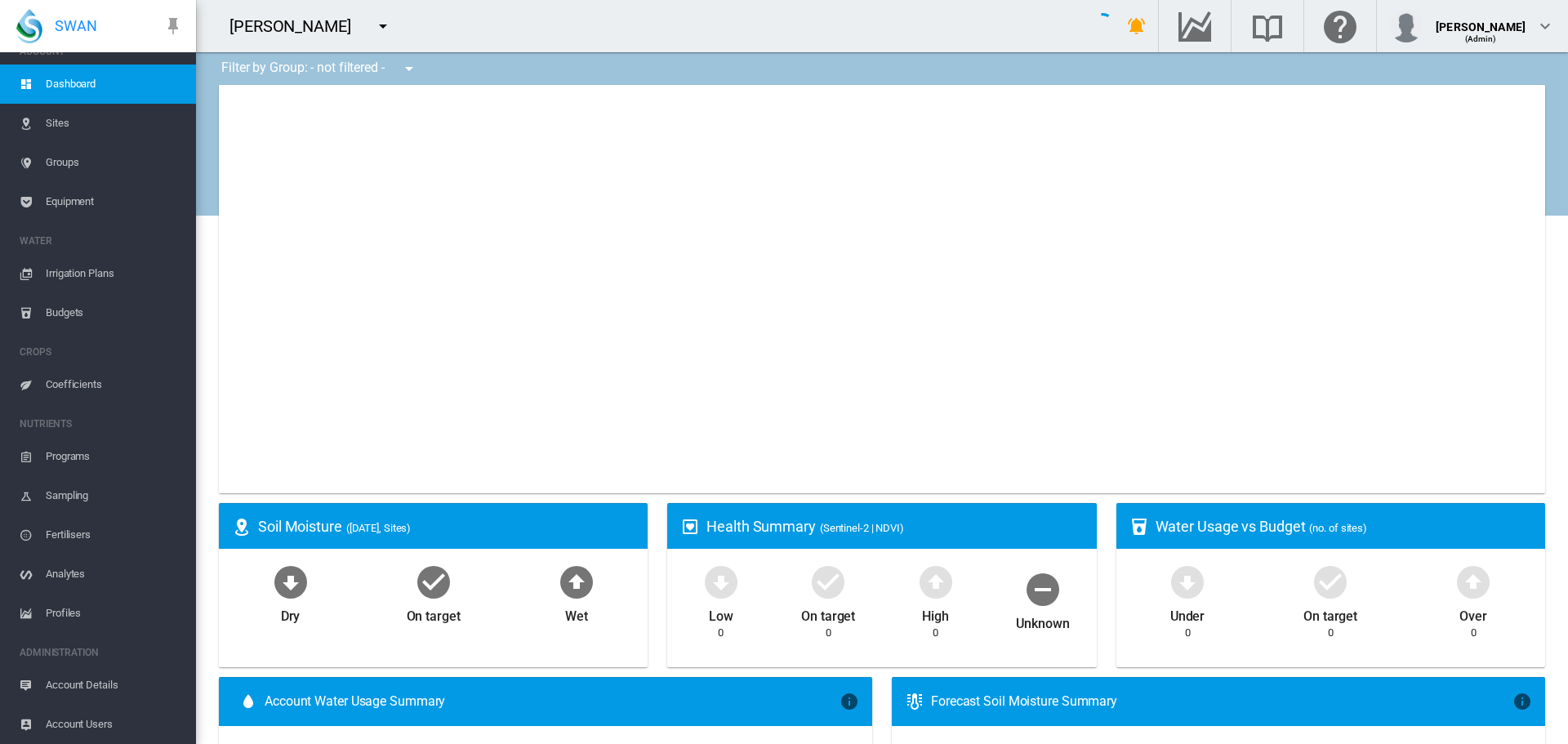
type input "**********"
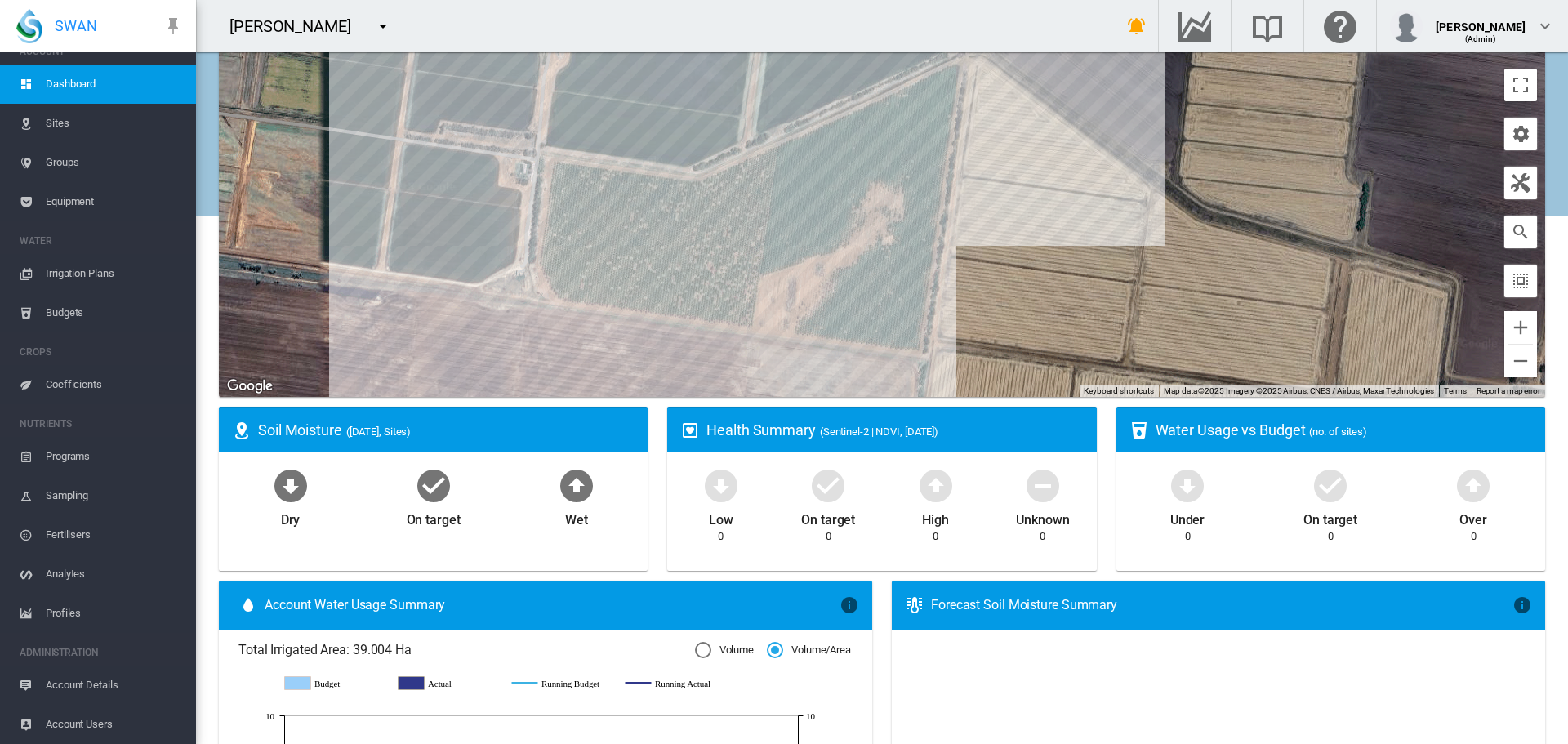
scroll to position [245, 0]
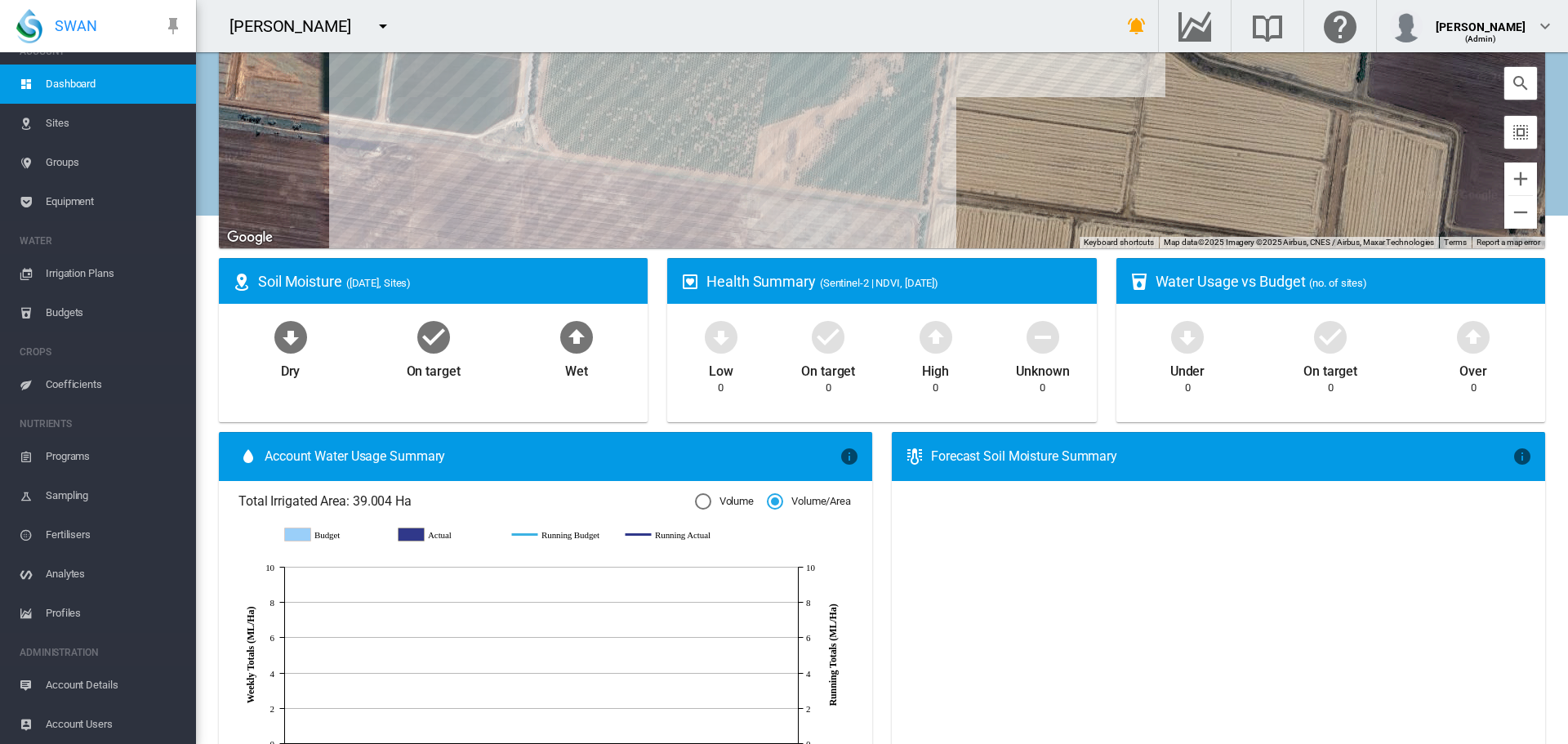
click at [56, 120] on span "Sites" at bounding box center [114, 124] width 137 height 40
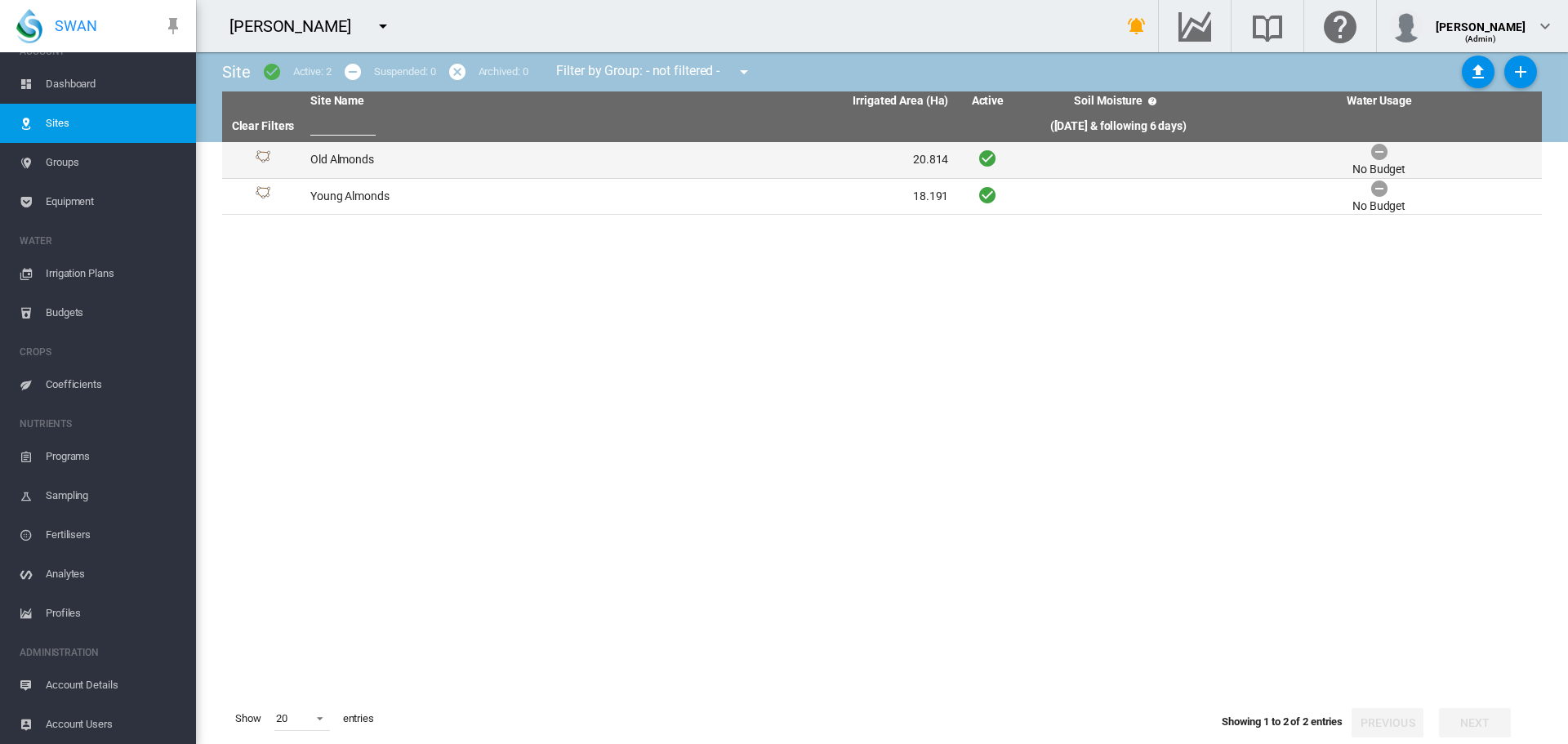
click at [330, 167] on td "Old Almonds" at bounding box center [467, 159] width 326 height 36
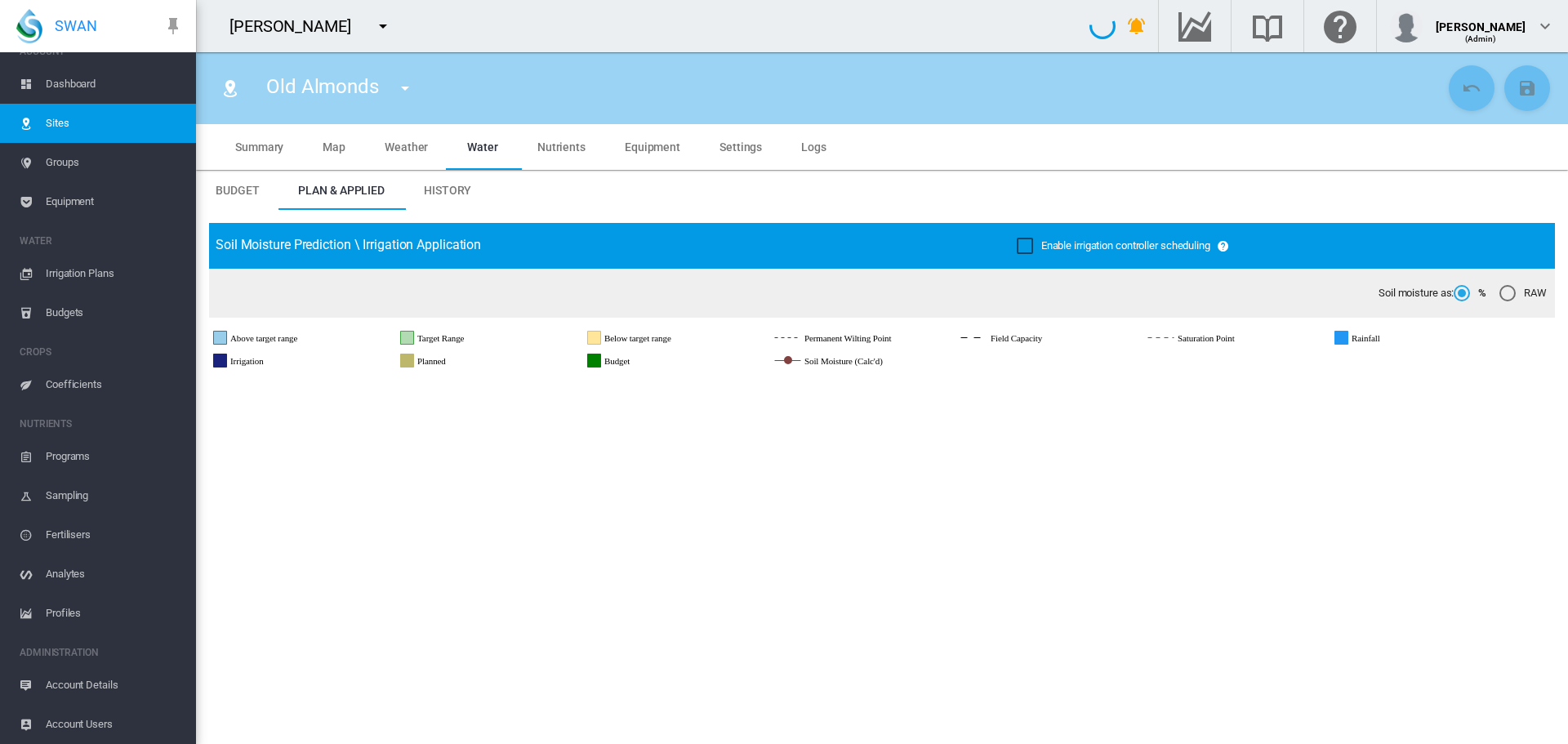
click at [68, 163] on span "Groups" at bounding box center [114, 162] width 137 height 40
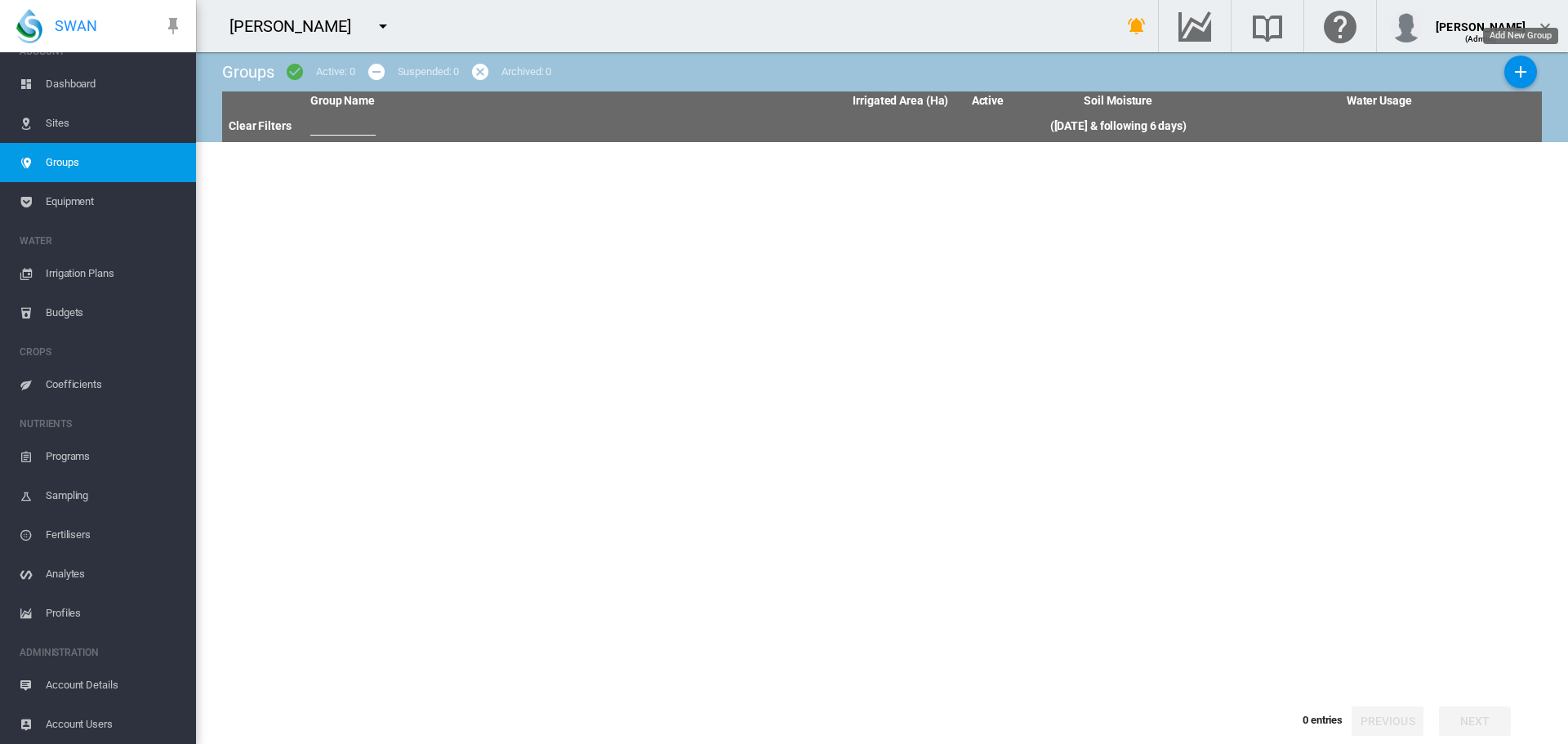
click at [1519, 67] on md-icon "icon-plus" at bounding box center [1521, 71] width 19 height 19
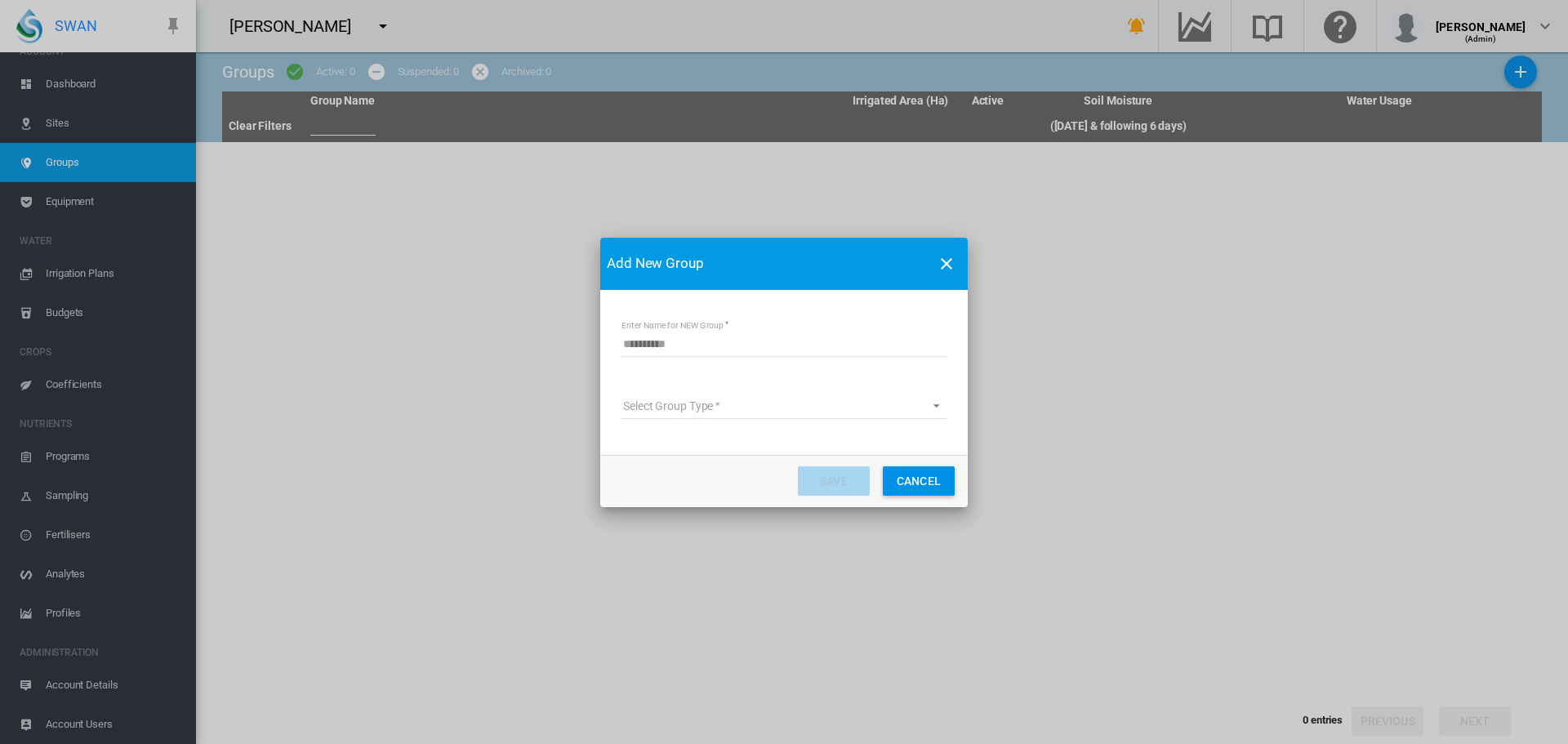
click at [648, 341] on input "Enter Name for NEW Group" at bounding box center [784, 344] width 325 height 24
type input "***"
click at [874, 409] on md-select "Select Group Type Site Management Planet Imagery Subscription" at bounding box center [784, 406] width 325 height 24
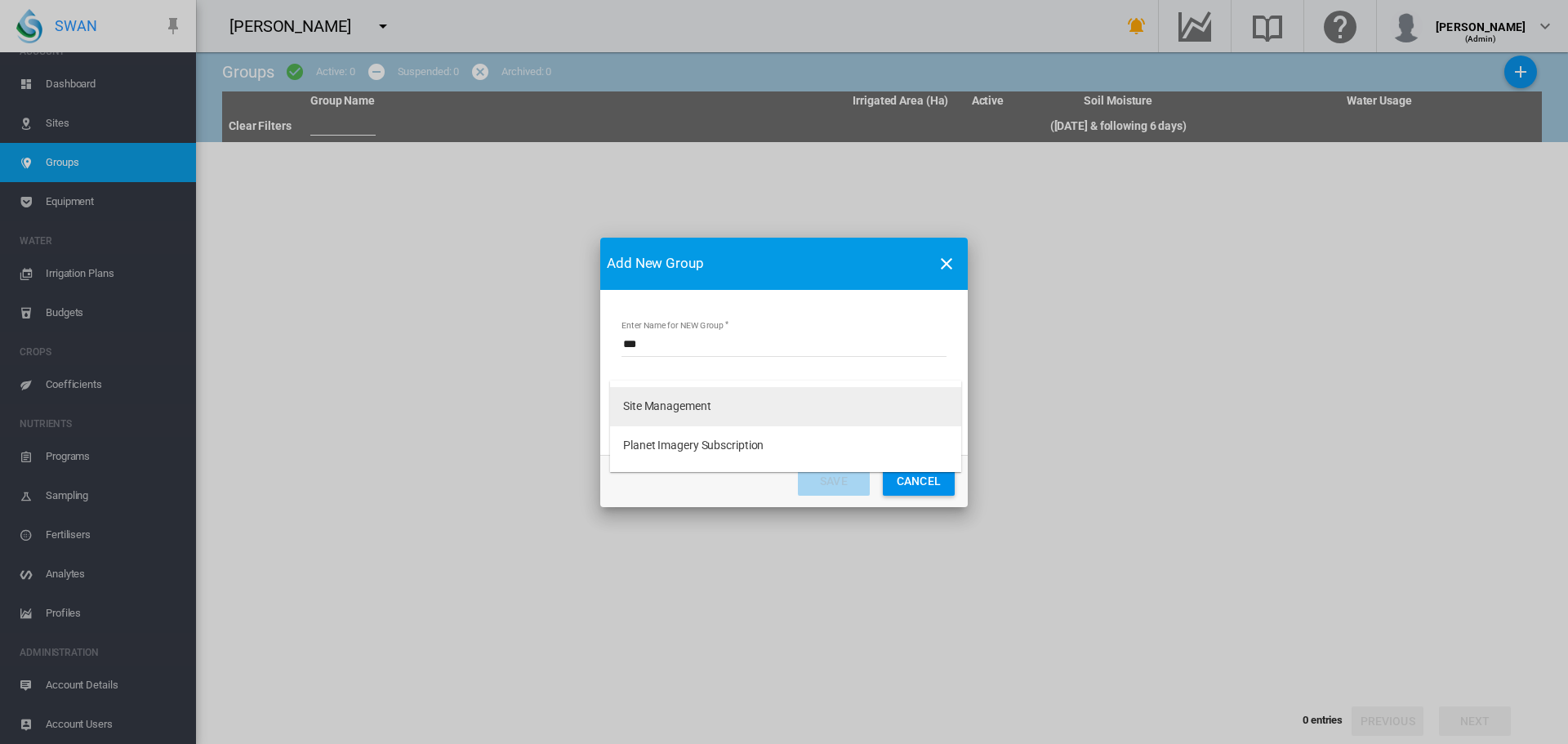
click at [657, 412] on div "Site Management" at bounding box center [667, 406] width 88 height 16
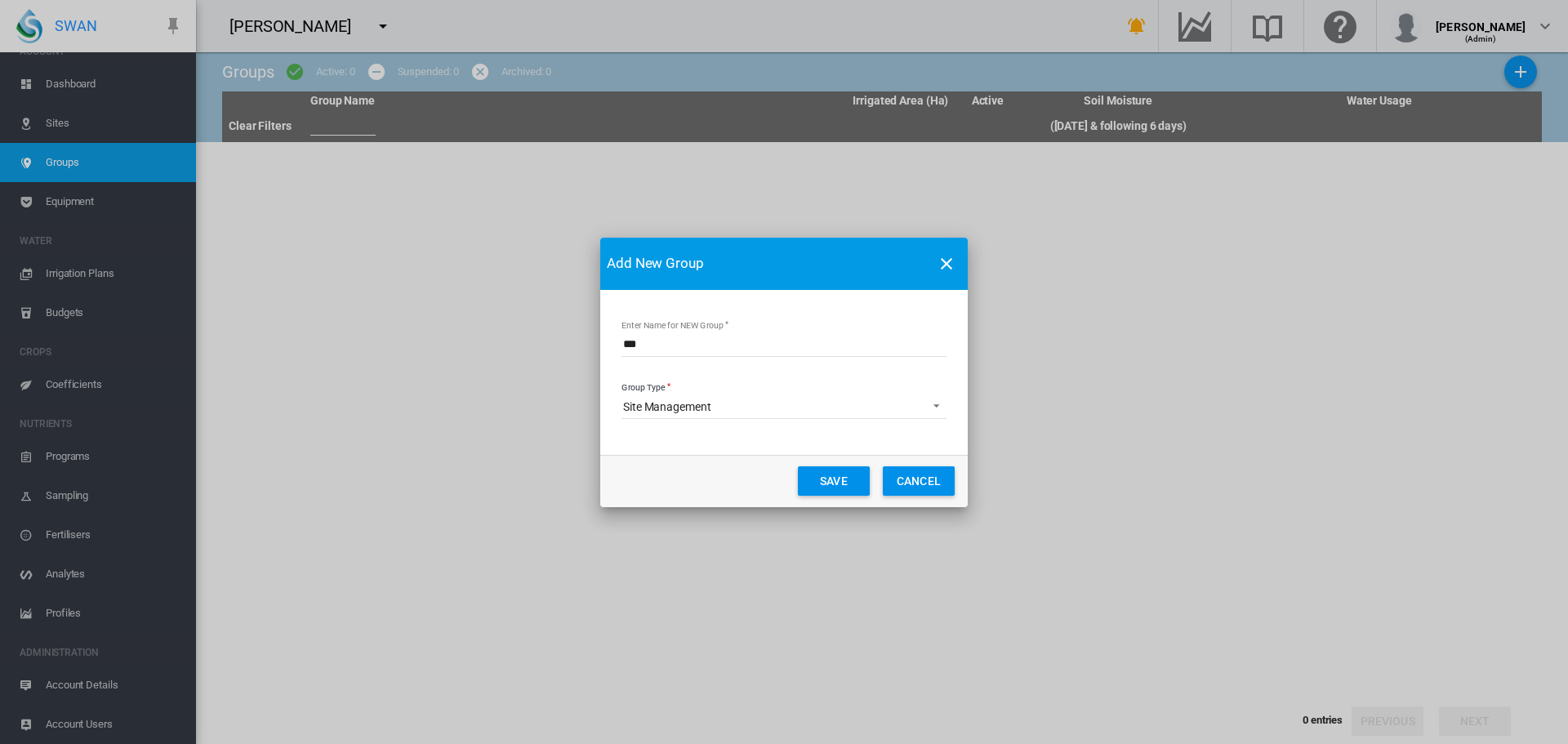
click at [833, 481] on button "Save" at bounding box center [834, 481] width 71 height 29
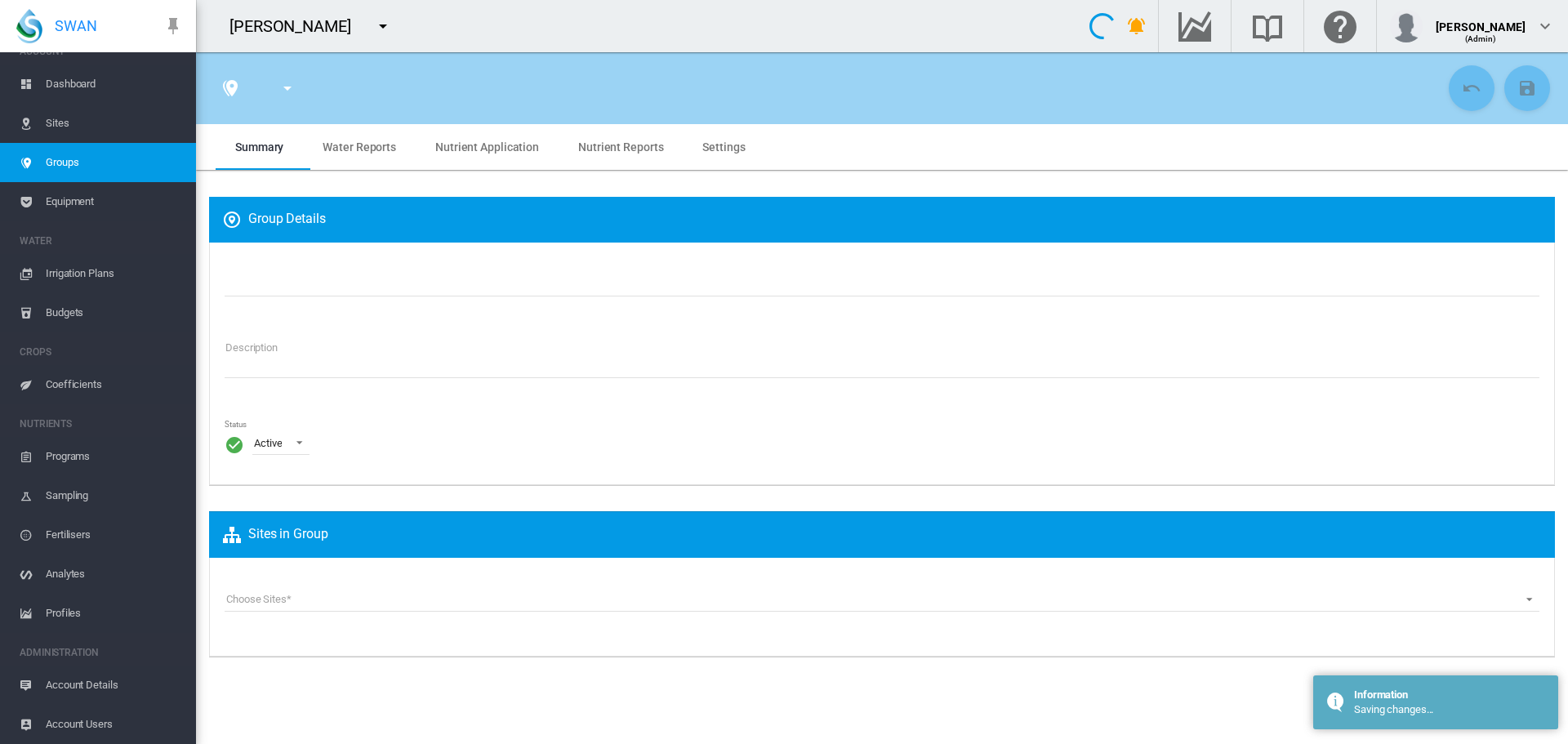
type input "***"
type textarea "**********"
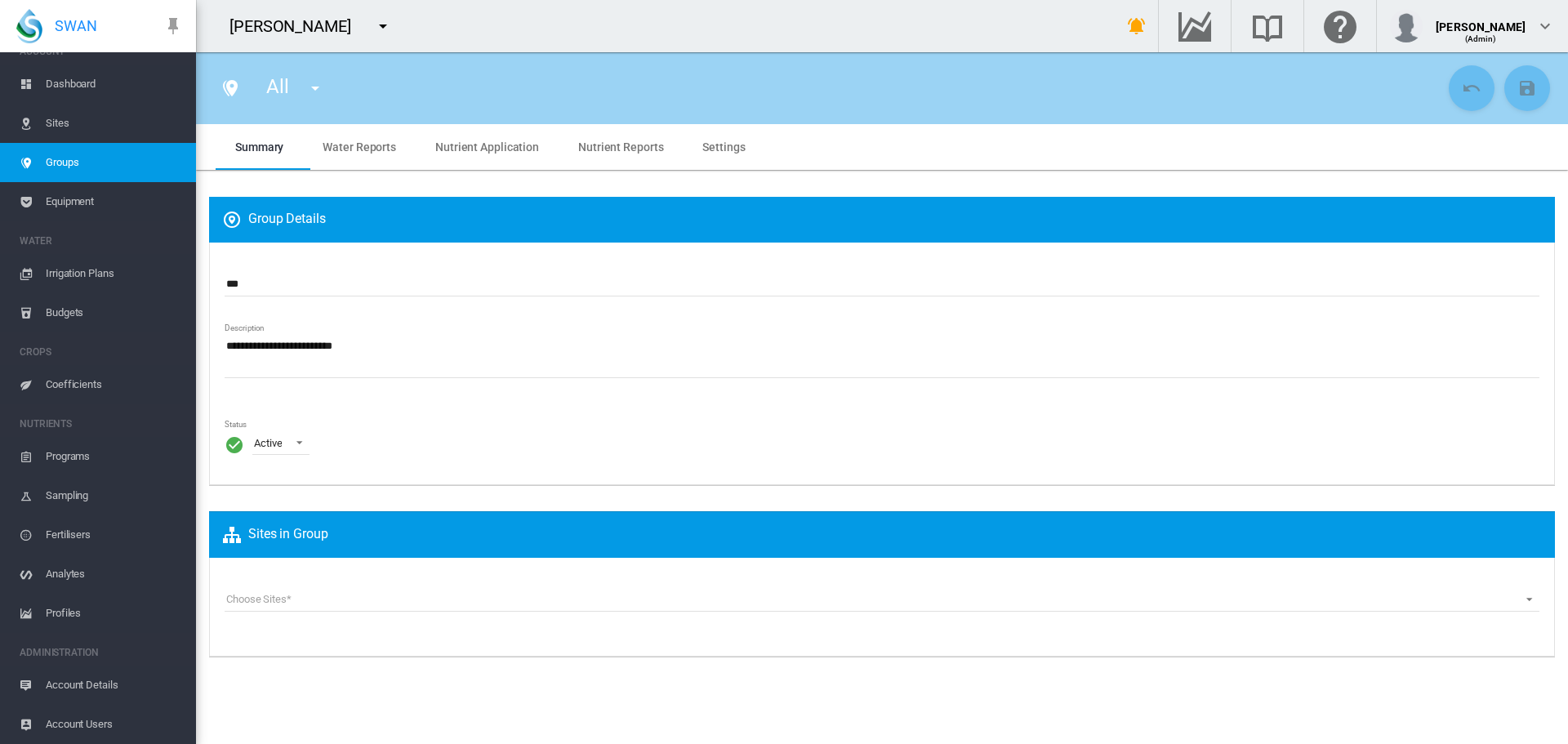
click at [81, 88] on span "Dashboard" at bounding box center [114, 84] width 137 height 40
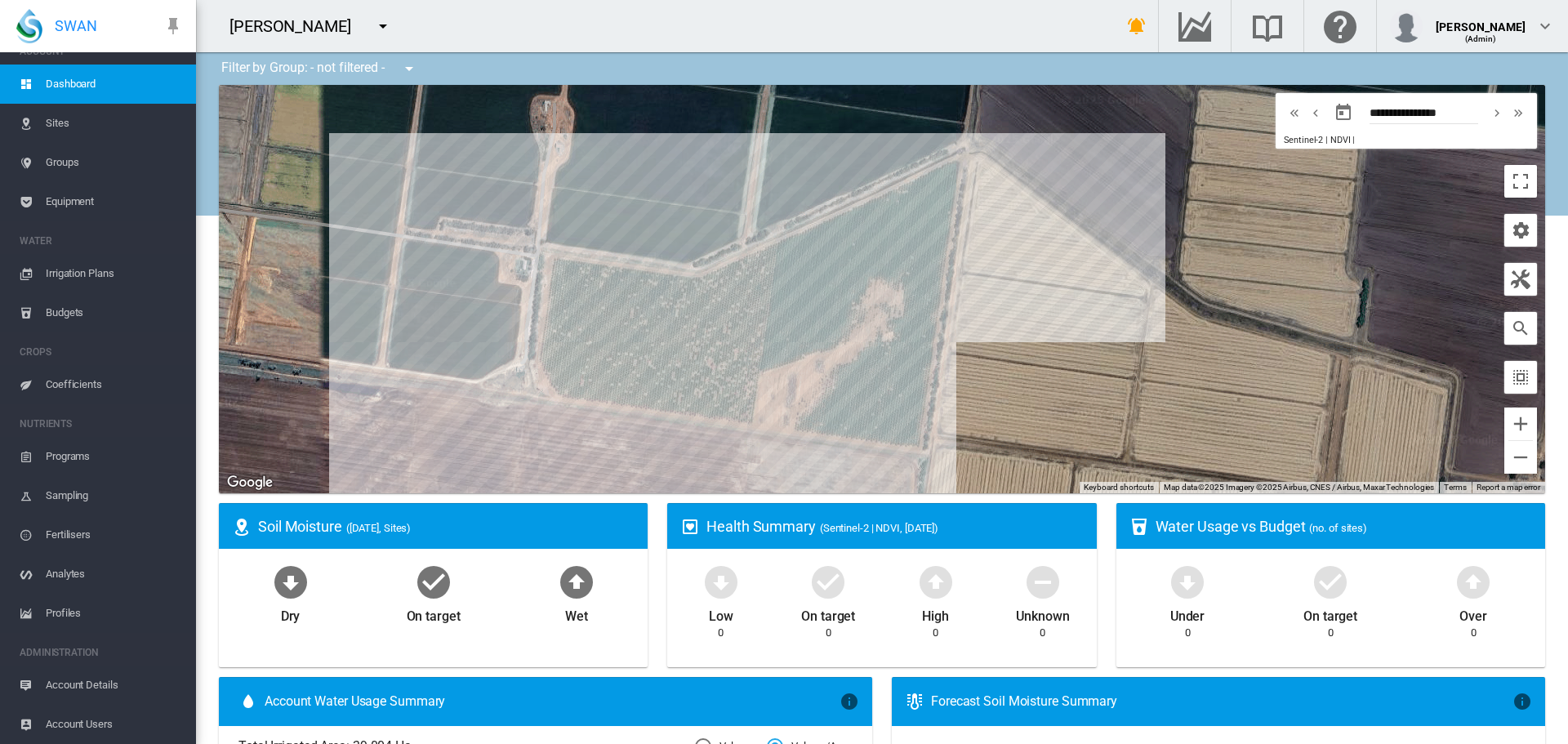
click at [50, 125] on span "Sites" at bounding box center [114, 124] width 137 height 40
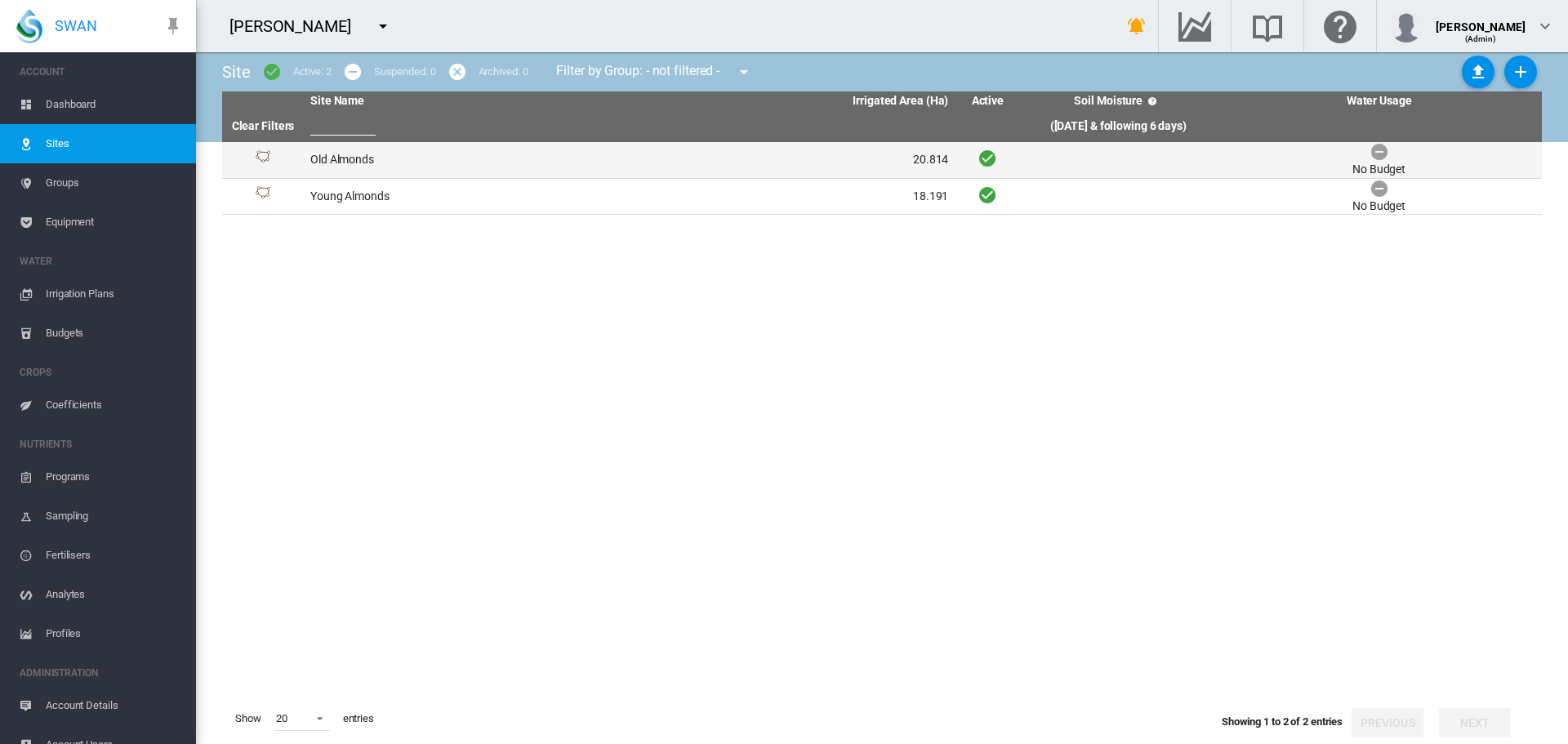
click at [338, 157] on td "Old Almonds" at bounding box center [467, 159] width 326 height 36
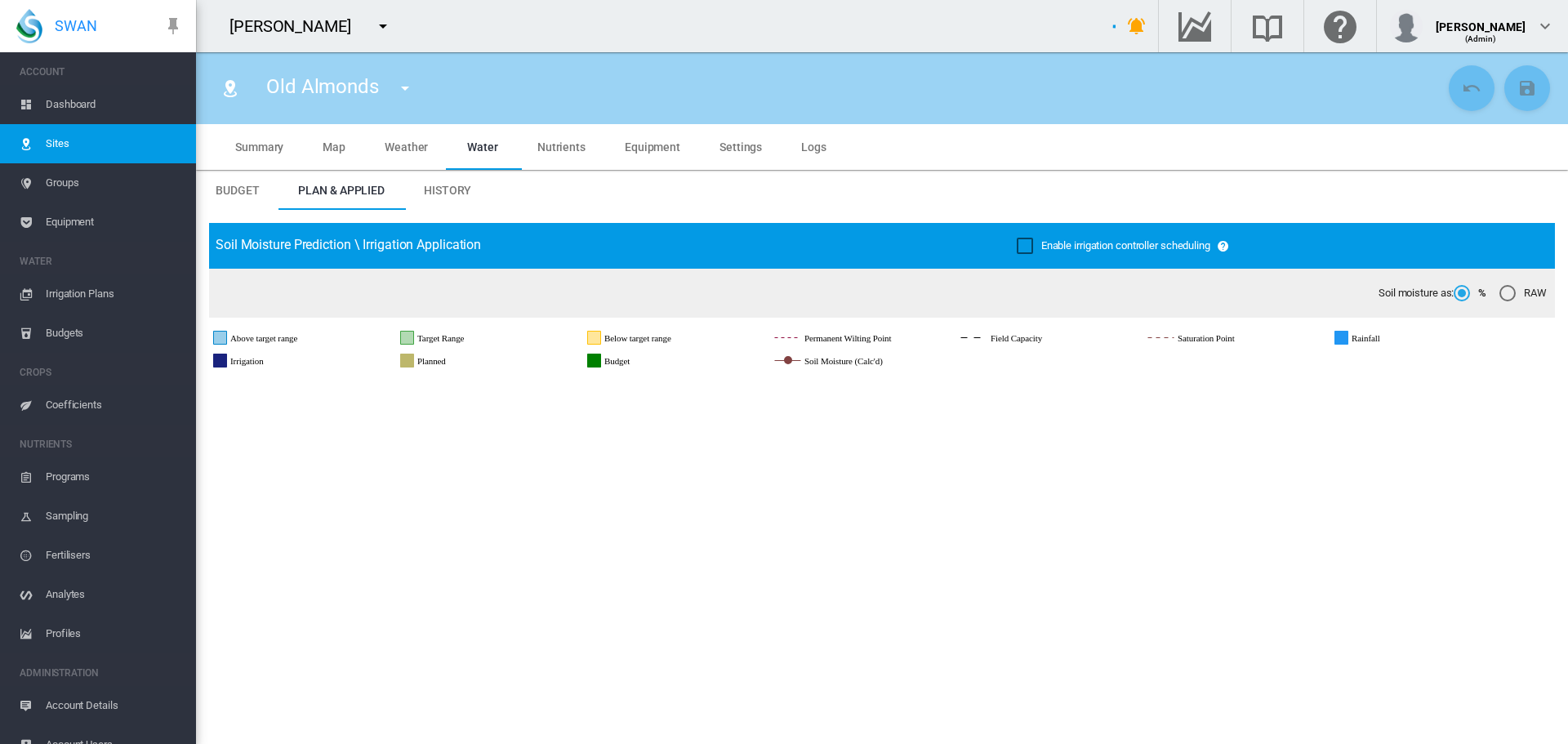
scroll to position [20, 0]
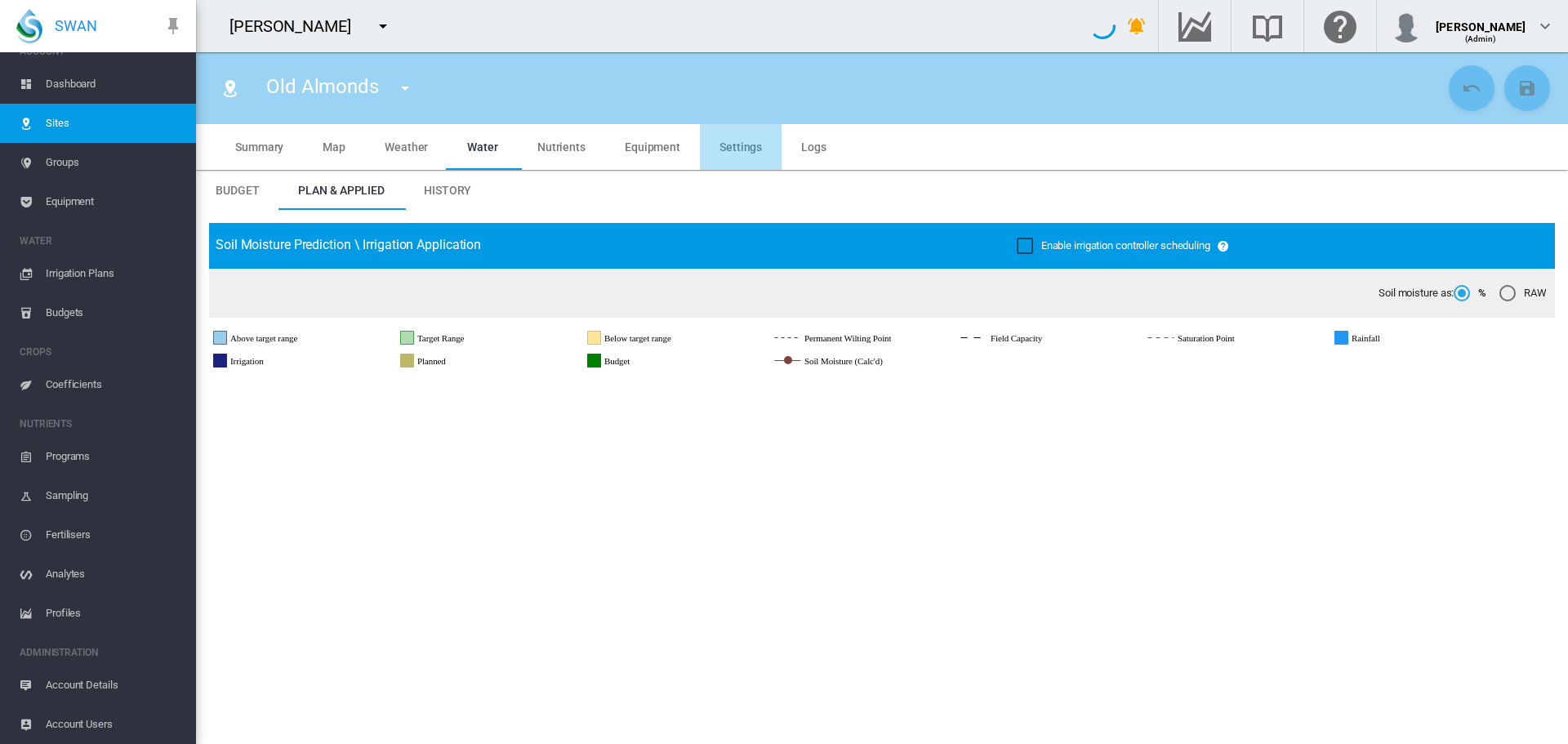
click at [749, 146] on span "Settings" at bounding box center [741, 148] width 42 height 14
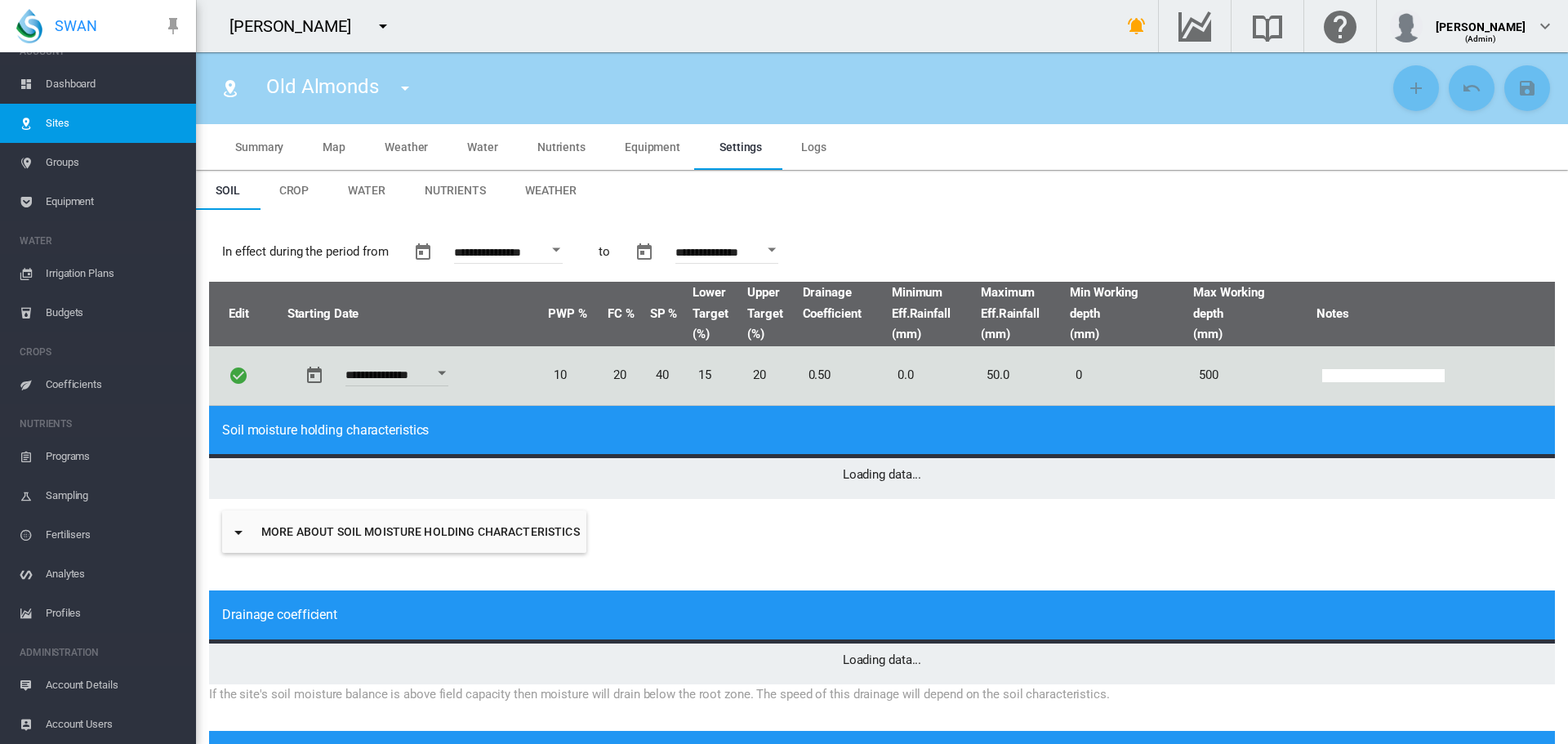
type input "*"
type input "**"
click at [535, 187] on span "Weather" at bounding box center [550, 190] width 51 height 14
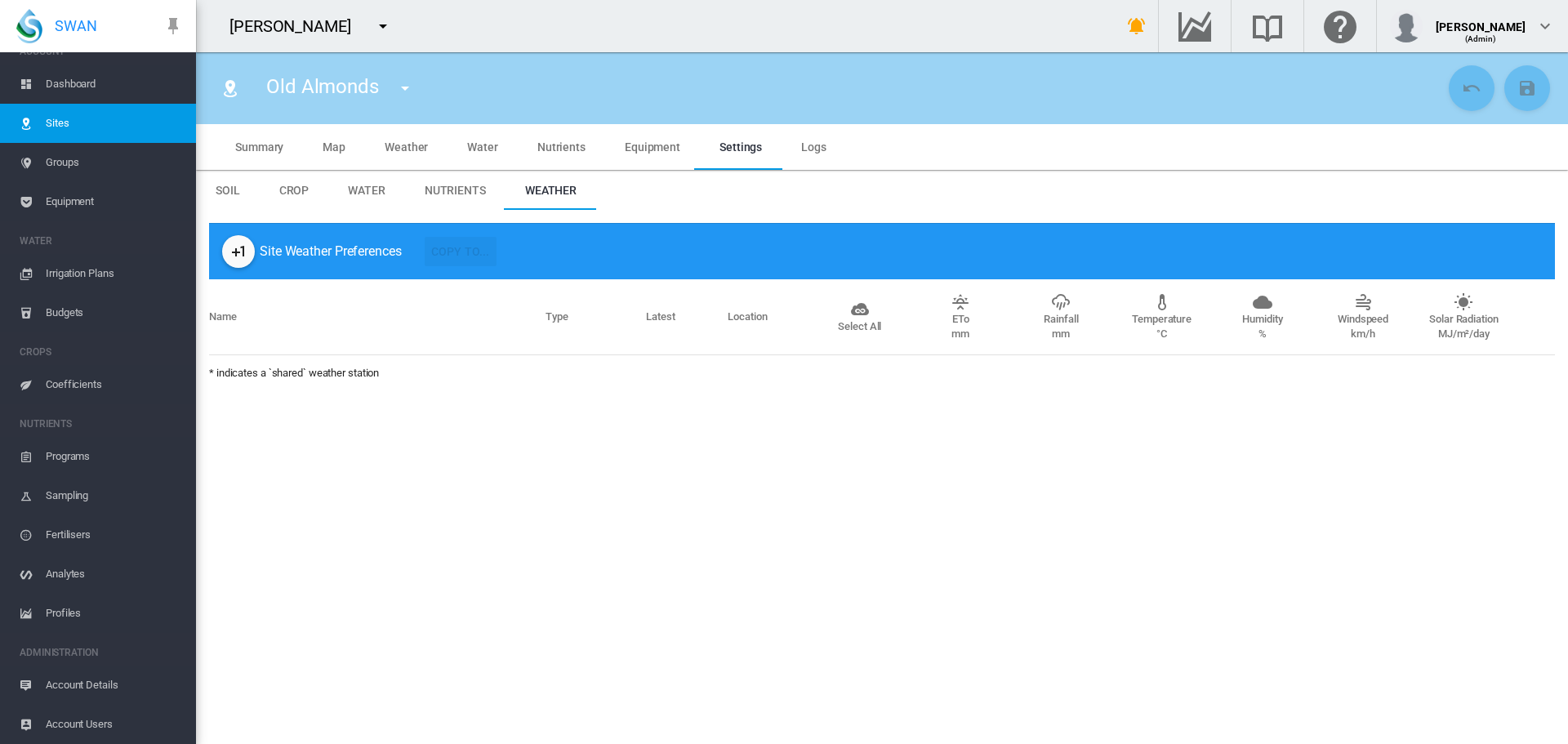
click at [245, 257] on md-icon "icon-plus-one" at bounding box center [238, 252] width 19 height 19
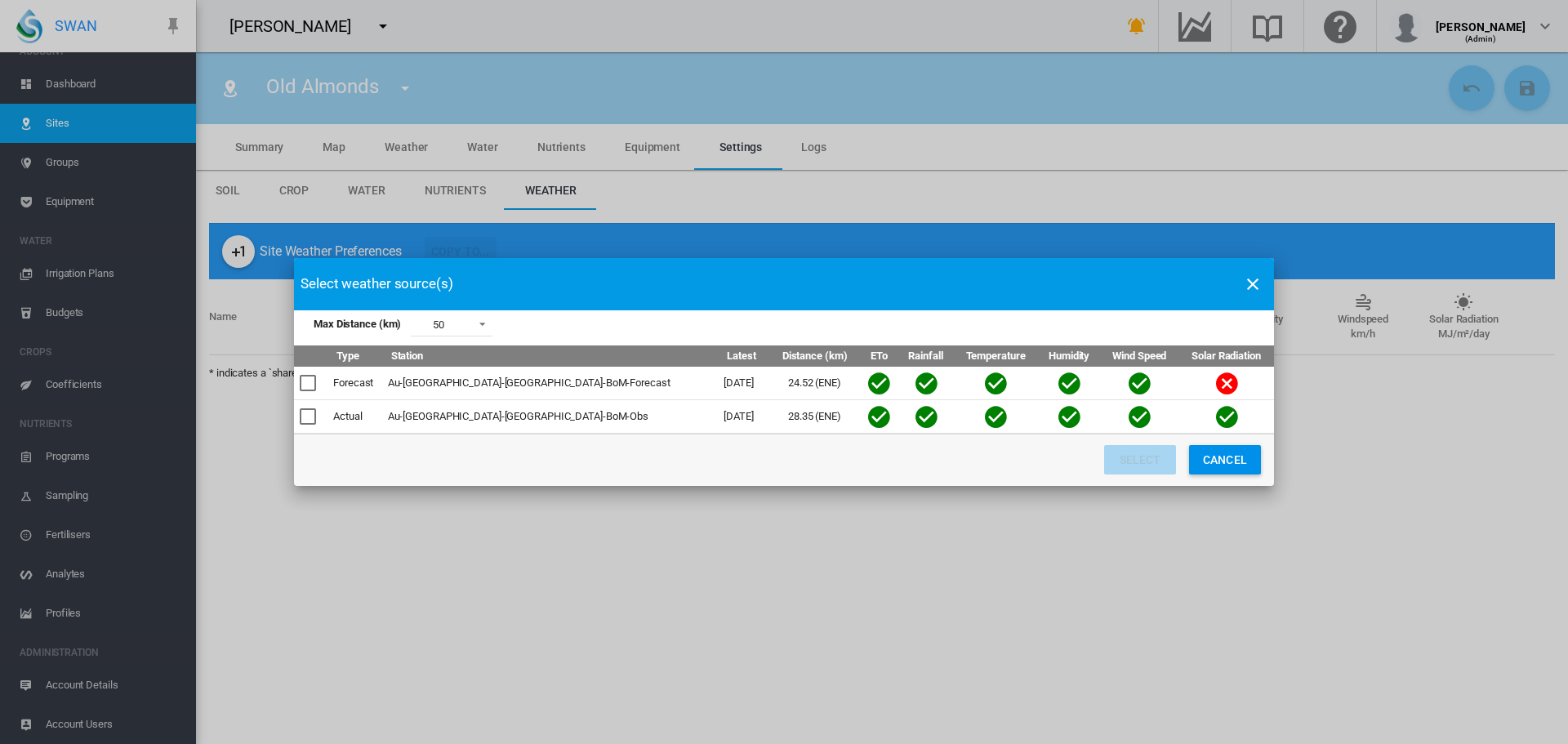
click at [303, 375] on div "Max Distance ..." at bounding box center [308, 383] width 16 height 16
click at [313, 415] on div "Max Distance ..." at bounding box center [308, 416] width 16 height 16
click at [1148, 459] on button "Select" at bounding box center [1140, 459] width 71 height 29
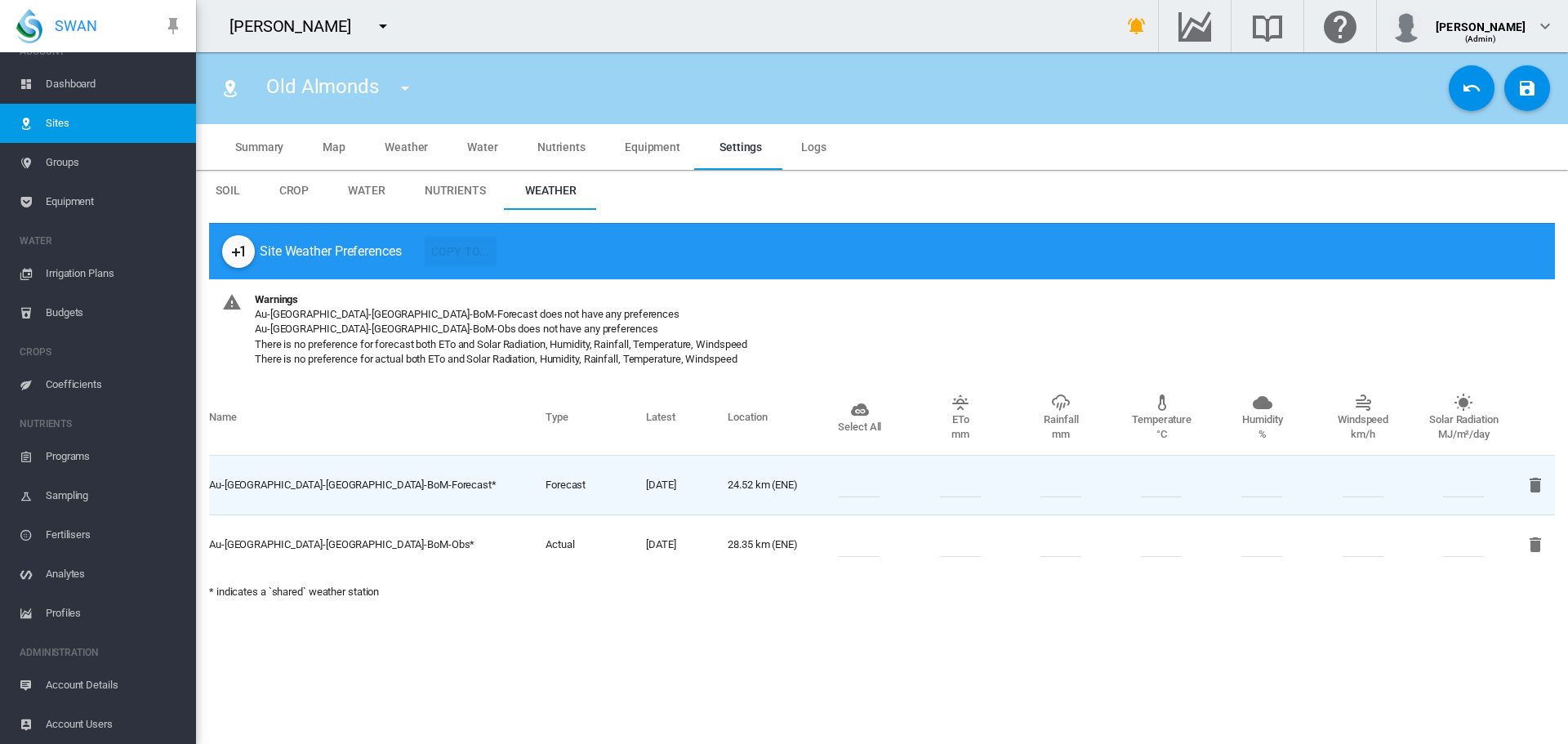
click at [863, 548] on input "number" at bounding box center [859, 544] width 41 height 24
type input "*"
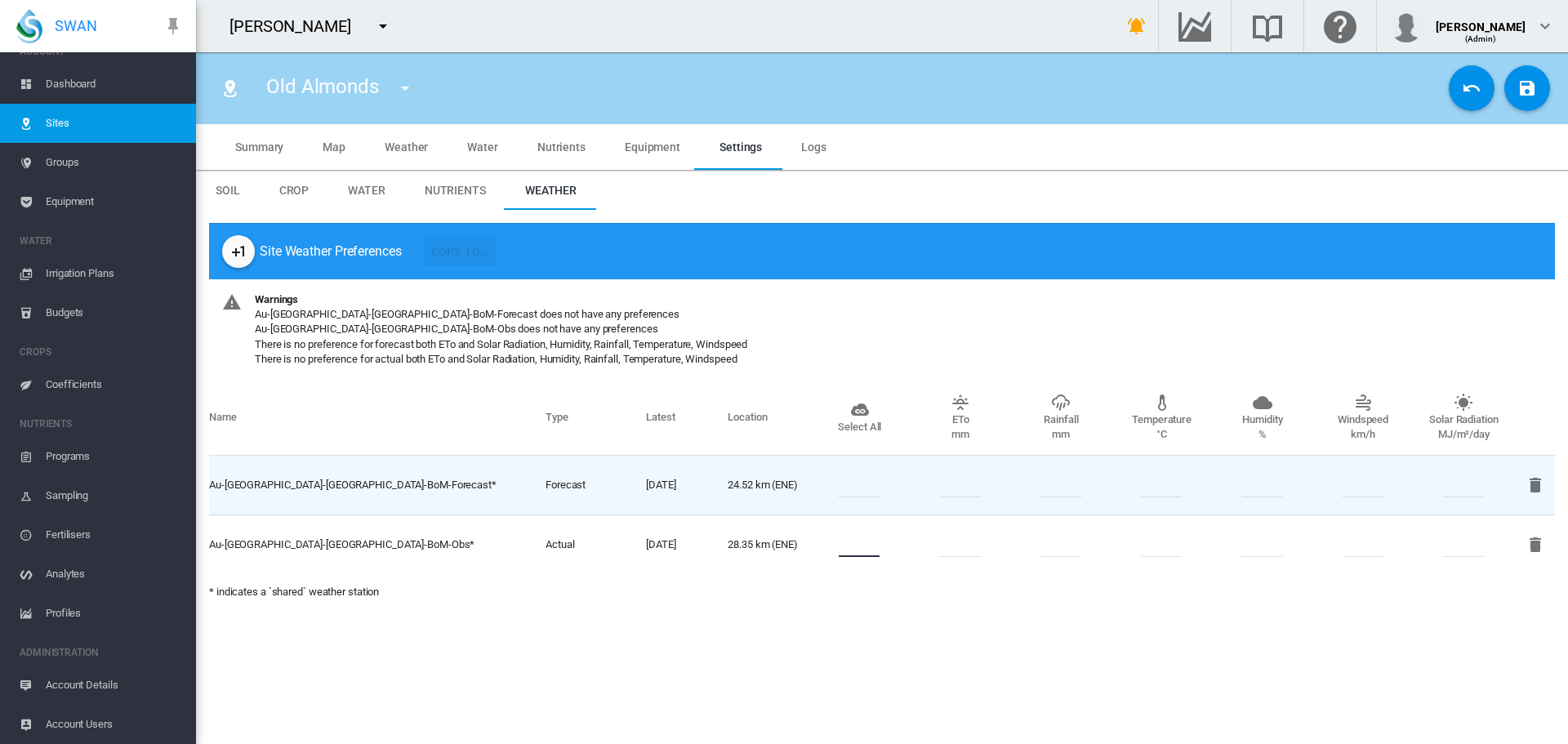
type input "*"
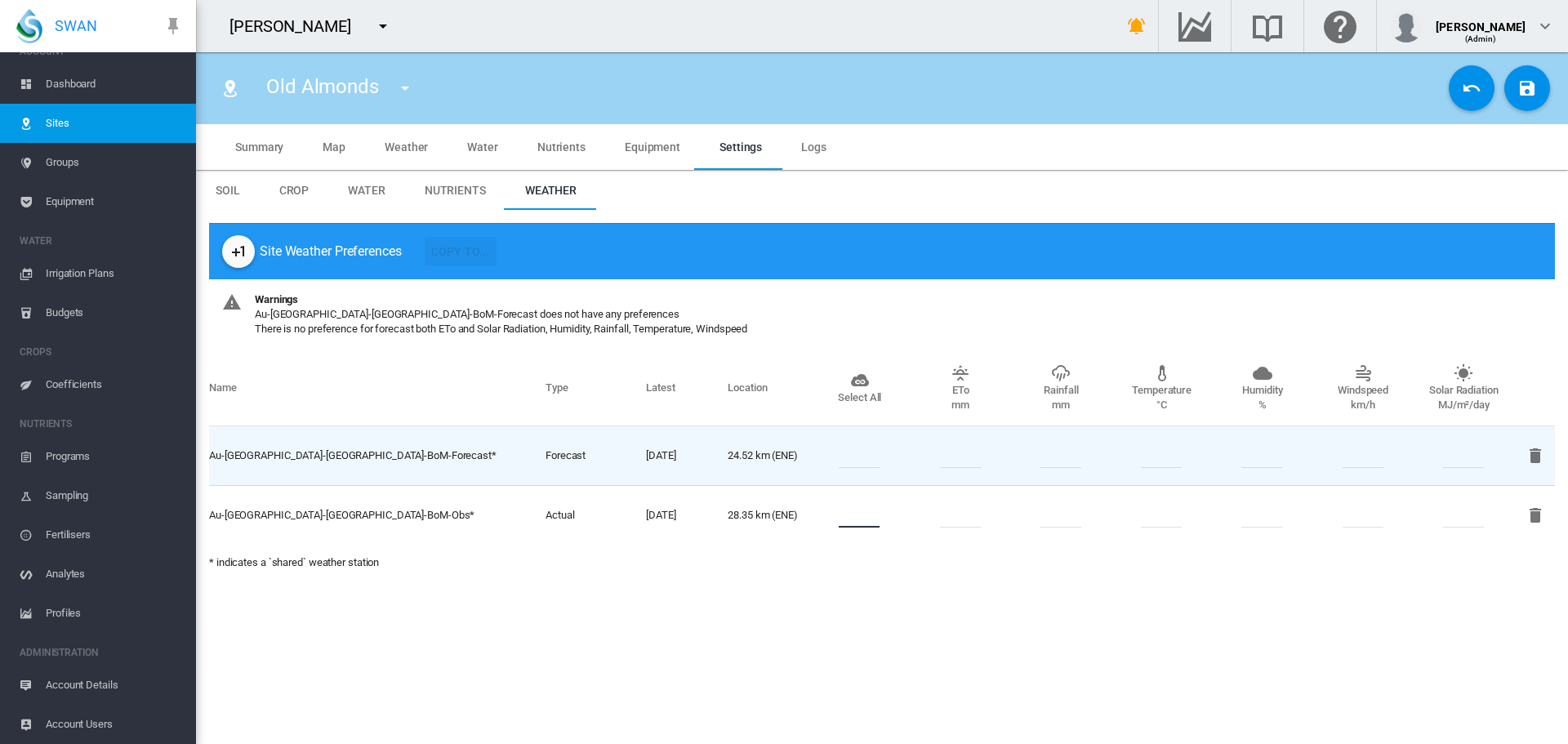
type input "*"
click at [856, 456] on input "number" at bounding box center [859, 455] width 41 height 24
type input "*"
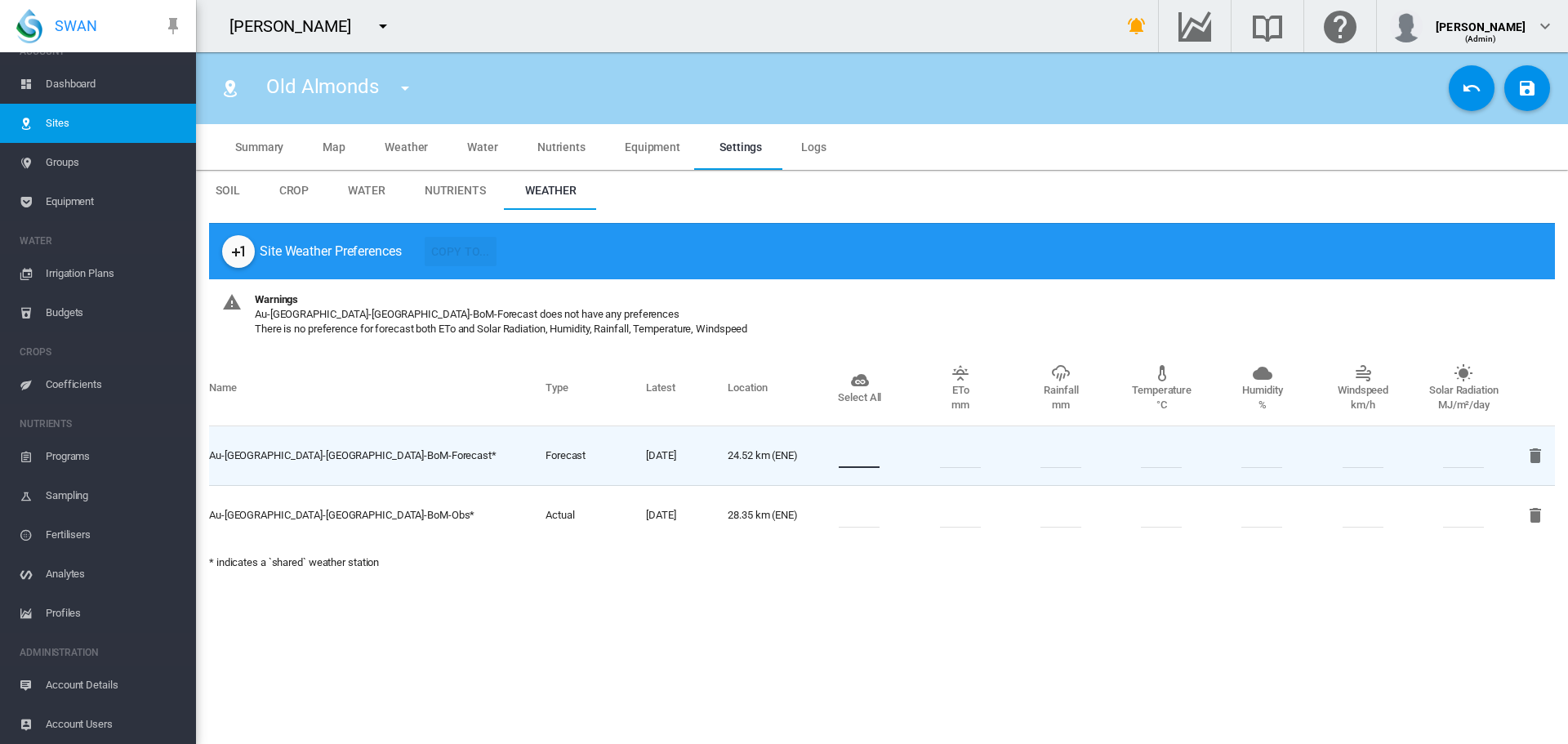
type input "*"
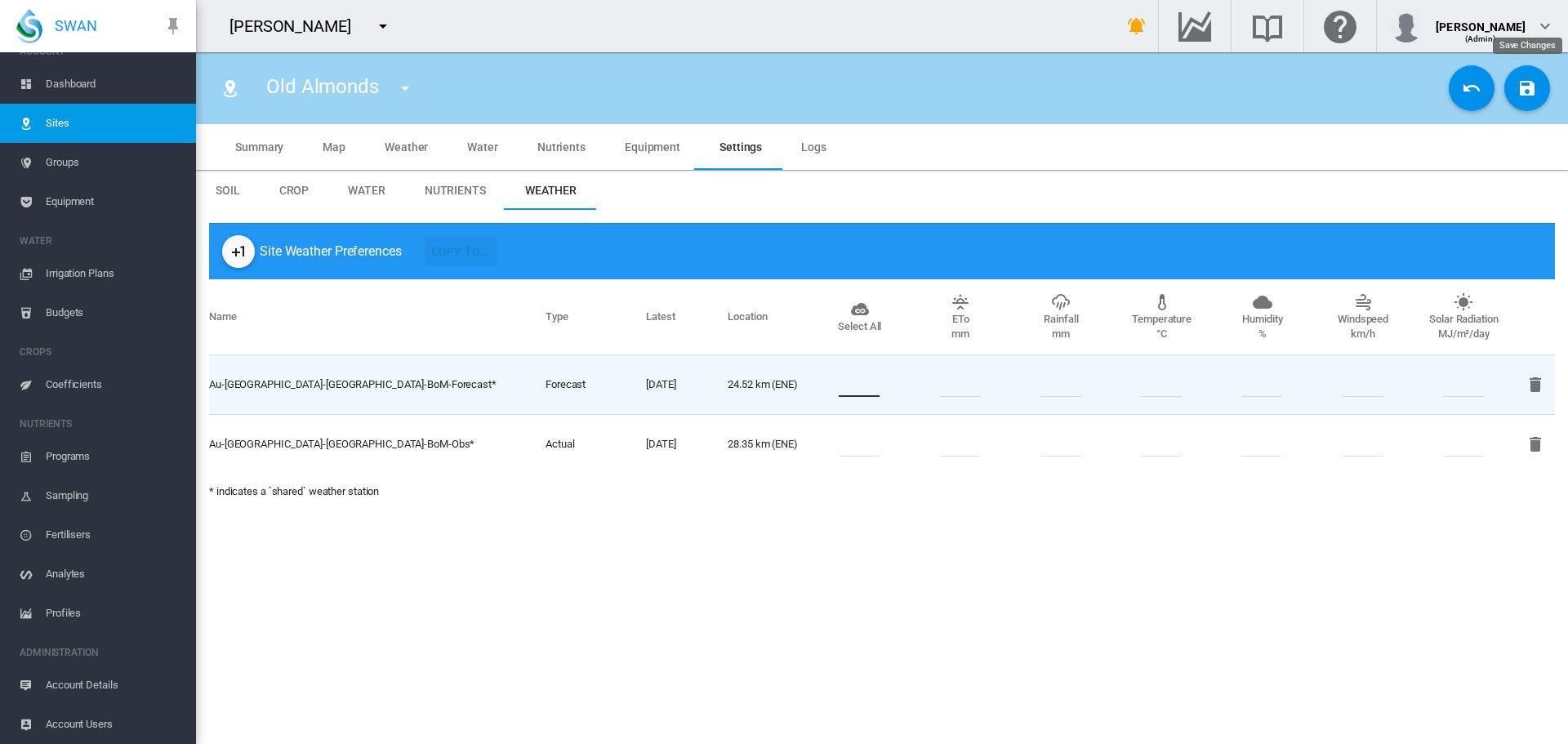
type input "*"
click at [1526, 90] on md-icon "icon-content-save" at bounding box center [1527, 88] width 19 height 19
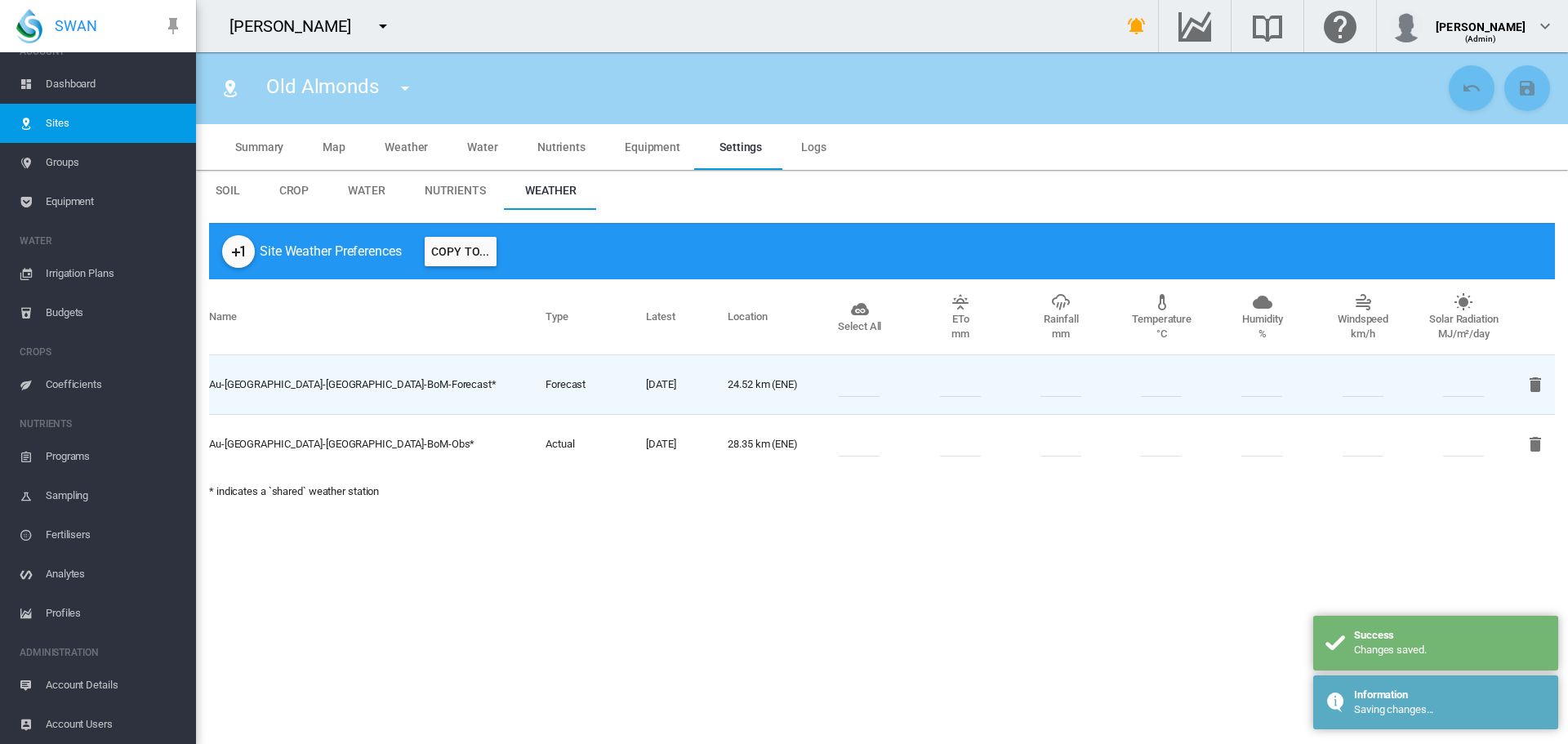
click at [467, 257] on button "Copy To..." at bounding box center [460, 251] width 71 height 29
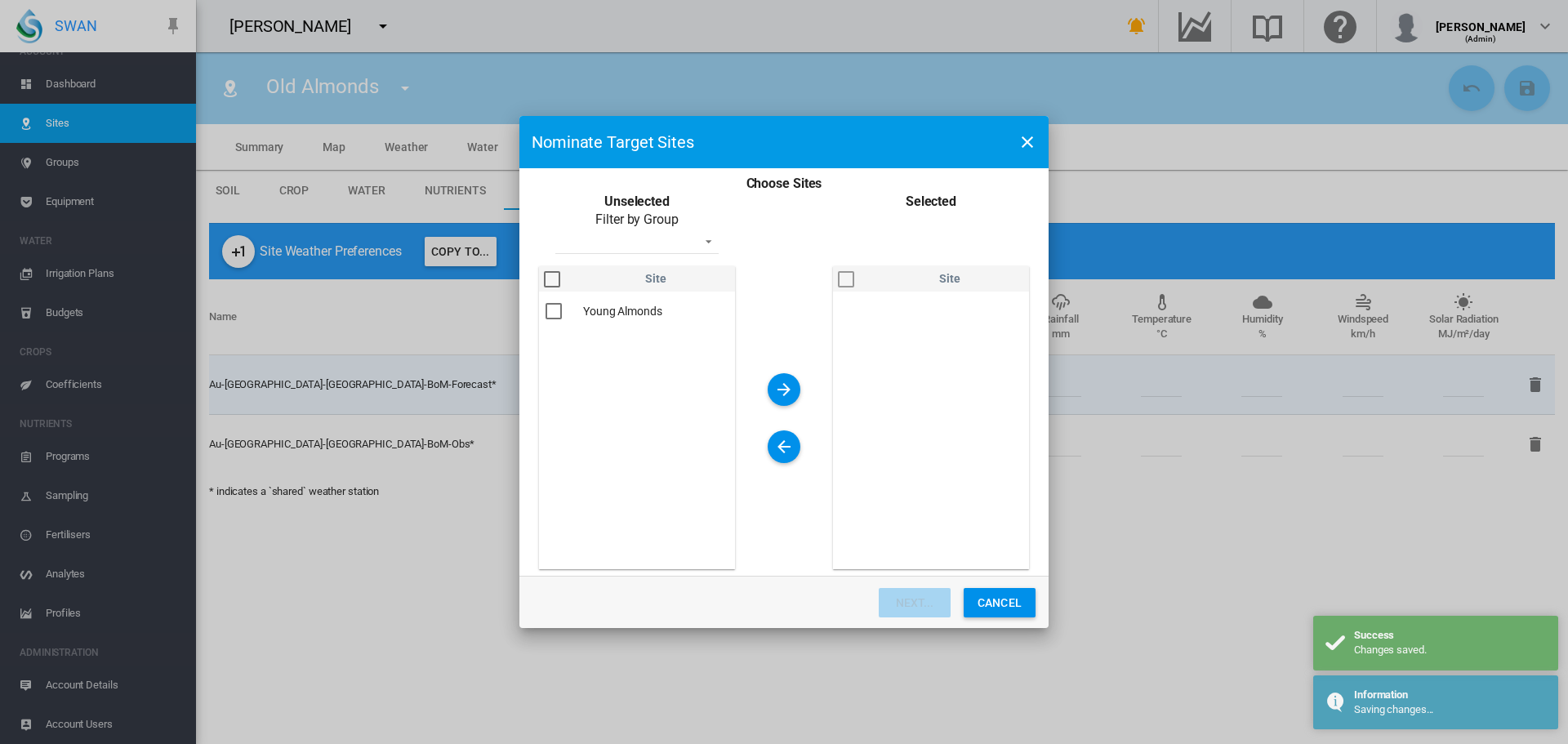
click at [560, 317] on div "You are ..." at bounding box center [553, 311] width 16 height 16
click at [780, 386] on md-icon "icon-arrow-right" at bounding box center [784, 390] width 19 height 19
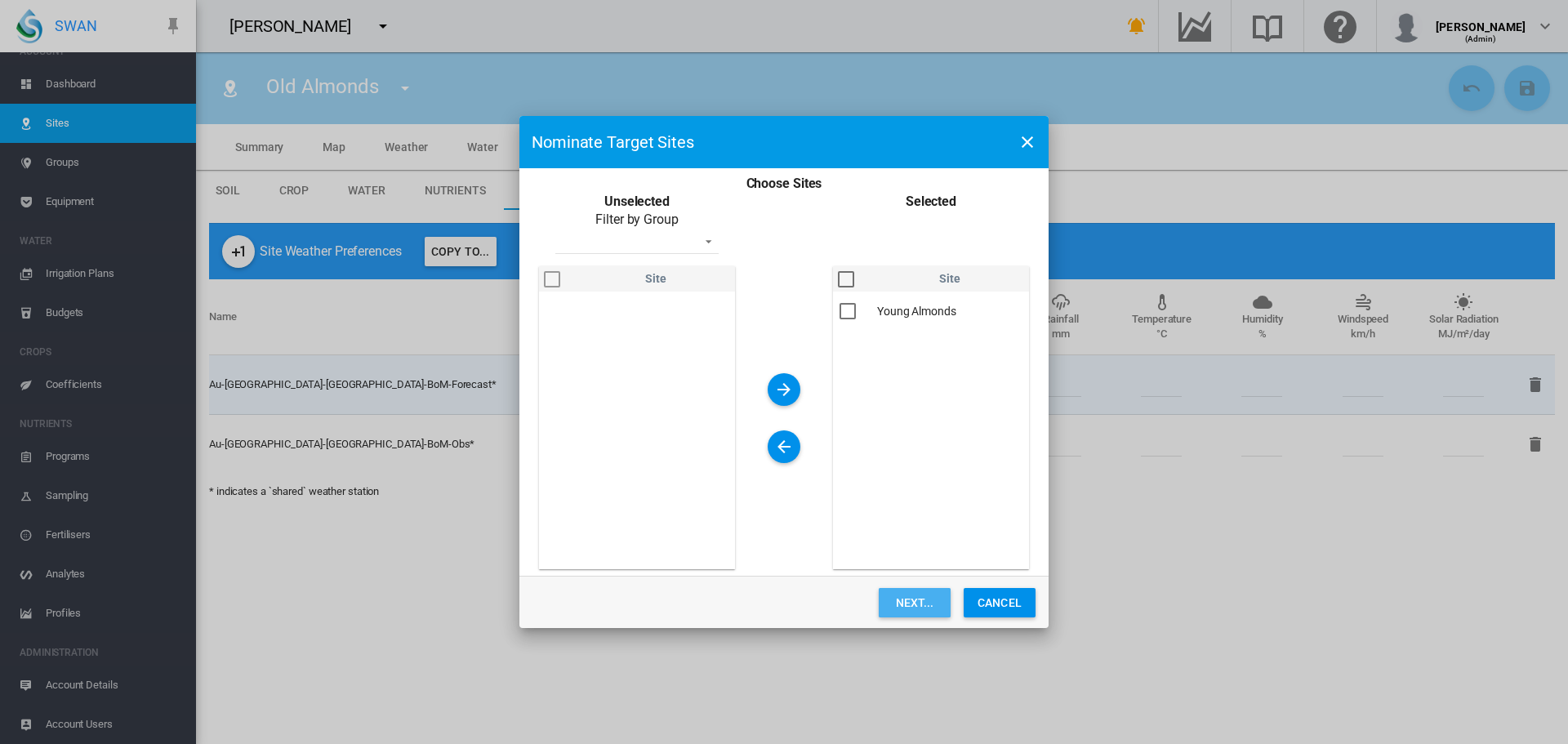
click at [925, 593] on button "Next..." at bounding box center [915, 602] width 71 height 29
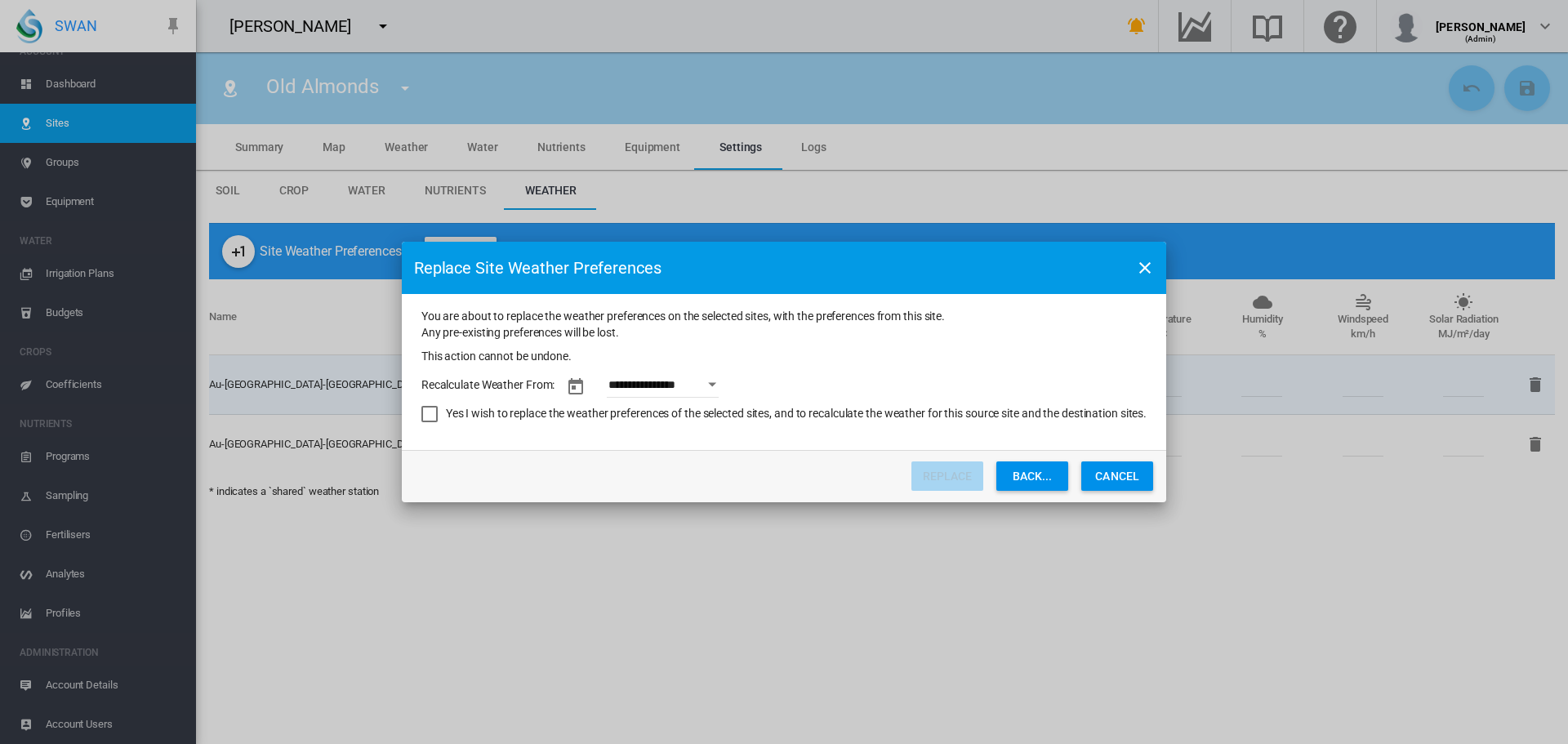
click at [721, 391] on button "Open calendar" at bounding box center [713, 384] width 29 height 29
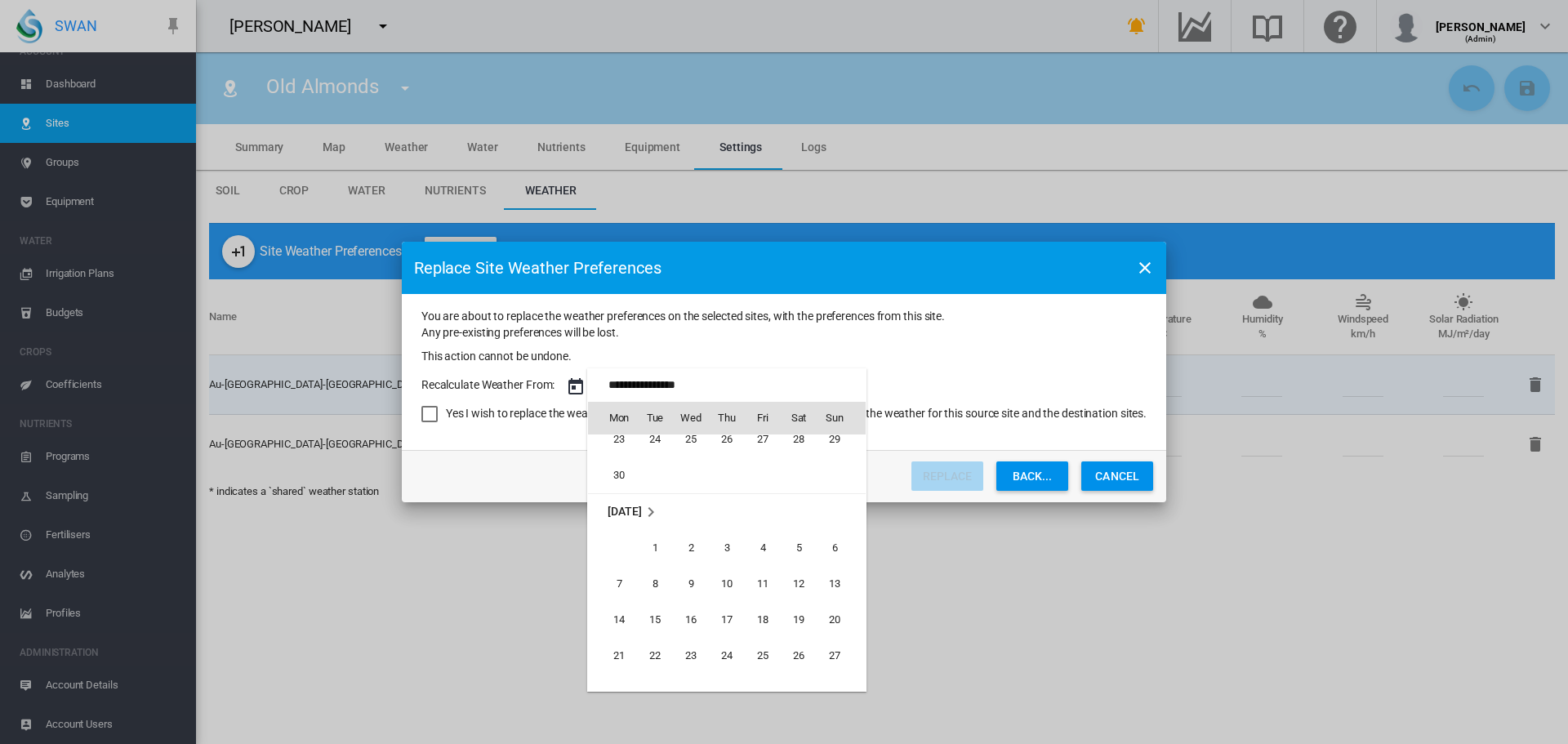
scroll to position [809, 0]
click at [647, 542] on span "1" at bounding box center [655, 546] width 33 height 33
type input "**********"
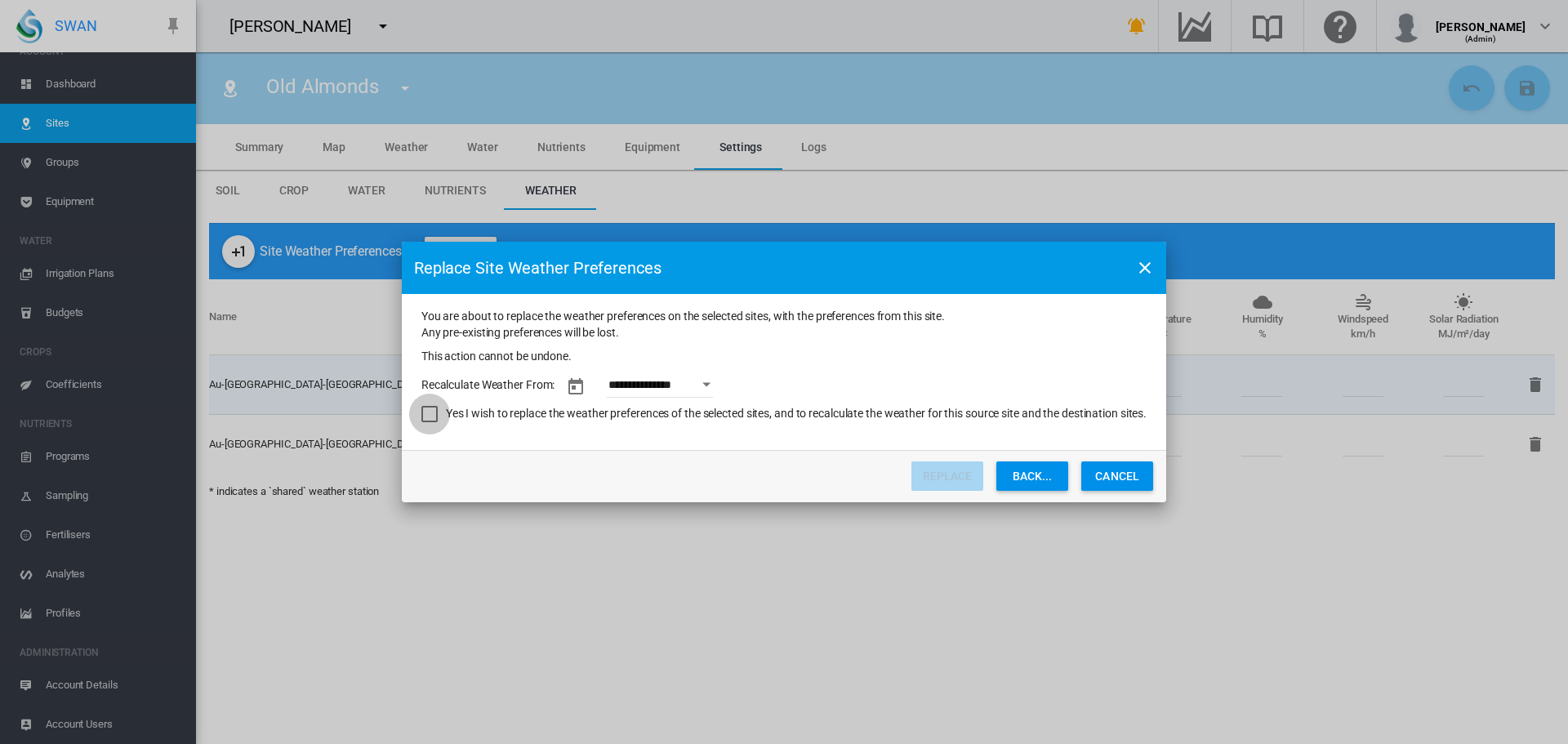
click at [422, 418] on div "Yes I wish to replace the weather preferences of the selected sites, and to rec…" at bounding box center [429, 414] width 16 height 16
click at [960, 478] on button "Replace" at bounding box center [948, 476] width 71 height 29
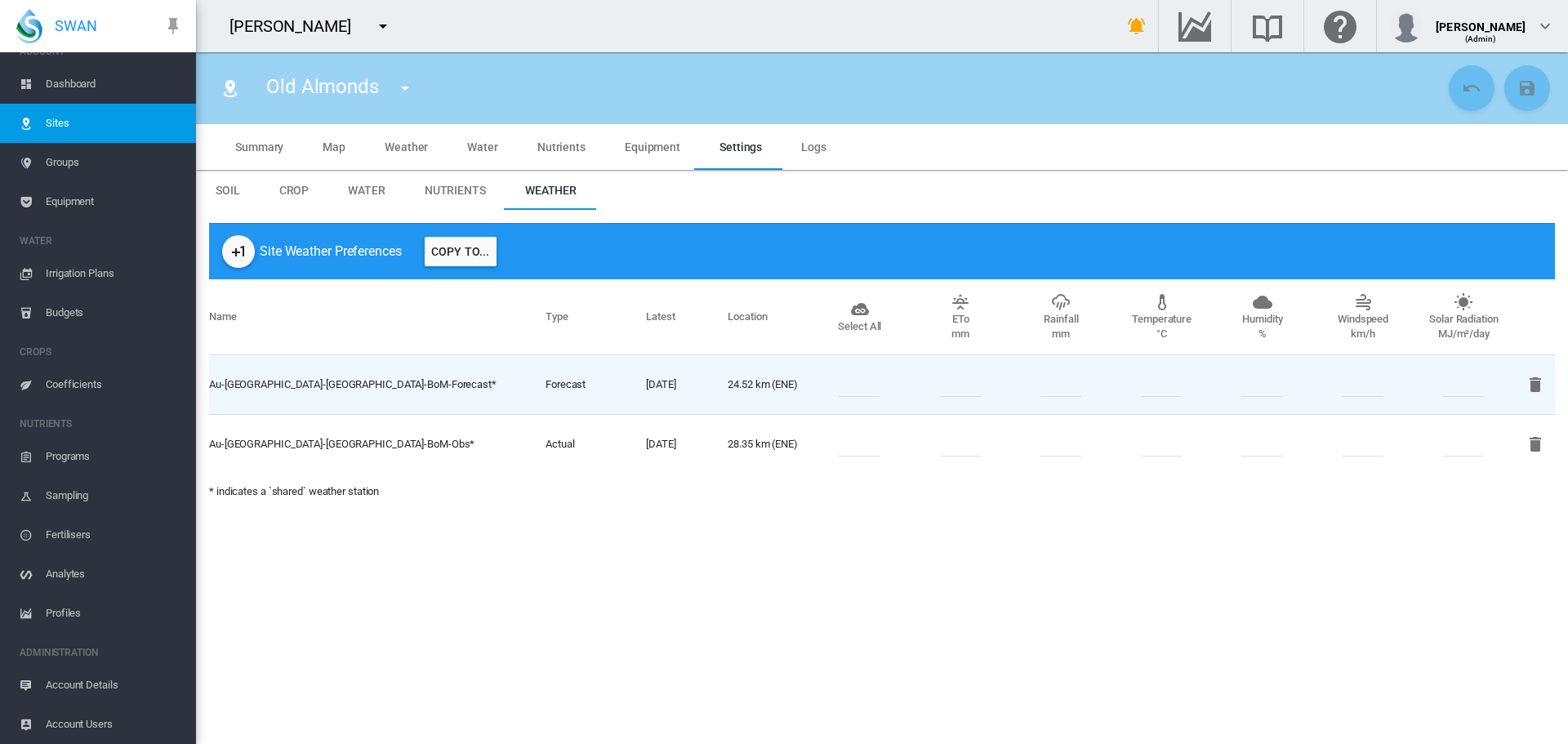
click at [70, 161] on span "Groups" at bounding box center [114, 162] width 137 height 40
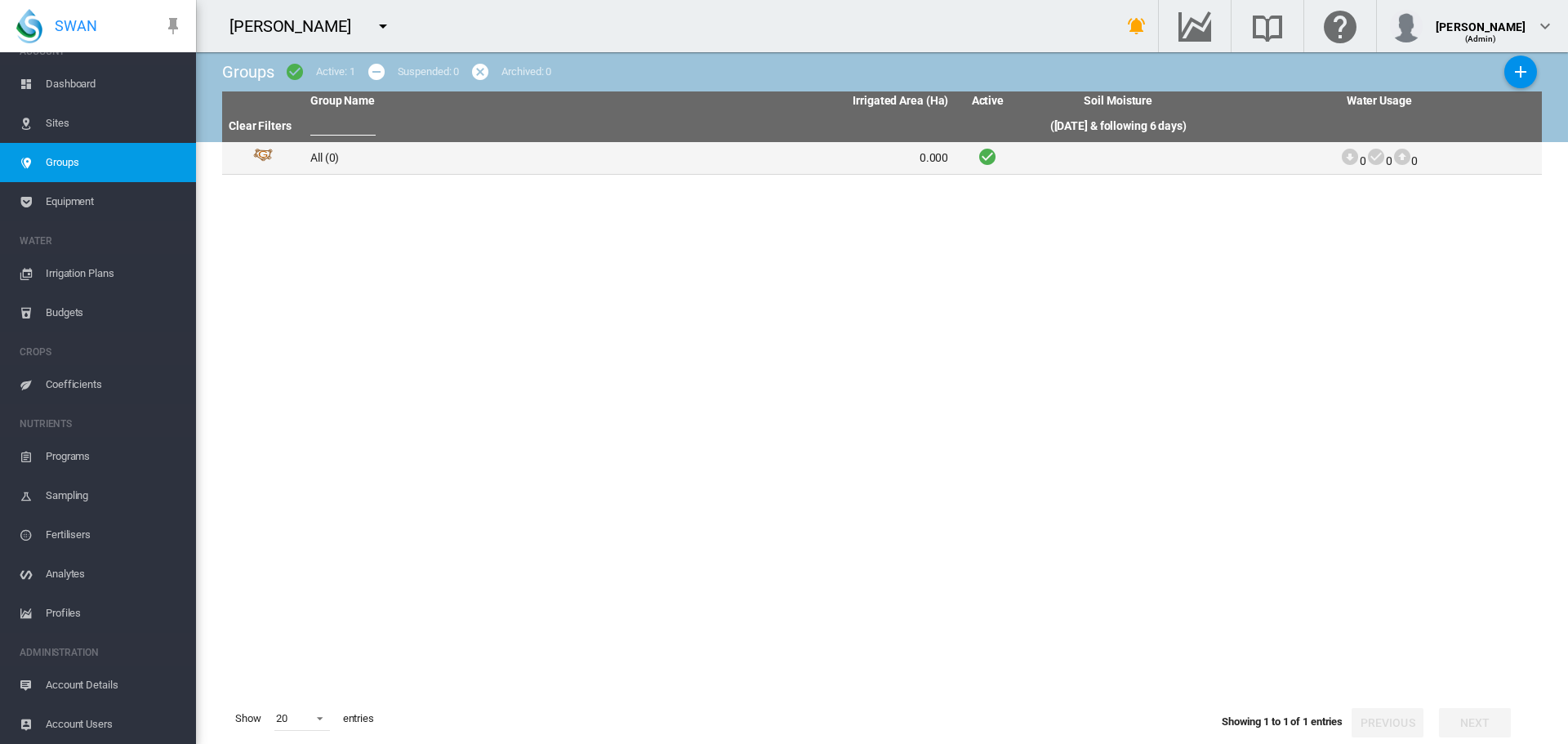
click at [344, 158] on td "All (0)" at bounding box center [467, 157] width 326 height 32
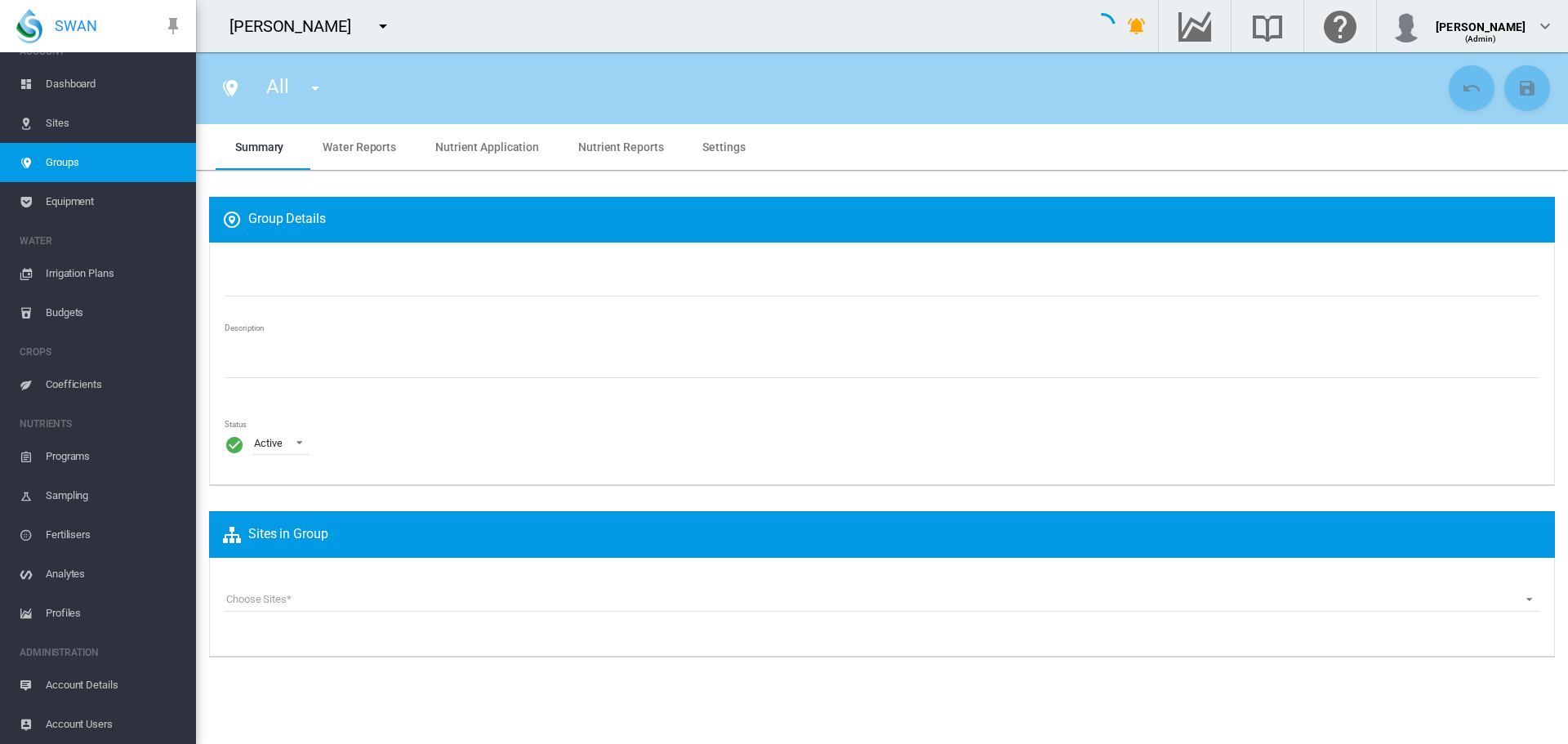
type input "***"
type textarea "**********"
type input "*"
type input "**"
type input "*"
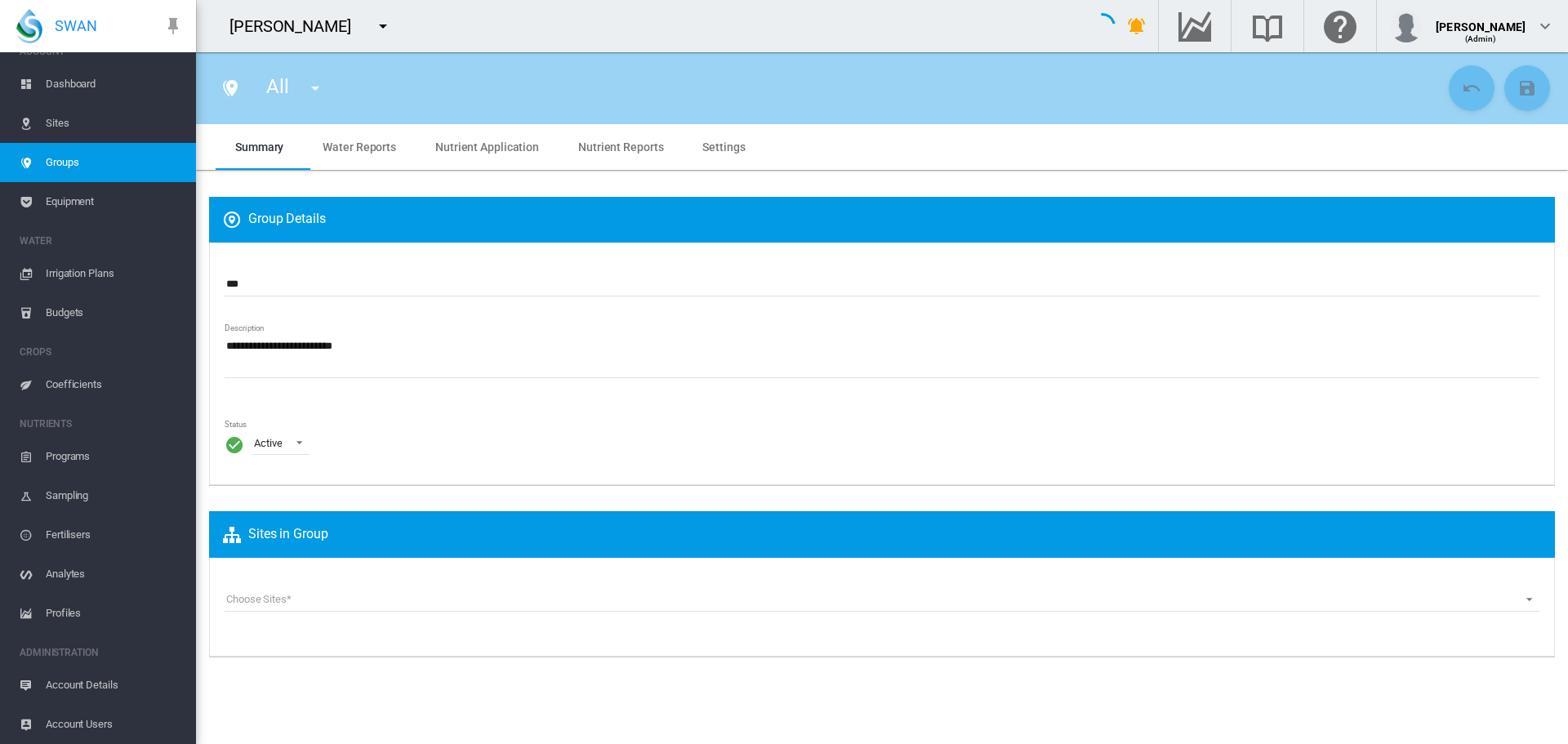
type input "***"
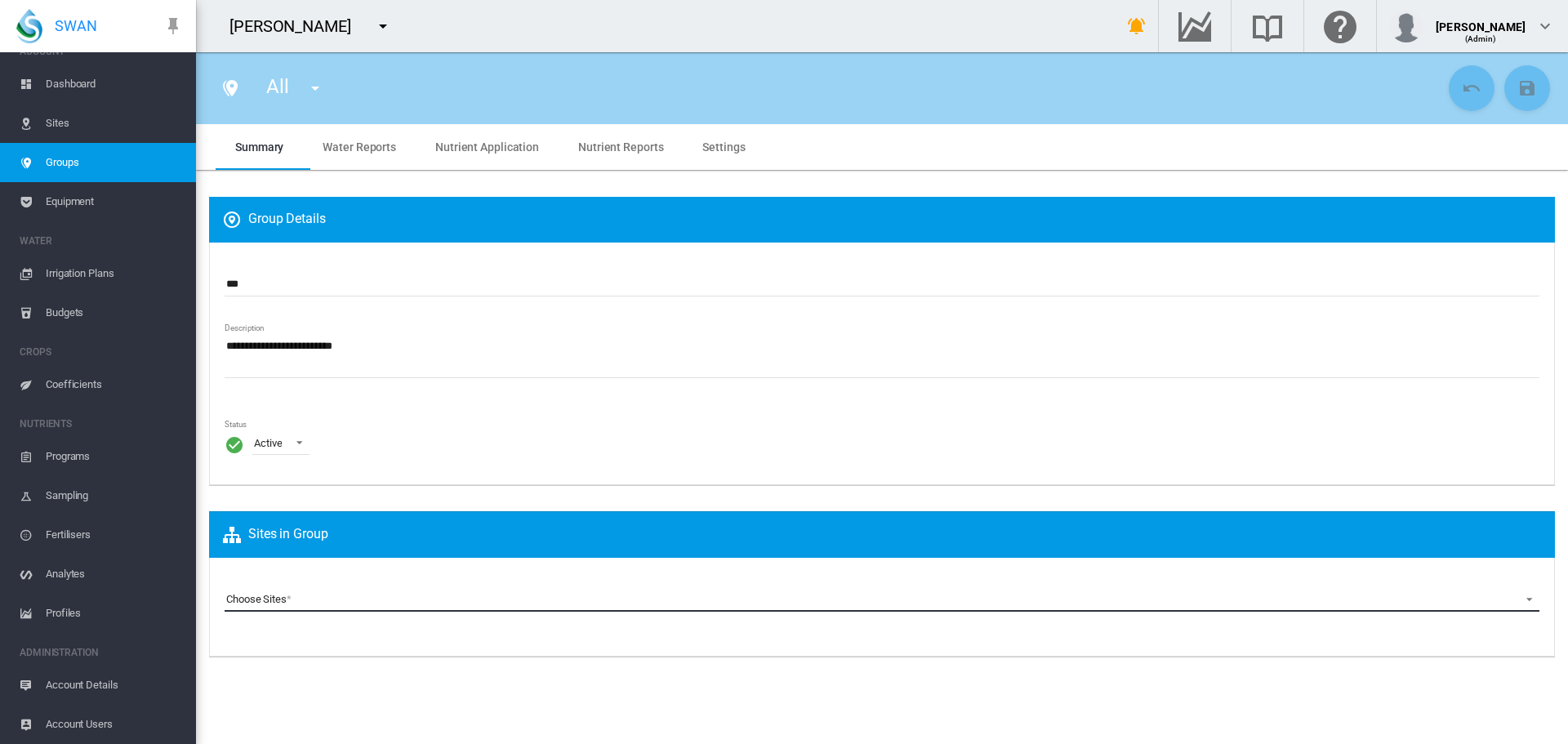
click at [284, 603] on md-select "Choose Sites [GEOGRAPHIC_DATA] (Site) Young Almonds (Site)" at bounding box center [882, 599] width 1315 height 24
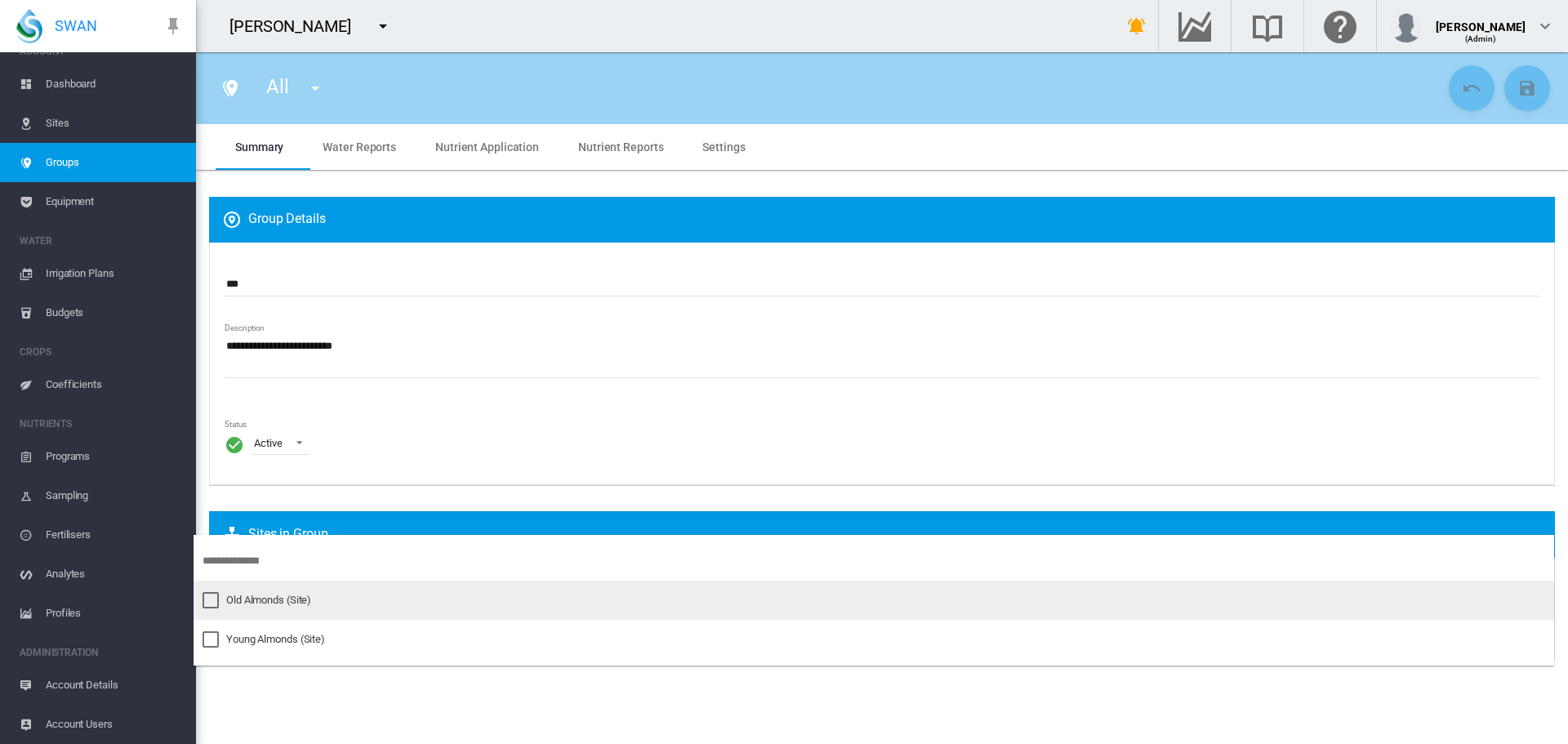
click at [282, 604] on div "Old Almonds (Site)" at bounding box center [268, 600] width 85 height 14
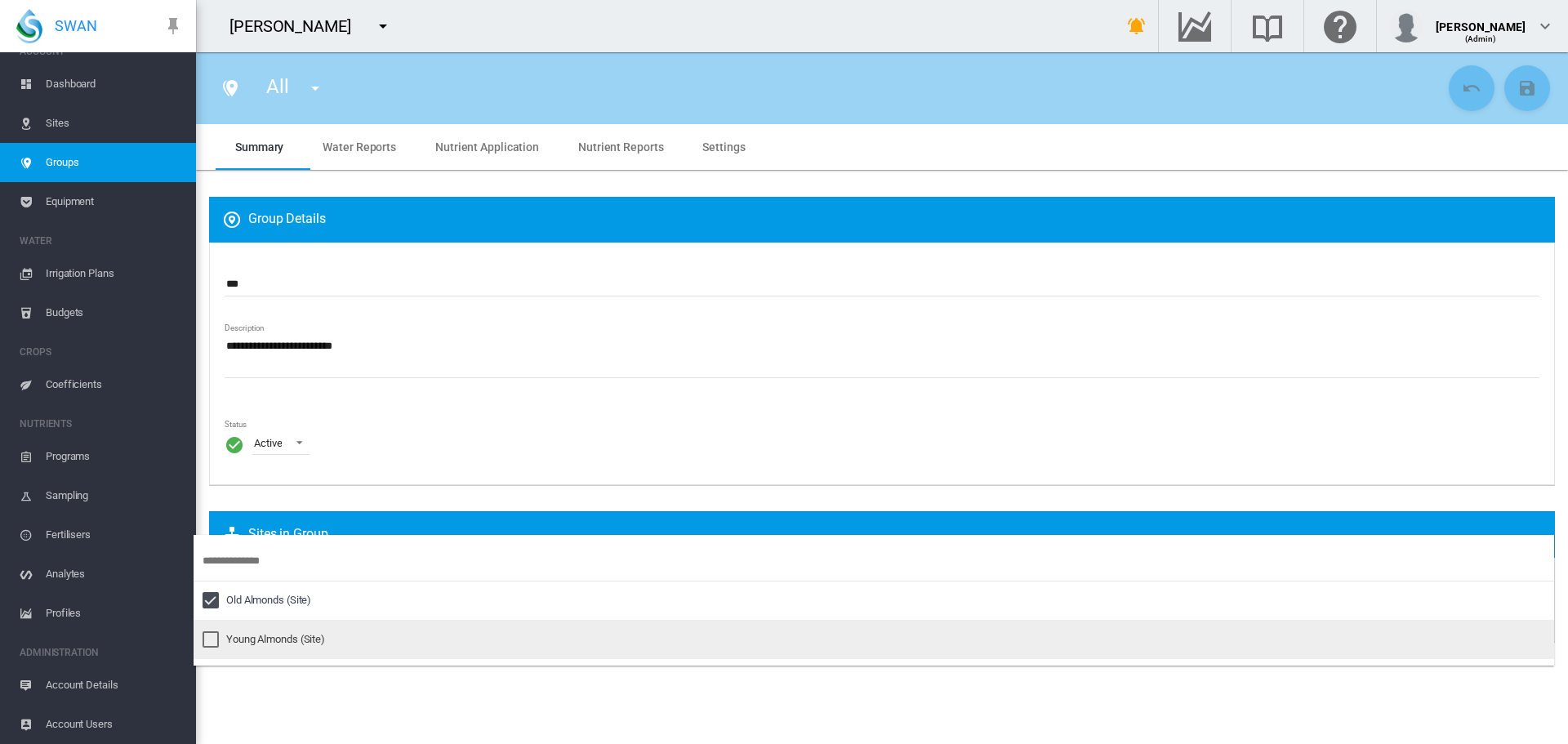
click at [283, 633] on div "Young Almonds (Site)" at bounding box center [275, 639] width 98 height 14
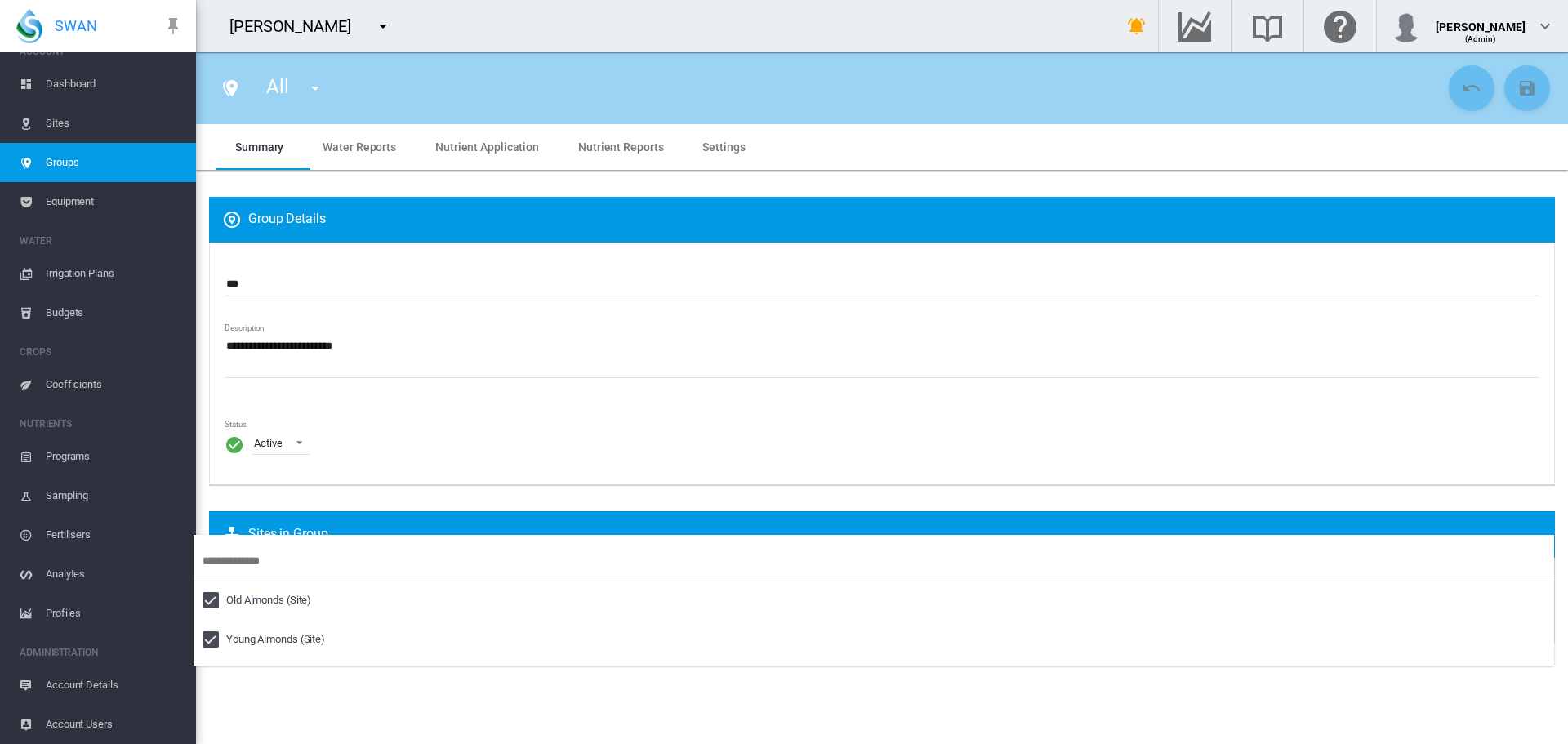
click at [801, 161] on md-backdrop at bounding box center [784, 372] width 1568 height 744
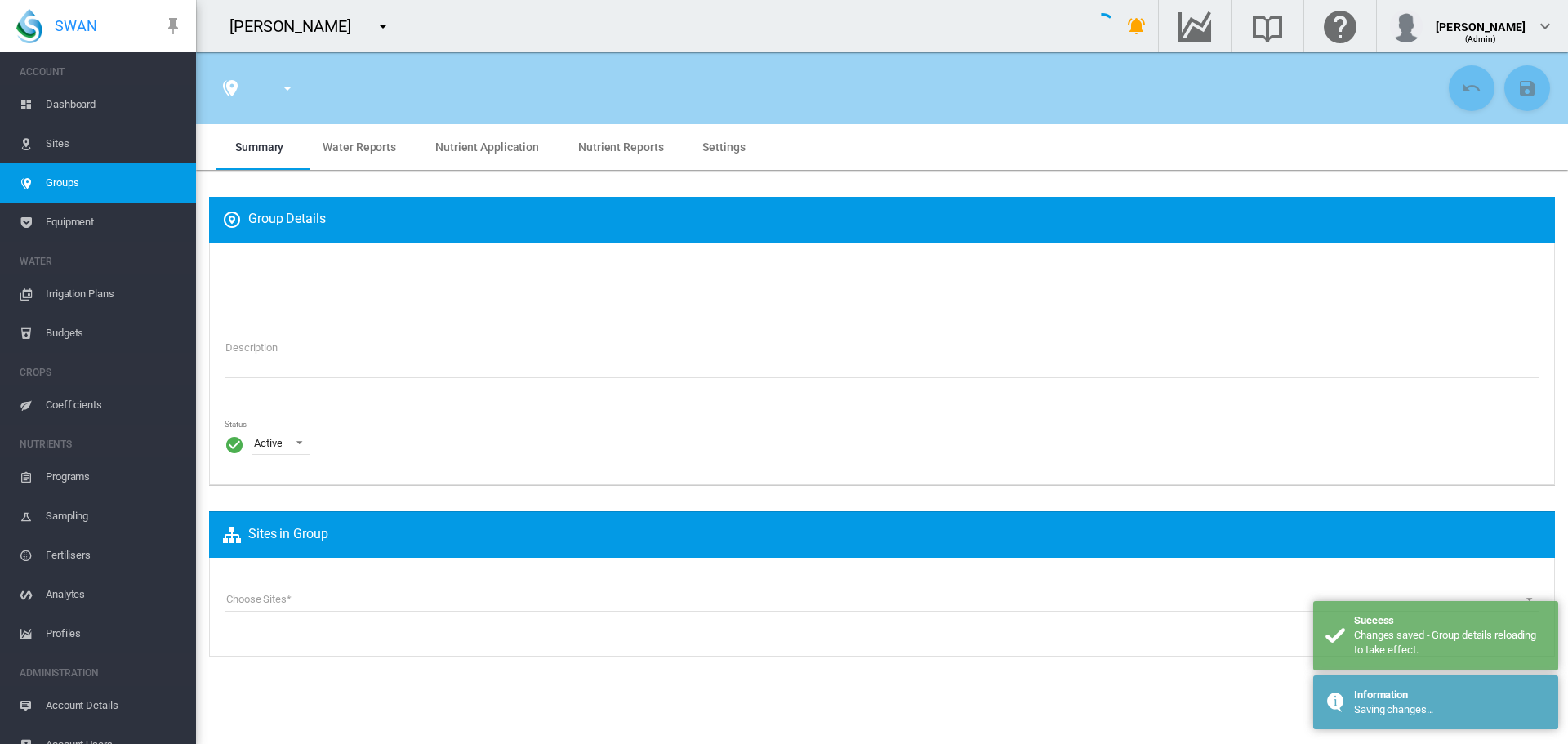
type input "***"
type textarea "**********"
type input "*"
type input "**"
type input "*"
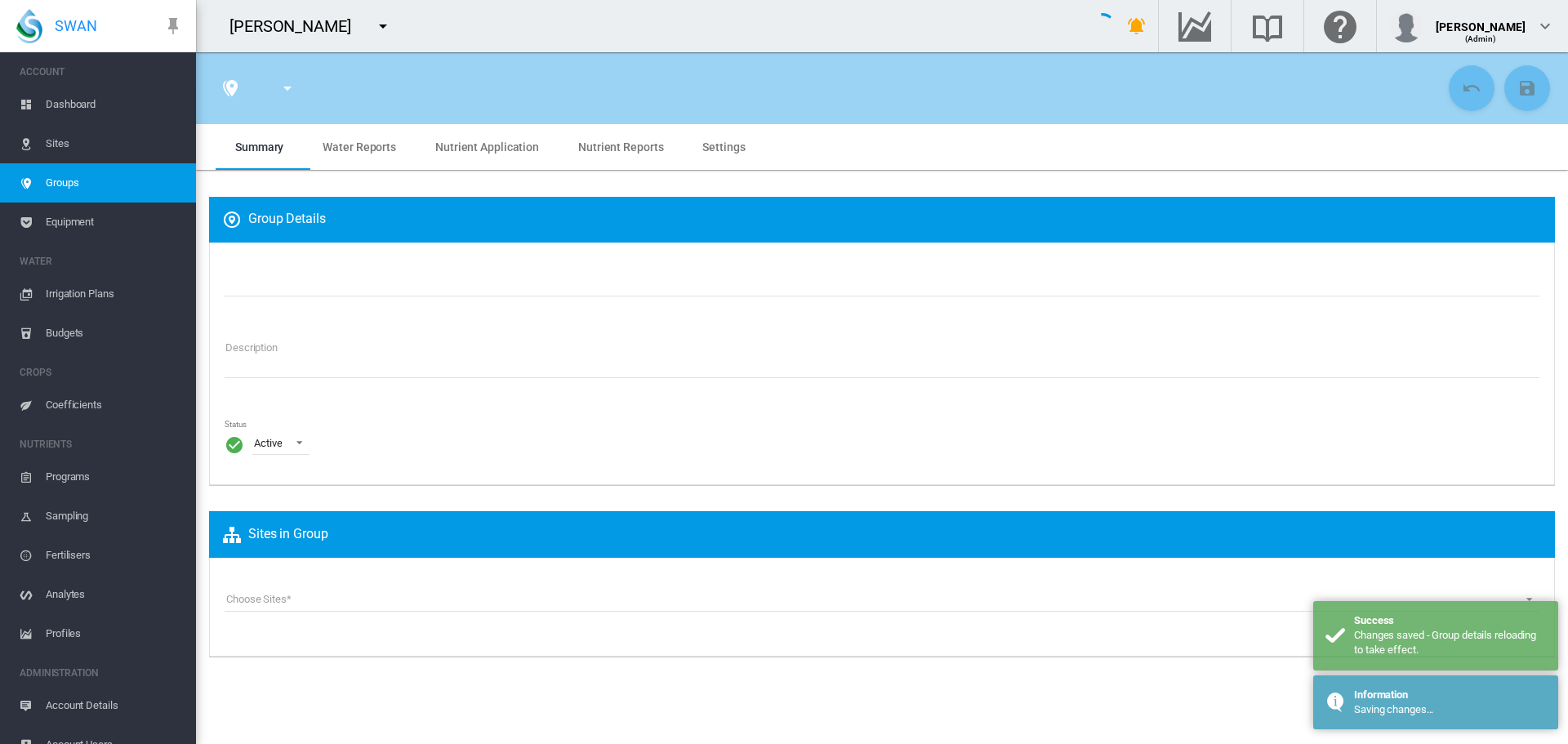
type input "***"
click at [705, 147] on span "Settings" at bounding box center [724, 148] width 42 height 14
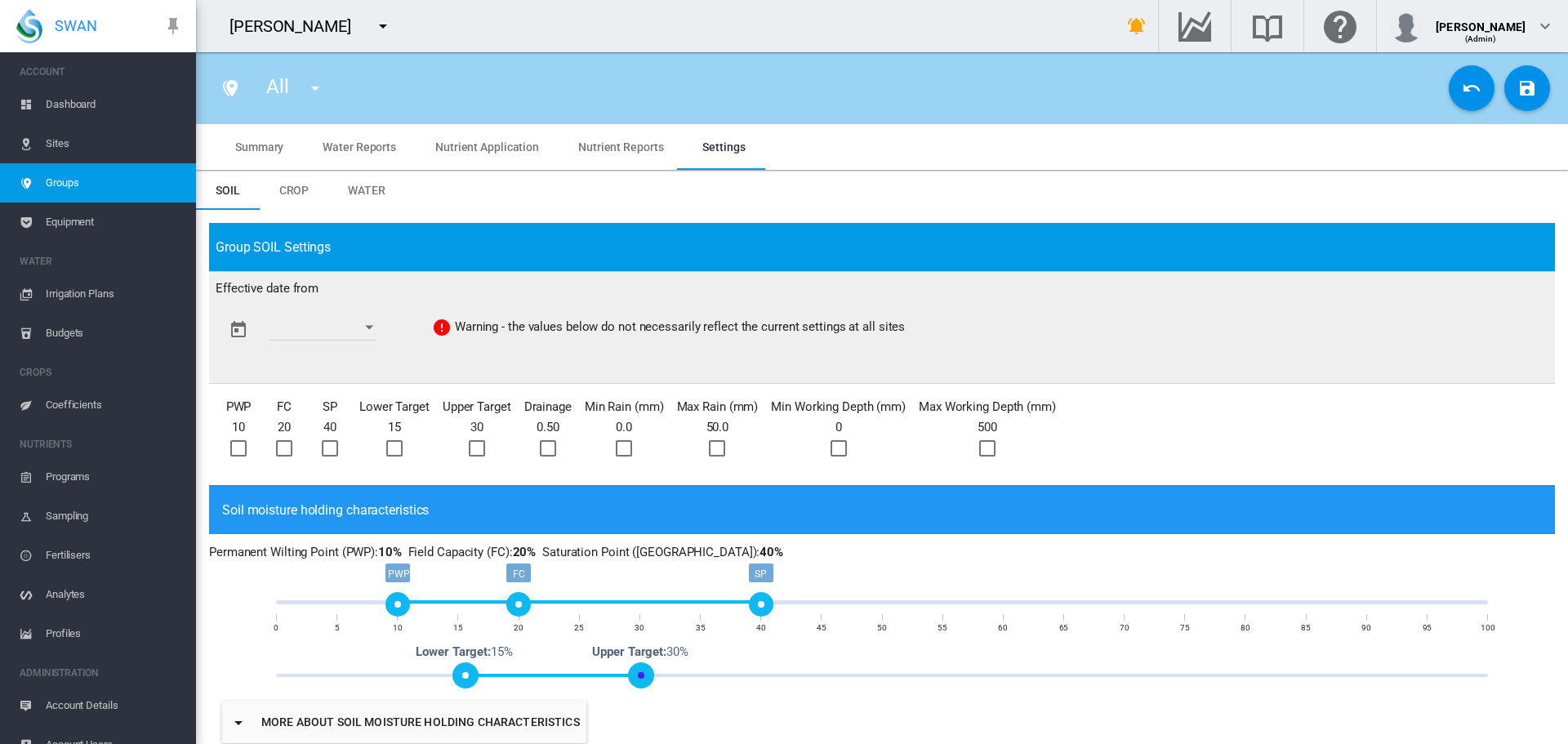
drag, startPoint x: 523, startPoint y: 674, endPoint x: 636, endPoint y: 665, distance: 113.4
click at [636, 665] on span at bounding box center [641, 675] width 26 height 26
drag, startPoint x: 524, startPoint y: 602, endPoint x: 636, endPoint y: 602, distance: 112.0
click at [636, 602] on div "FC" at bounding box center [639, 604] width 24 height 24
drag, startPoint x: 399, startPoint y: 602, endPoint x: 466, endPoint y: 602, distance: 67.0
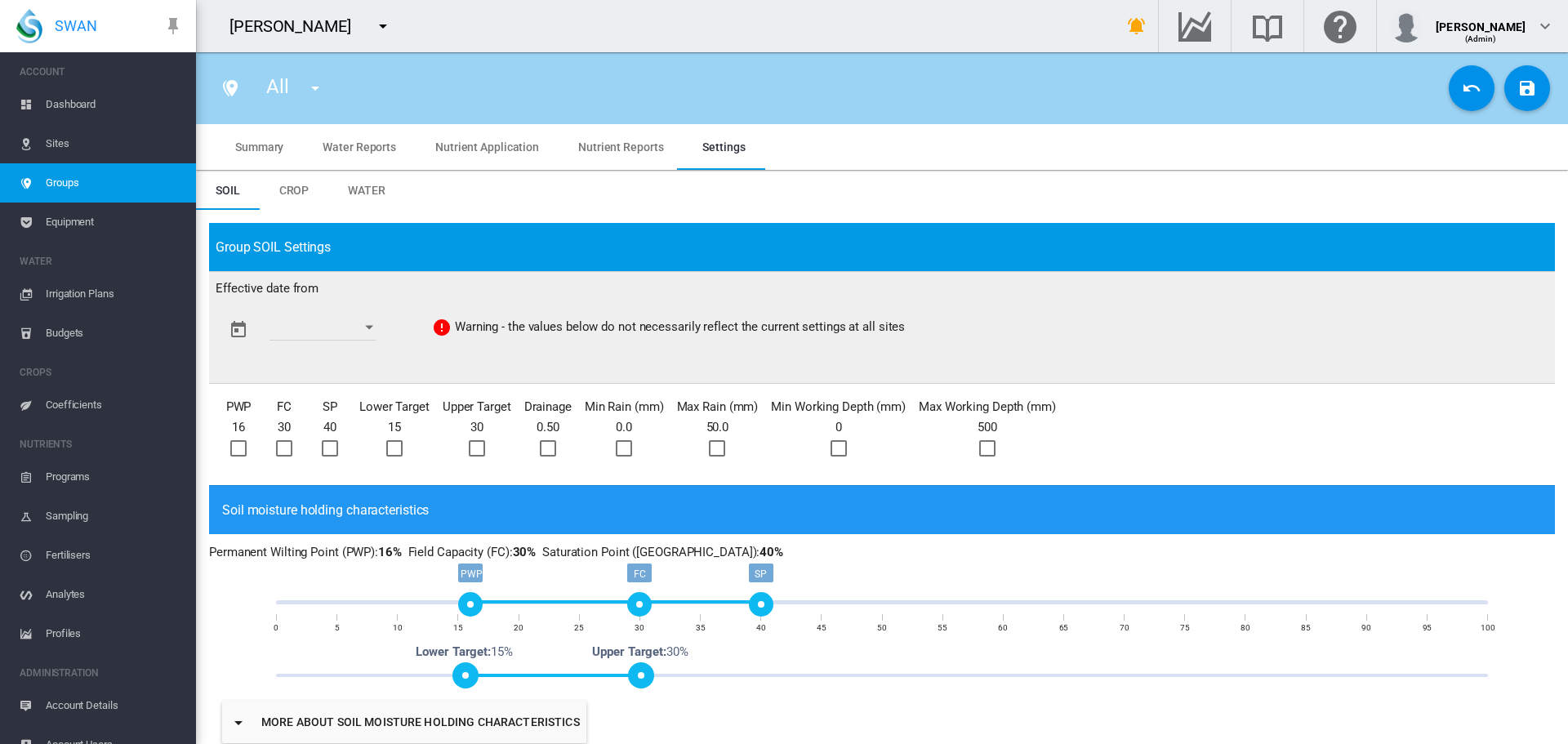
click at [466, 602] on div "PWP" at bounding box center [470, 604] width 24 height 24
drag, startPoint x: 465, startPoint y: 680, endPoint x: 553, endPoint y: 668, distance: 88.8
click at [552, 668] on span at bounding box center [547, 675] width 26 height 26
drag, startPoint x: 241, startPoint y: 444, endPoint x: 255, endPoint y: 436, distance: 16.1
click at [241, 443] on div at bounding box center [238, 448] width 16 height 16
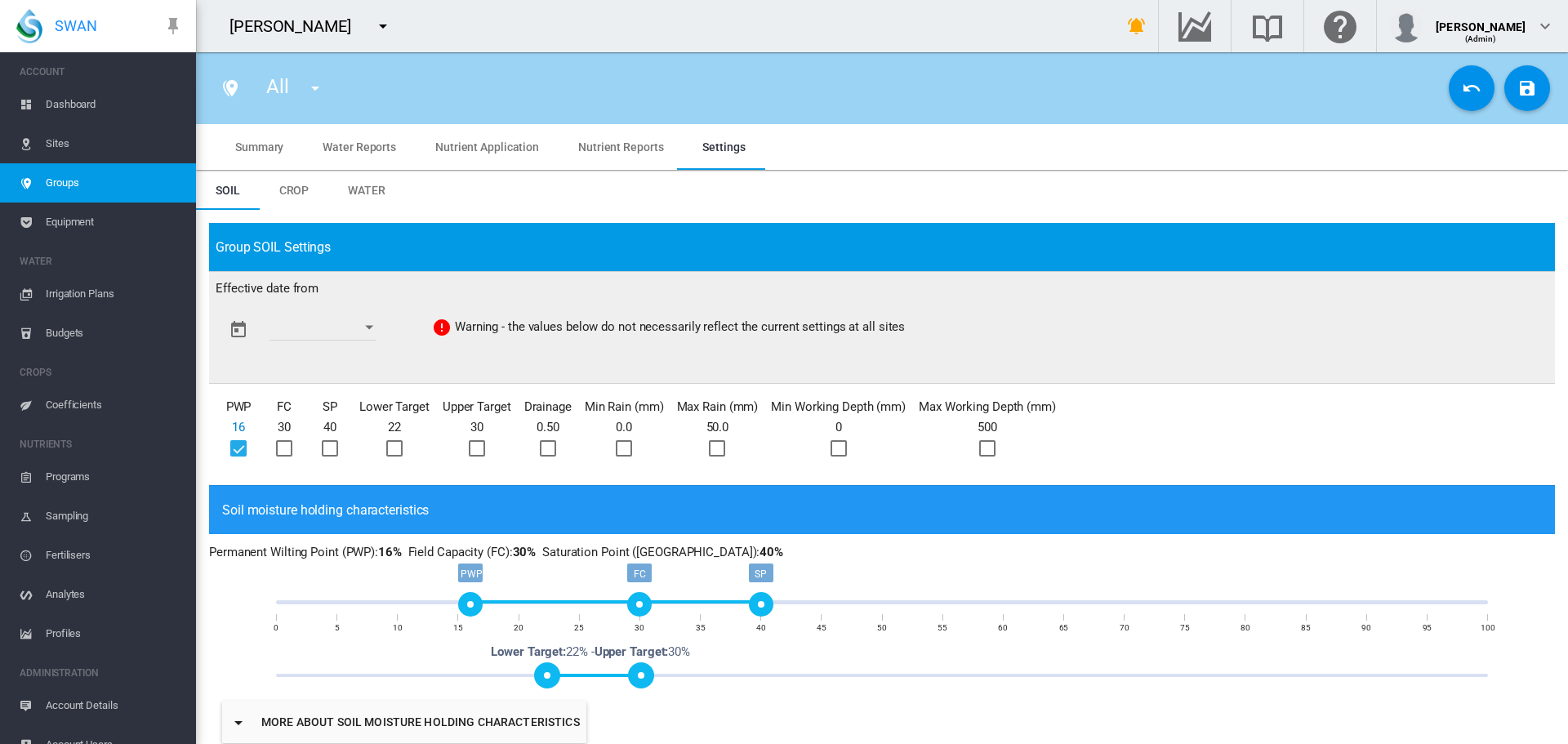
click at [282, 440] on div at bounding box center [284, 448] width 16 height 16
click at [346, 452] on div "PWP 16 FC 30 SP 40 Lower Target 22 Upper Target 30 Drainage 0.50 Min Rain (mm) …" at bounding box center [881, 435] width 1333 height 89
click at [330, 445] on div at bounding box center [330, 448] width 16 height 16
click at [392, 444] on div at bounding box center [394, 448] width 16 height 16
click at [485, 444] on div at bounding box center [477, 448] width 16 height 16
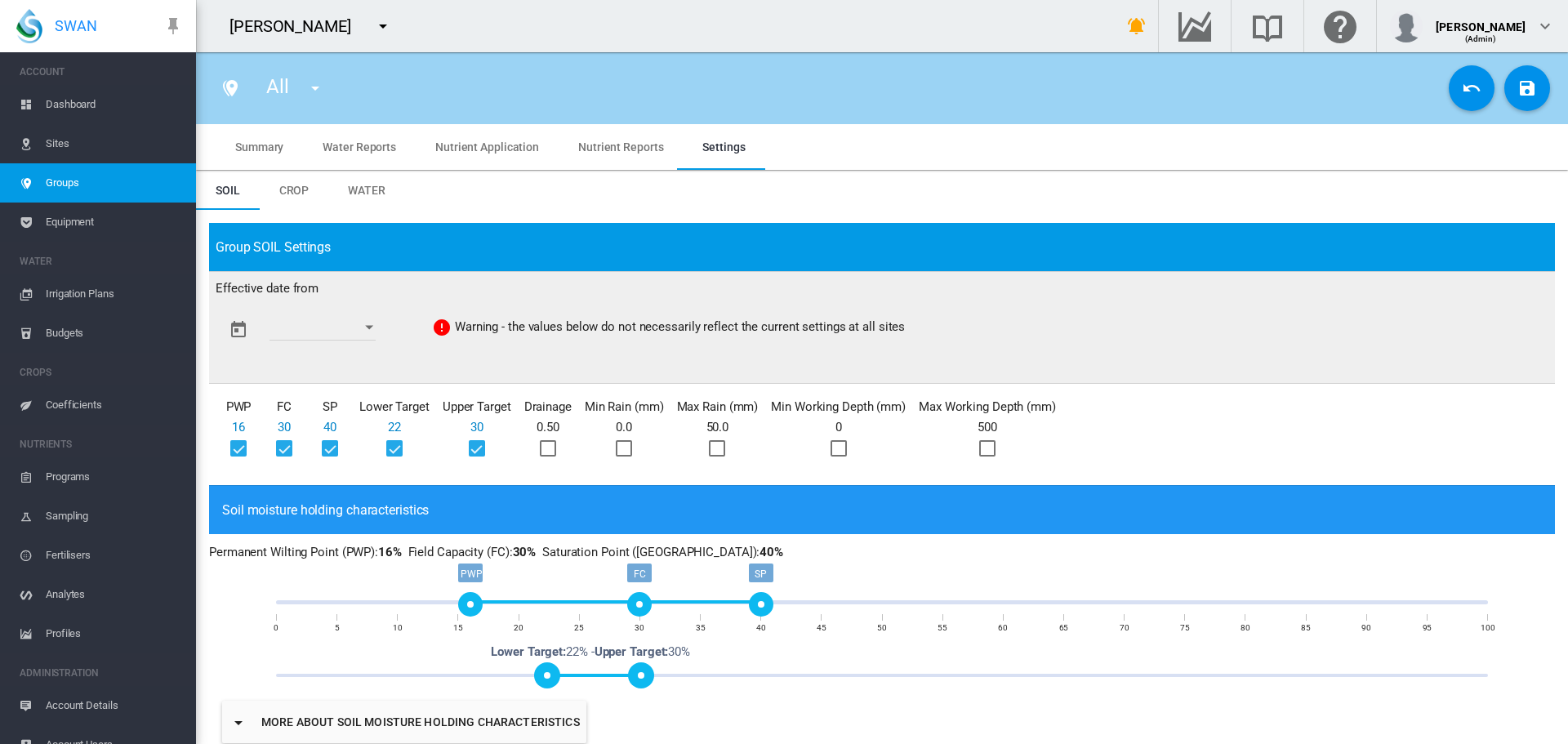
click at [545, 444] on div at bounding box center [548, 448] width 16 height 16
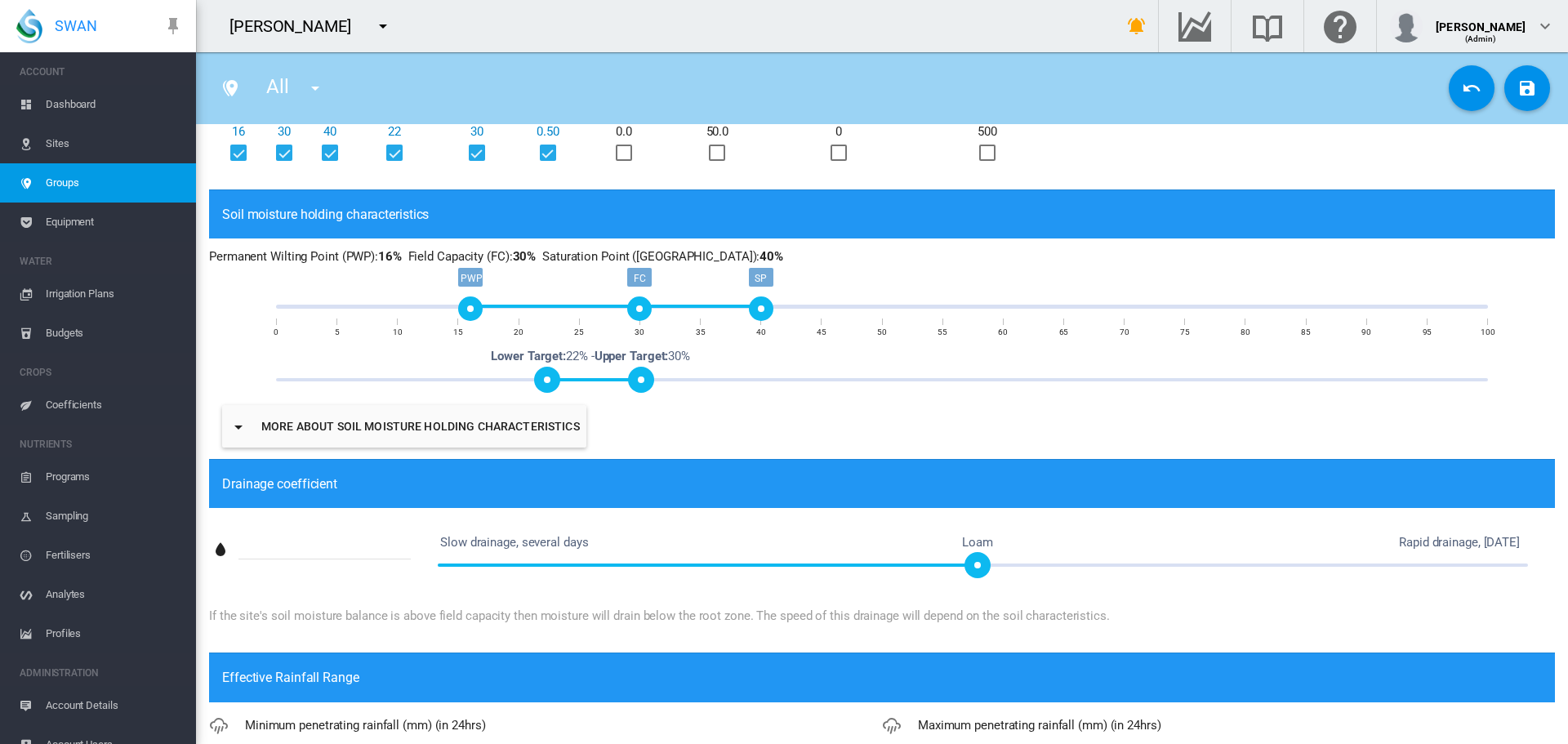
scroll to position [327, 0]
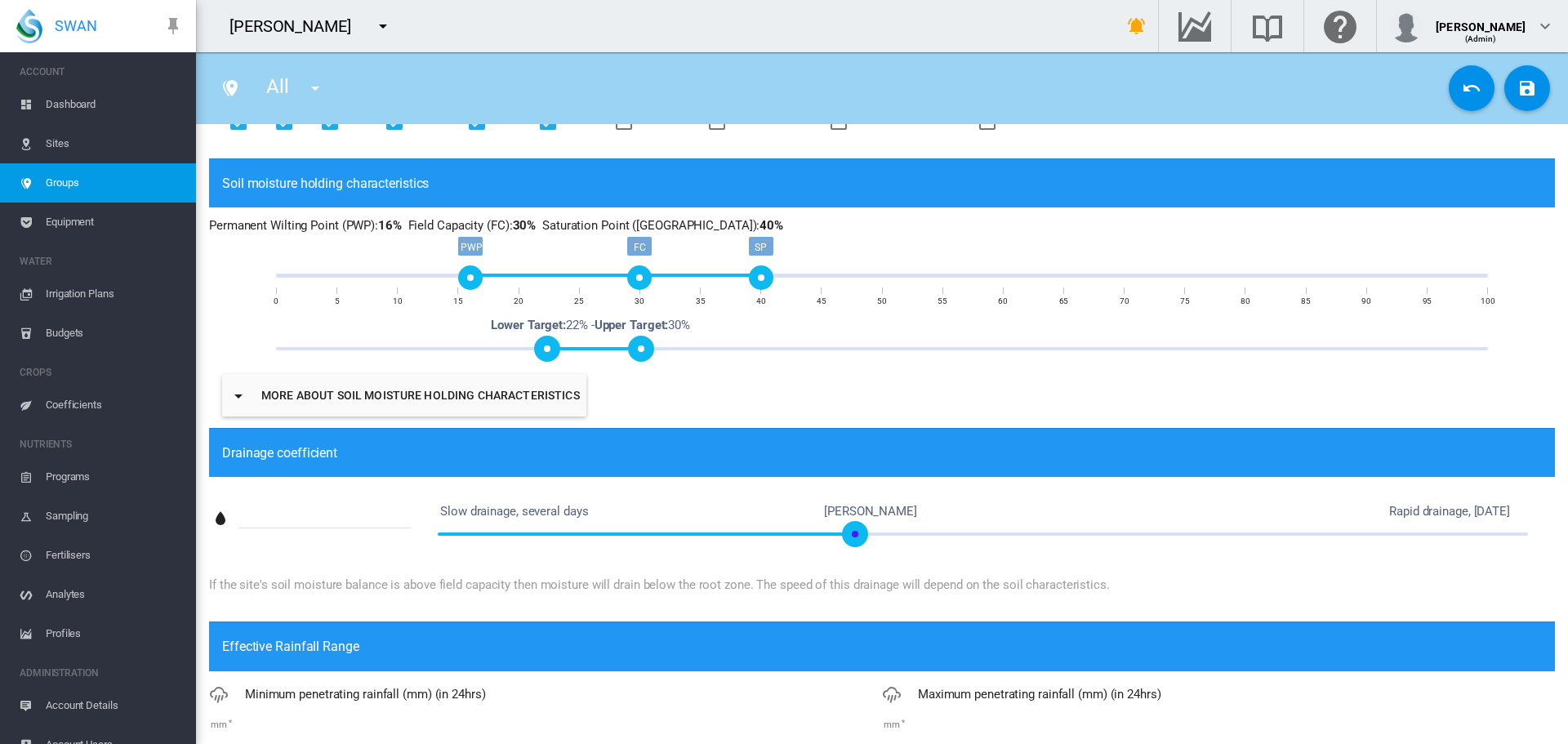
type input "***"
drag, startPoint x: 977, startPoint y: 531, endPoint x: 861, endPoint y: 525, distance: 116.2
click at [861, 525] on span at bounding box center [866, 534] width 26 height 26
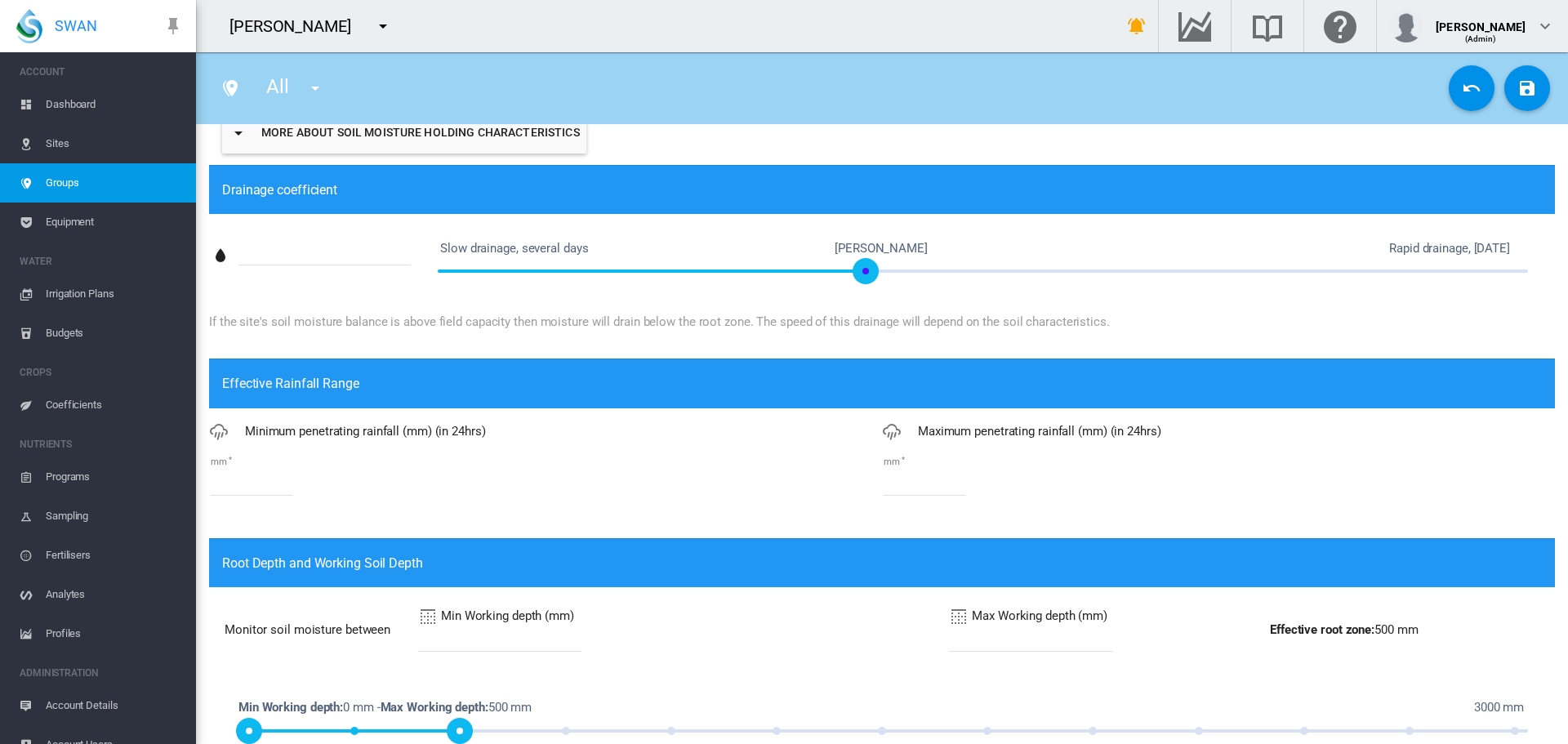
scroll to position [735, 0]
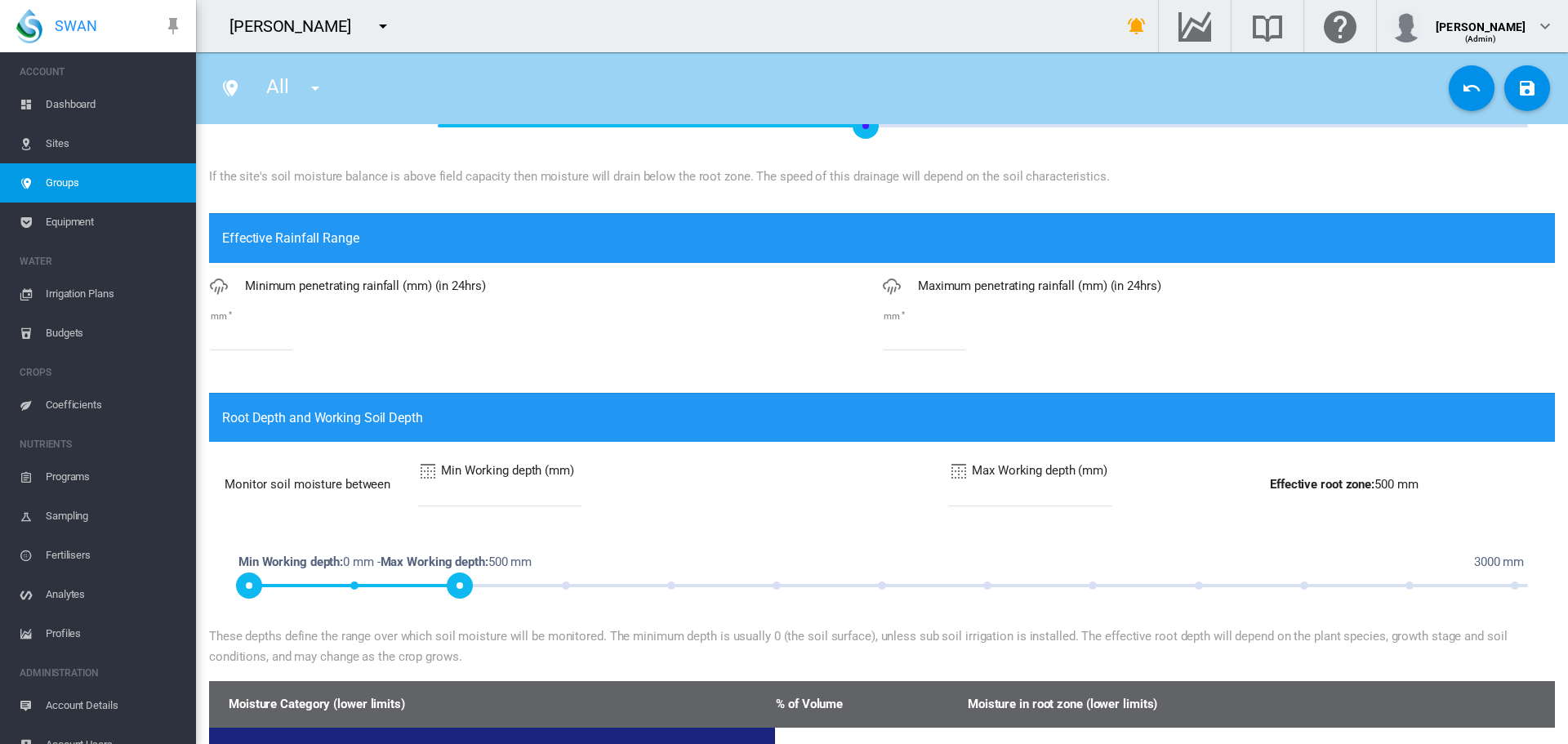
click at [949, 494] on input "***" at bounding box center [1031, 493] width 163 height 24
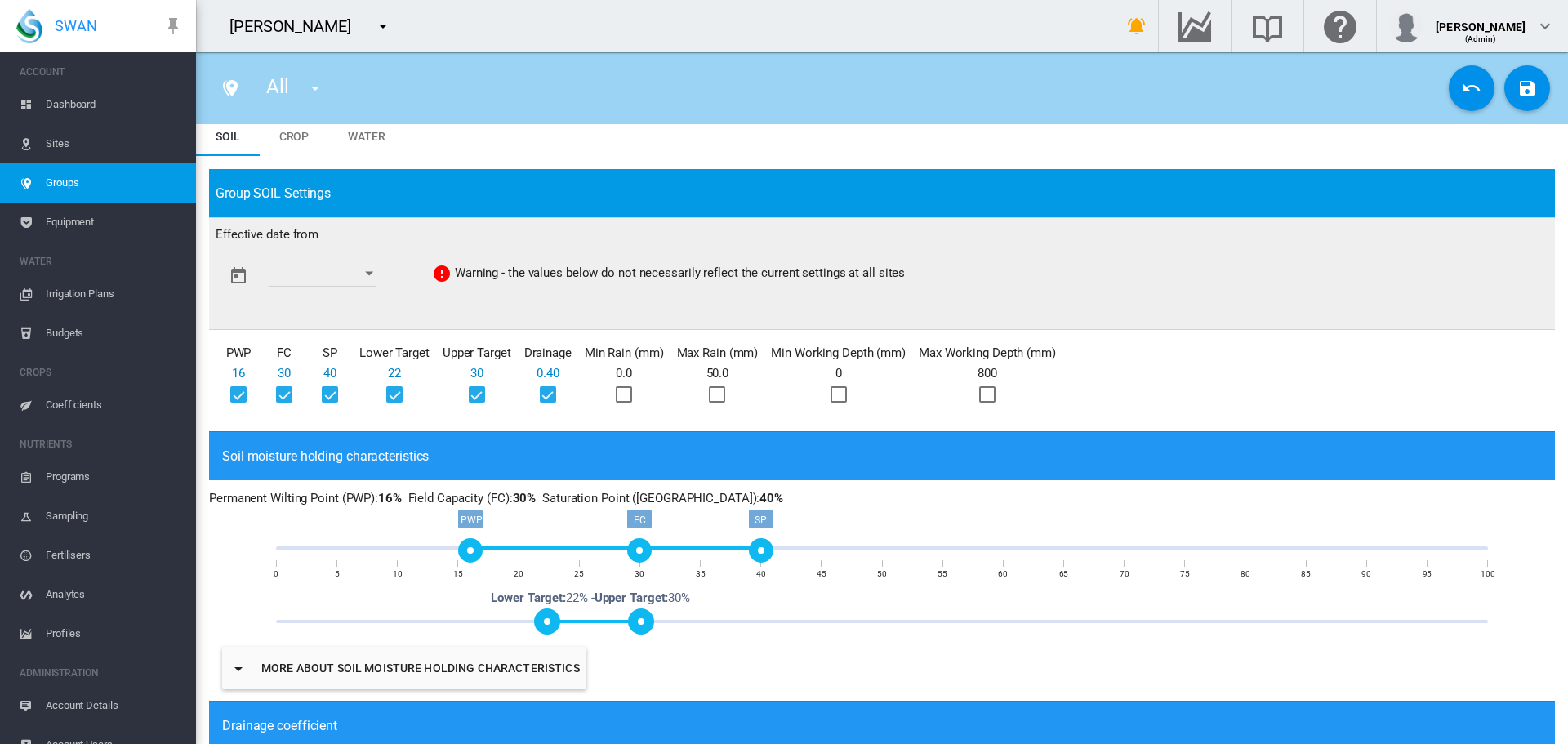
scroll to position [0, 0]
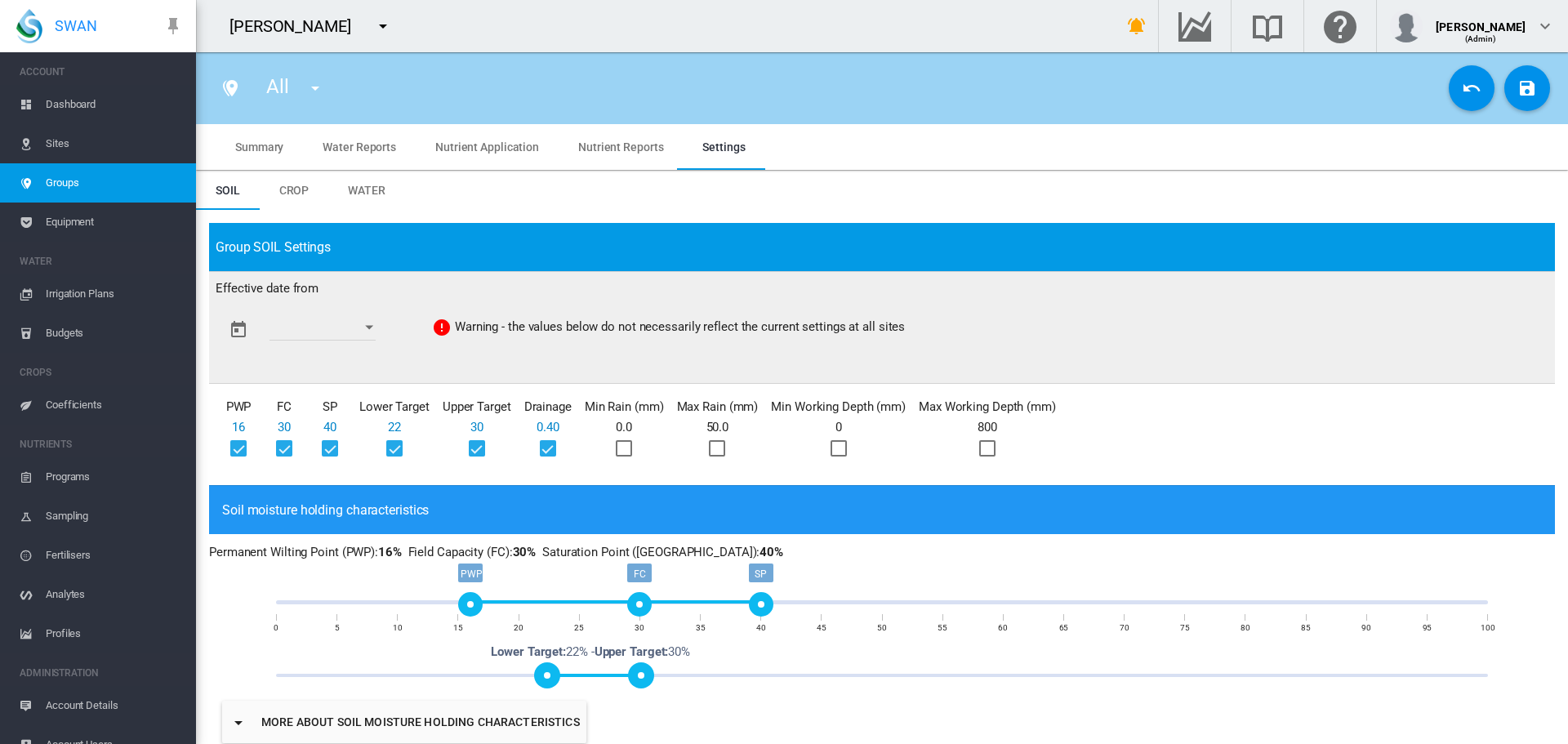
type input "***"
click at [990, 447] on div at bounding box center [987, 448] width 16 height 16
click at [380, 330] on button "Open calendar" at bounding box center [369, 327] width 29 height 29
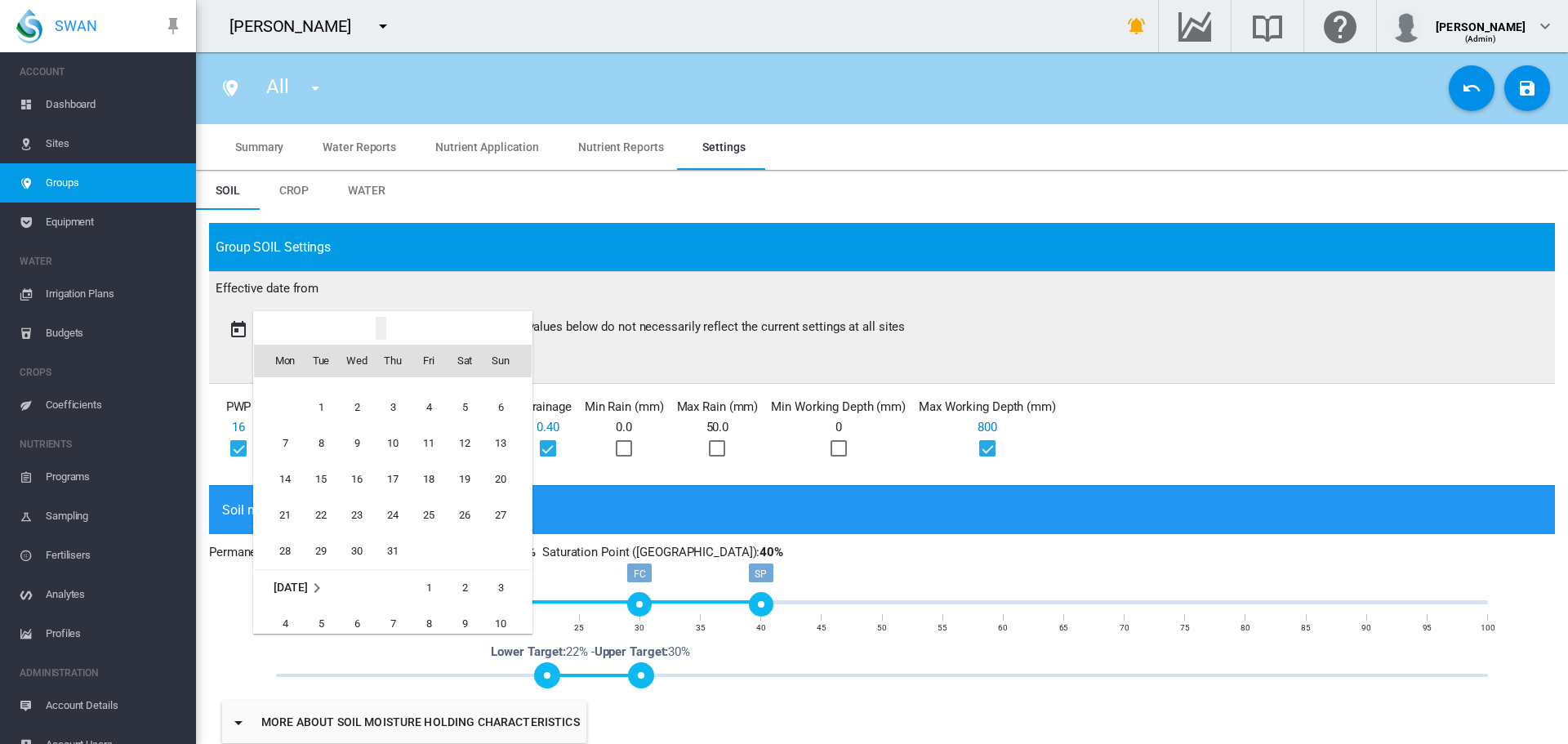
scroll to position [40204, 0]
click at [316, 476] on span "1" at bounding box center [321, 489] width 33 height 33
type input "**********"
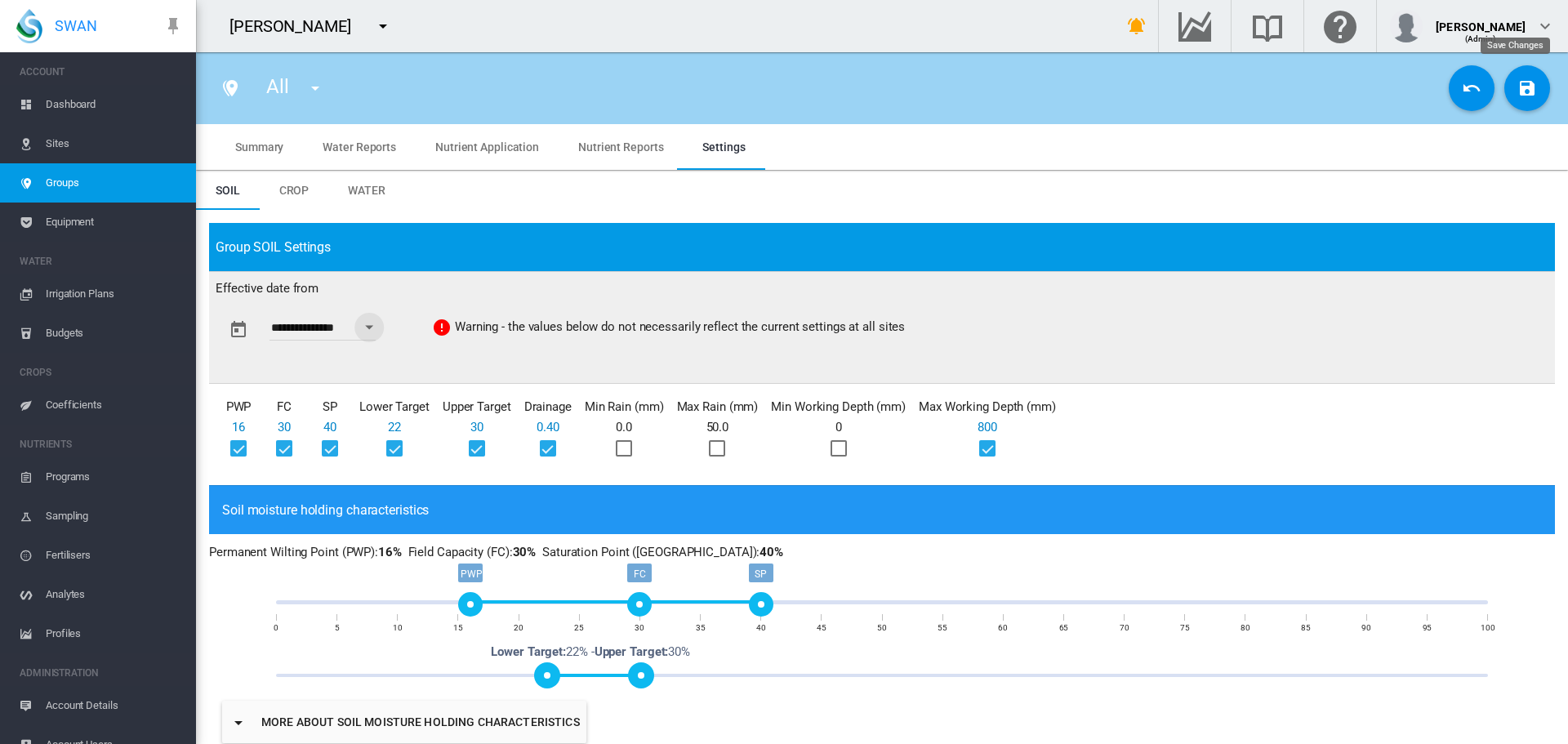
click at [1518, 89] on md-icon "icon-content-save" at bounding box center [1527, 88] width 19 height 19
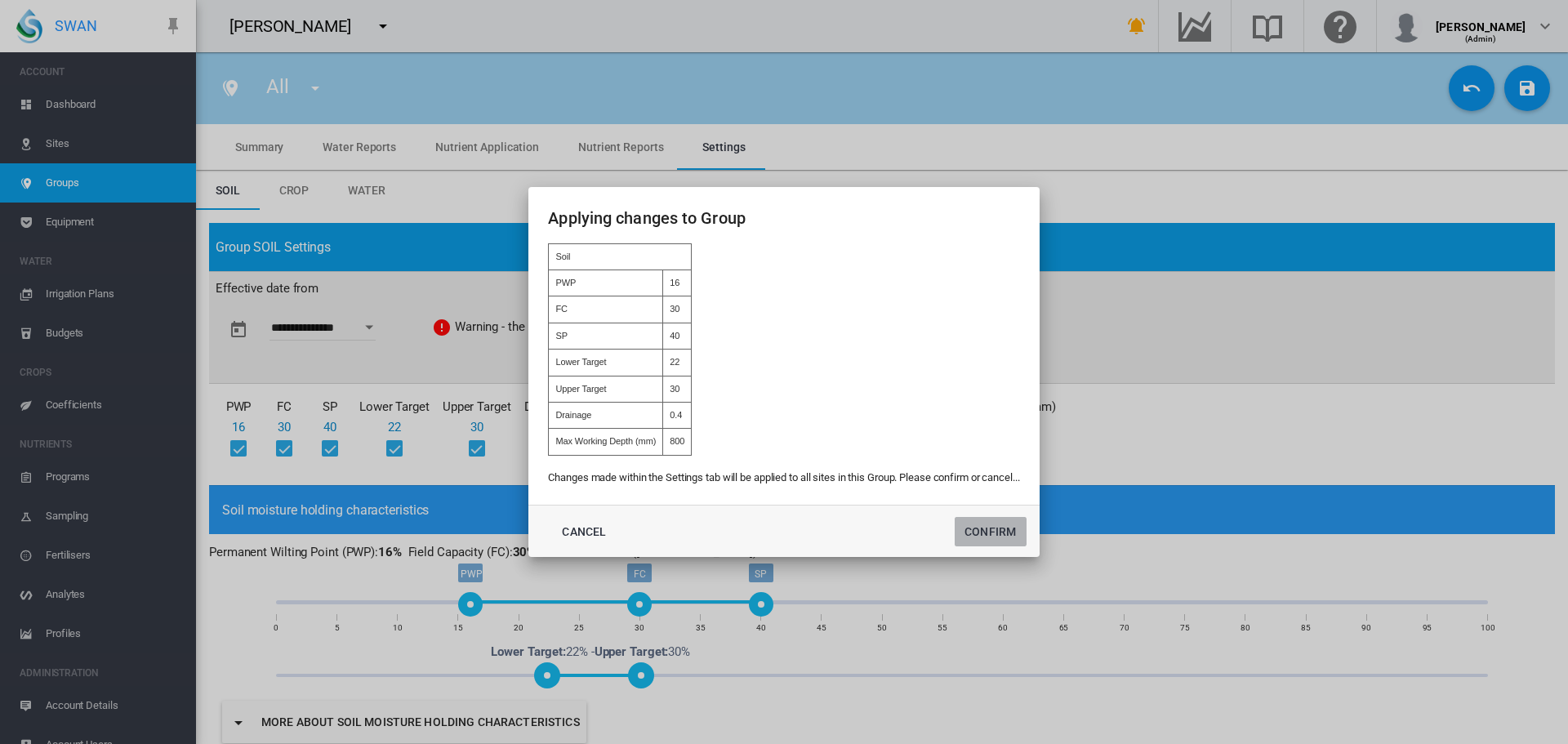
click at [987, 532] on button "Confirm" at bounding box center [991, 532] width 71 height 29
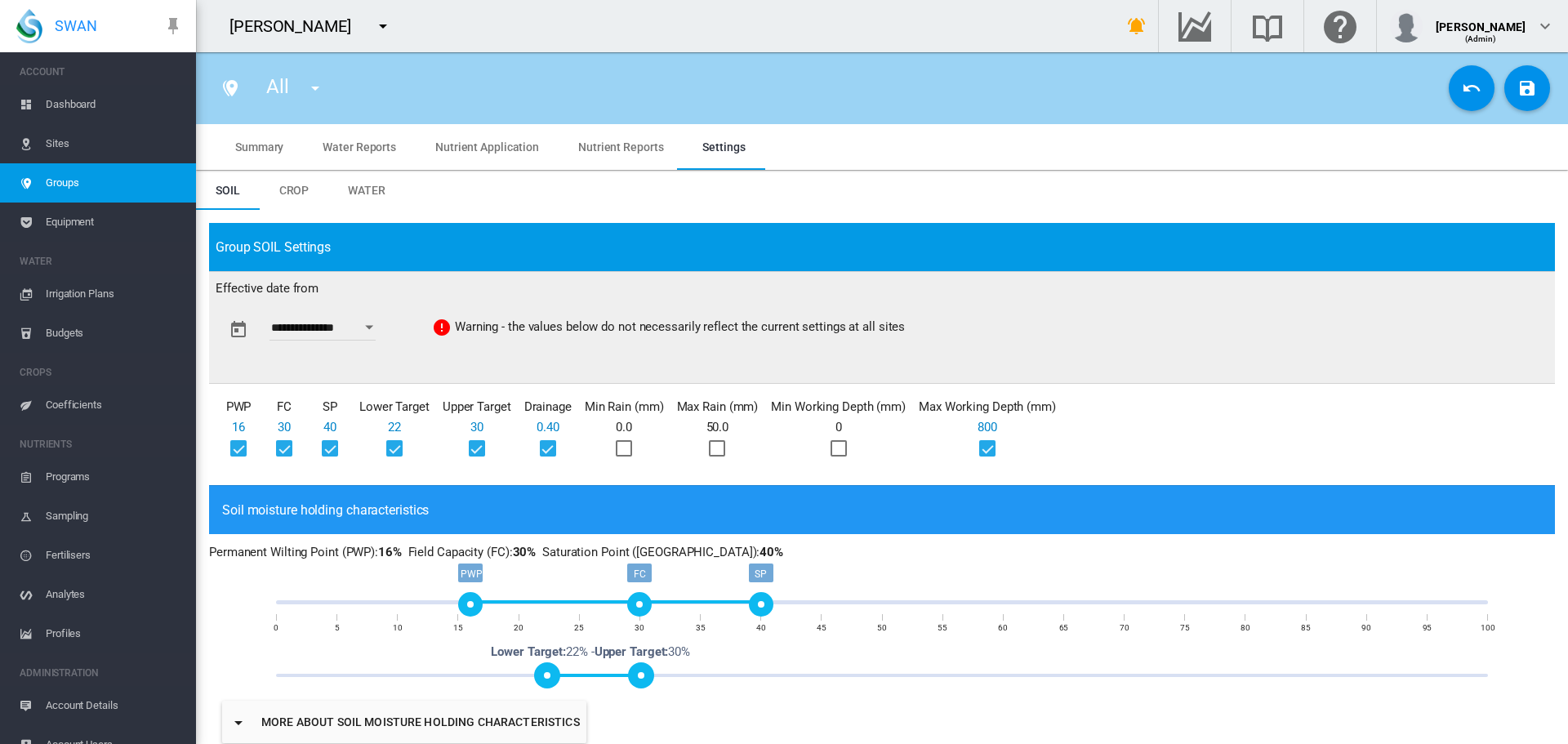
type input "**********"
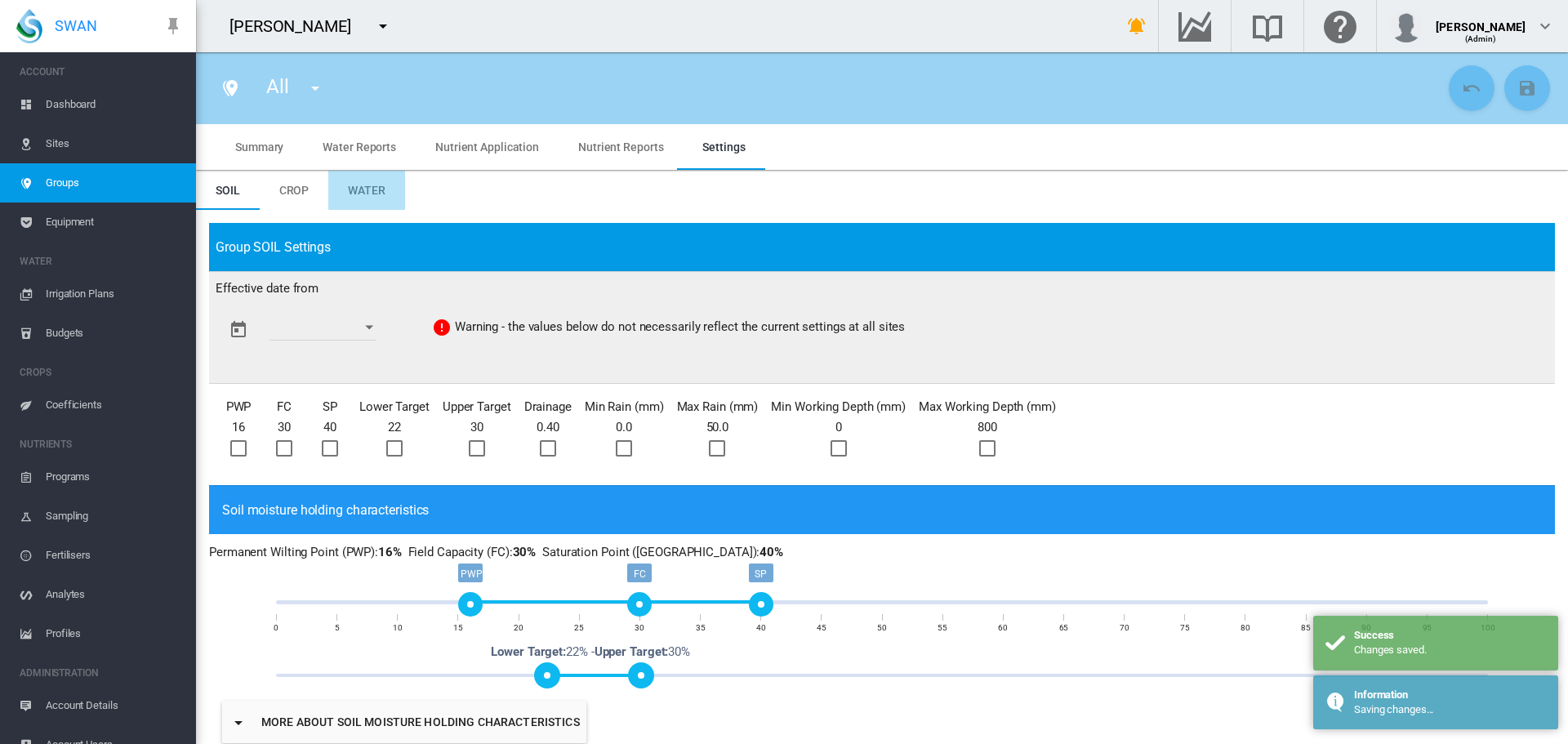
click at [361, 188] on span "Water" at bounding box center [367, 190] width 38 height 14
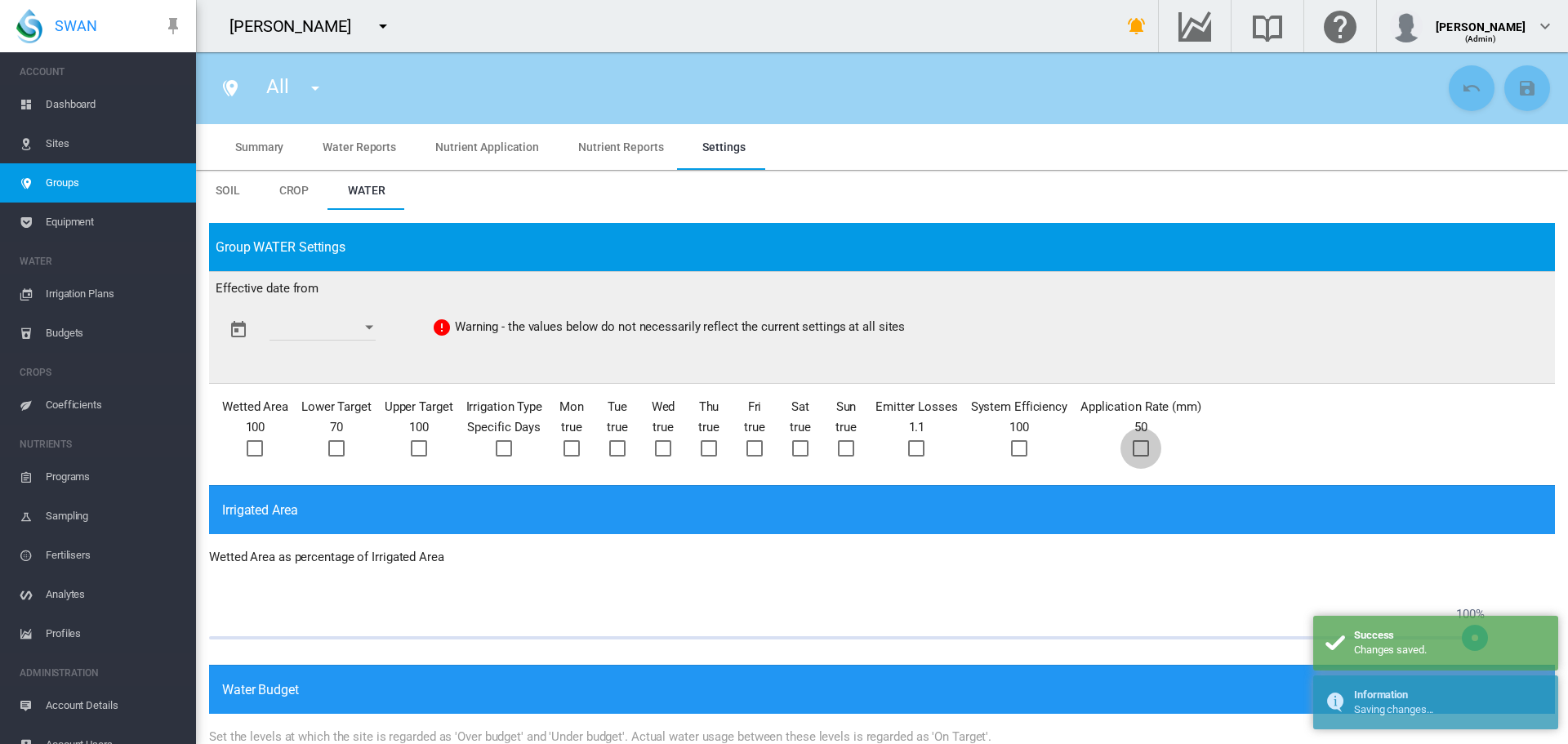
click at [1138, 449] on div at bounding box center [1141, 448] width 16 height 16
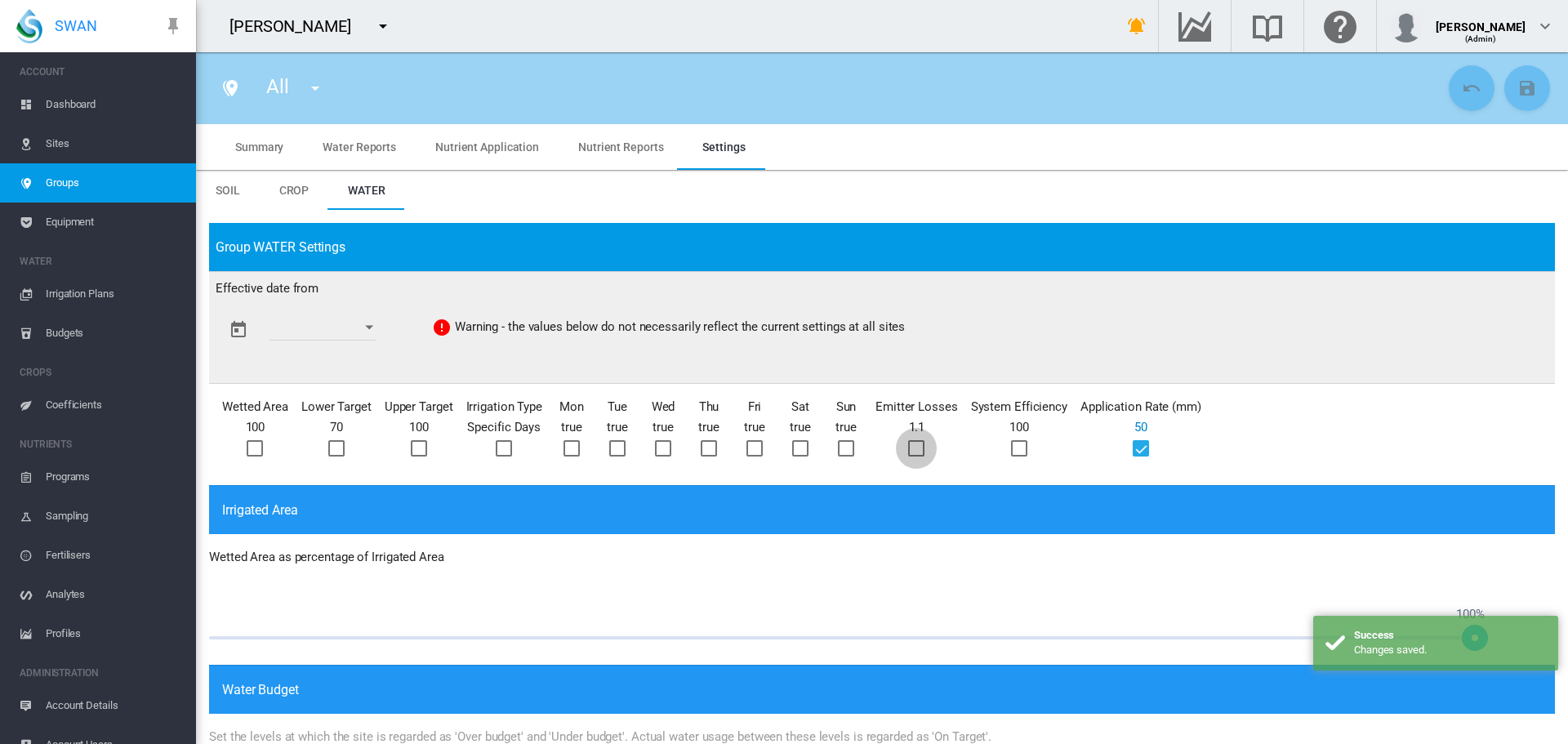
click at [914, 444] on div at bounding box center [916, 448] width 16 height 16
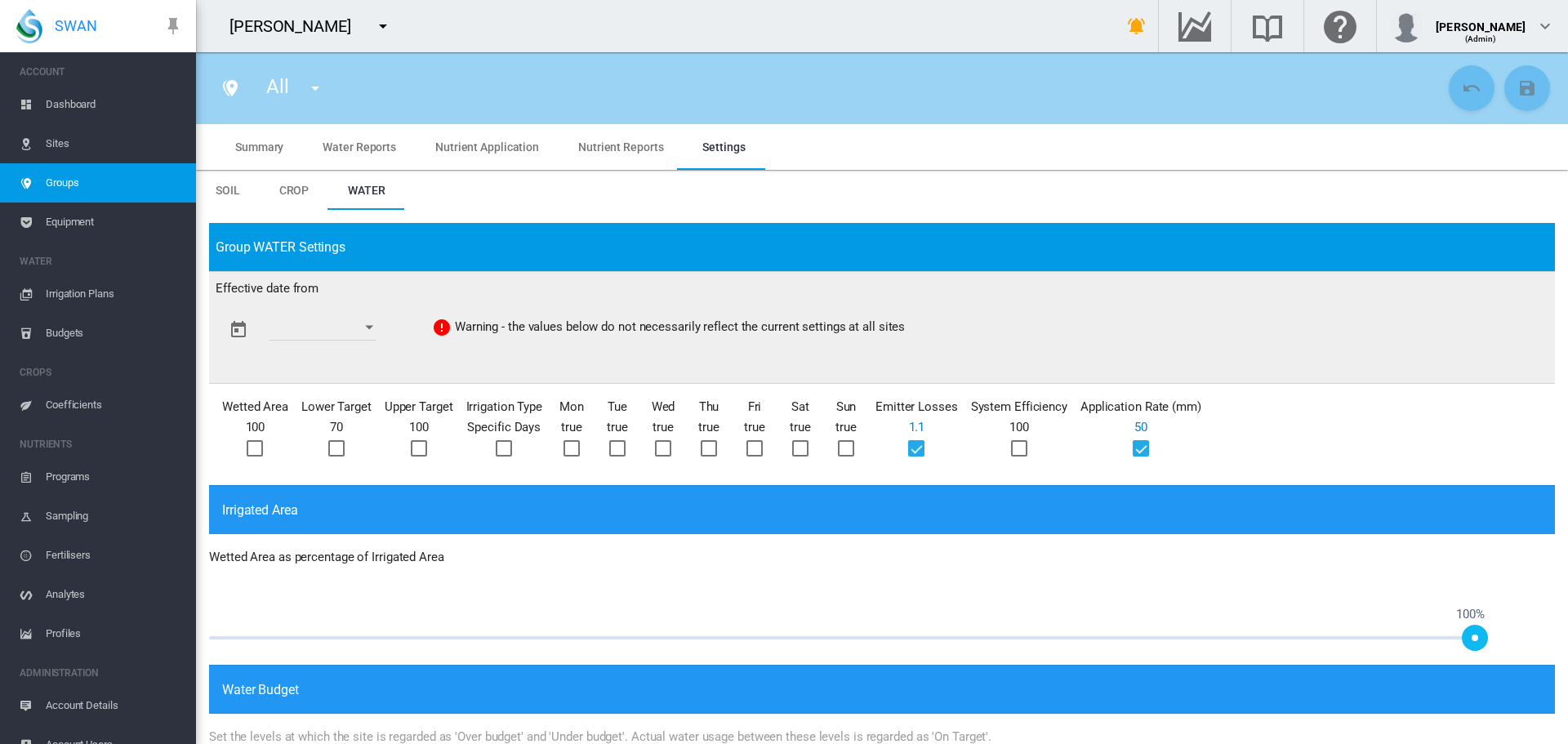
click at [253, 448] on div at bounding box center [255, 448] width 16 height 16
drag, startPoint x: 1471, startPoint y: 637, endPoint x: 586, endPoint y: 623, distance: 885.1
click at [585, 636] on div "1% 100% 30%" at bounding box center [849, 637] width 1279 height 3
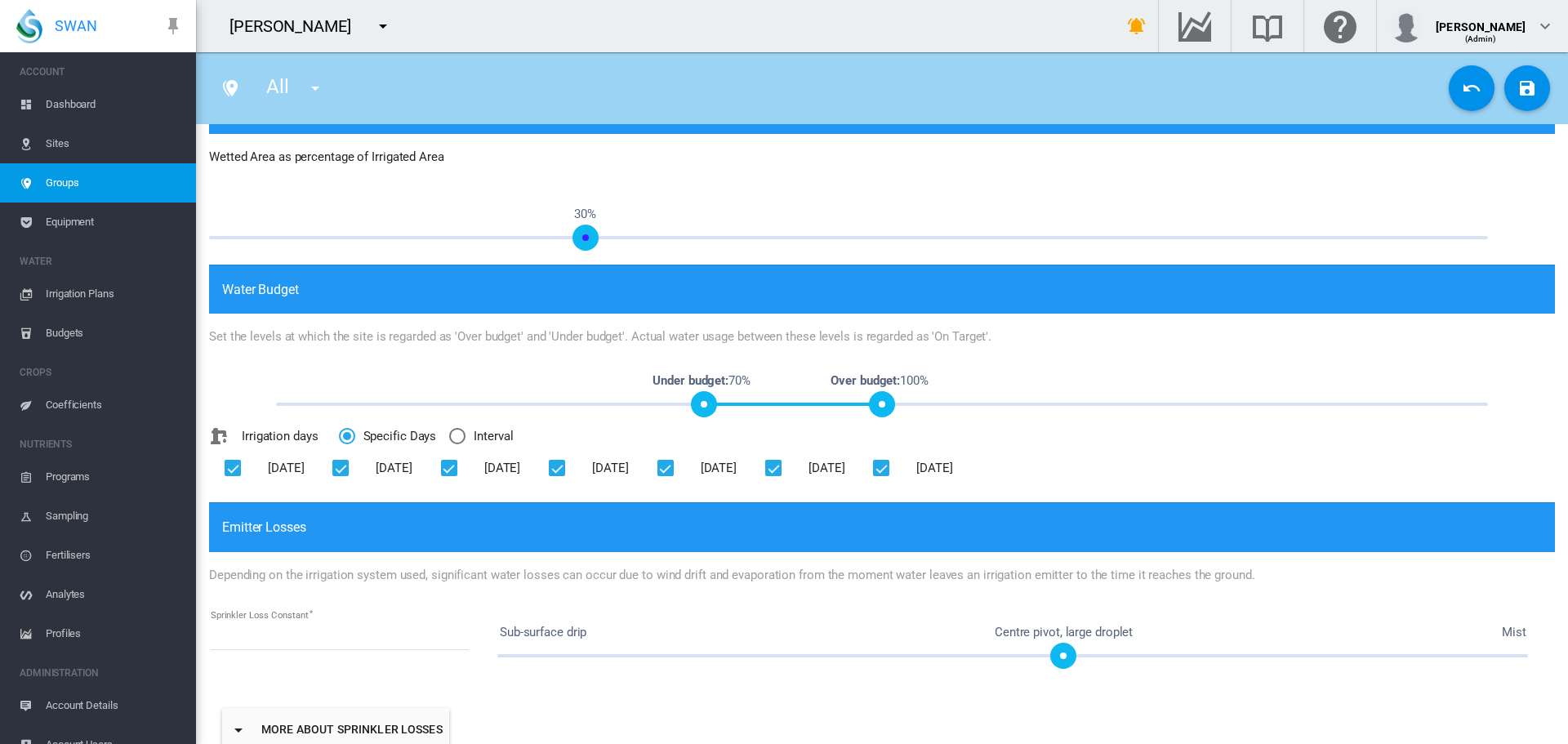
scroll to position [408, 0]
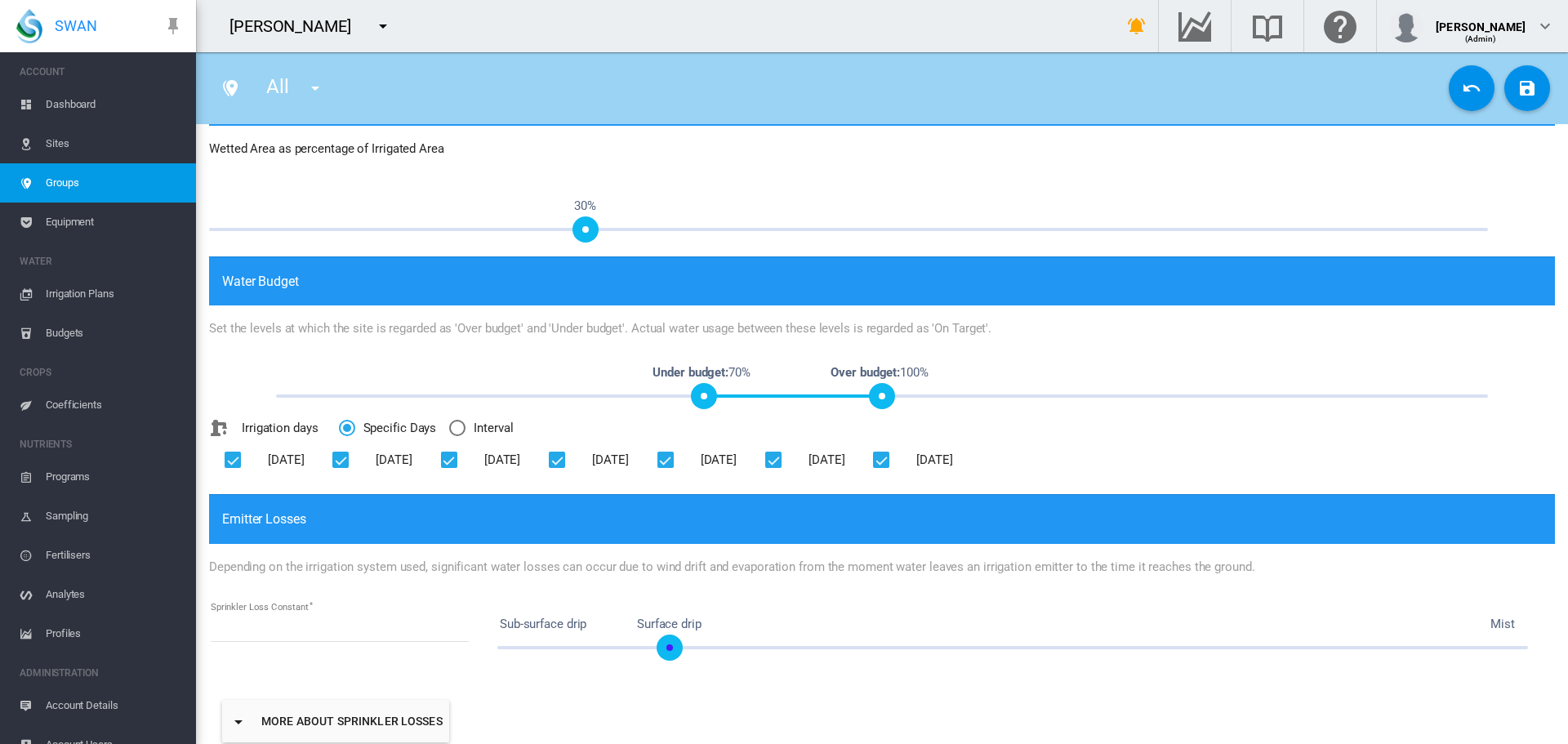
type input "***"
drag, startPoint x: 1063, startPoint y: 646, endPoint x: 661, endPoint y: 643, distance: 402.0
click at [661, 643] on span at bounding box center [659, 648] width 26 height 26
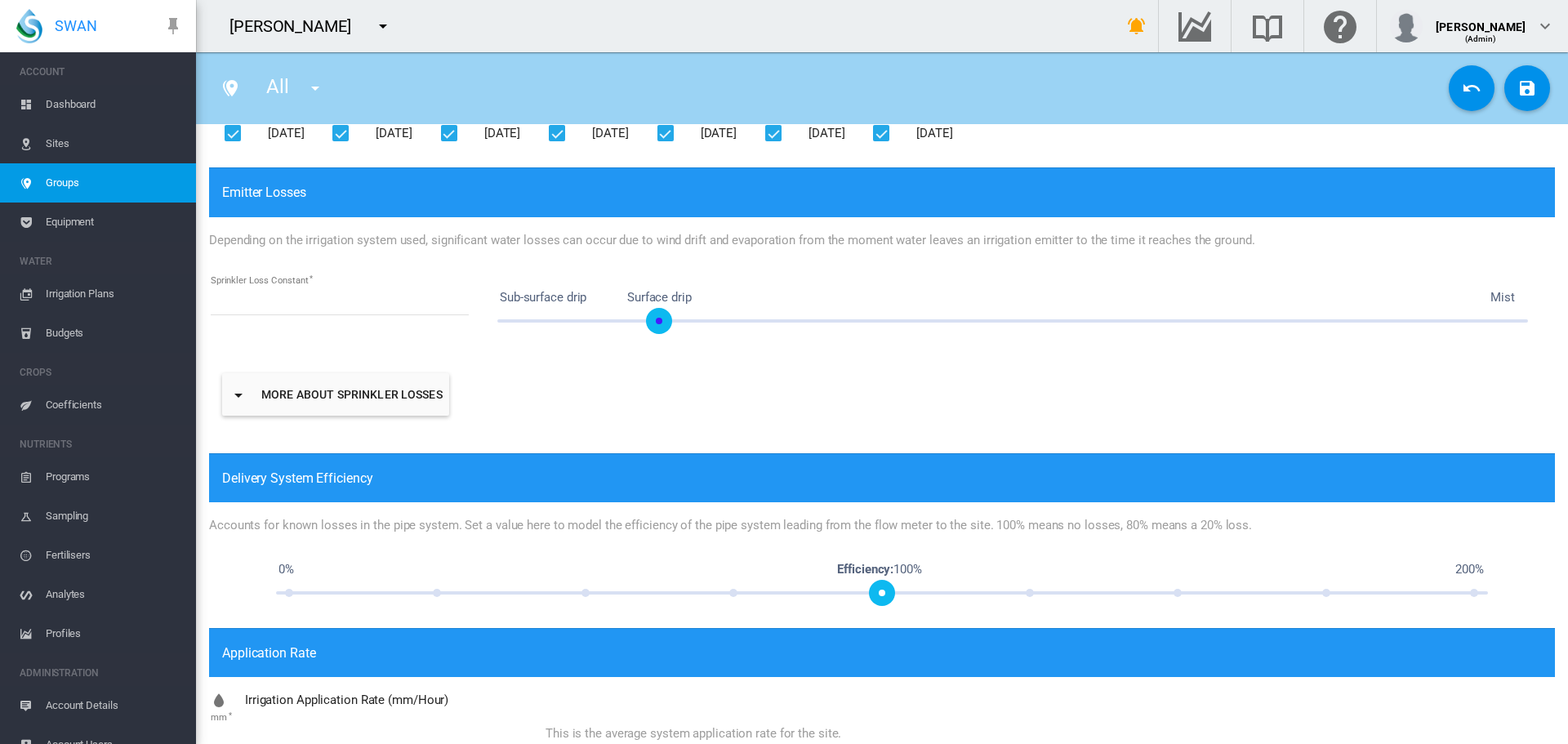
scroll to position [792, 0]
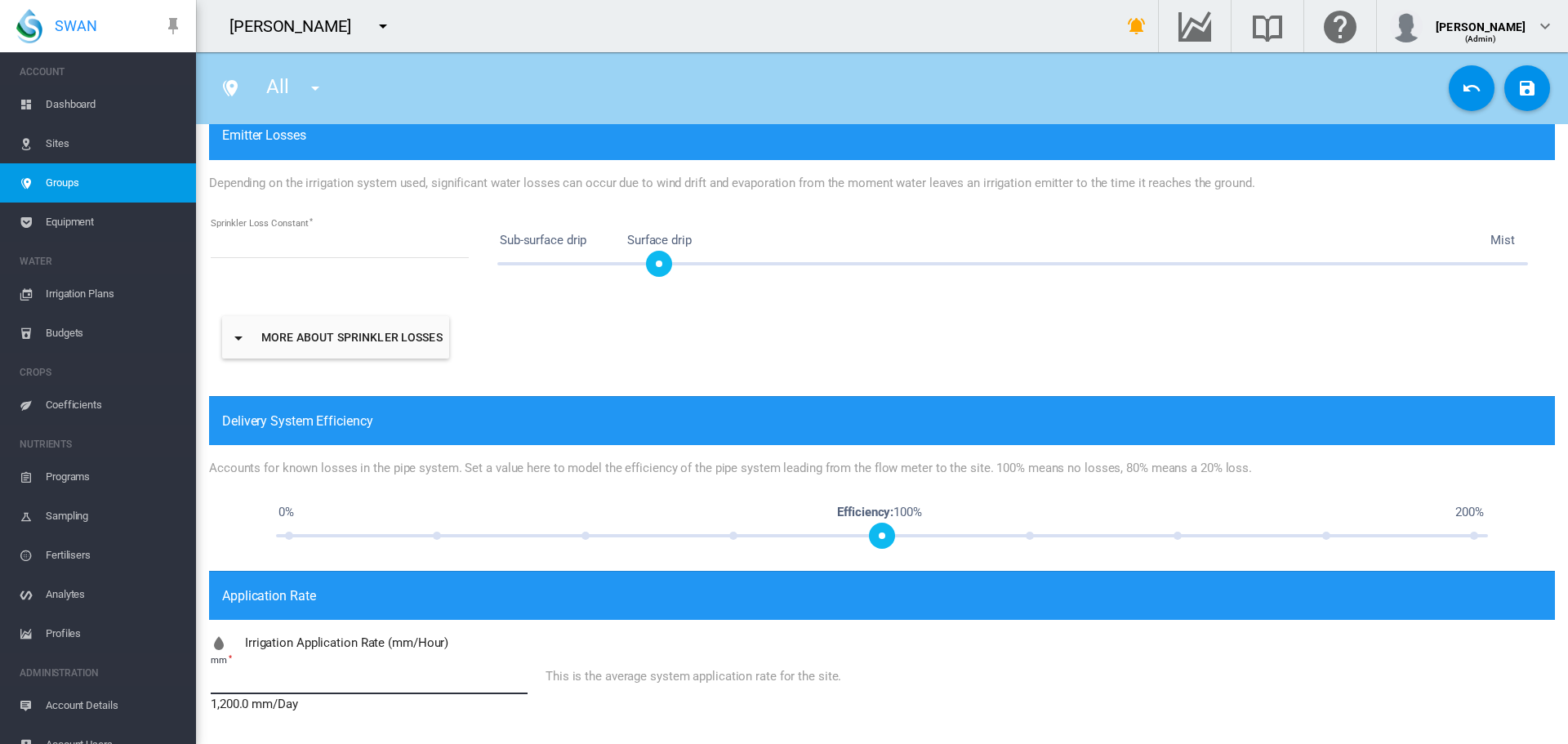
drag, startPoint x: 234, startPoint y: 690, endPoint x: 200, endPoint y: 694, distance: 34.2
click at [200, 694] on div "**********" at bounding box center [882, 81] width 1372 height 1328
type input "***"
click at [1518, 82] on md-icon "icon-content-save" at bounding box center [1527, 88] width 19 height 19
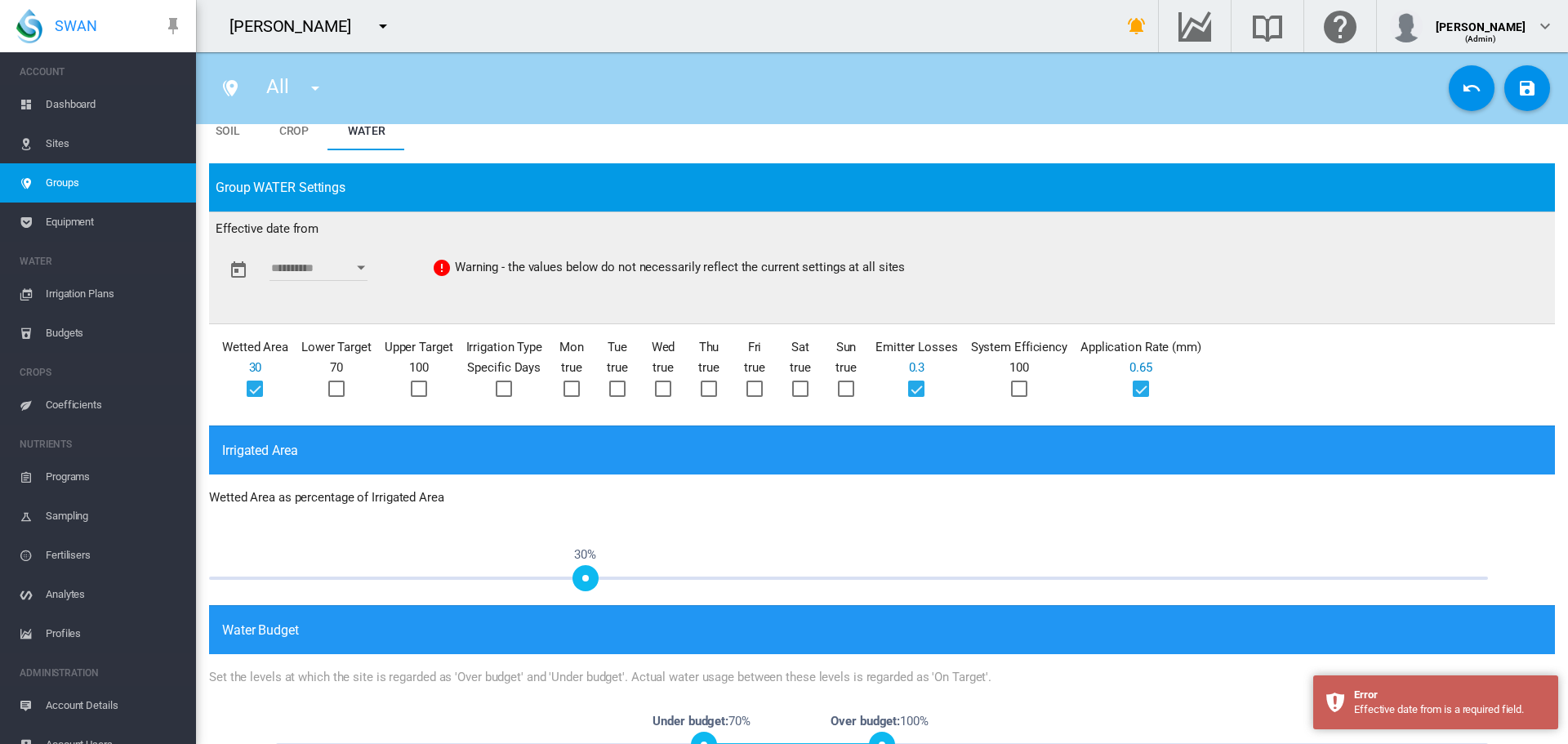
scroll to position [0, 0]
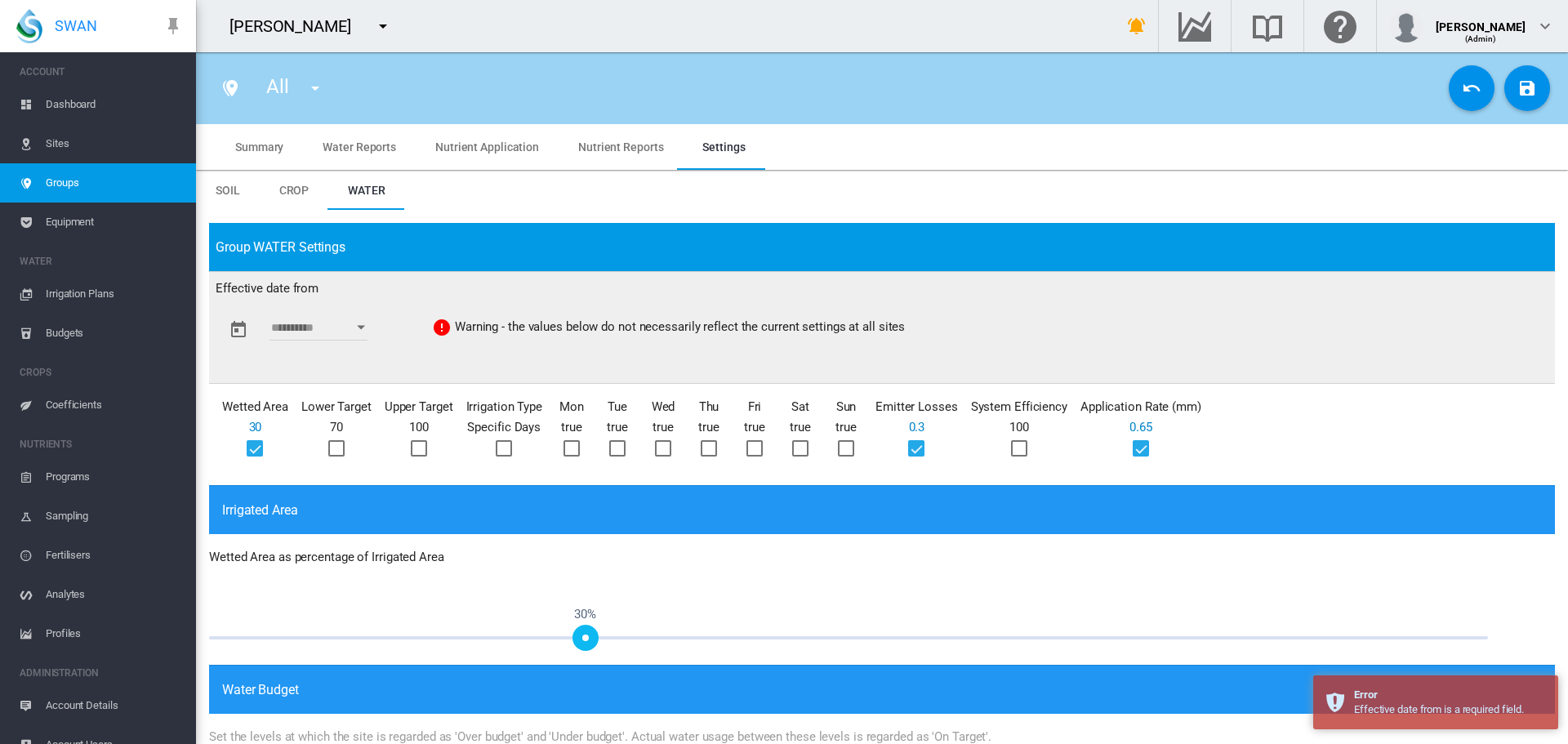
click at [360, 327] on div "Open calendar" at bounding box center [361, 328] width 8 height 4
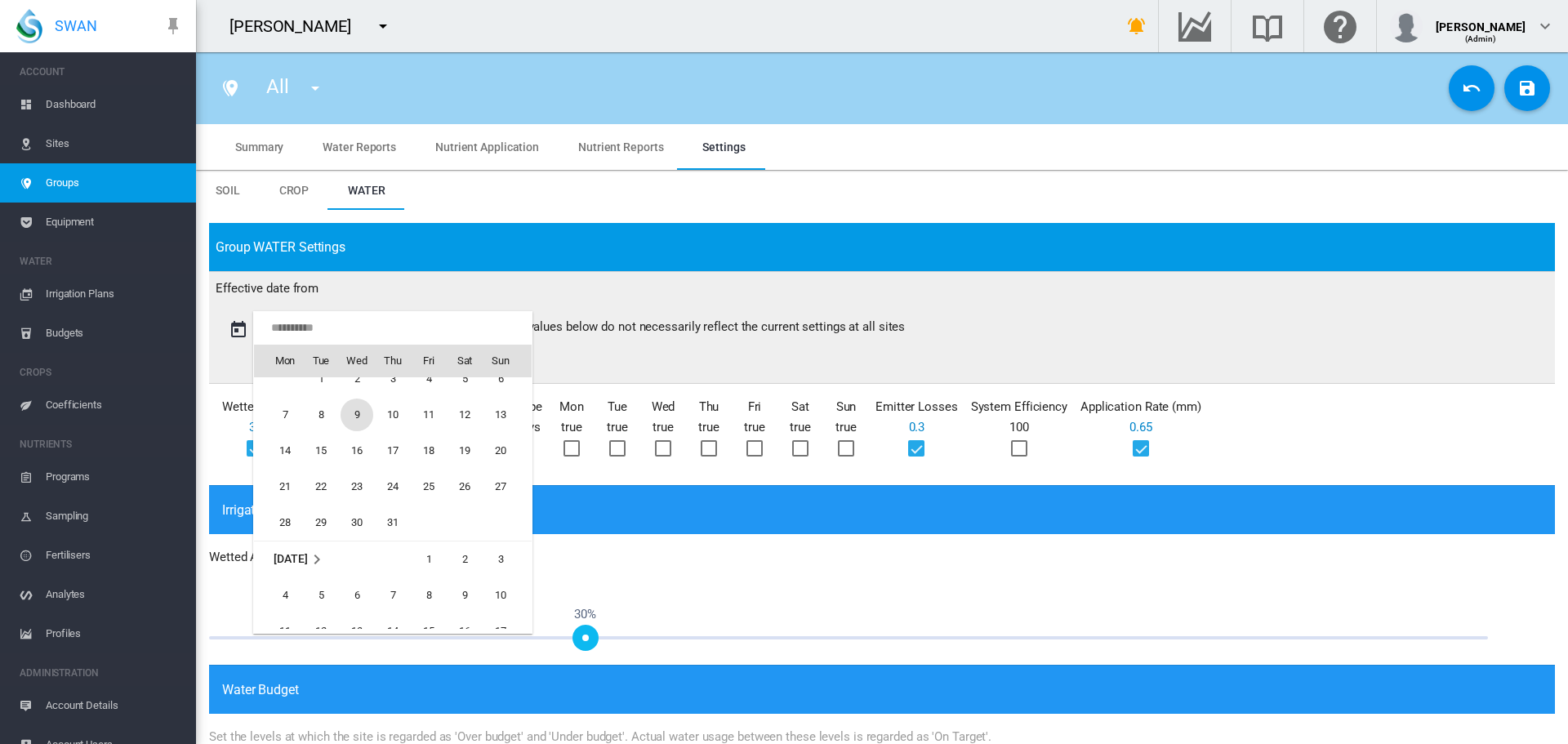
scroll to position [40286, 0]
click at [319, 416] on span "1" at bounding box center [321, 407] width 33 height 33
type input "**********"
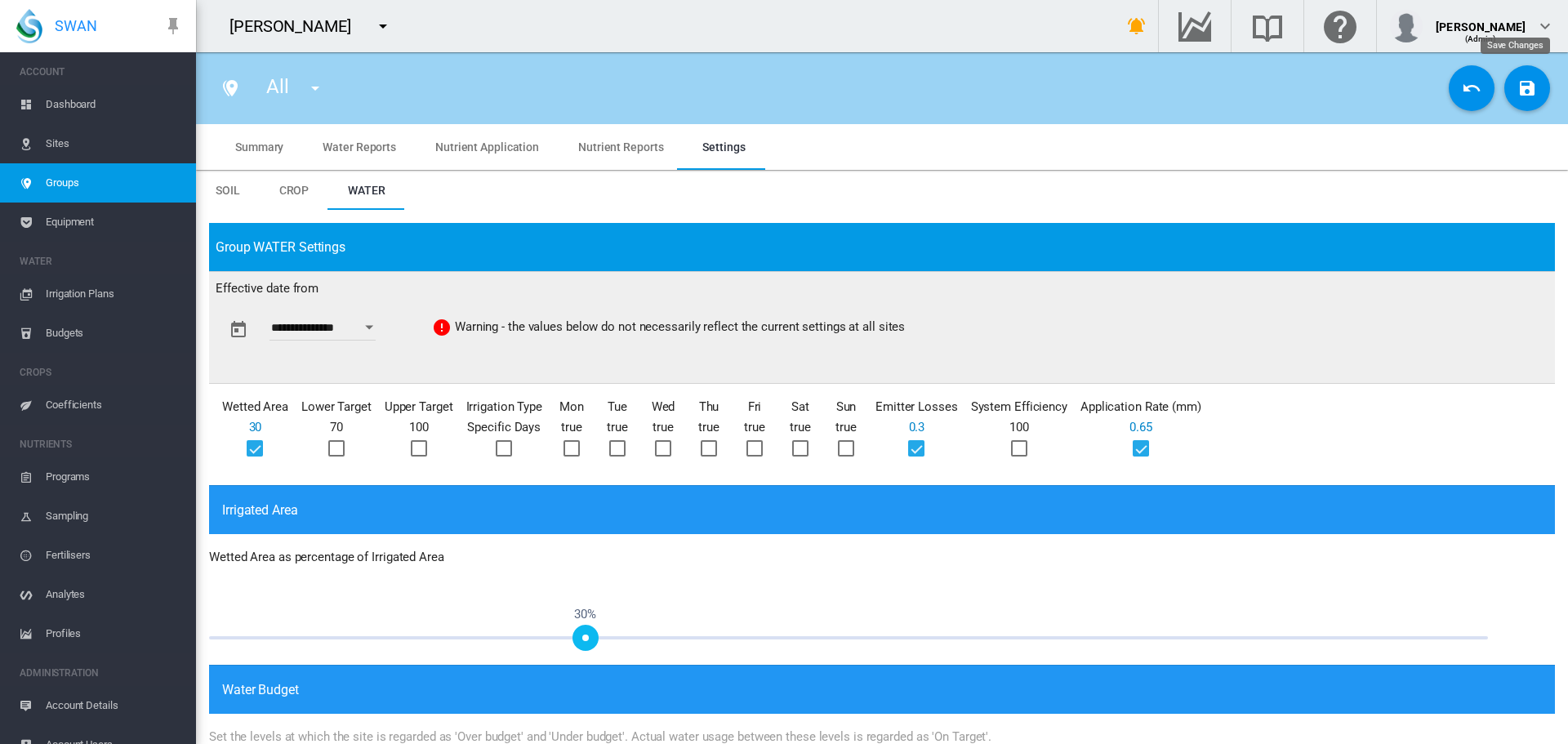
click at [1518, 83] on md-icon "icon-content-save" at bounding box center [1527, 88] width 19 height 19
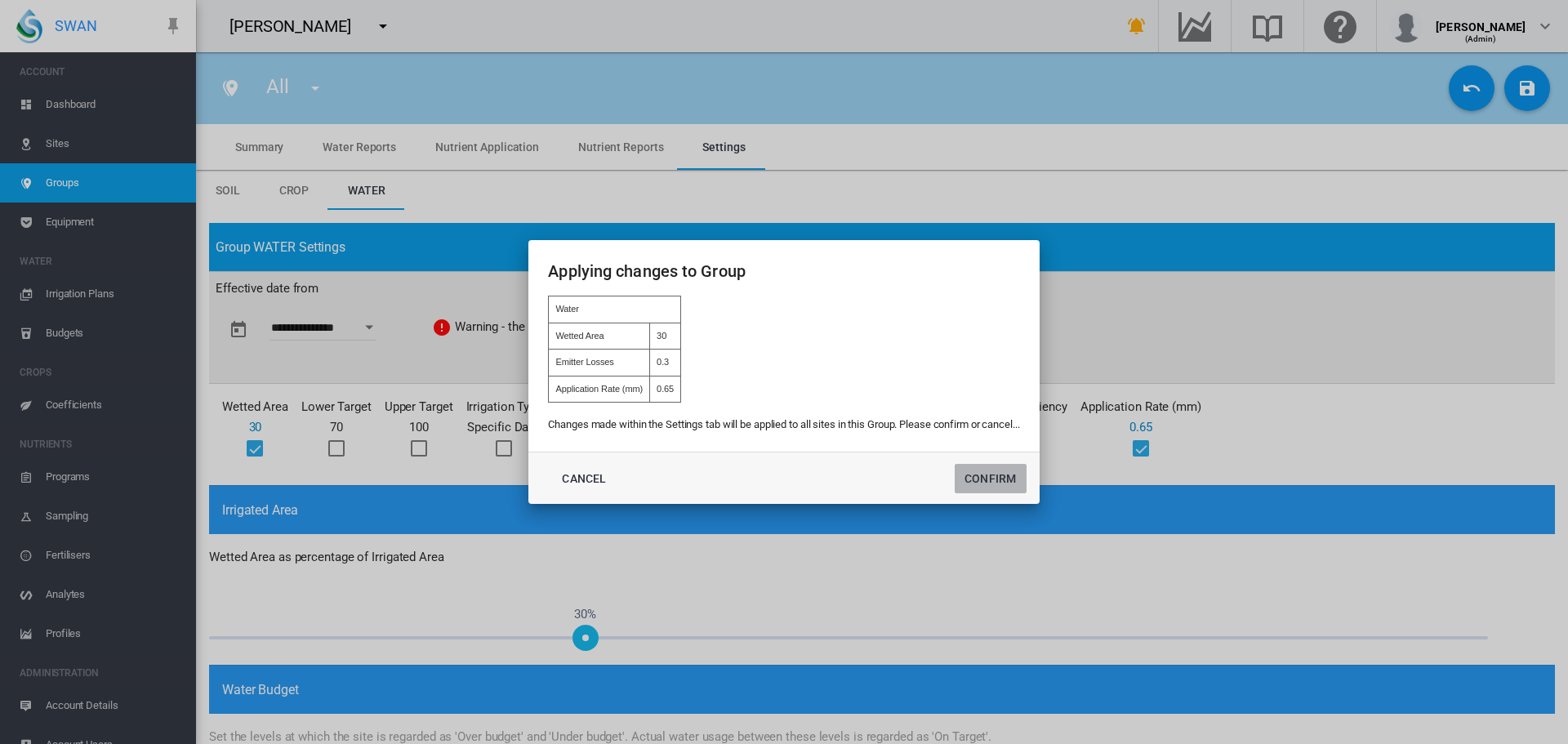
click at [975, 473] on button "Confirm" at bounding box center [991, 479] width 71 height 29
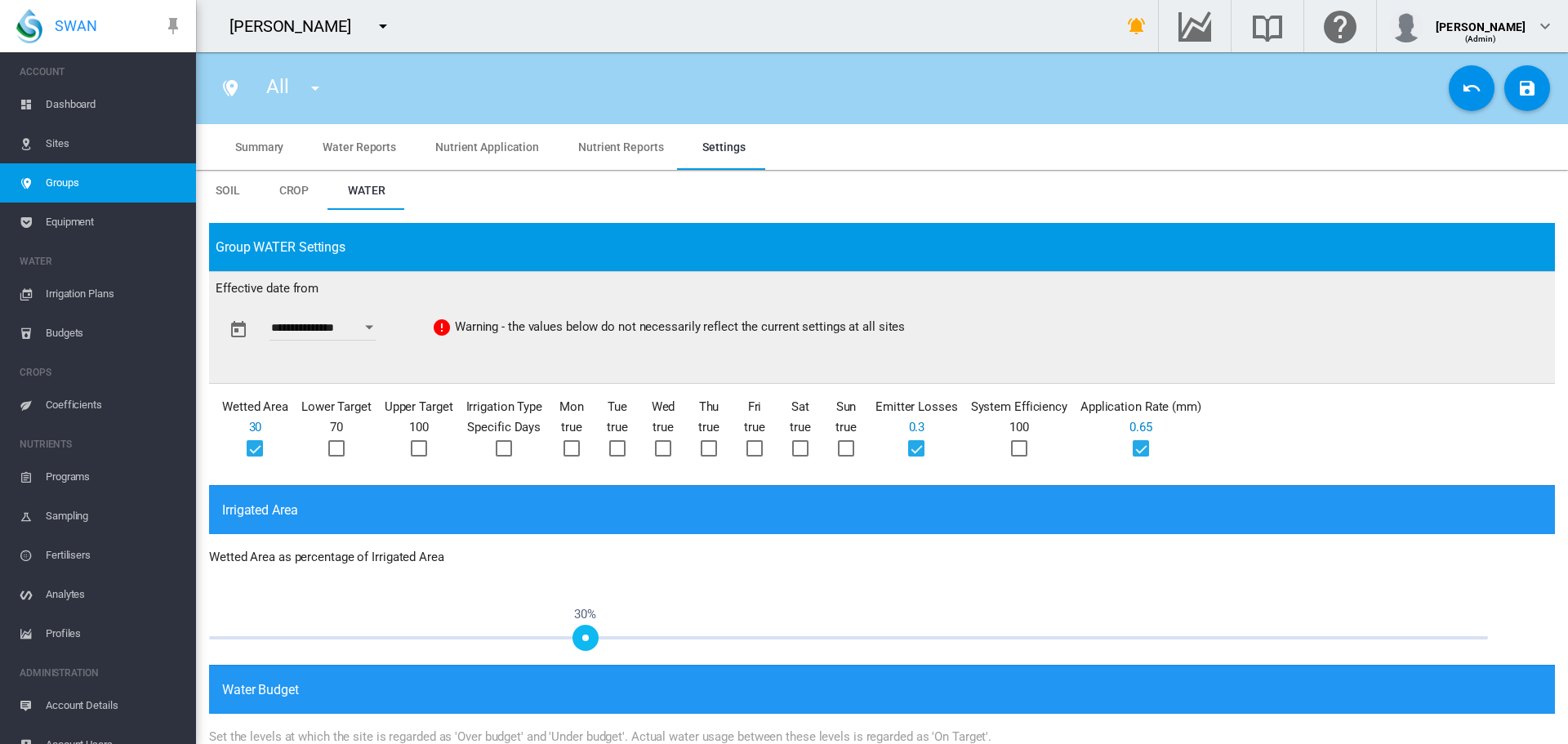
type input "**********"
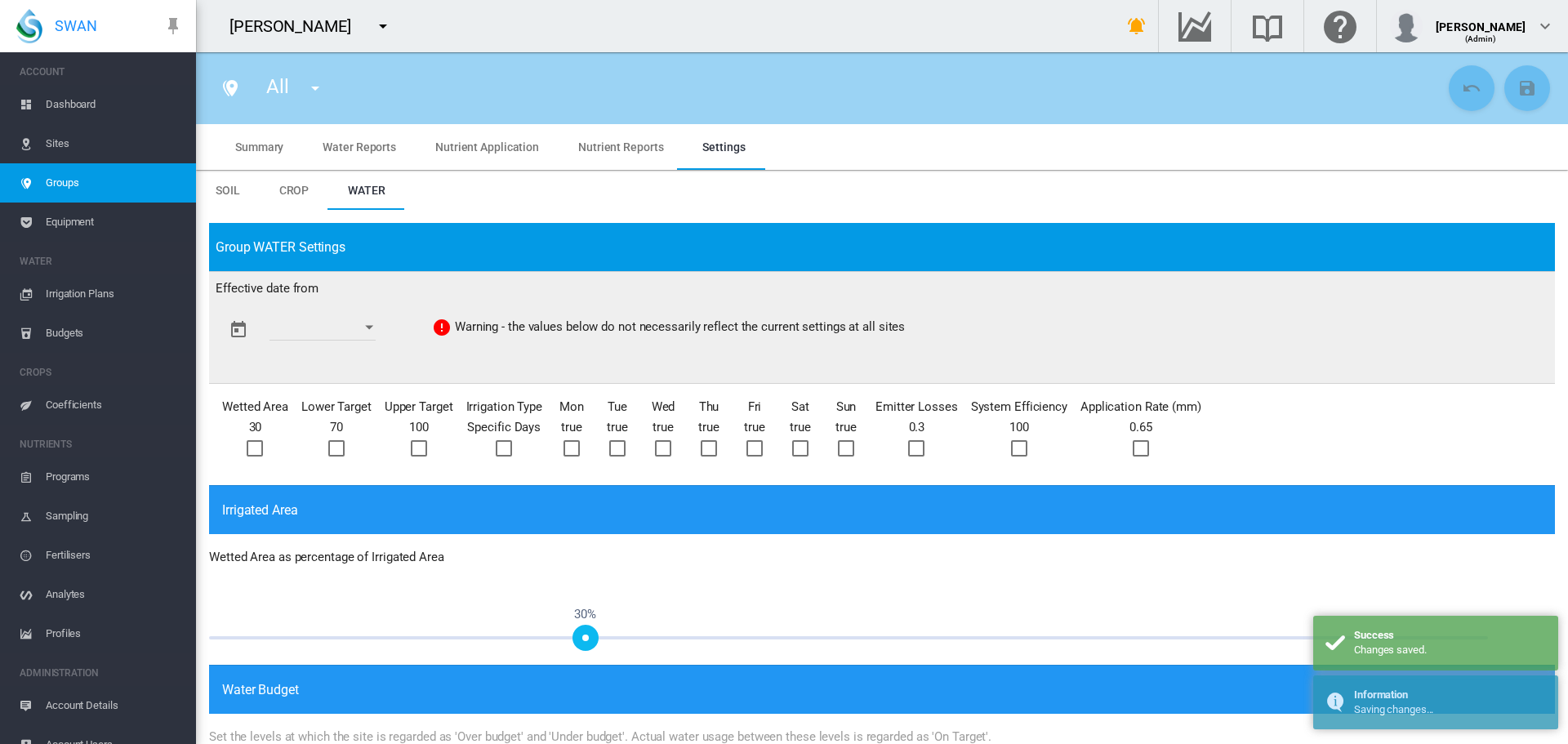
click at [61, 147] on span "Sites" at bounding box center [114, 144] width 137 height 40
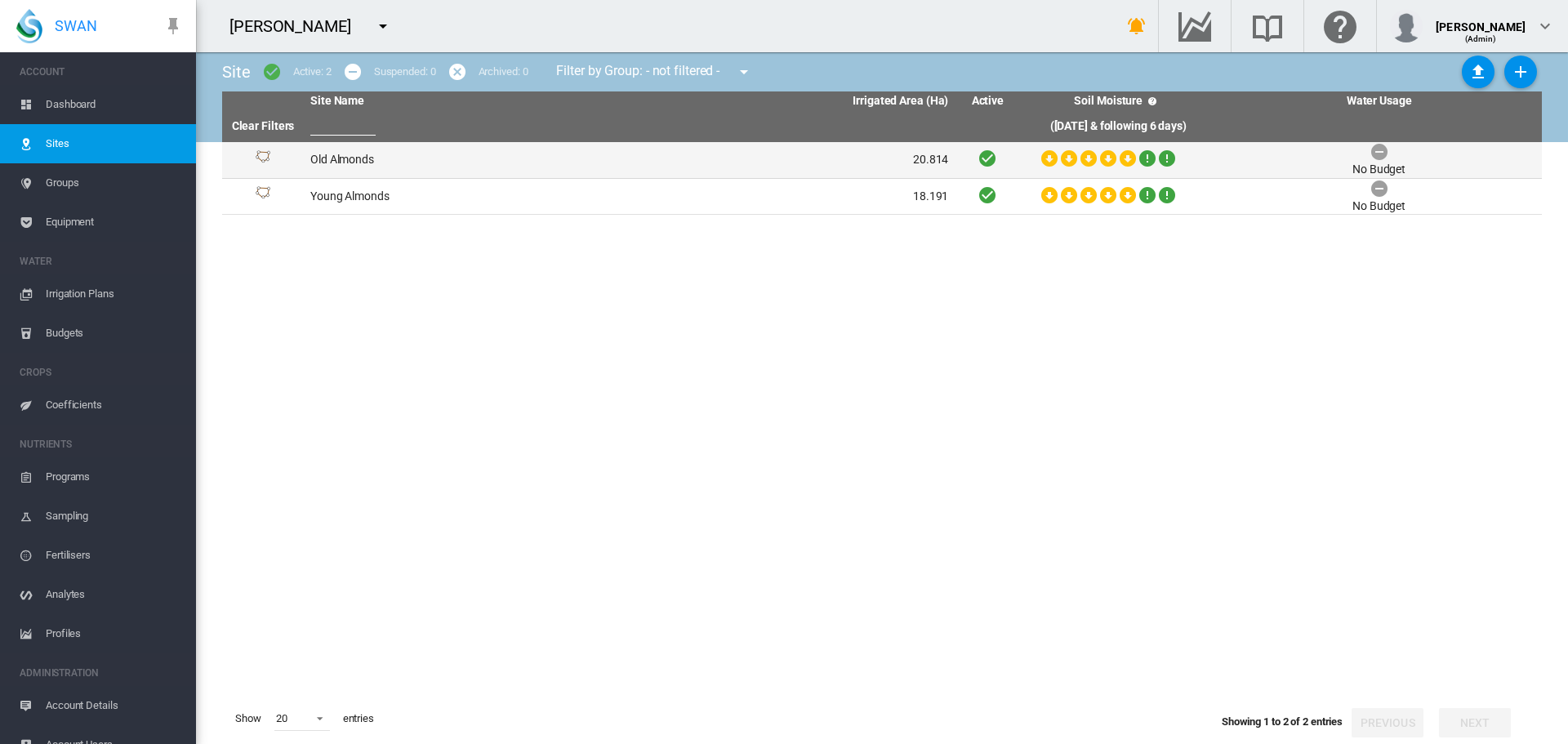
click at [334, 160] on td "Old Almonds" at bounding box center [467, 159] width 326 height 36
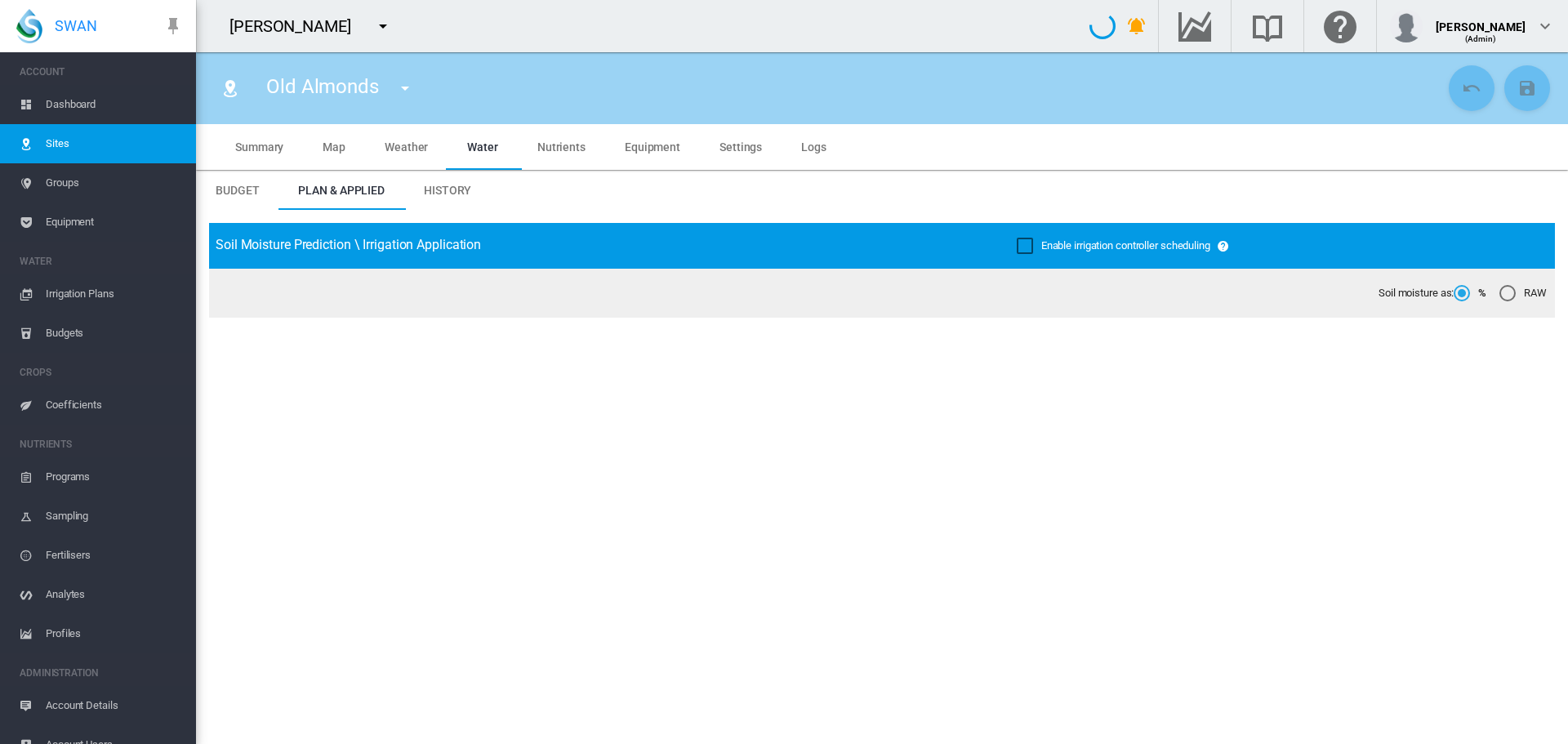
type input "**********"
type input "******"
type input "*********"
type input "***"
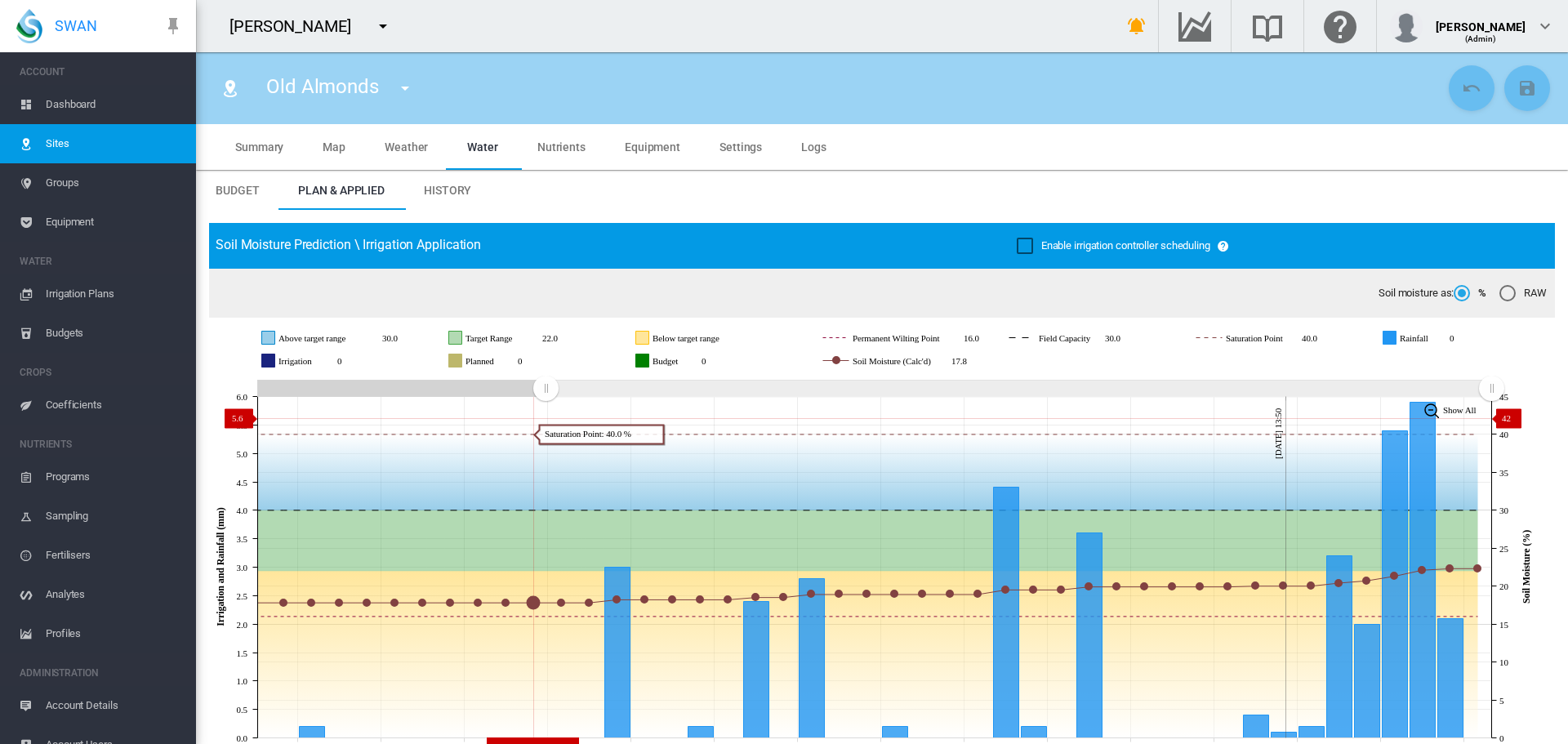
drag, startPoint x: 1192, startPoint y: 391, endPoint x: 545, endPoint y: 418, distance: 647.6
click at [545, 418] on icon "JavaScript chart by amCharts [DATE] [DATE] Aug [DATE] Aug [DATE] Aug [DATE] Aug…" at bounding box center [876, 566] width 1334 height 383
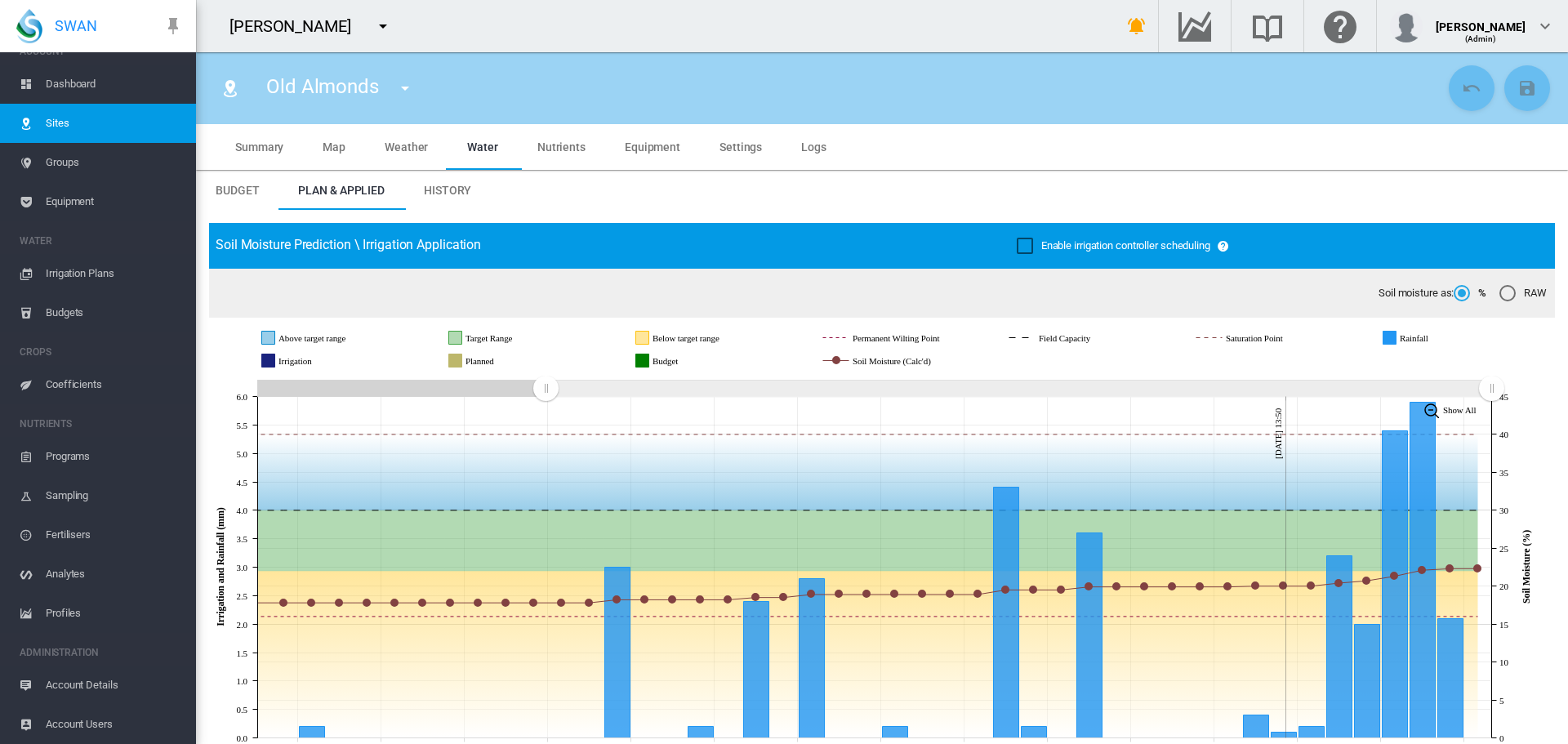
click at [75, 723] on span "Account Users" at bounding box center [114, 725] width 137 height 40
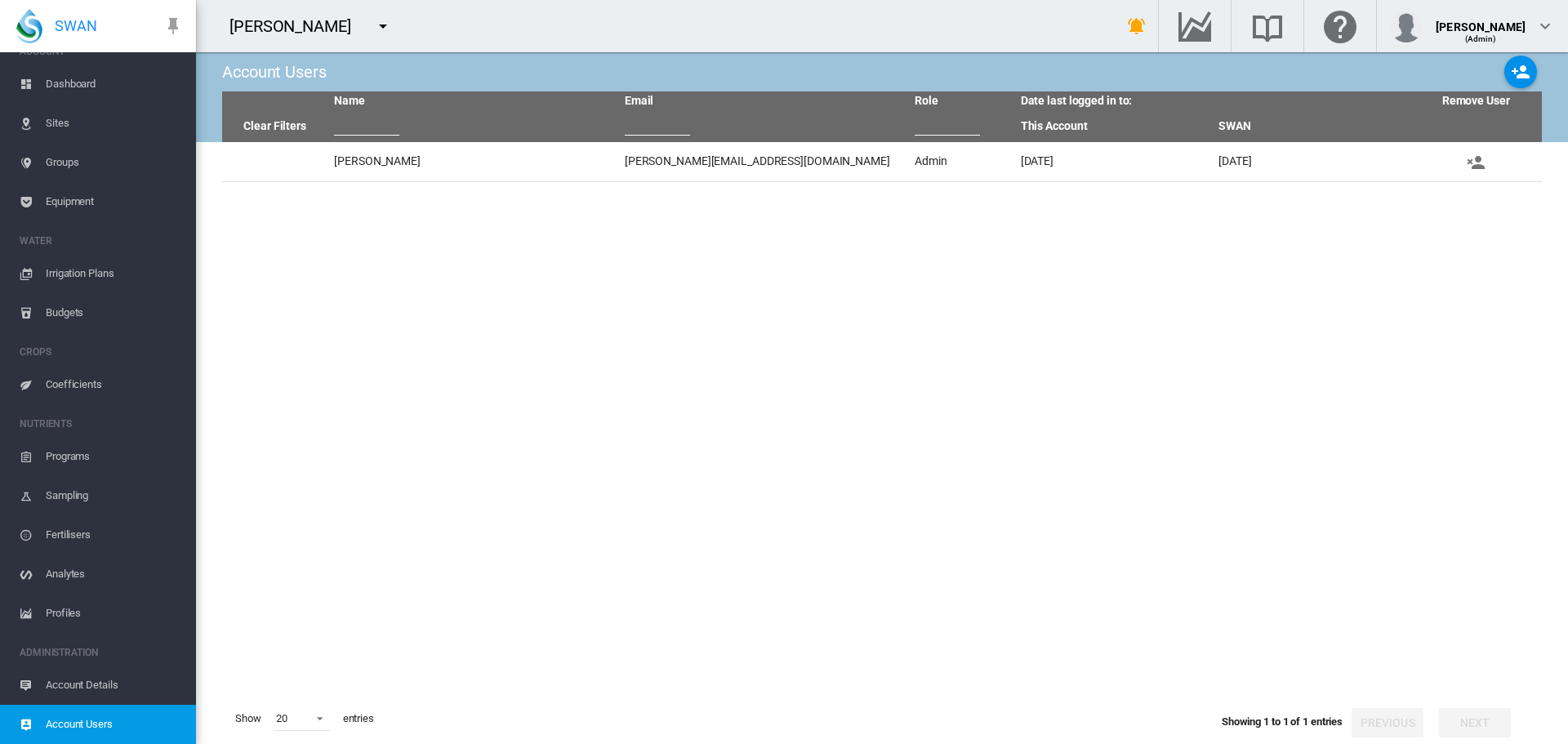
click at [98, 685] on span "Account Details" at bounding box center [114, 685] width 137 height 40
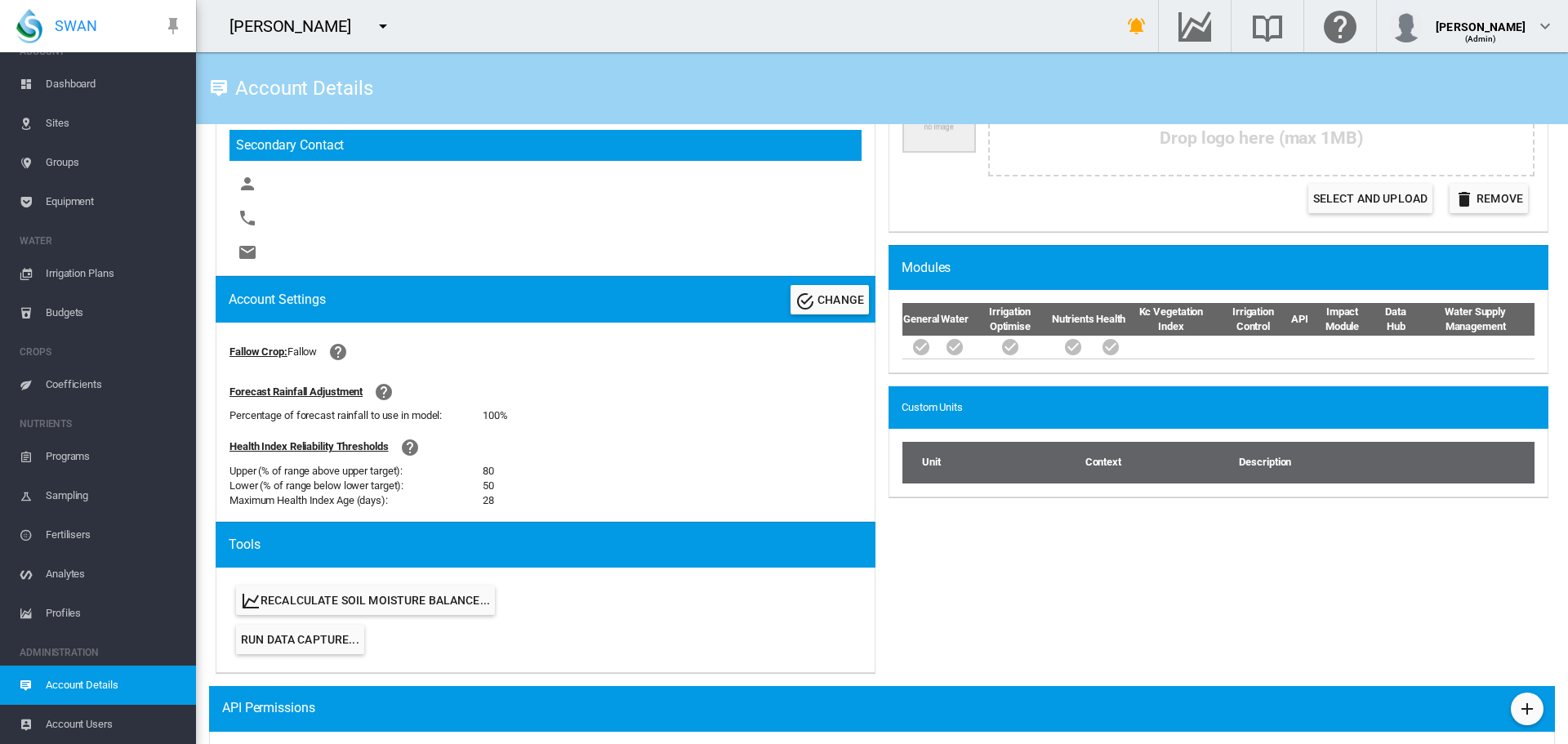
scroll to position [572, 0]
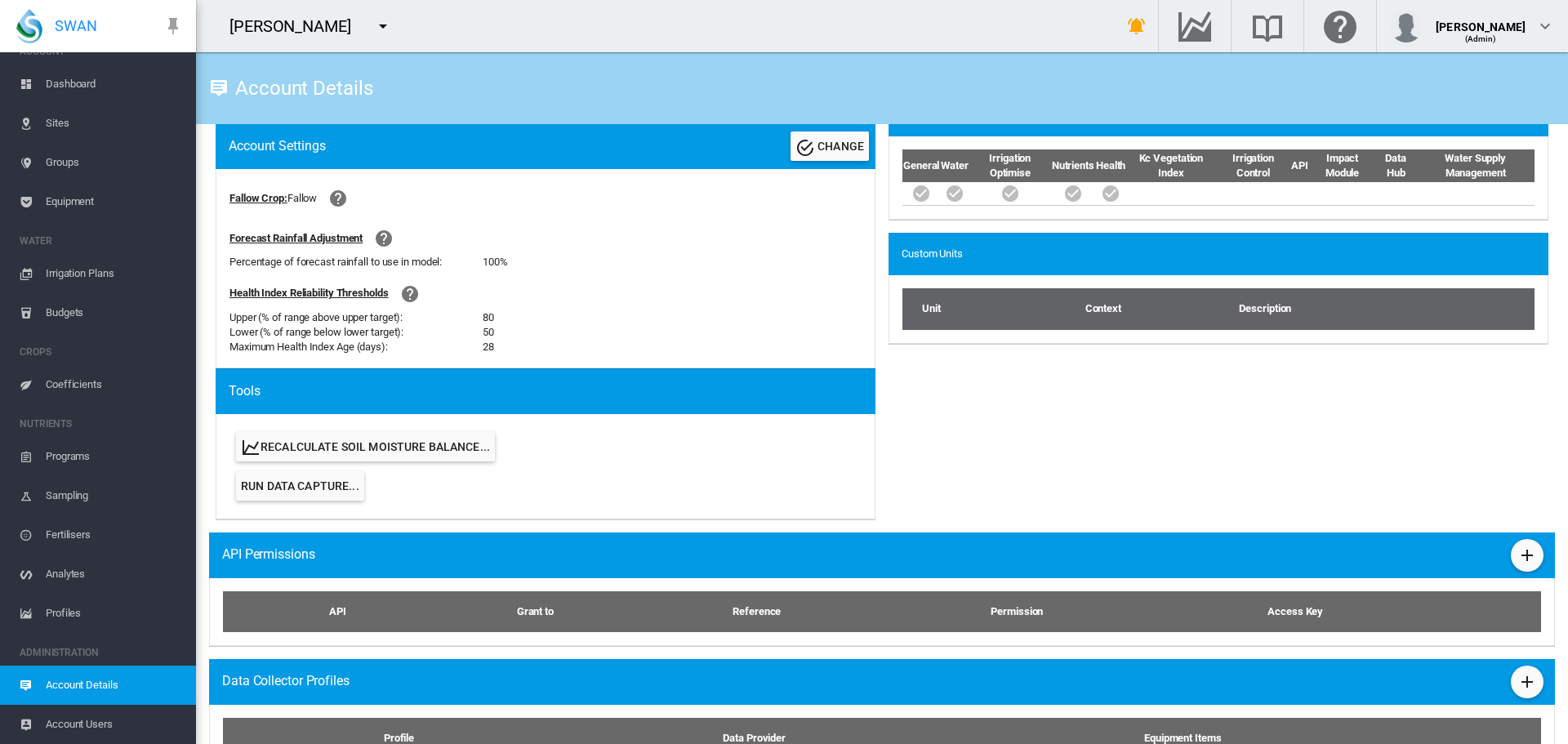
click at [317, 482] on span "Run Data Capture..." at bounding box center [300, 486] width 119 height 14
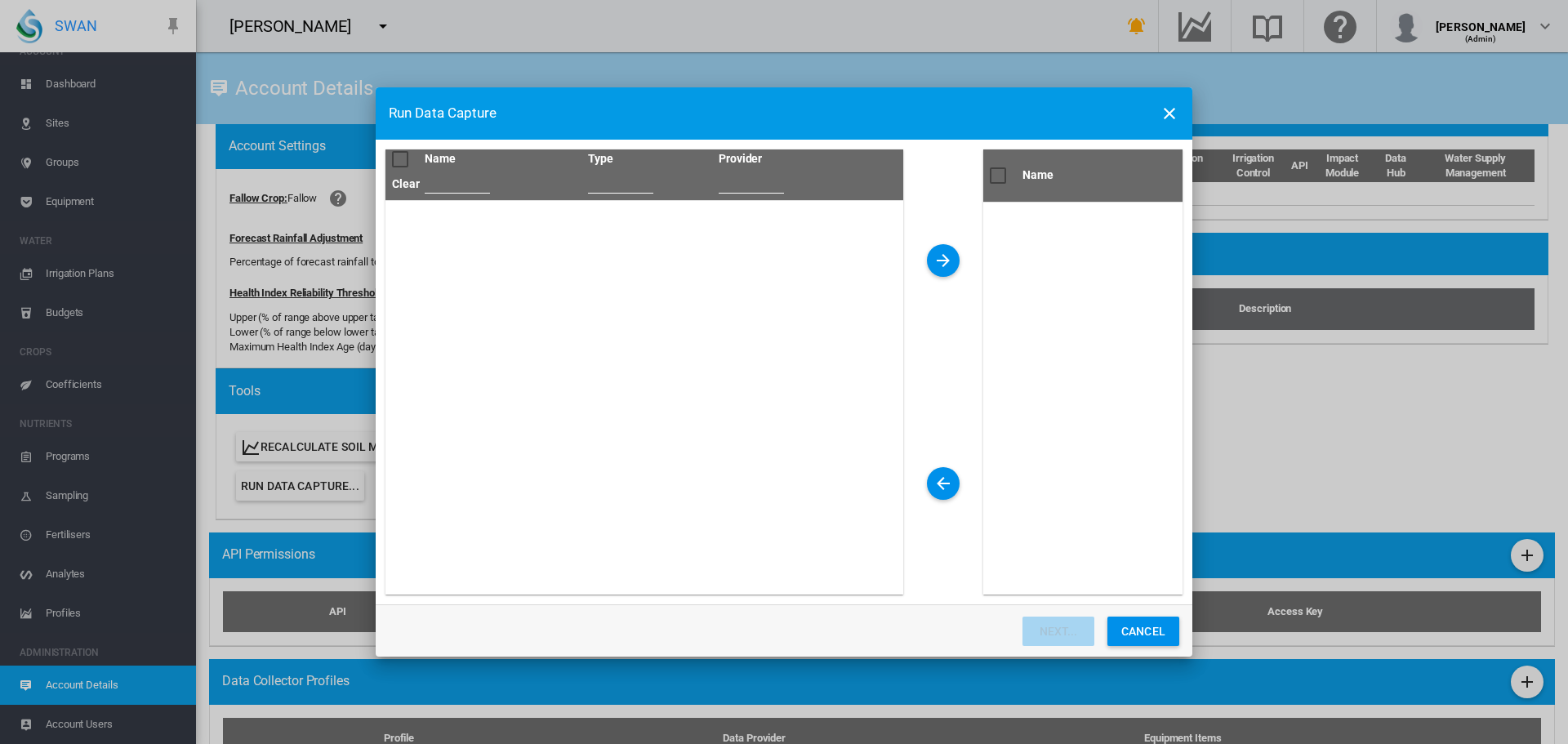
click at [1168, 112] on md-icon "icon-close" at bounding box center [1169, 114] width 19 height 19
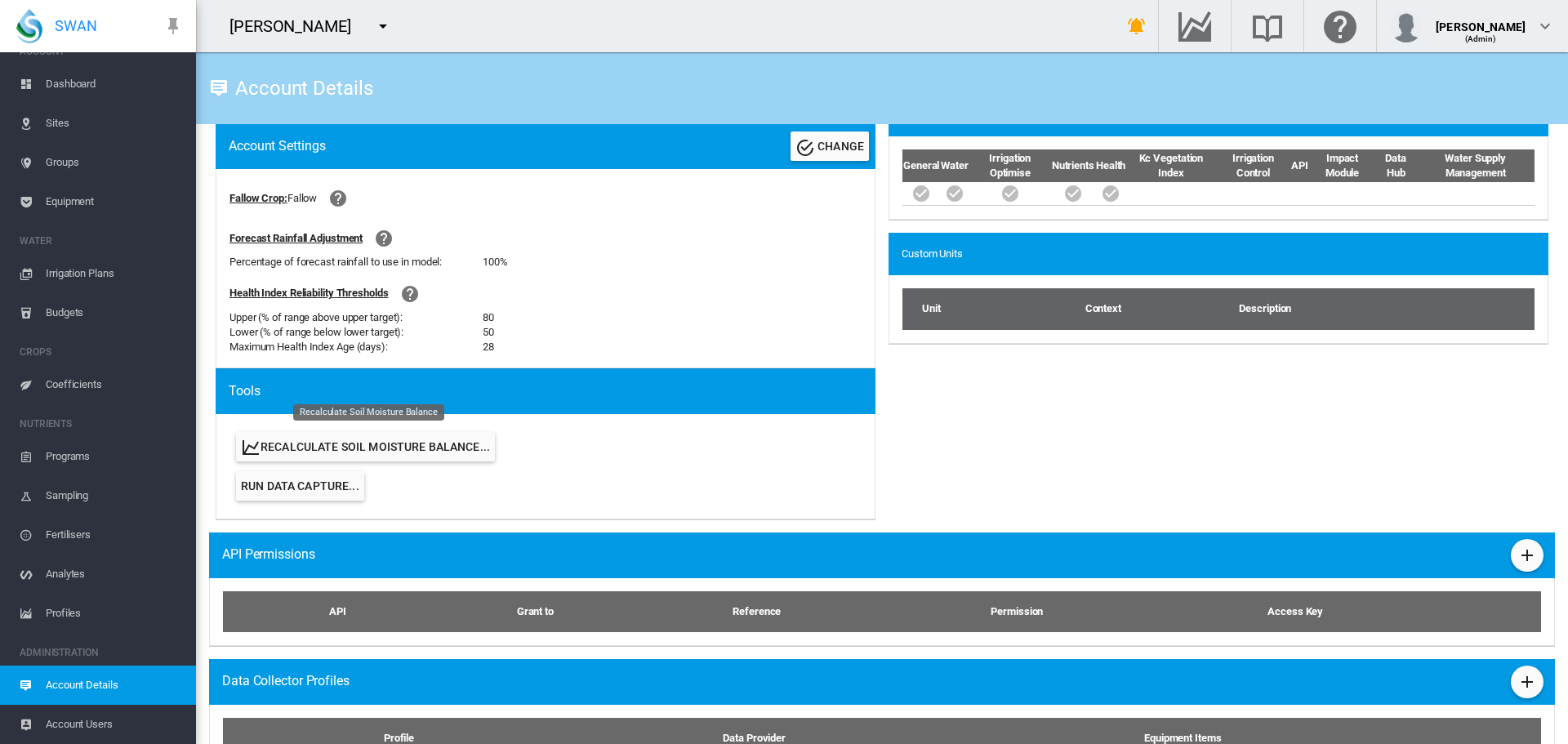
click at [348, 450] on button "Recalculate Soil Moisture Balance..." at bounding box center [366, 447] width 259 height 29
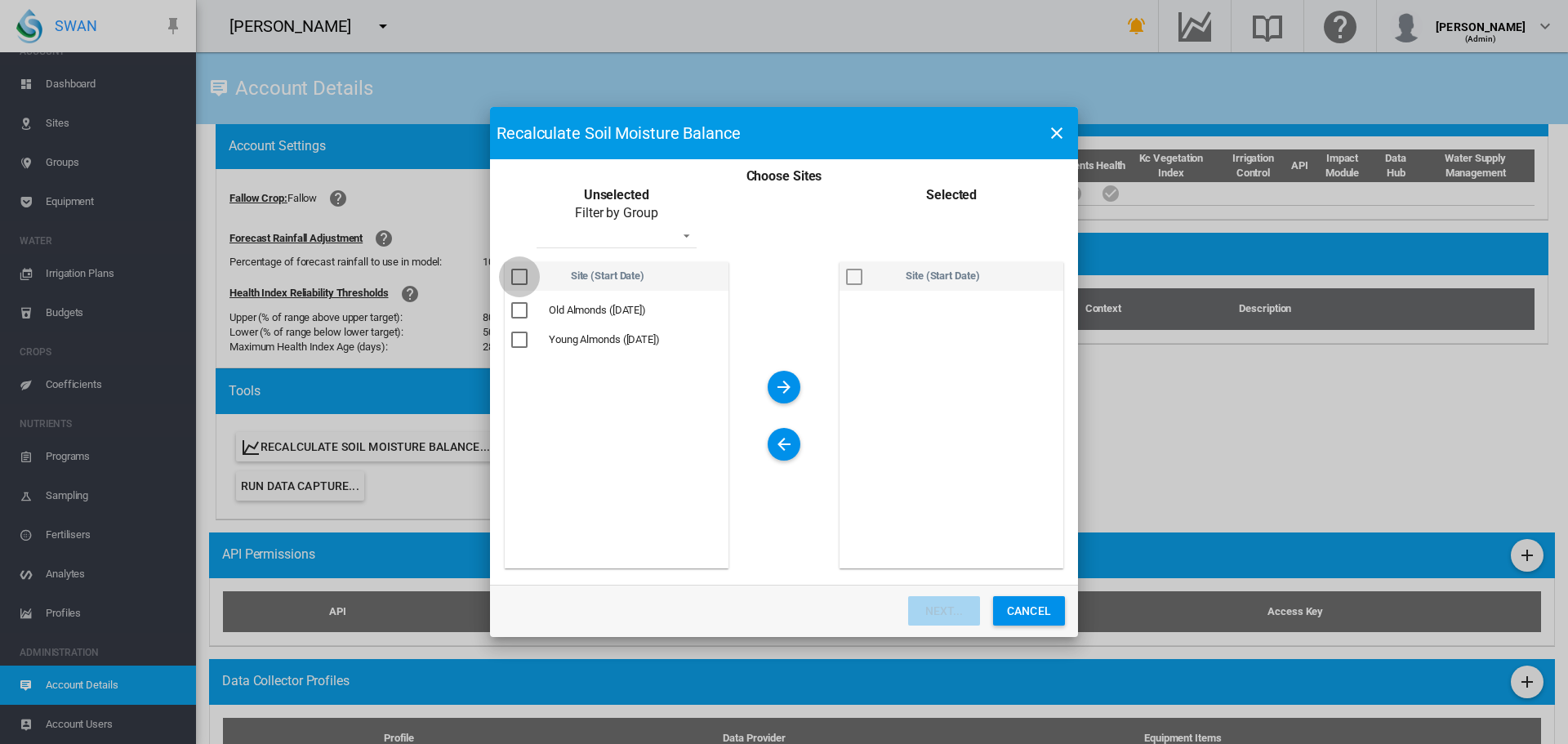
click at [523, 275] on div "Choose Sites ..." at bounding box center [519, 276] width 16 height 16
click at [780, 386] on md-icon "icon-arrow-right" at bounding box center [784, 387] width 19 height 19
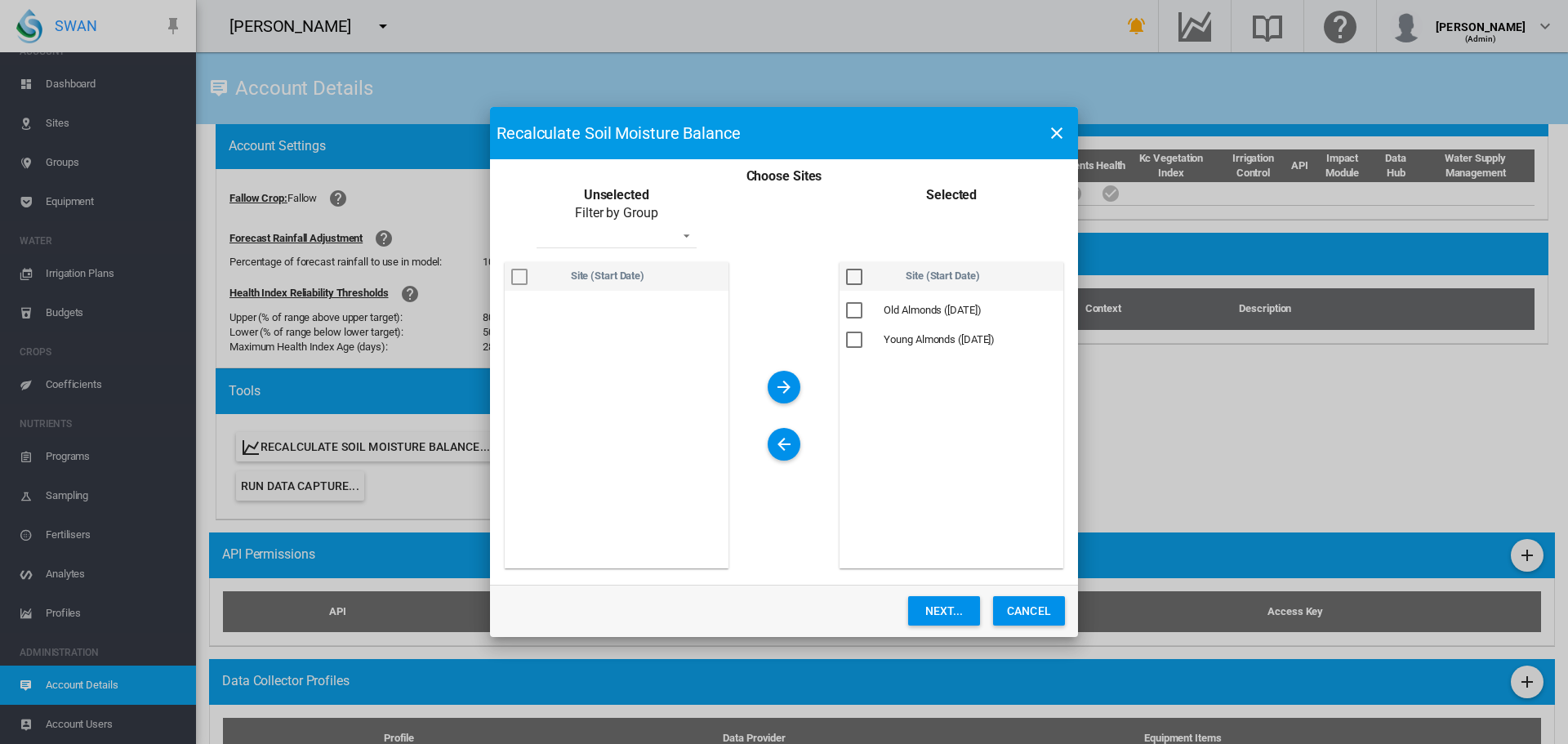
click at [932, 609] on button "Next..." at bounding box center [944, 611] width 71 height 29
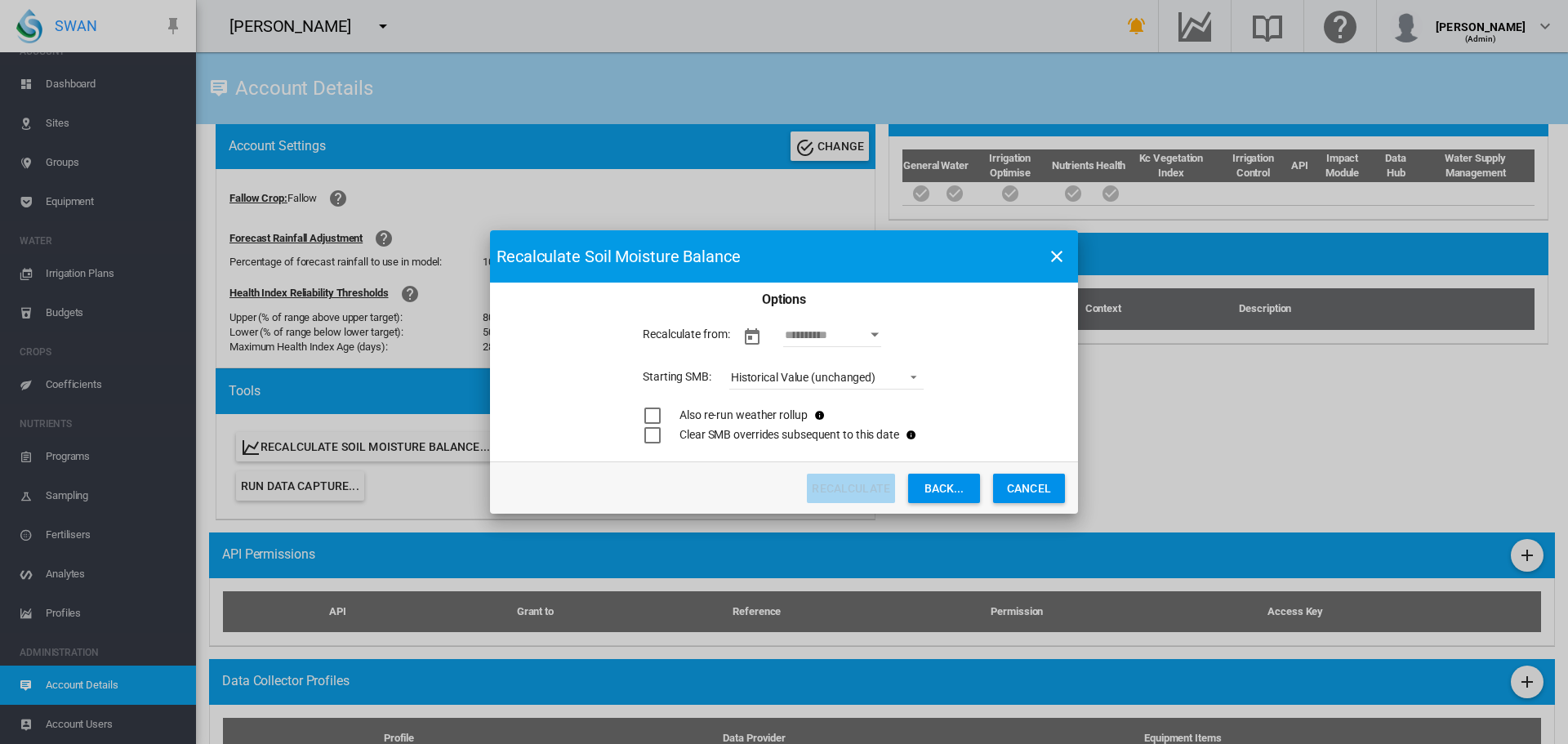
click at [876, 343] on button "Open calendar" at bounding box center [875, 335] width 29 height 29
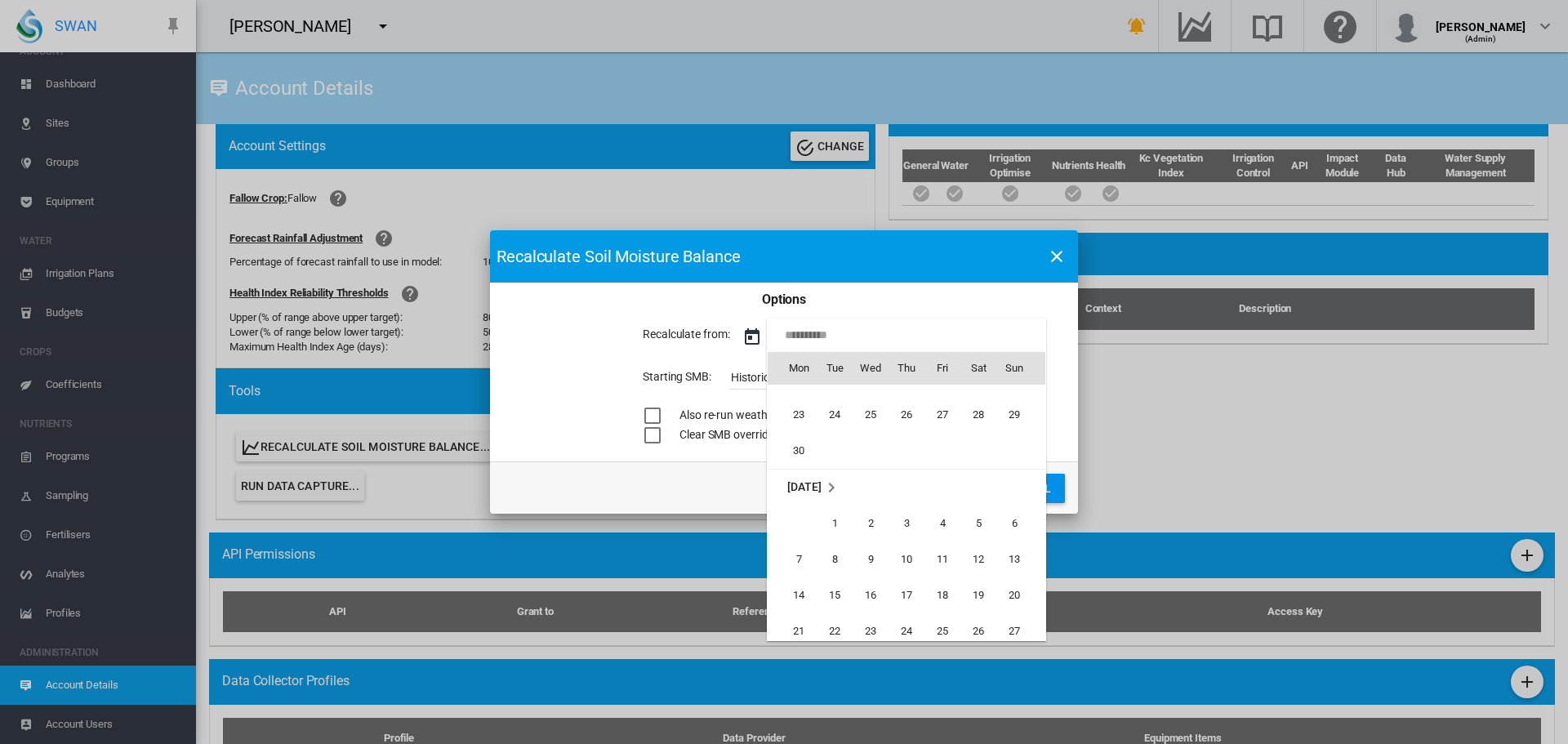
scroll to position [40123, 0]
click at [839, 578] on span "1" at bounding box center [835, 578] width 33 height 33
type input "**********"
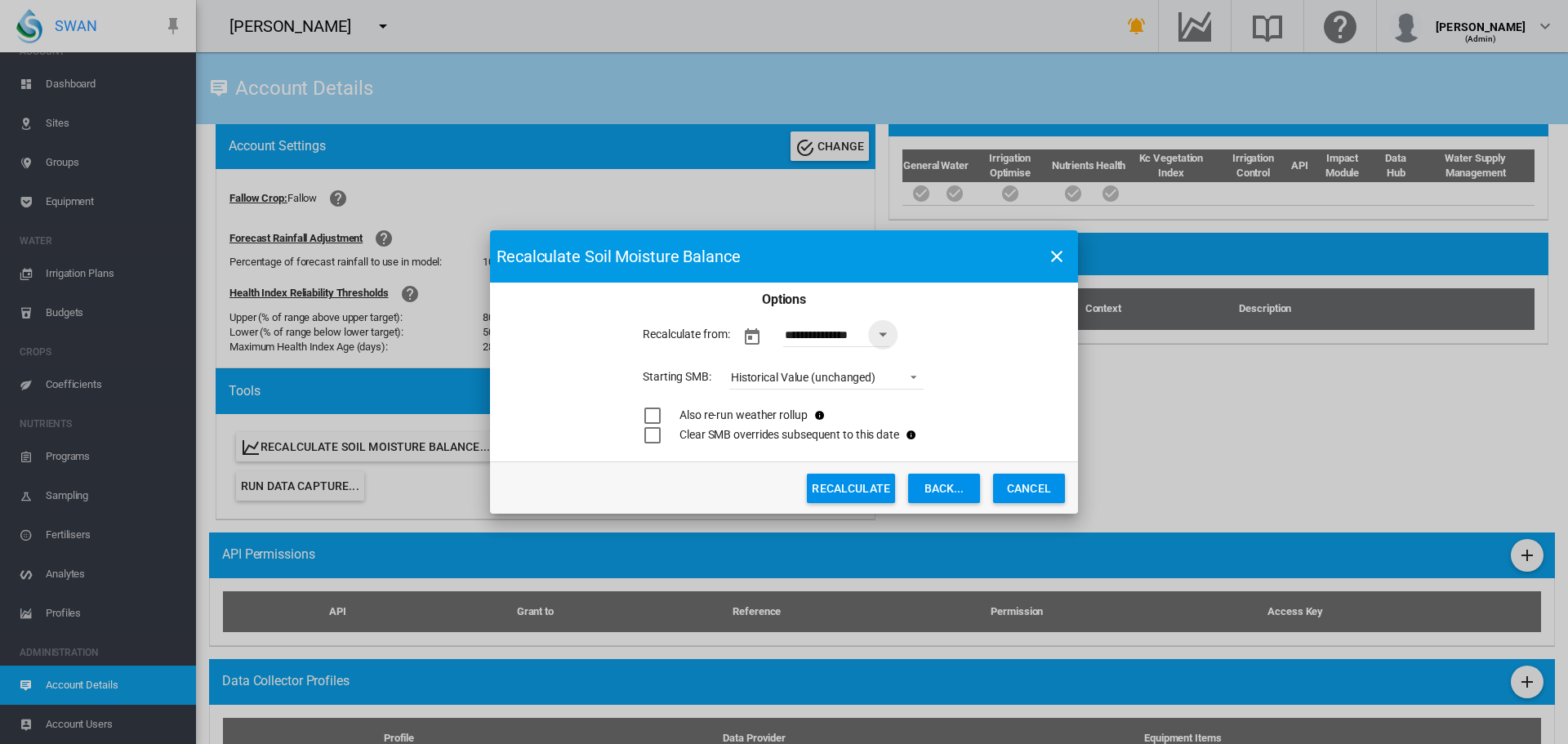
click at [902, 376] on span "Choose Sites ..." at bounding box center [909, 375] width 19 height 14
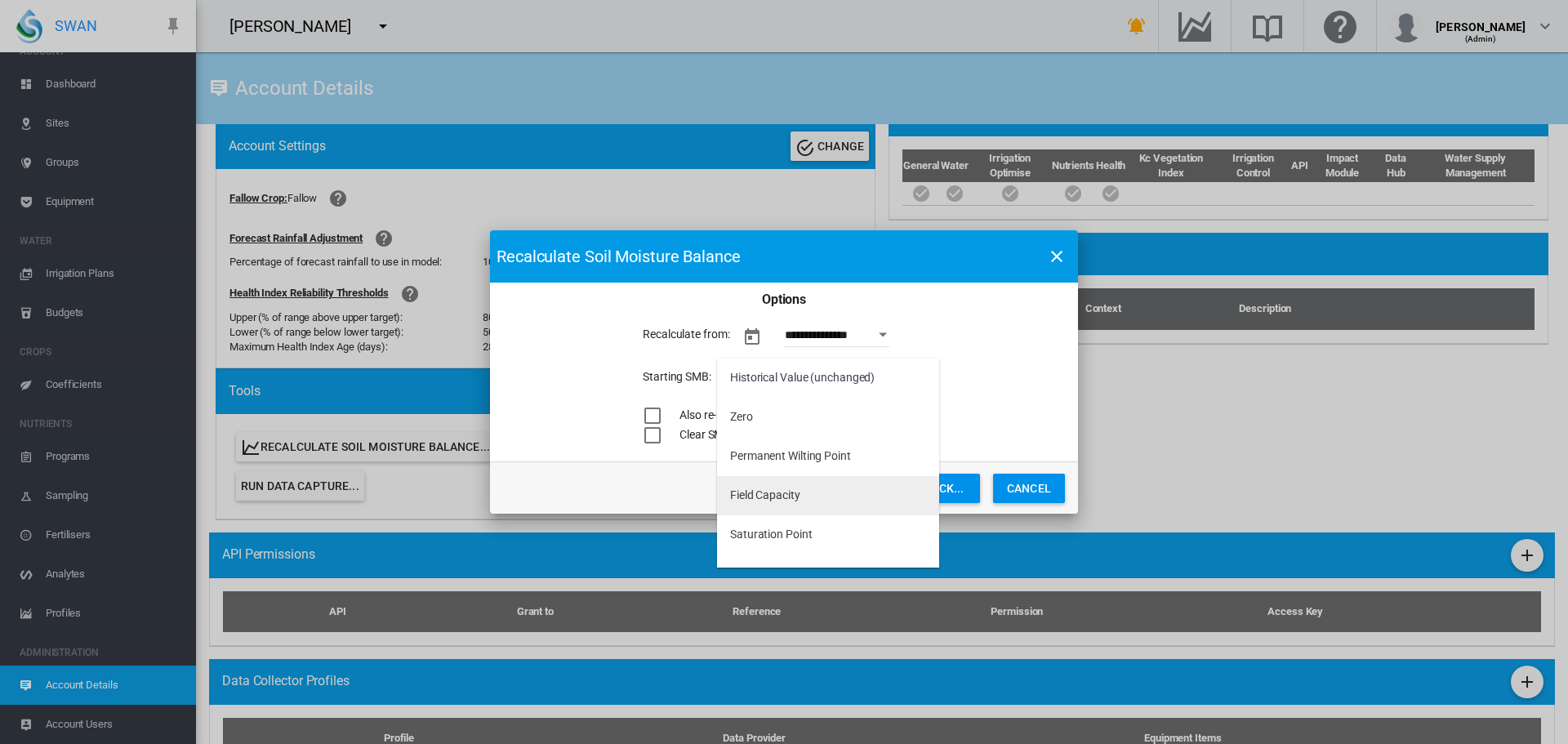
click at [776, 498] on div "Field Capacity" at bounding box center [765, 495] width 70 height 16
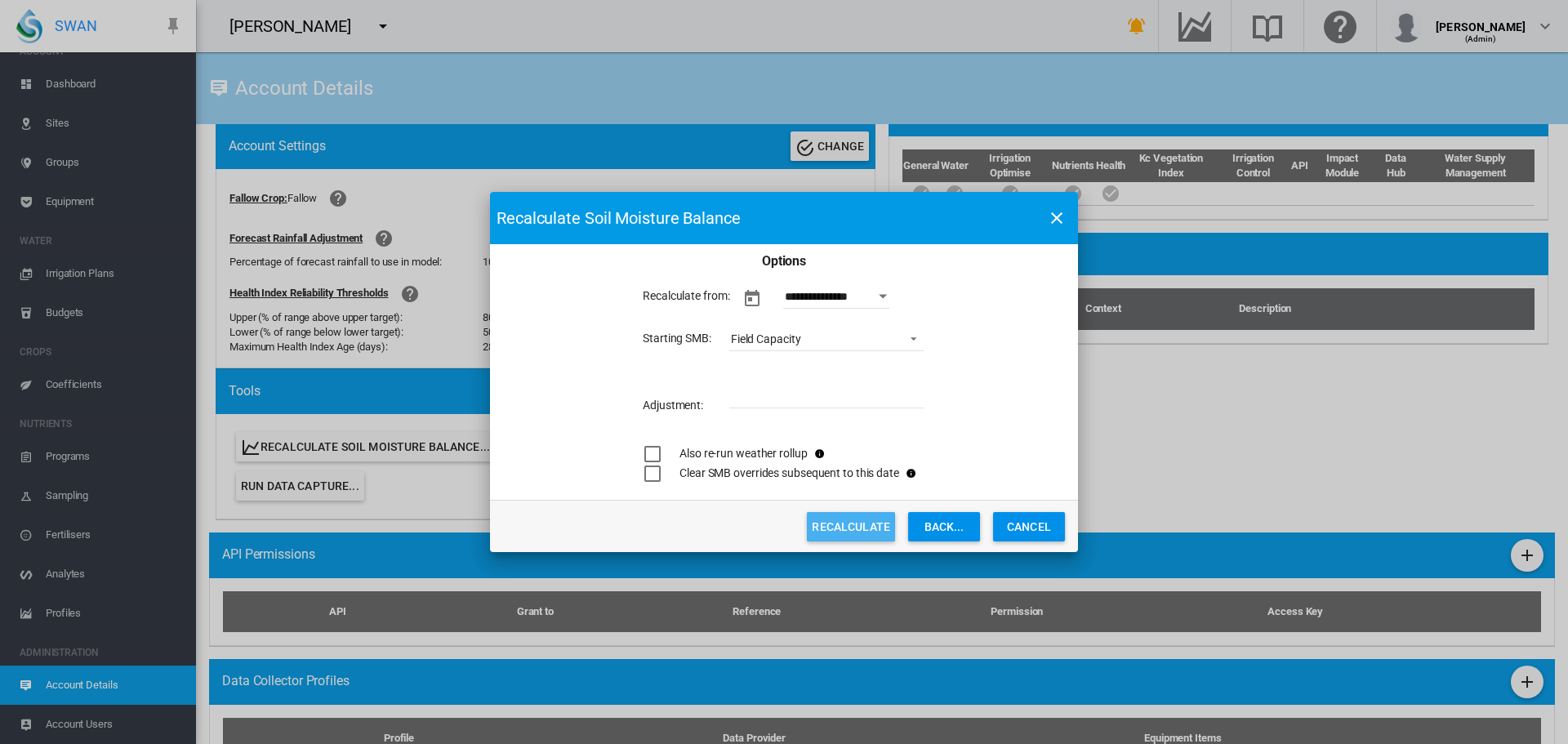
click at [821, 524] on button "Recalculate" at bounding box center [850, 527] width 88 height 29
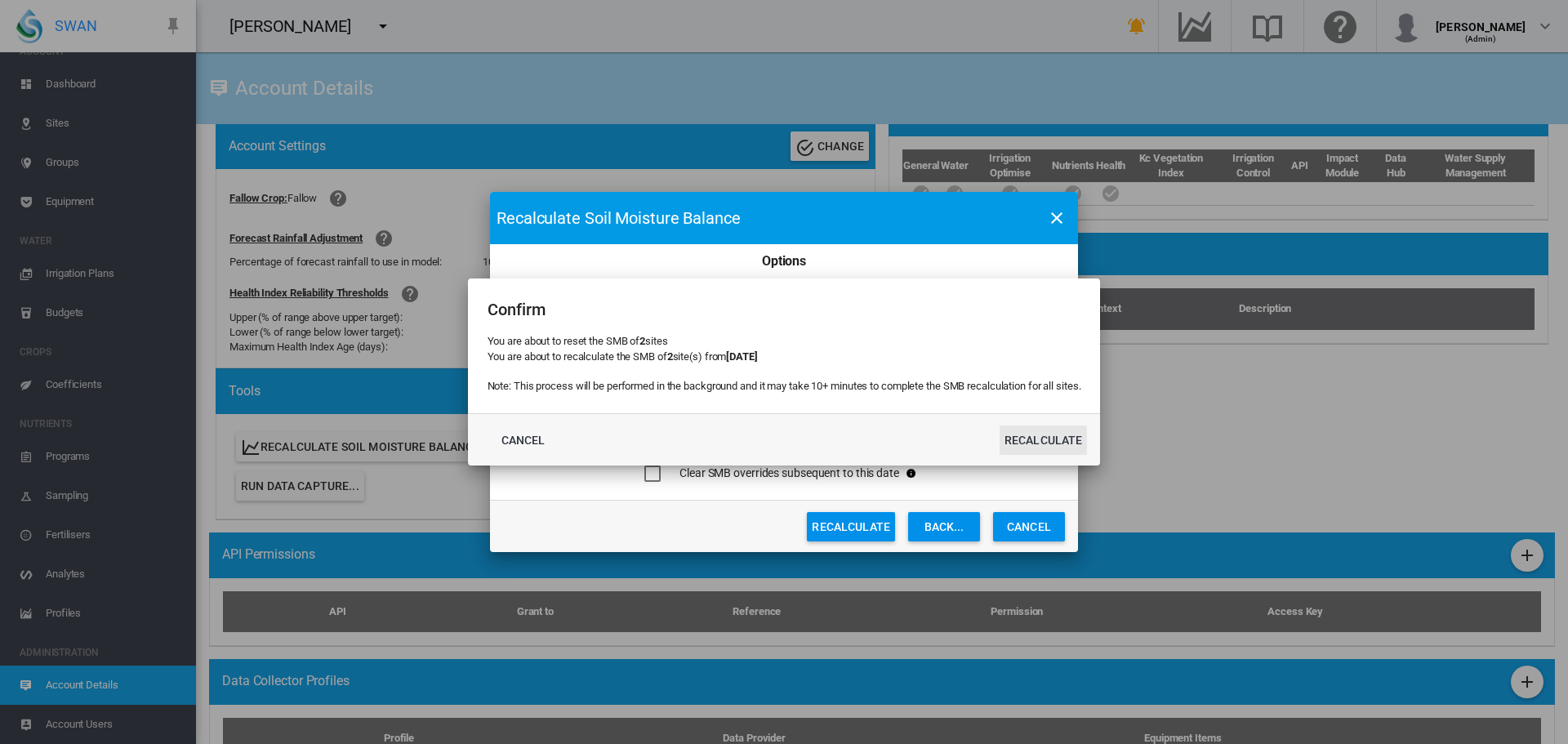
click at [1037, 436] on button "Recalculate" at bounding box center [1043, 440] width 88 height 29
